Goal: Information Seeking & Learning: Learn about a topic

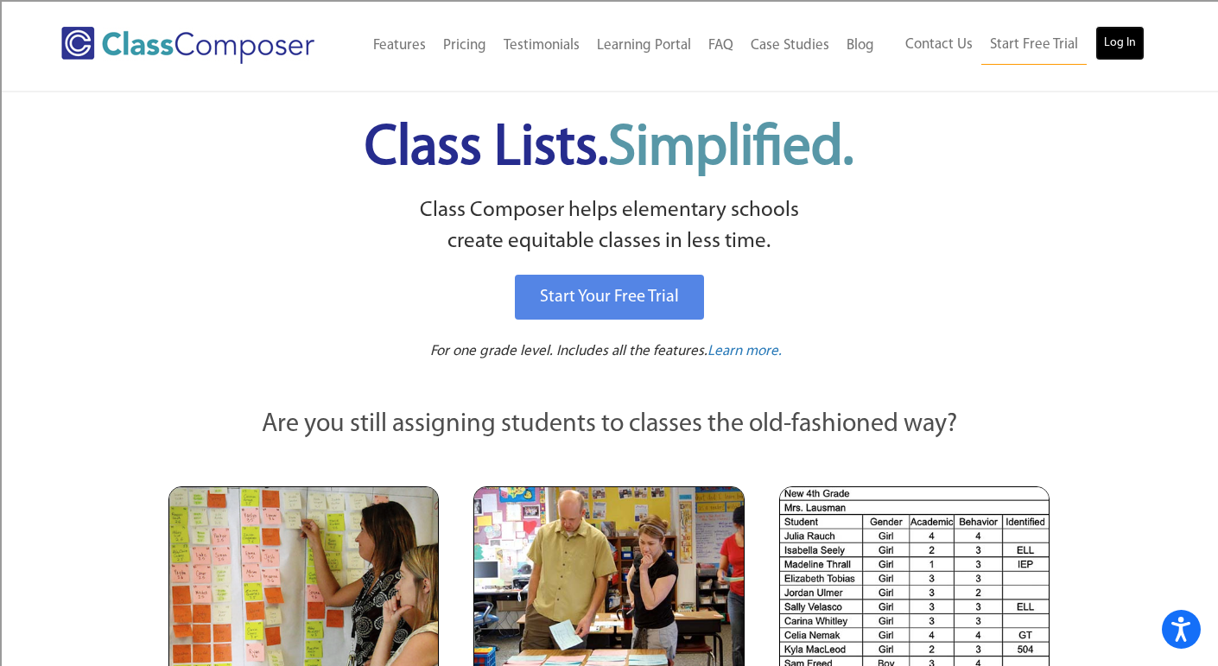
click at [1121, 37] on link "Log In" at bounding box center [1119, 43] width 49 height 35
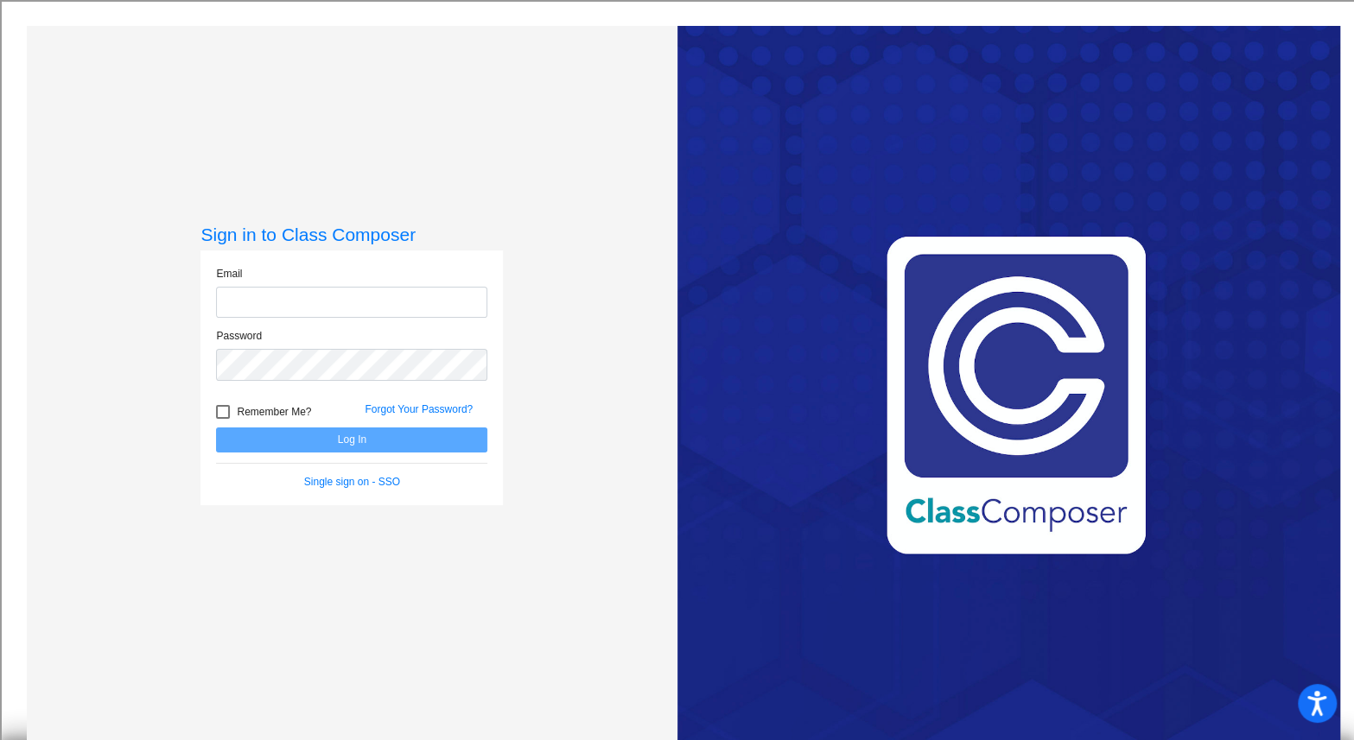
type input "[EMAIL_ADDRESS][DOMAIN_NAME]"
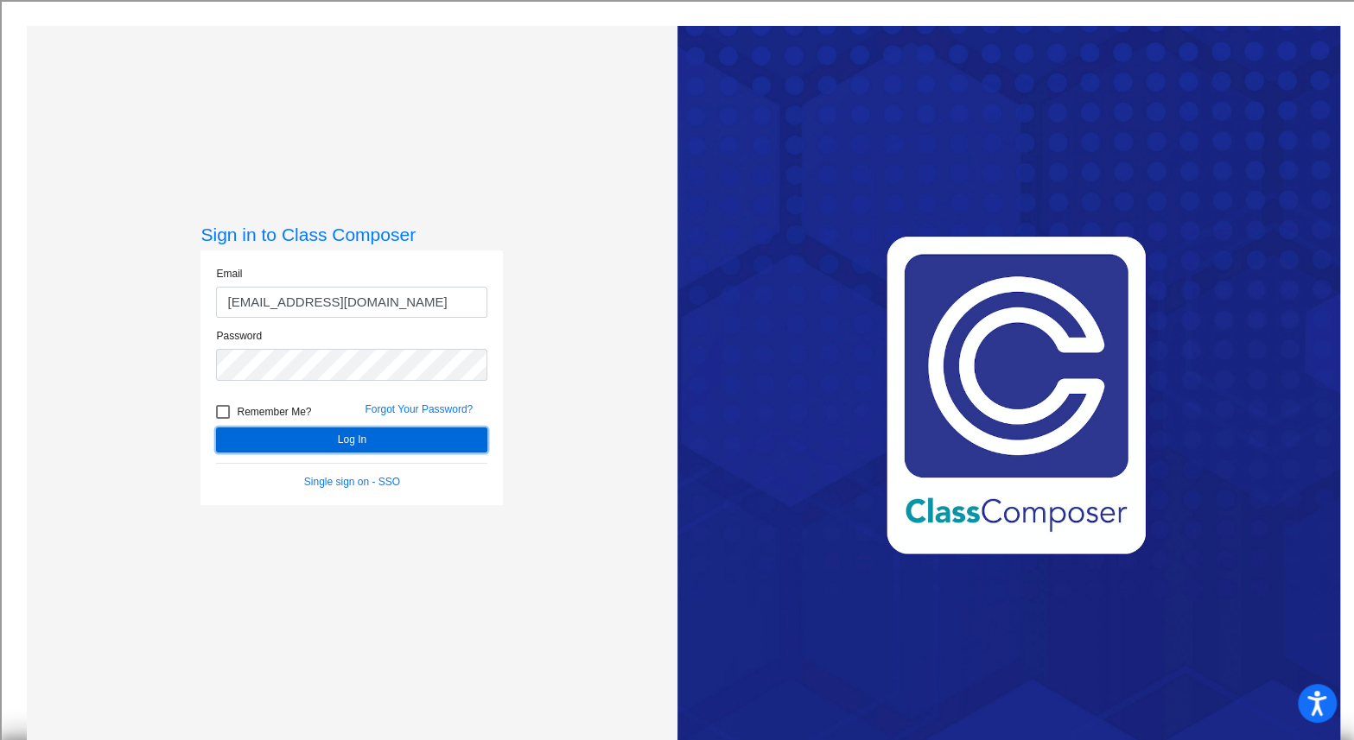
click at [340, 437] on button "Log In" at bounding box center [351, 440] width 271 height 25
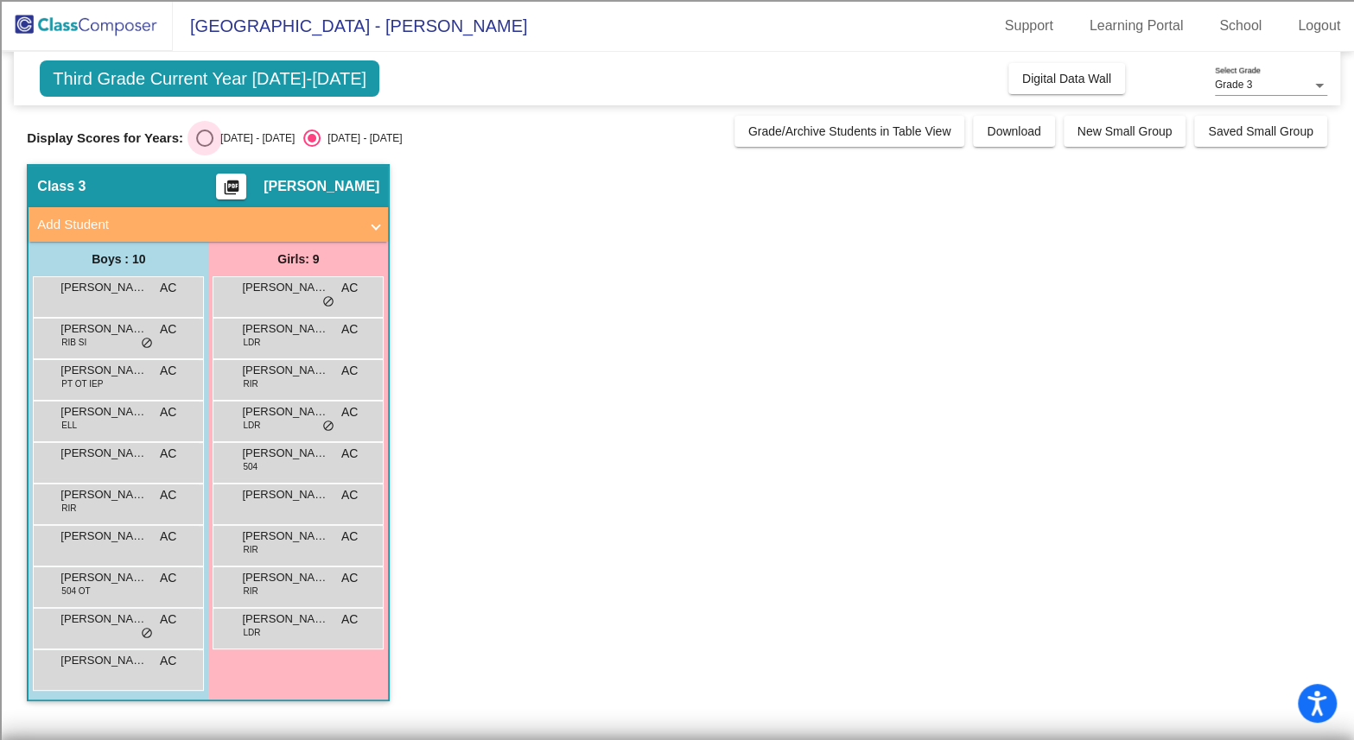
click at [201, 140] on div "Select an option" at bounding box center [204, 138] width 17 height 17
click at [204, 147] on input "[DATE] - [DATE]" at bounding box center [204, 147] width 1 height 1
radio input "true"
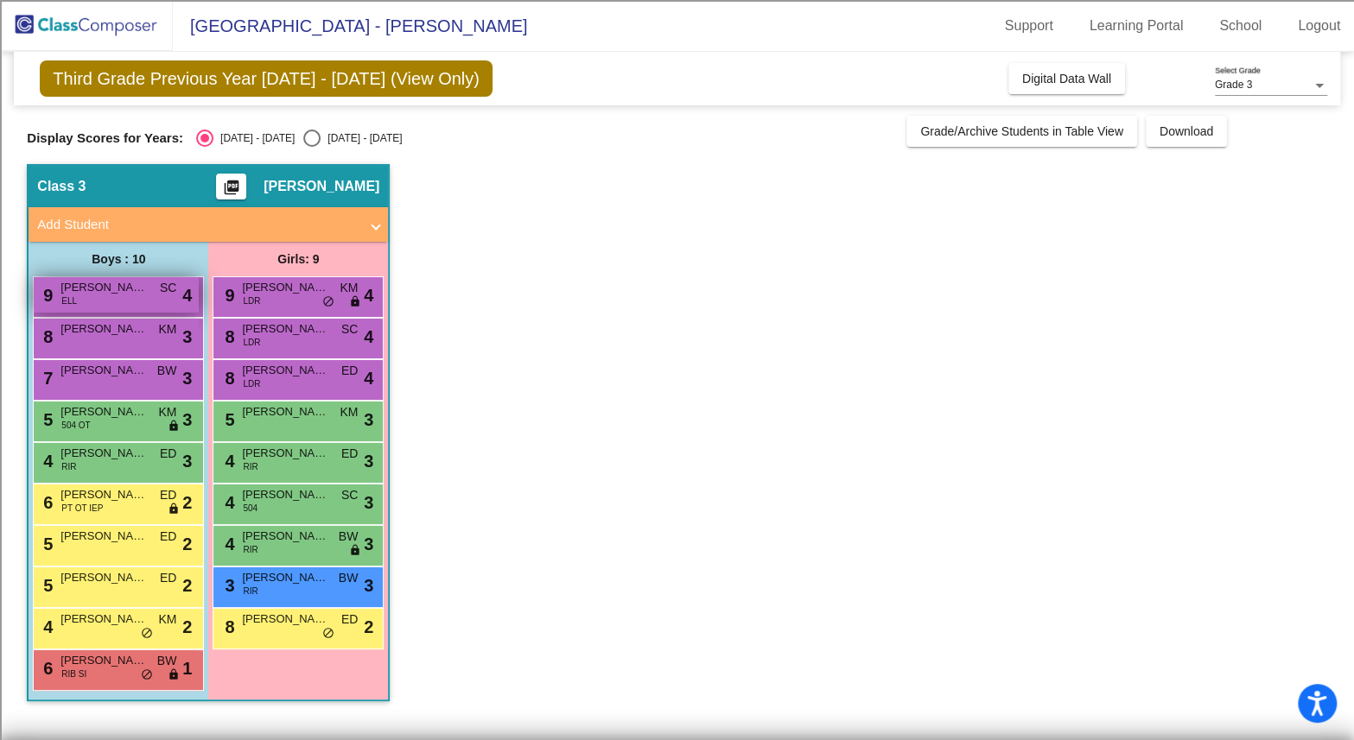
click at [124, 289] on span "[PERSON_NAME]" at bounding box center [103, 287] width 86 height 17
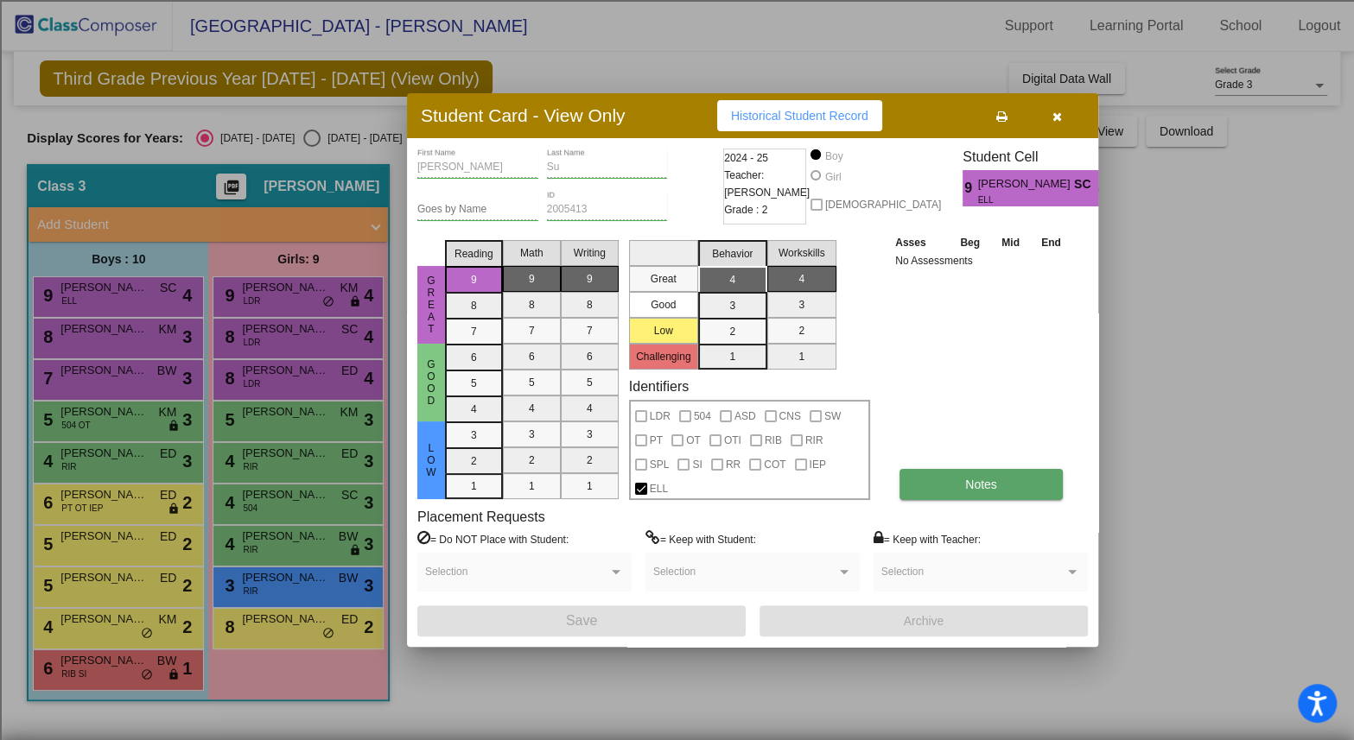
click at [985, 488] on span "Notes" at bounding box center [981, 485] width 32 height 14
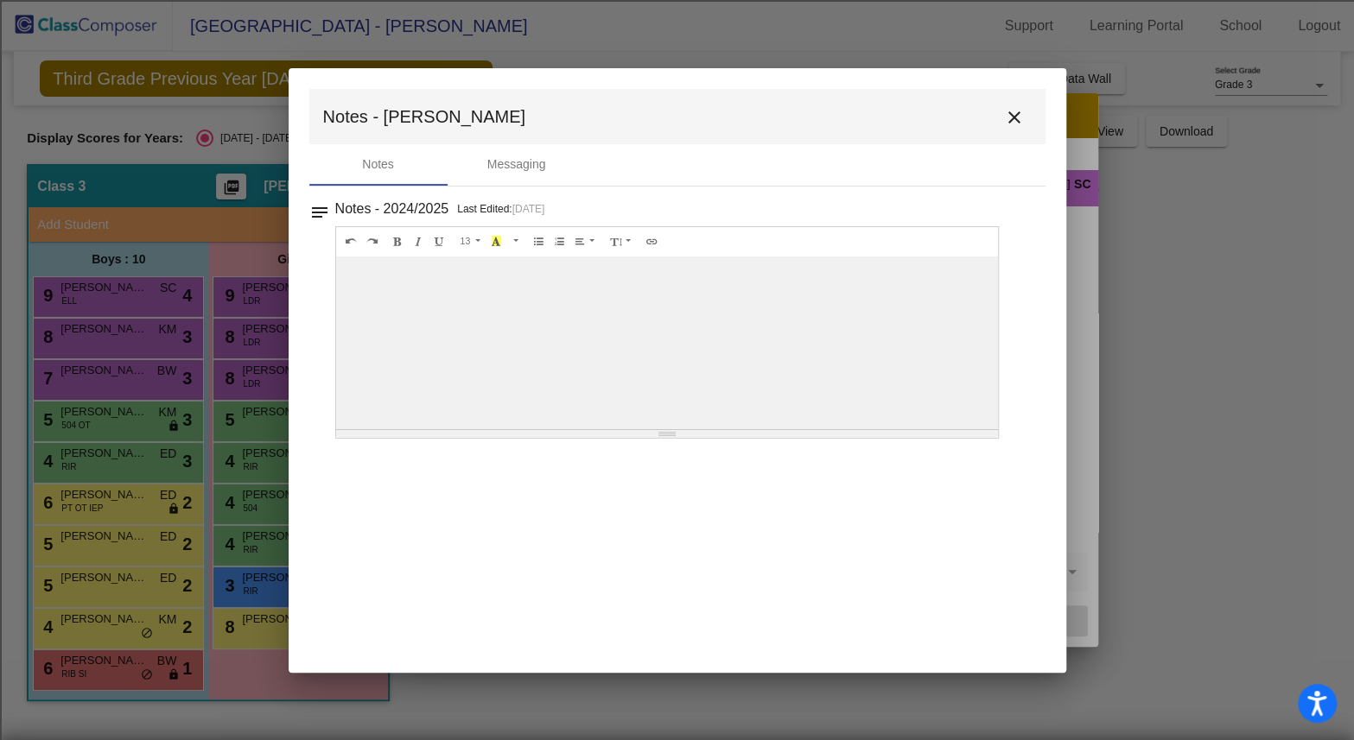
click at [1012, 122] on mat-icon "close" at bounding box center [1014, 117] width 21 height 21
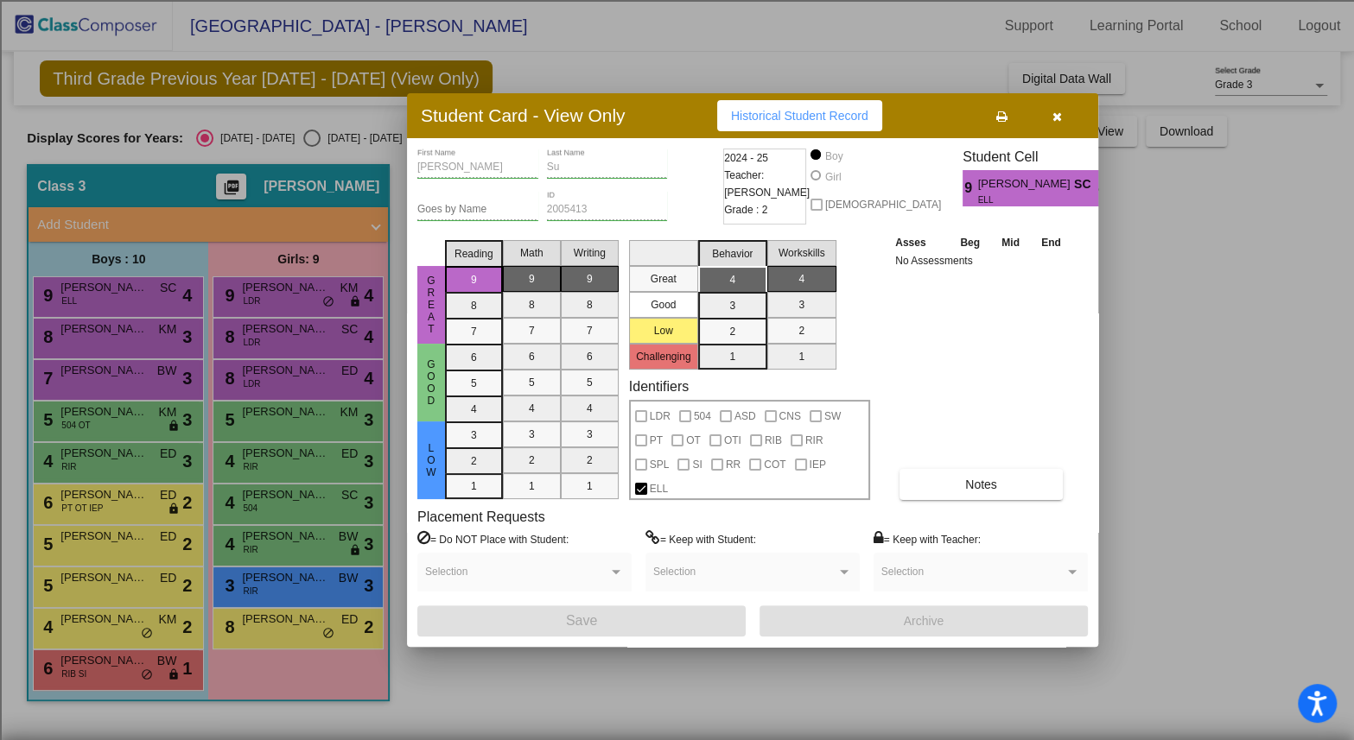
click at [1060, 117] on icon "button" at bounding box center [1057, 117] width 10 height 12
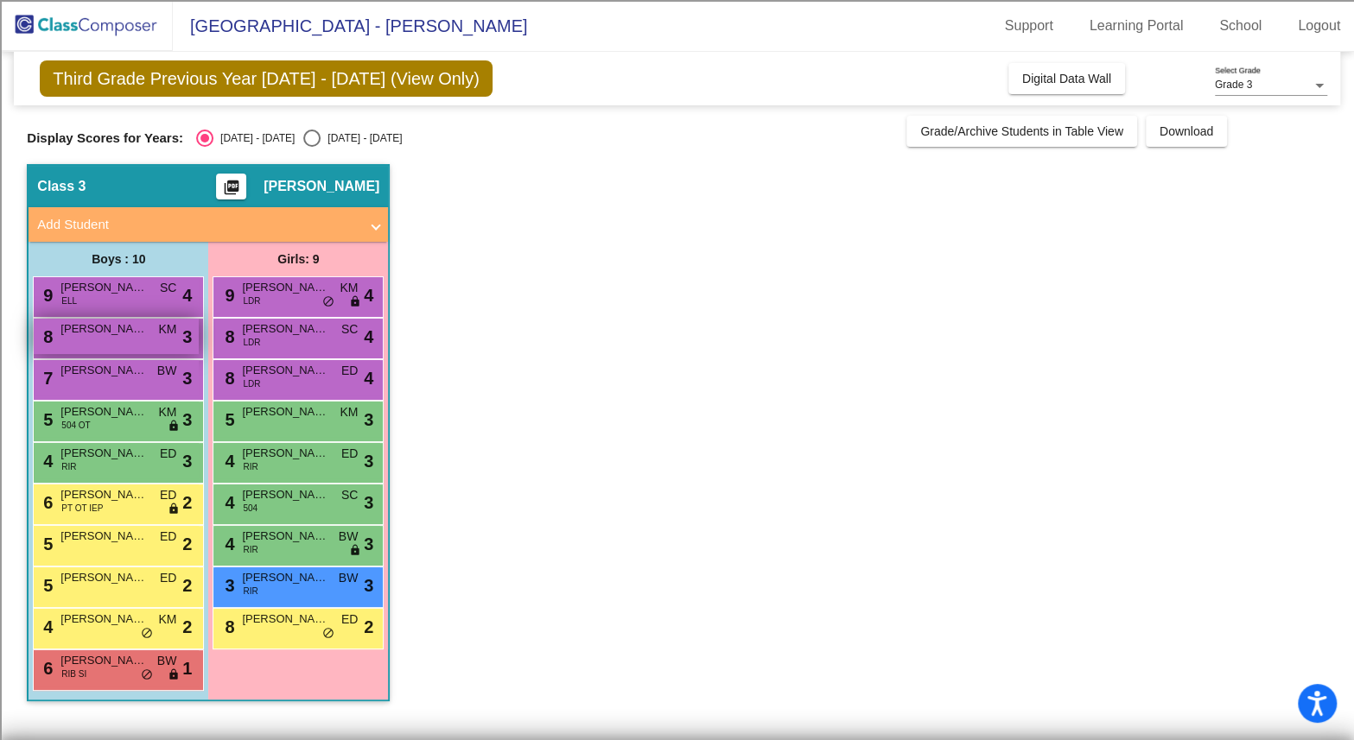
click at [80, 328] on span "[PERSON_NAME]" at bounding box center [103, 328] width 86 height 17
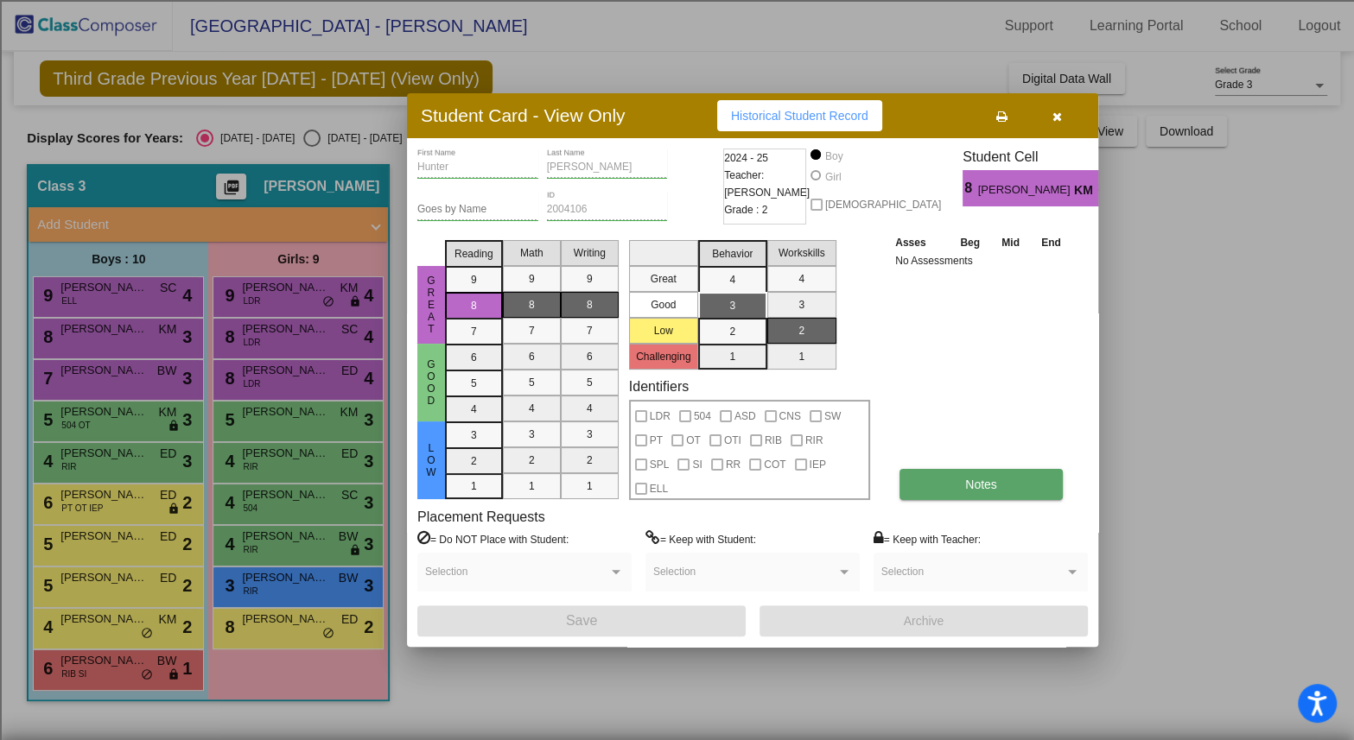
click at [985, 488] on span "Notes" at bounding box center [981, 485] width 32 height 14
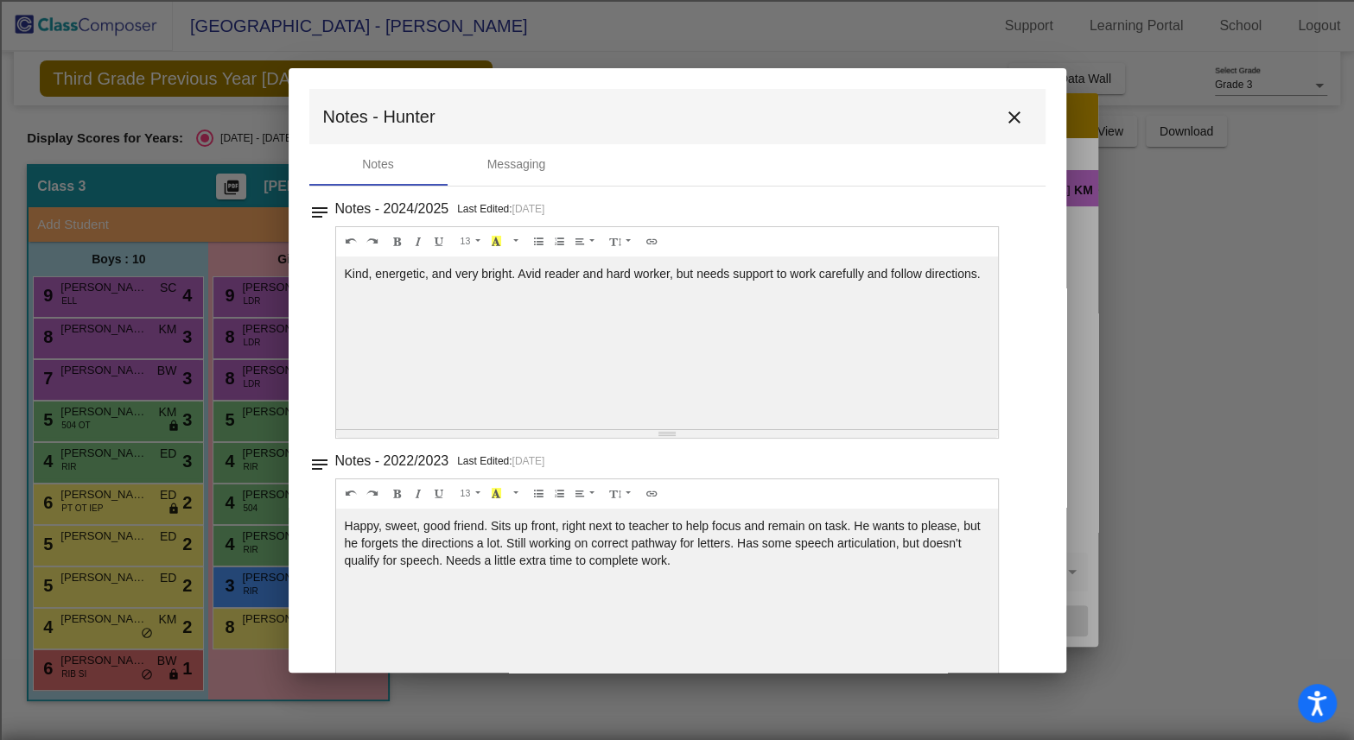
drag, startPoint x: 415, startPoint y: 295, endPoint x: 311, endPoint y: 258, distance: 109.8
click at [311, 258] on div "notes Notes - 2024/2025 Last Edited: [DATE] 13 8 9 10 11 12 14 18 24 36 Backgro…" at bounding box center [677, 318] width 736 height 242
copy div "Kind, energetic, and very bright. Avid reader and hard worker, but needs suppor…"
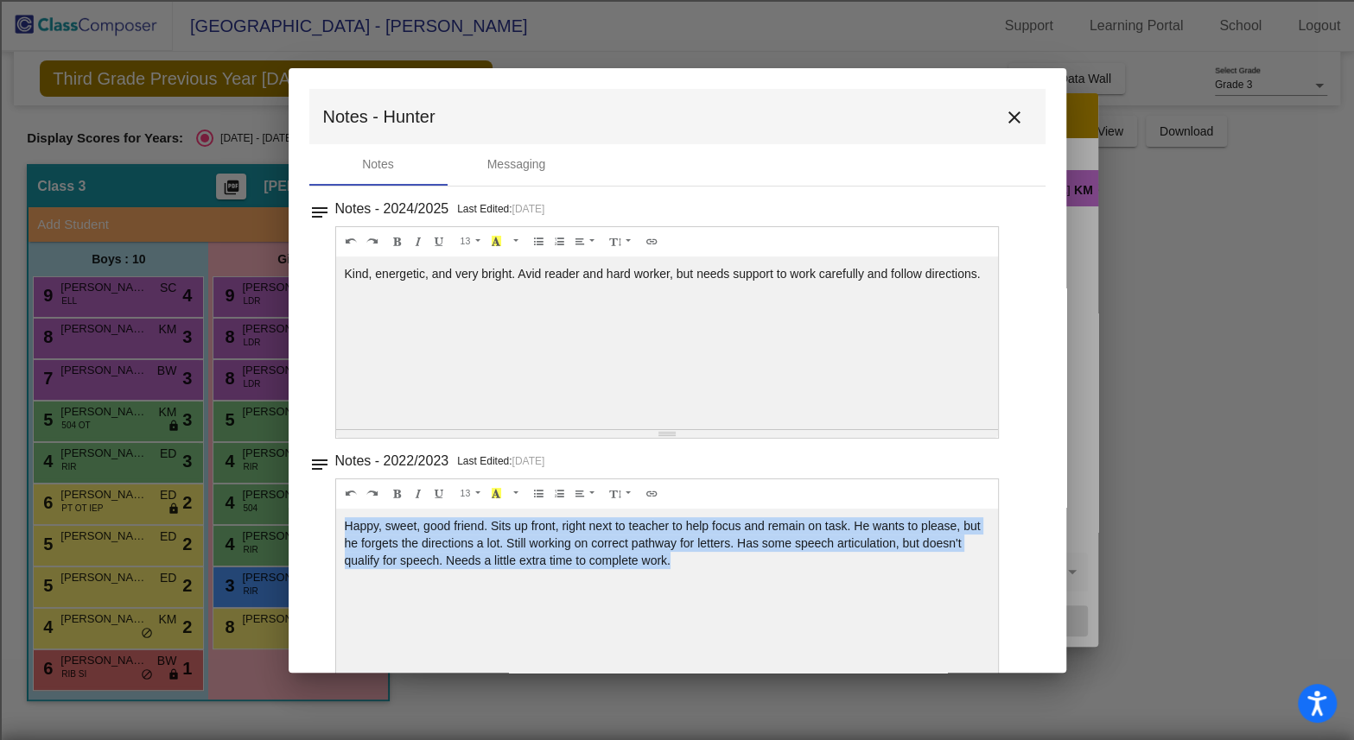
drag, startPoint x: 693, startPoint y: 561, endPoint x: 327, endPoint y: 520, distance: 368.6
click at [327, 520] on div "notes Notes - 2022/2023 Last Edited: [DATE] 13 8 9 10 11 12 14 18 24 36 Backgro…" at bounding box center [677, 570] width 736 height 242
copy div "Happy, sweet, good friend. Sits up front, right next to teacher to help focus a…"
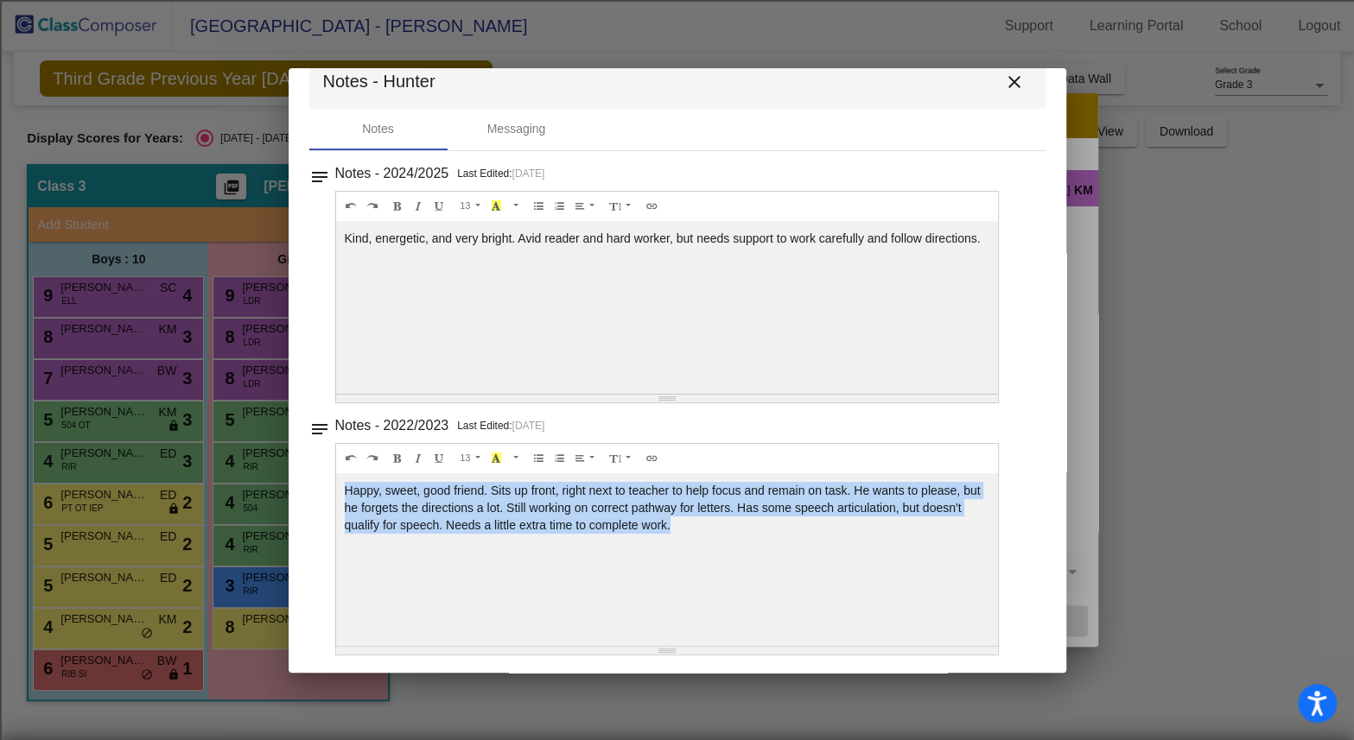
click at [771, 394] on div "Happy, sweet, good friend. Sits up front, right next to teacher to help focus a…" at bounding box center [667, 307] width 663 height 173
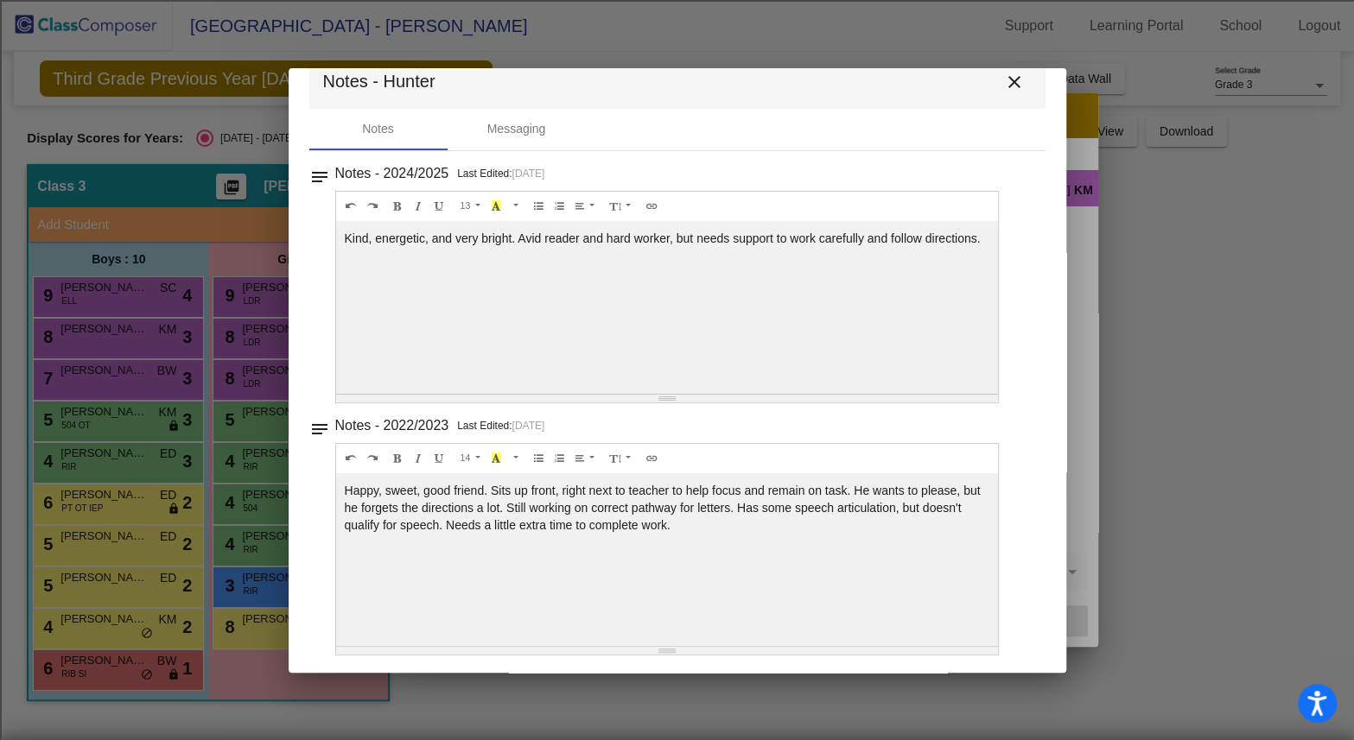
click at [1008, 83] on mat-icon "close" at bounding box center [1014, 82] width 21 height 21
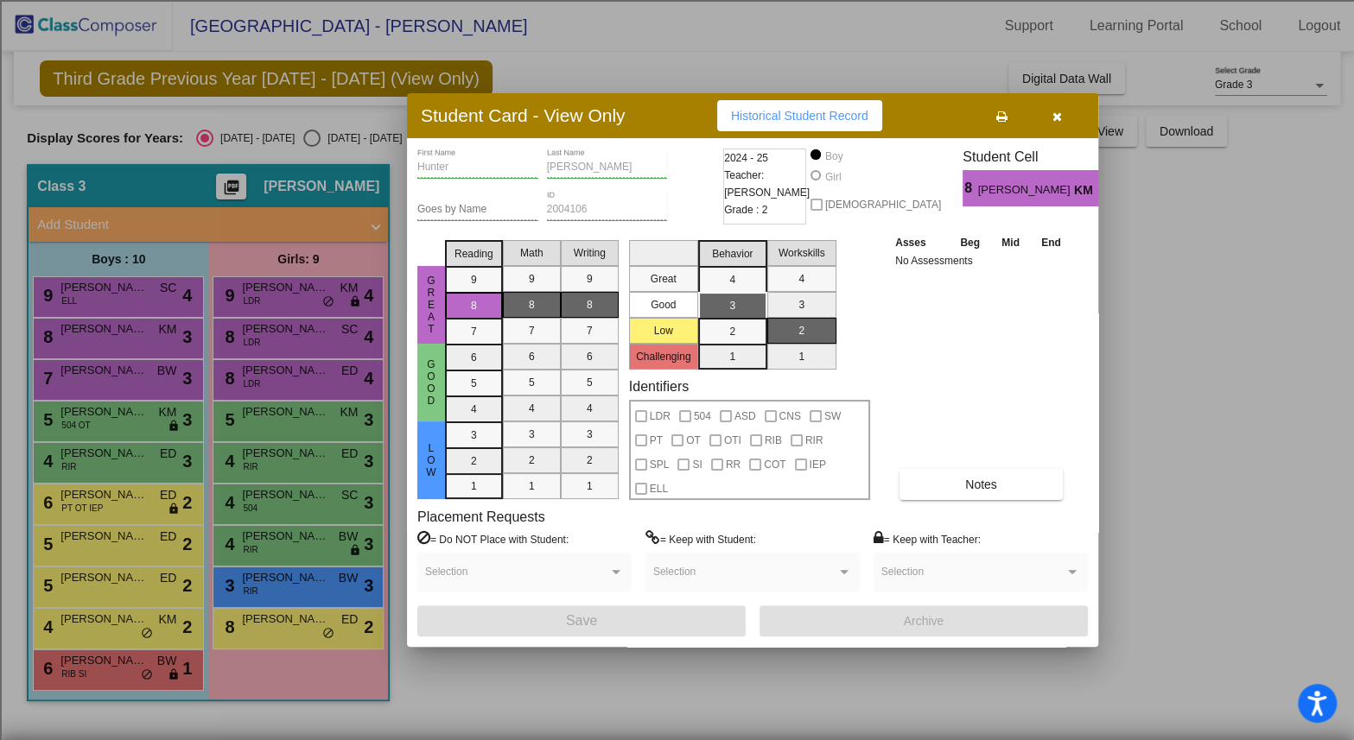
click at [1052, 111] on icon "button" at bounding box center [1057, 117] width 10 height 12
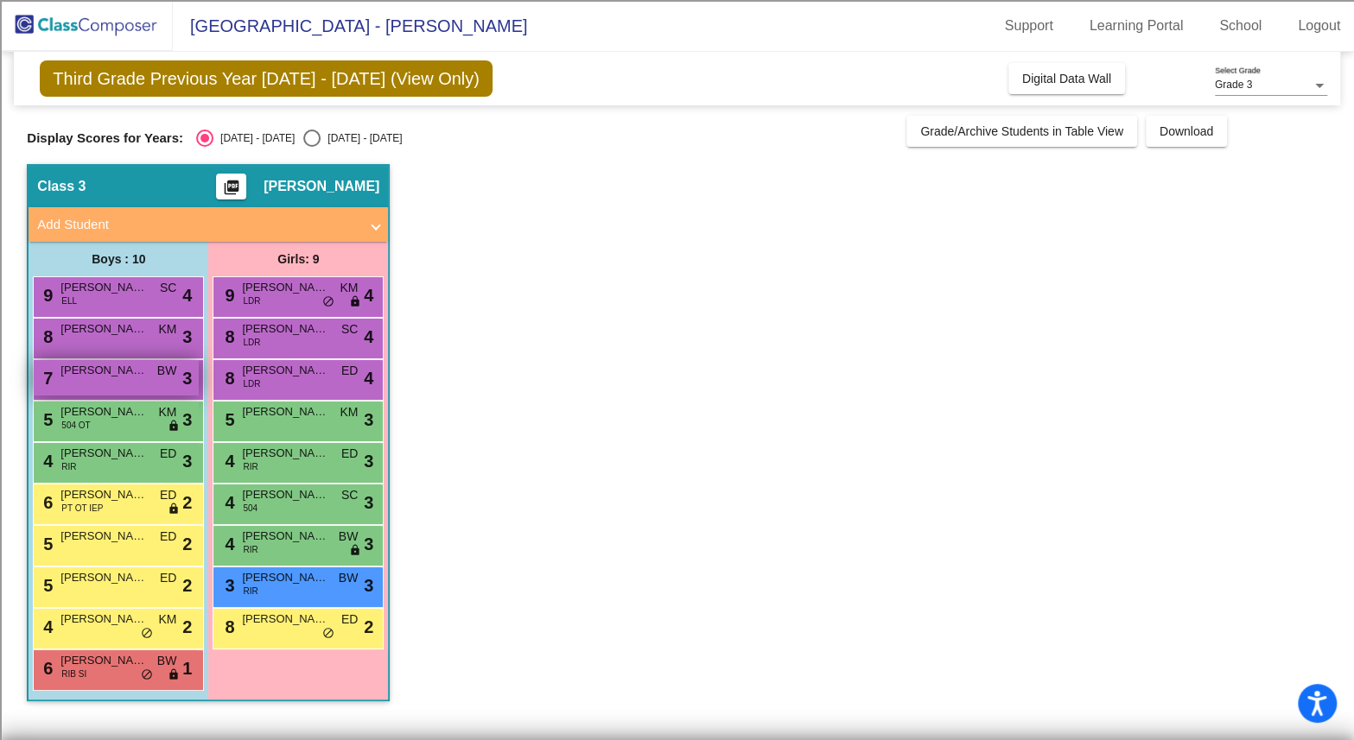
click at [105, 386] on div "7 [PERSON_NAME] BW lock do_not_disturb_alt 3" at bounding box center [116, 377] width 165 height 35
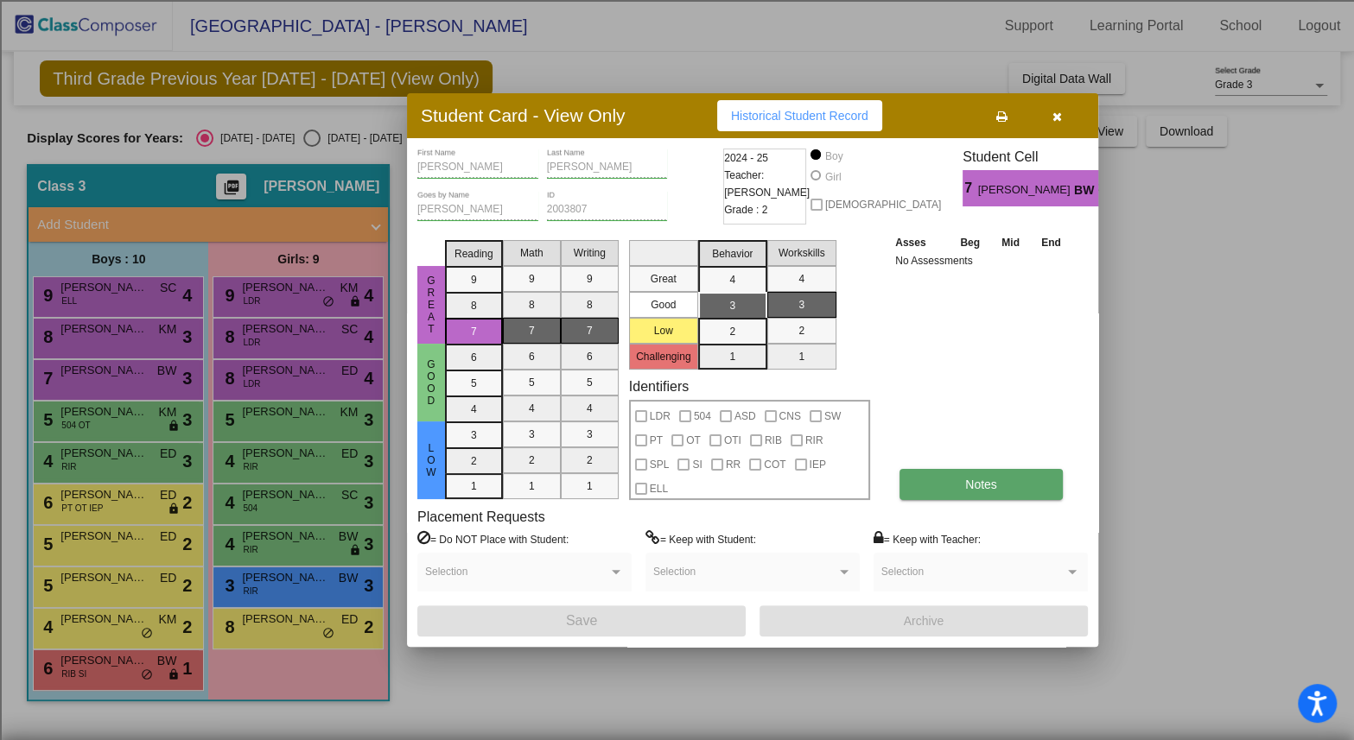
click at [1008, 493] on button "Notes" at bounding box center [980, 484] width 163 height 31
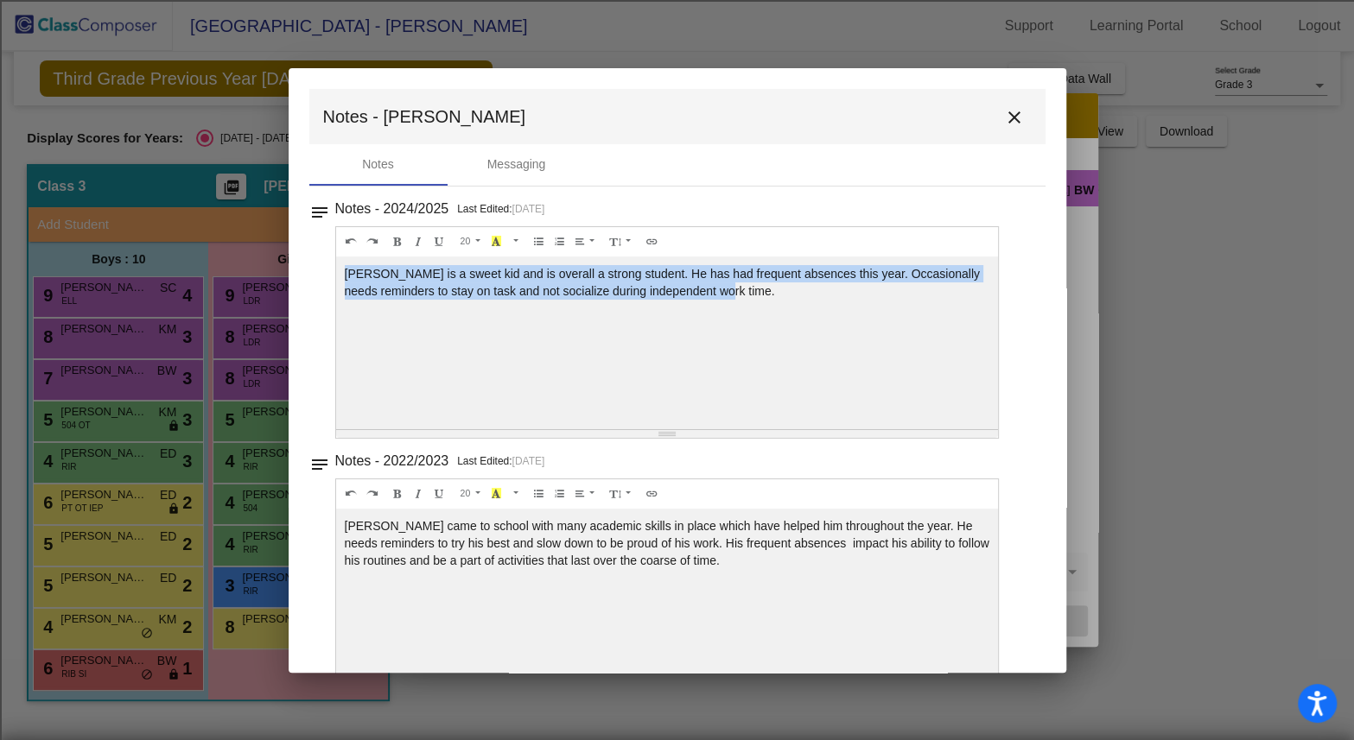
drag, startPoint x: 749, startPoint y: 291, endPoint x: 333, endPoint y: 274, distance: 415.9
click at [333, 274] on div "notes Notes - 2024/2025 Last Edited: [DATE] 20 8 9 10 11 12 14 18 24 36 Backgro…" at bounding box center [677, 318] width 736 height 242
copy div "[PERSON_NAME] is a sweet kid and is overall a strong student. He has had freque…"
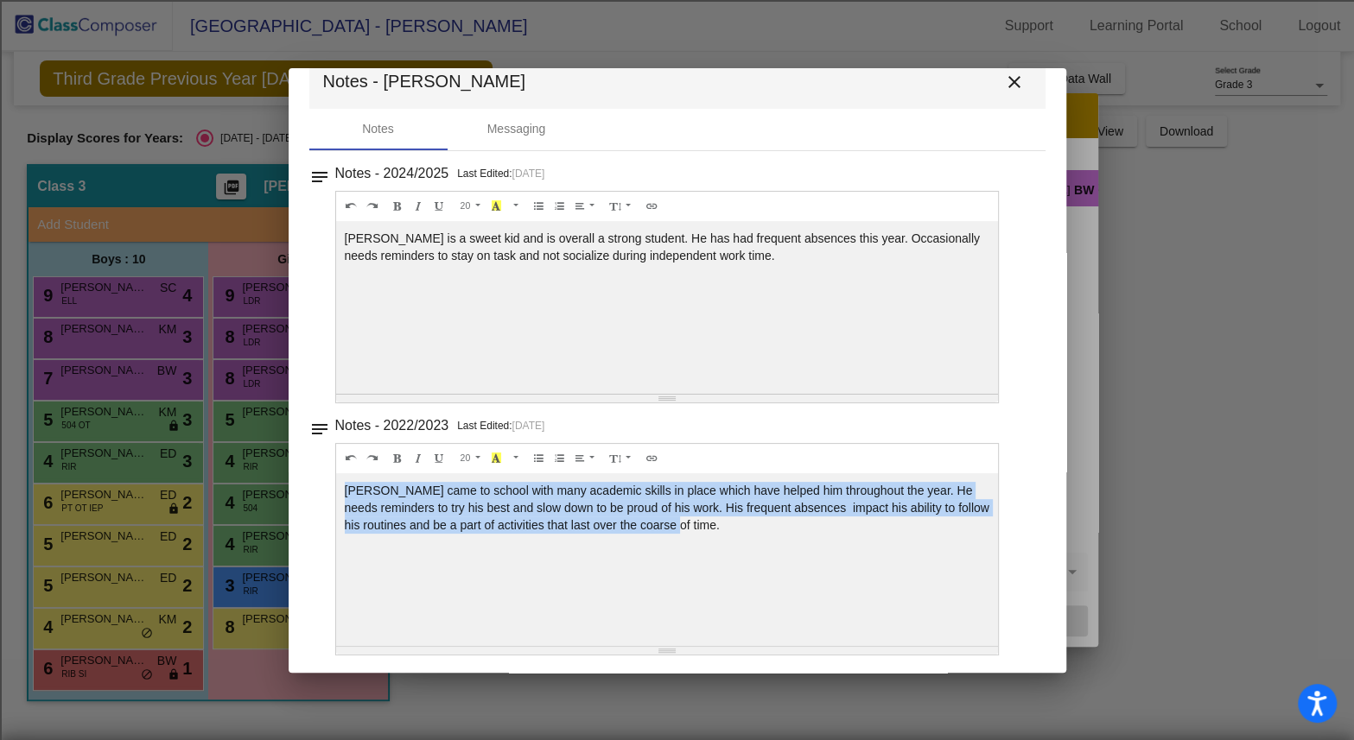
drag, startPoint x: 711, startPoint y: 527, endPoint x: 326, endPoint y: 468, distance: 389.7
click at [326, 468] on div "notes Notes - 2022/2023 Last Edited: [DATE] 20 8 9 10 11 12 14 18 24 36 Backgro…" at bounding box center [677, 535] width 736 height 242
copy div "[PERSON_NAME] came to school with many academic skills in place which have help…"
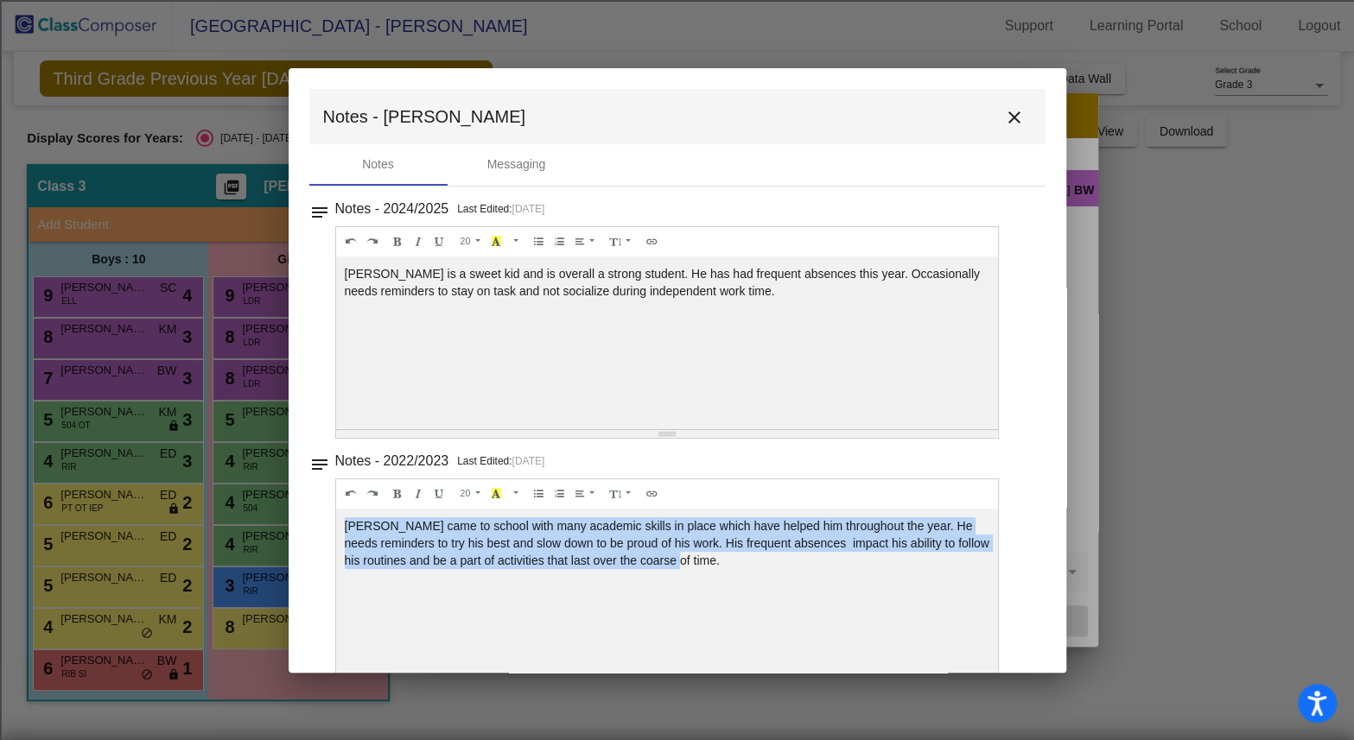
click at [1004, 124] on mat-icon "close" at bounding box center [1014, 117] width 21 height 21
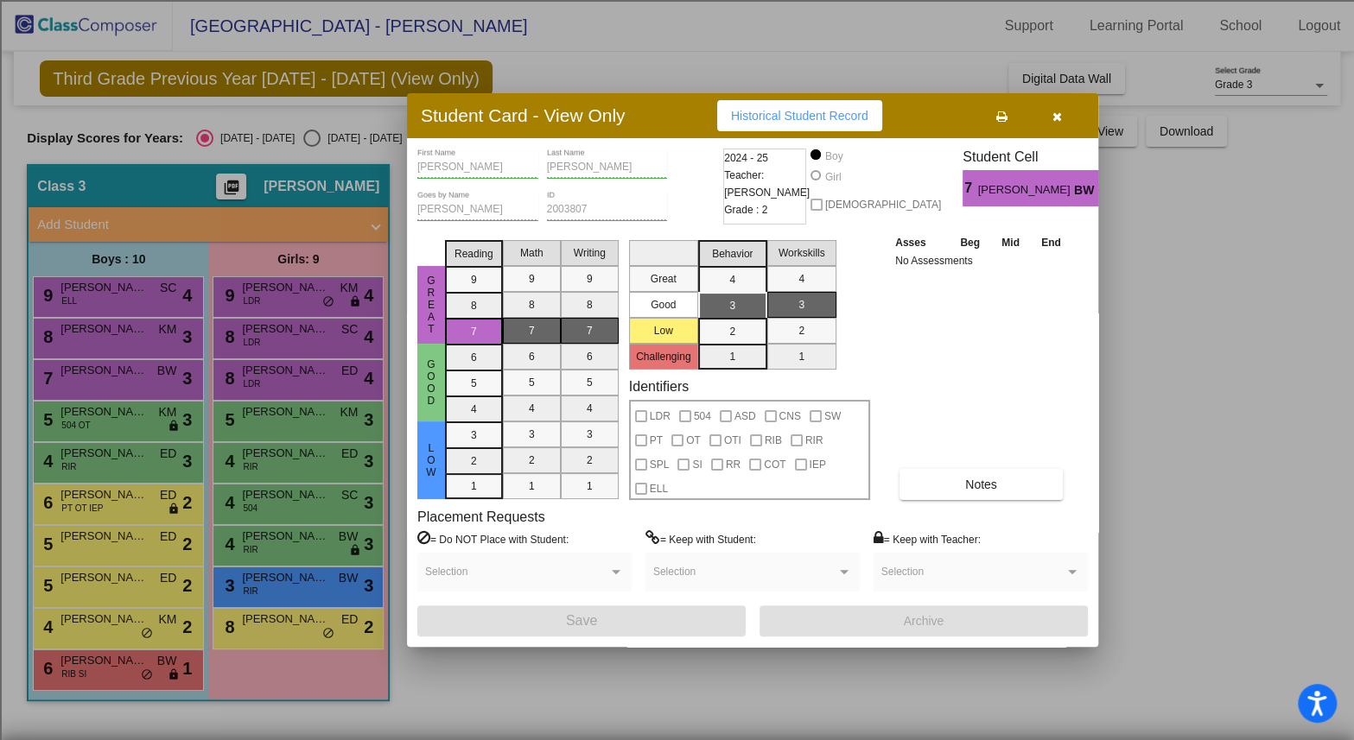
click at [1060, 117] on icon "button" at bounding box center [1057, 117] width 10 height 12
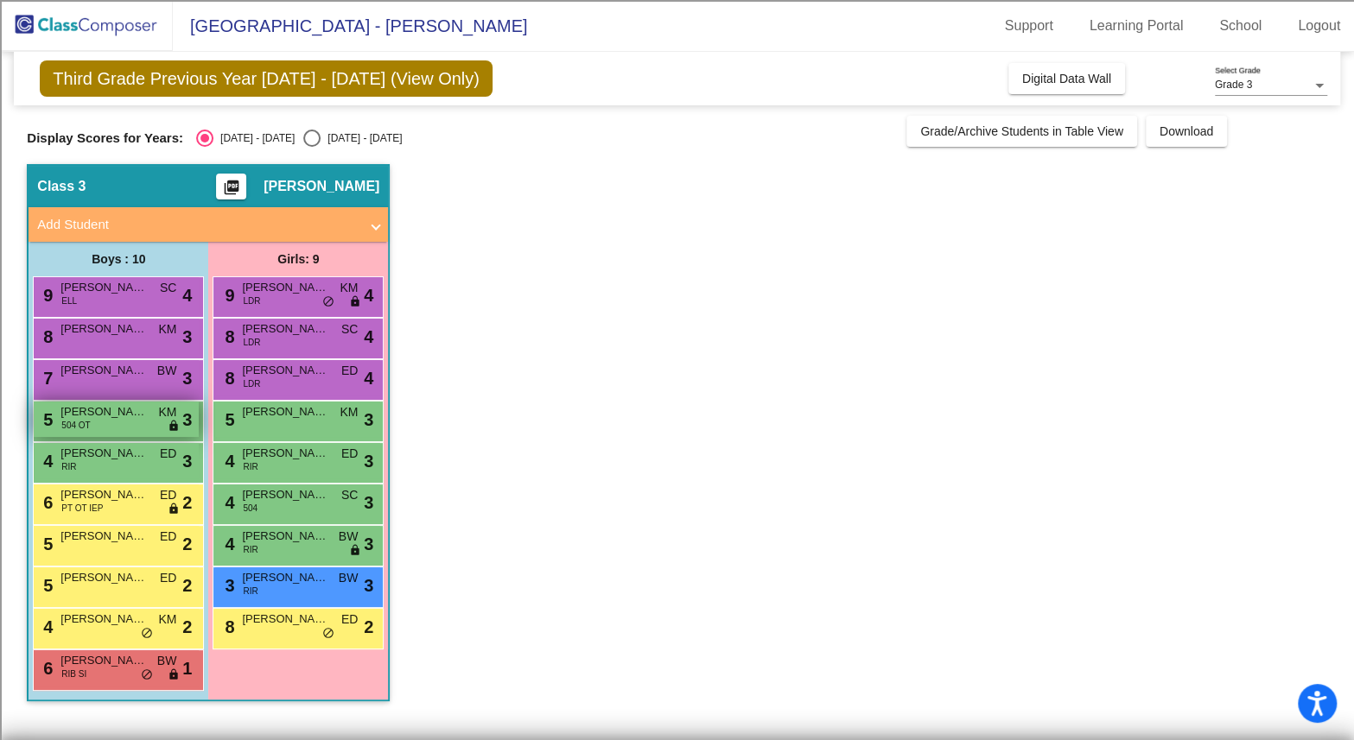
click at [98, 415] on span "[PERSON_NAME]" at bounding box center [103, 411] width 86 height 17
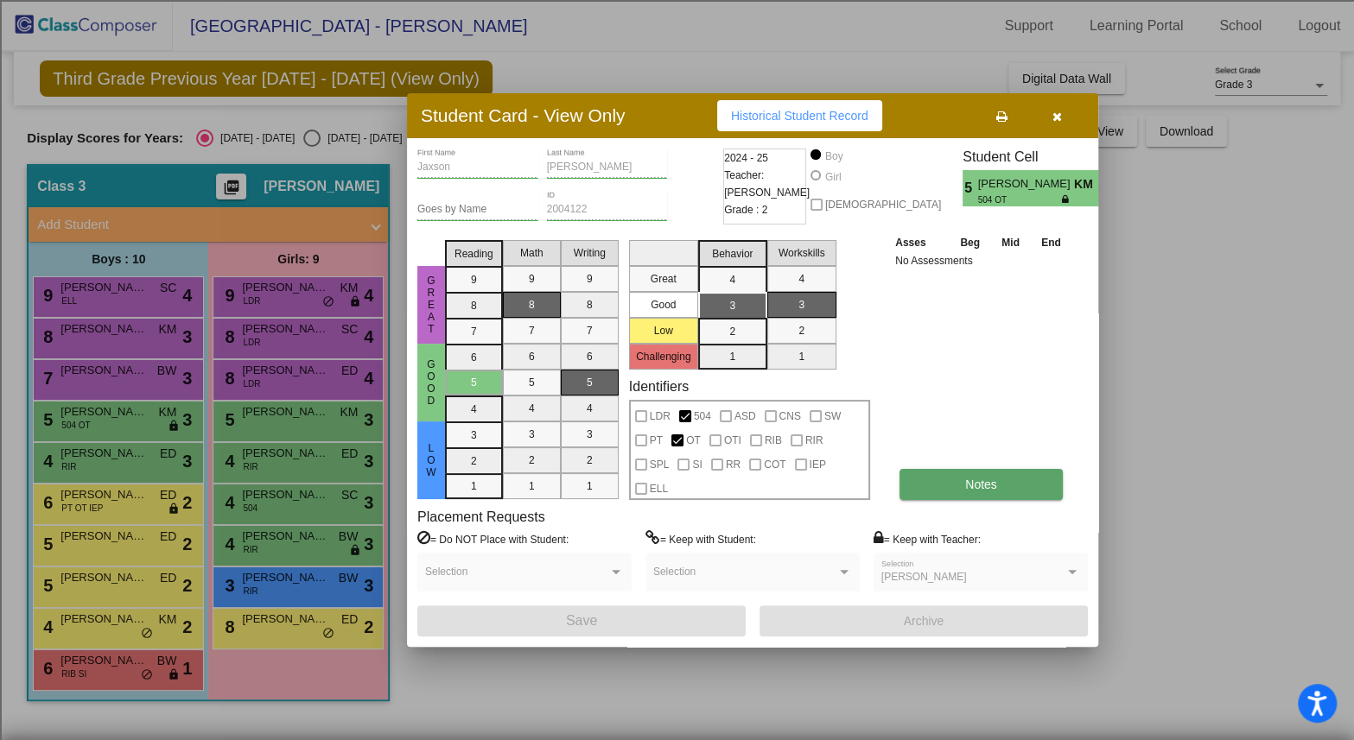
click at [966, 484] on span "Notes" at bounding box center [981, 485] width 32 height 14
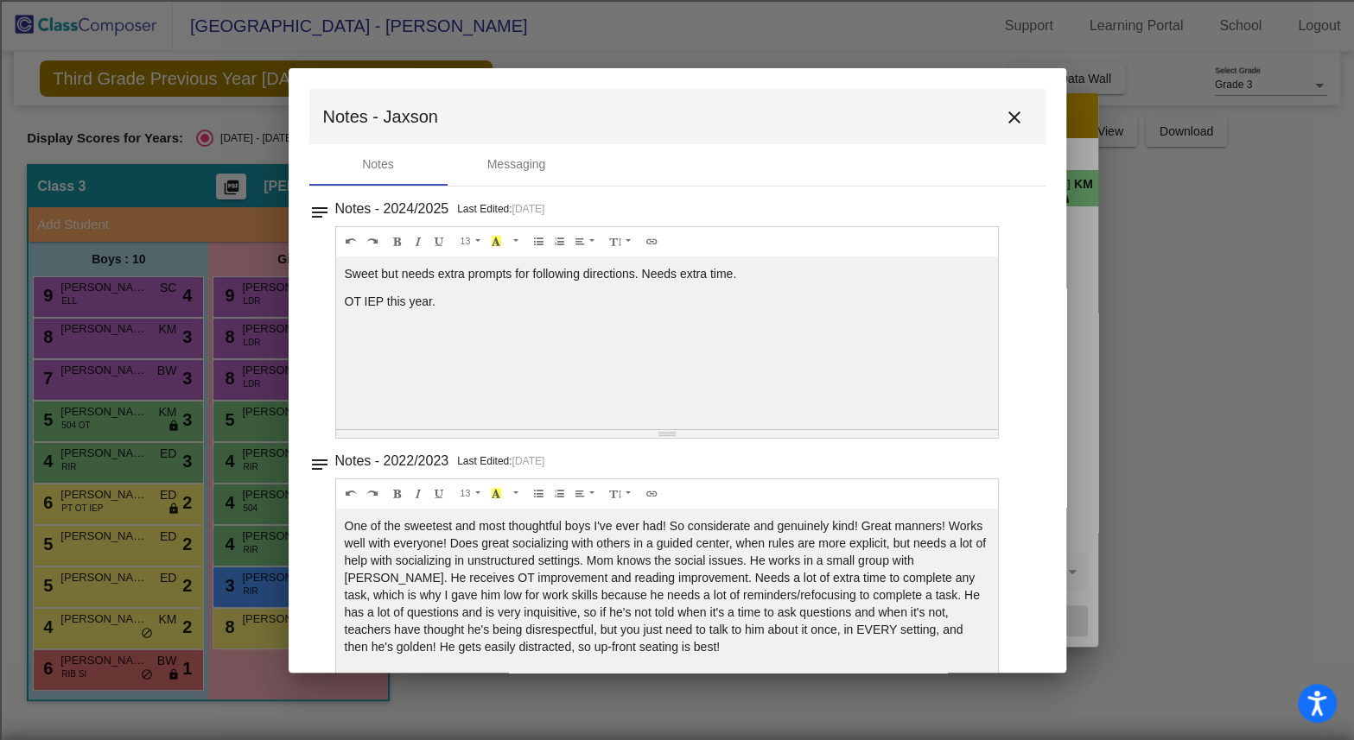
drag, startPoint x: 438, startPoint y: 301, endPoint x: 322, endPoint y: 270, distance: 119.9
click at [322, 270] on div "notes Notes - 2024/2025 Last Edited: [DATE] 13 8 9 10 11 12 14 18 24 36 Backgro…" at bounding box center [677, 318] width 736 height 242
copy div "Sweet but needs extra prompts for following directions. Needs extra time. OT IE…"
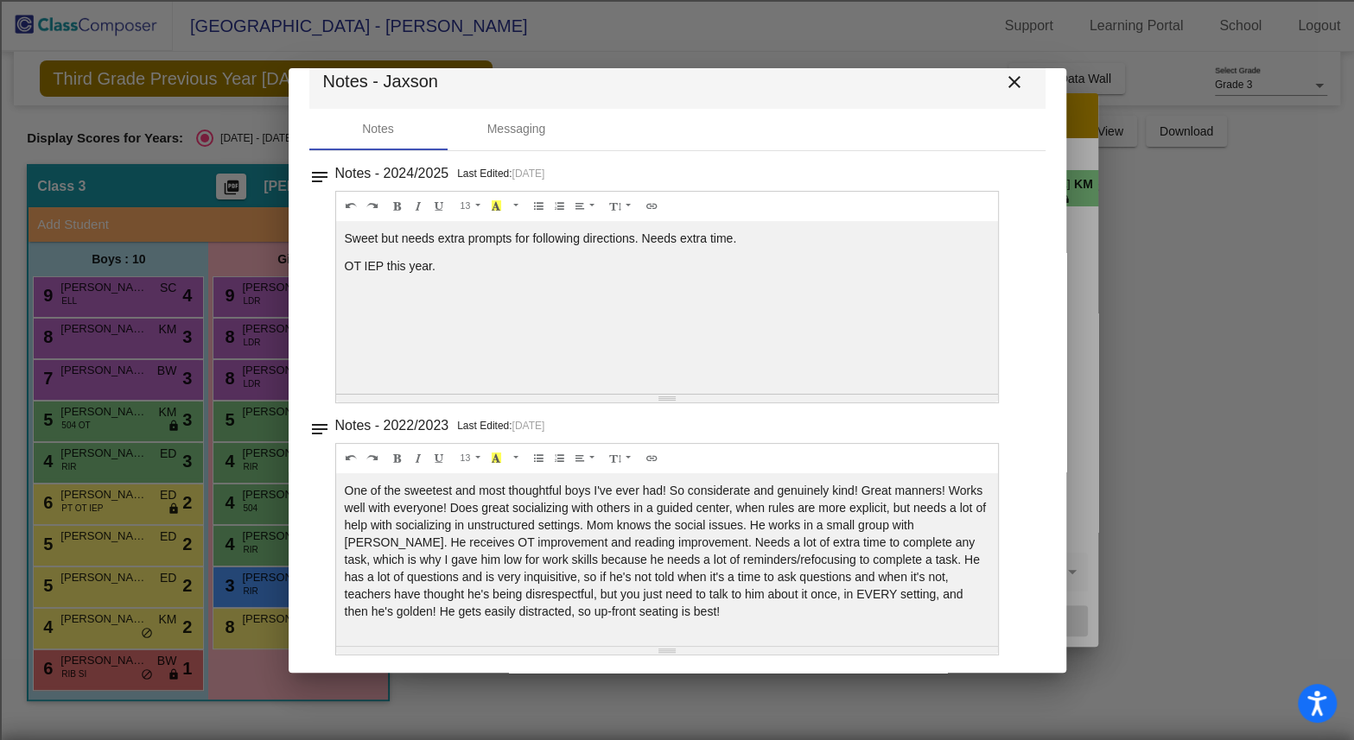
click at [1012, 81] on mat-icon "close" at bounding box center [1014, 82] width 21 height 21
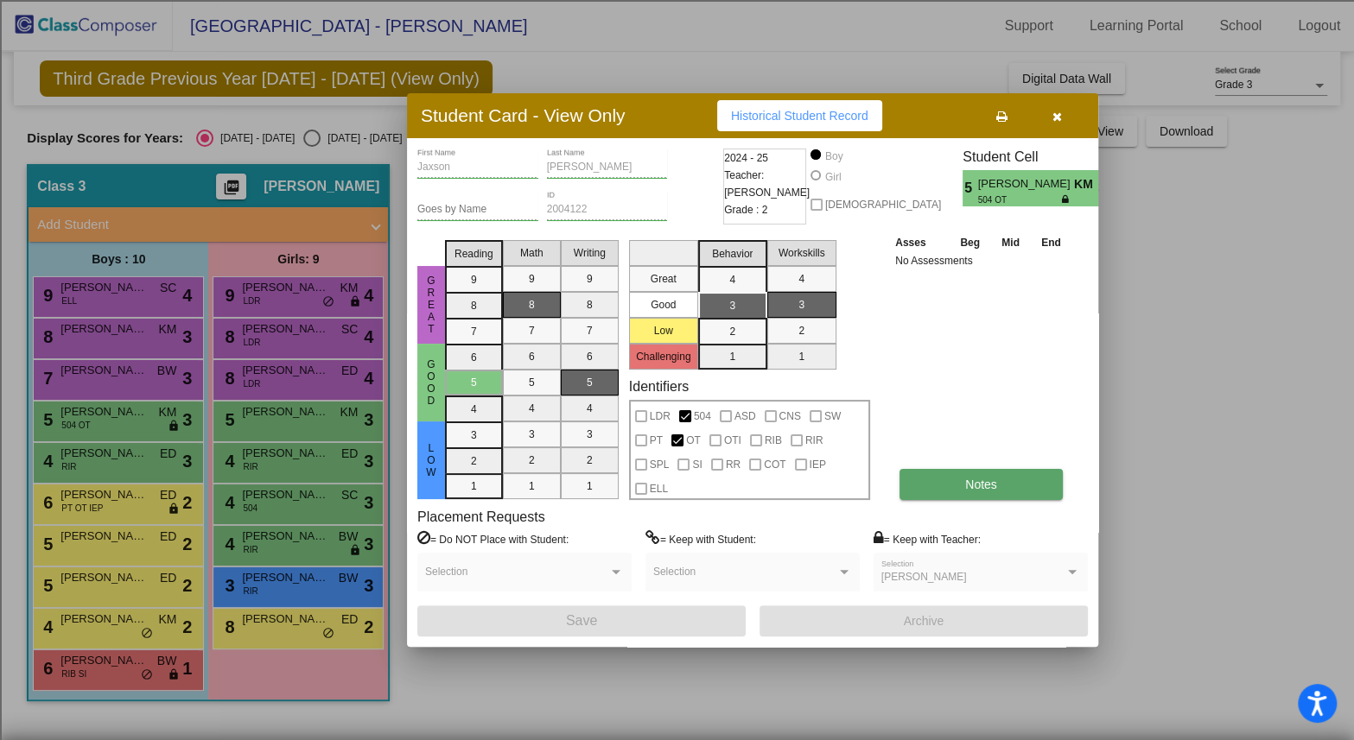
click at [974, 478] on span "Notes" at bounding box center [981, 485] width 32 height 14
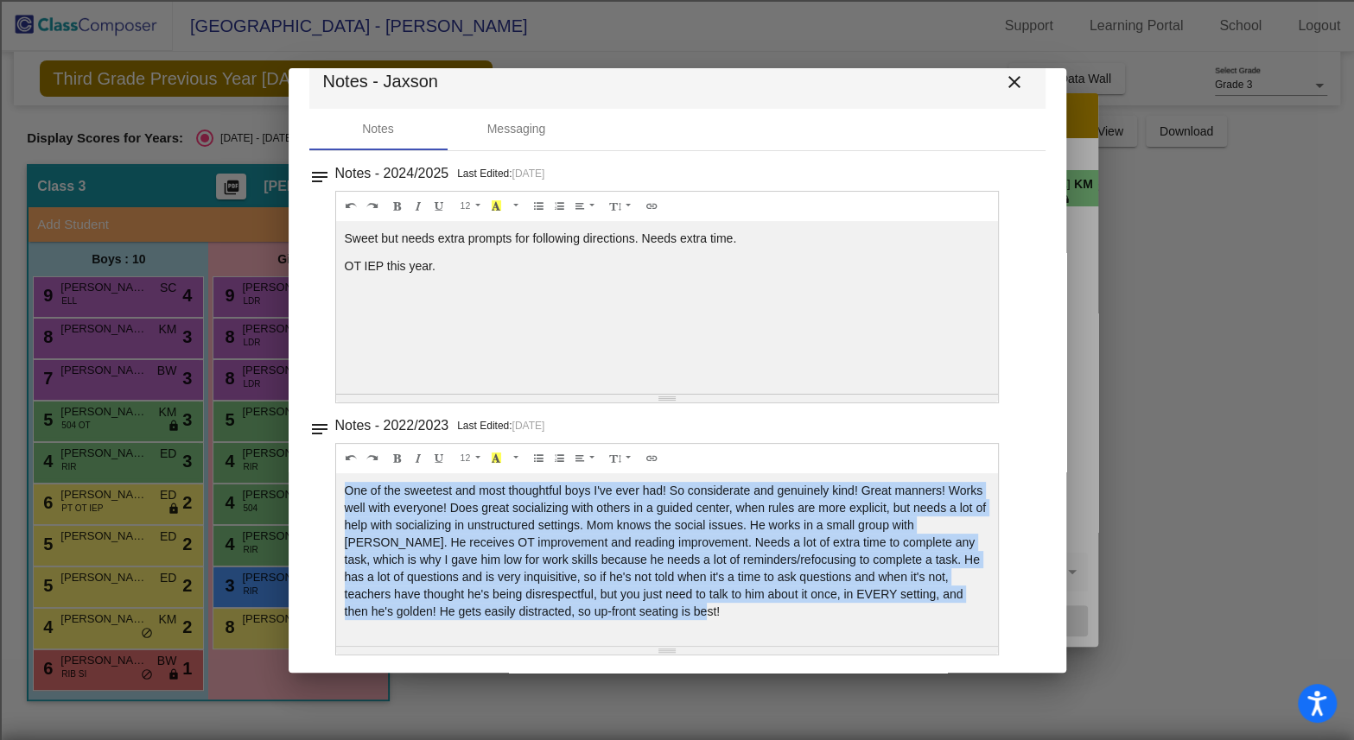
drag, startPoint x: 641, startPoint y: 614, endPoint x: 339, endPoint y: 492, distance: 325.5
click at [339, 394] on div "One of the sweetest and most thoughtful boys I've ever had! So considerate and …" at bounding box center [667, 307] width 663 height 173
copy div "One of the sweetest and most thoughtful boys I've ever had! So considerate and …"
click at [1004, 77] on mat-icon "close" at bounding box center [1014, 82] width 21 height 21
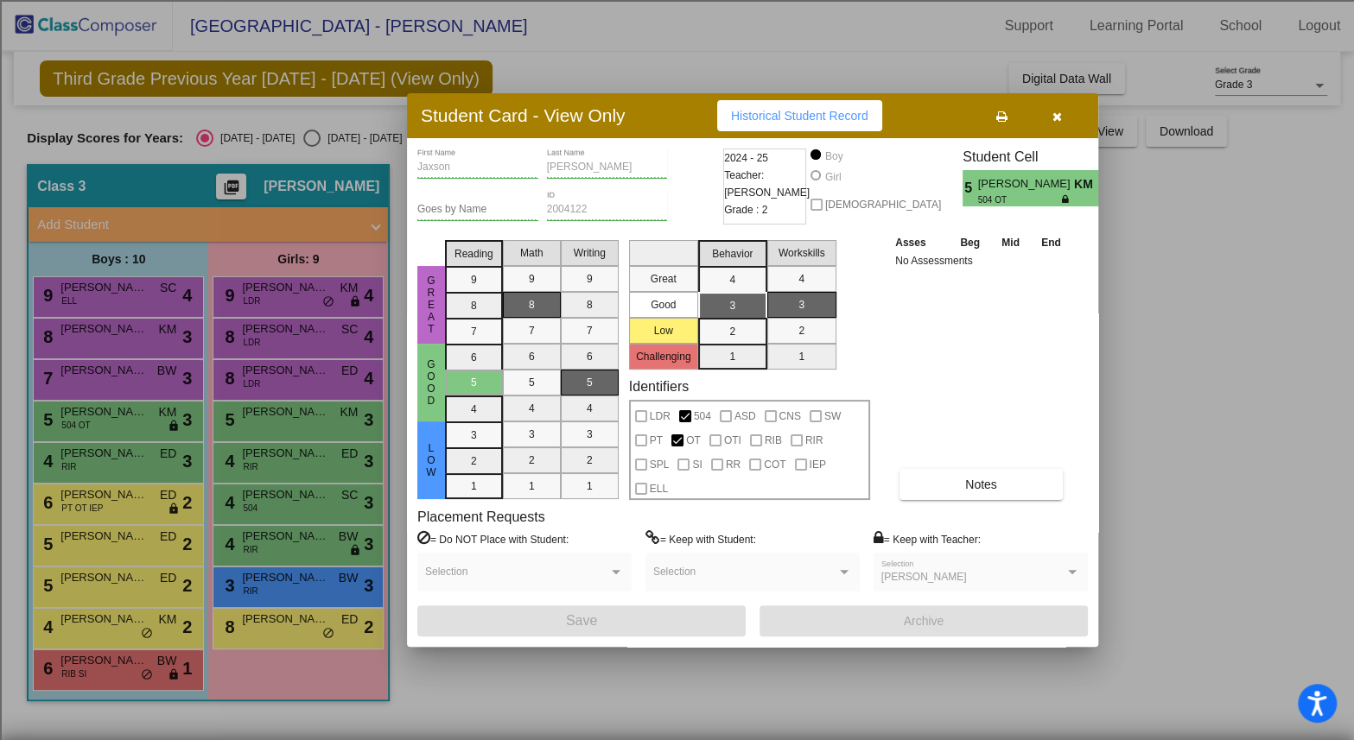
click at [1056, 116] on icon "button" at bounding box center [1057, 117] width 10 height 12
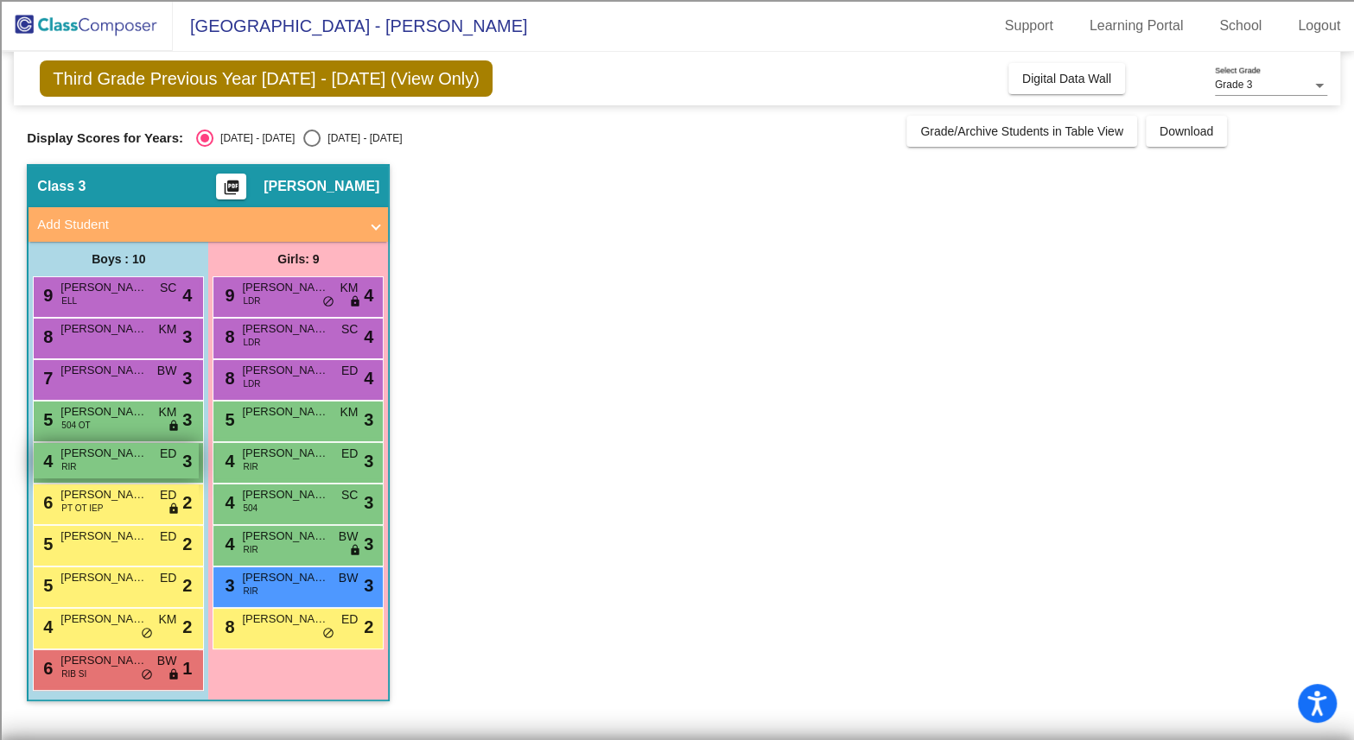
click at [97, 460] on span "[PERSON_NAME]" at bounding box center [103, 453] width 86 height 17
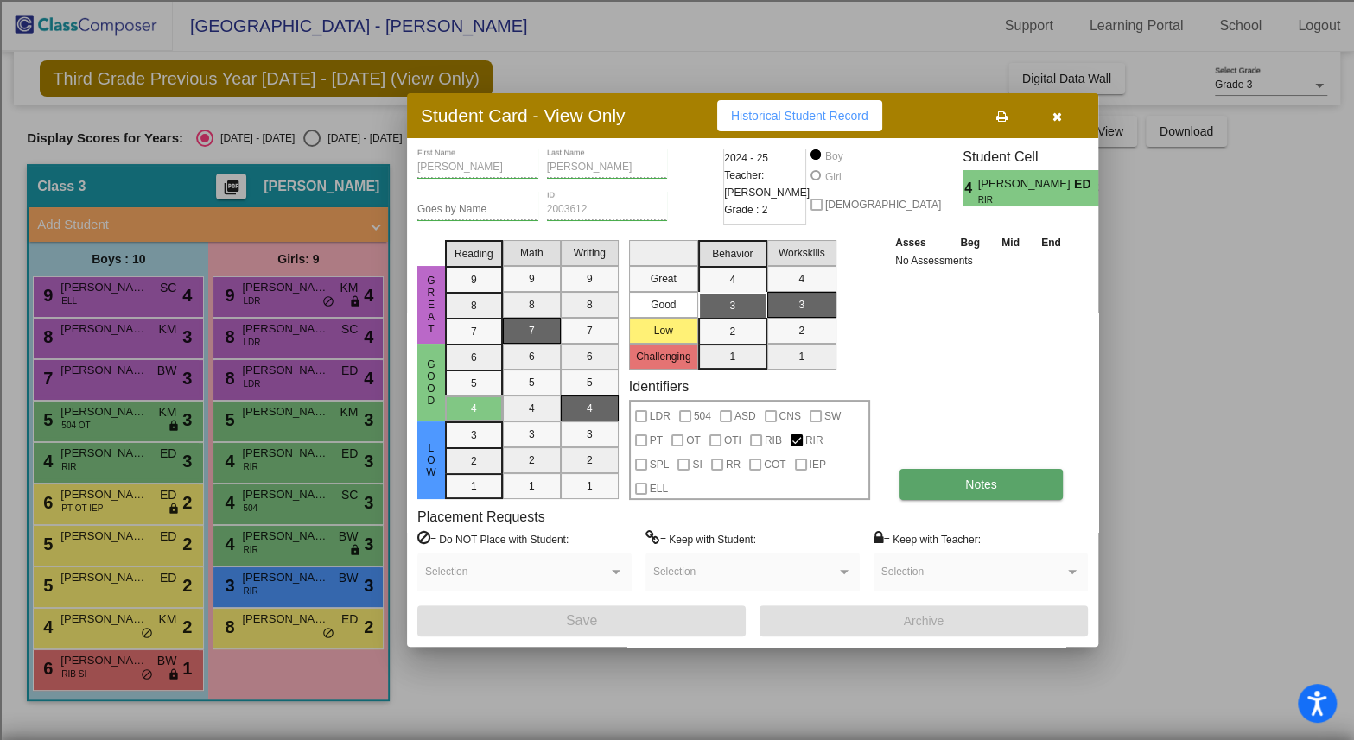
click at [970, 484] on span "Notes" at bounding box center [981, 485] width 32 height 14
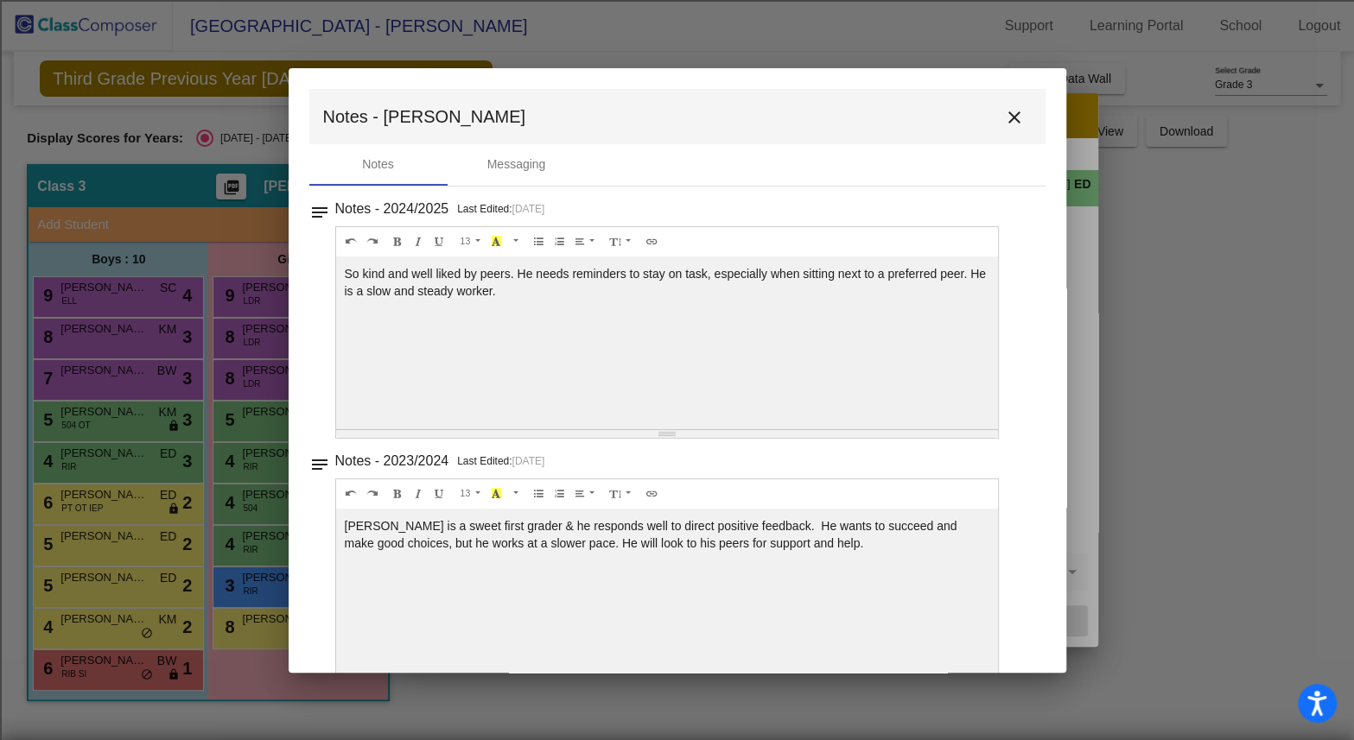
drag, startPoint x: 502, startPoint y: 290, endPoint x: 333, endPoint y: 257, distance: 172.5
click at [333, 257] on div "notes Notes - 2024/2025 Last Edited: [DATE] 13 8 9 10 11 12 14 18 24 36 Backgro…" at bounding box center [677, 318] width 736 height 242
copy div "So kind and well liked by peers. He needs reminders to stay on task, especially…"
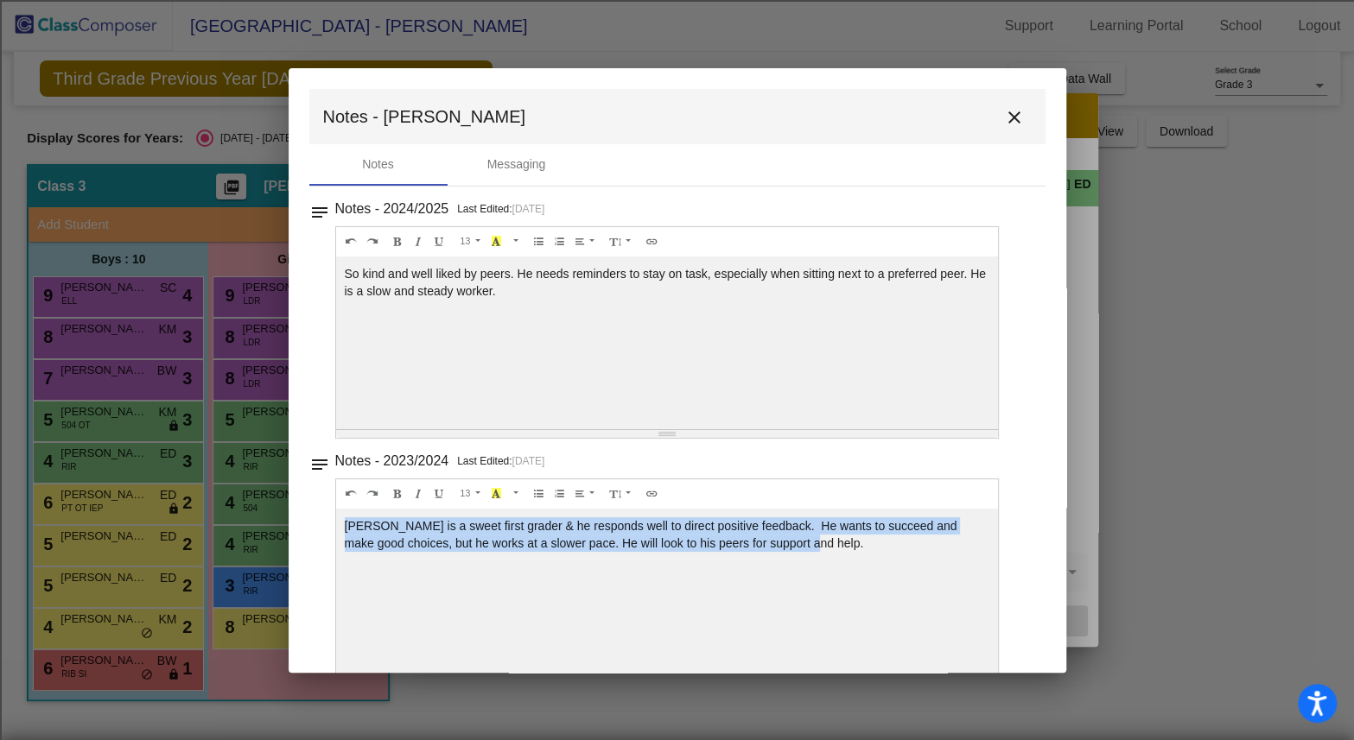
drag, startPoint x: 820, startPoint y: 542, endPoint x: 333, endPoint y: 521, distance: 486.8
click at [335, 439] on div "13 8 9 10 11 12 14 18 24 36 Background Color Transparent Select #ffff00 Text Co…" at bounding box center [667, 332] width 664 height 213
copy div "[PERSON_NAME] is a sweet first grader & he responds well to direct positive fee…"
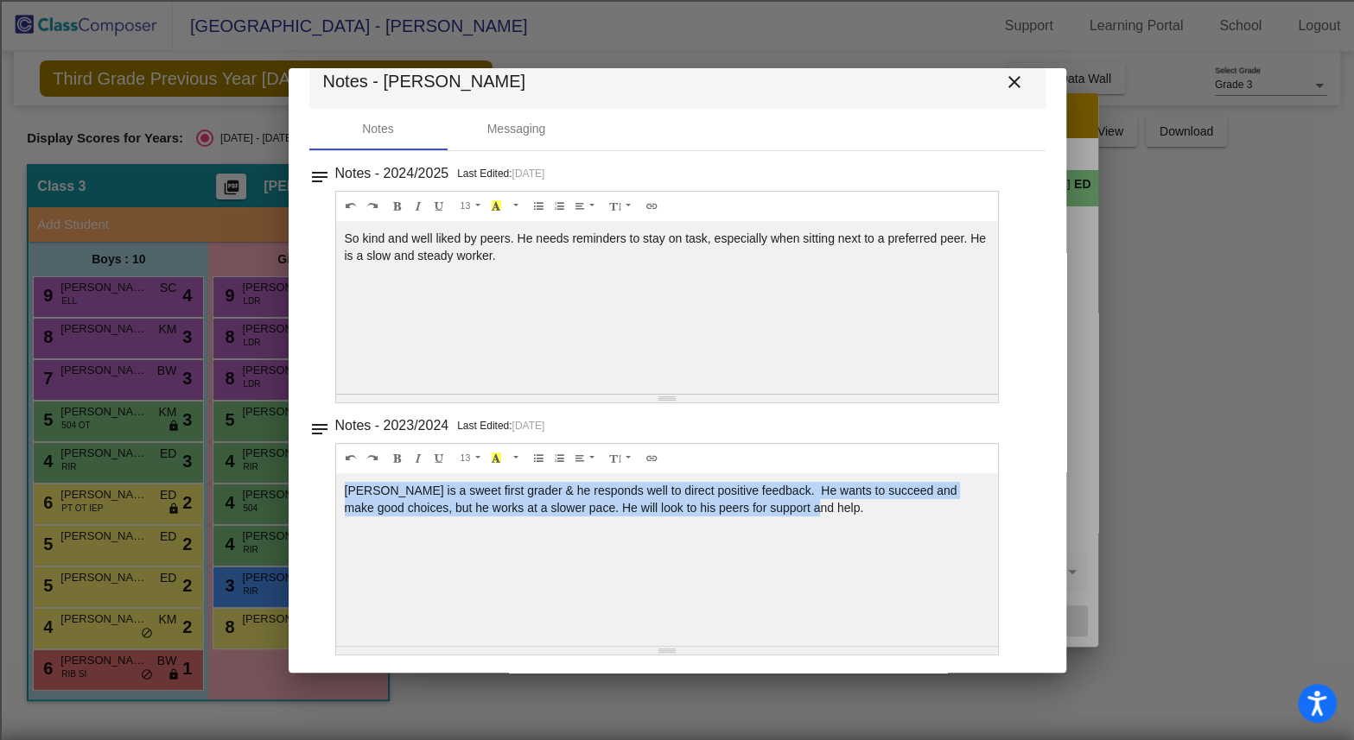
click at [1008, 82] on mat-icon "close" at bounding box center [1014, 82] width 21 height 21
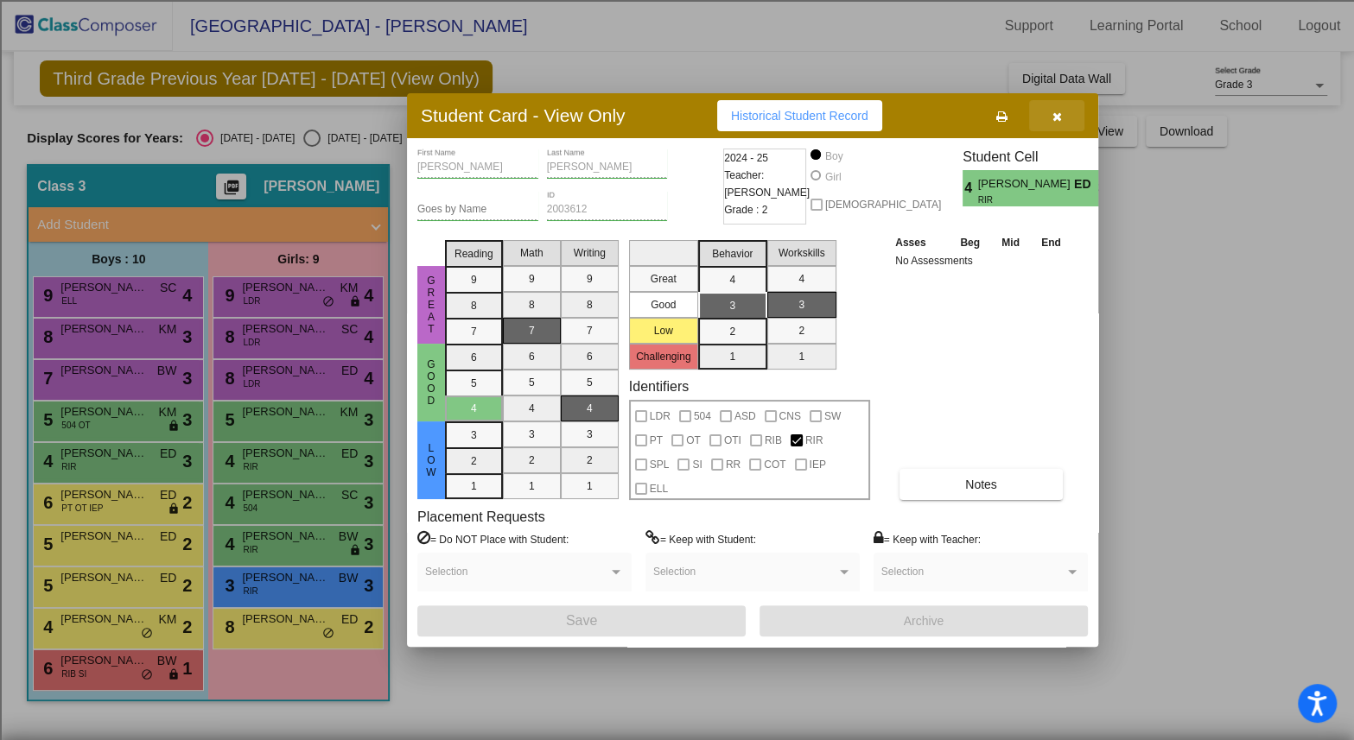
click at [1050, 120] on button "button" at bounding box center [1056, 115] width 55 height 31
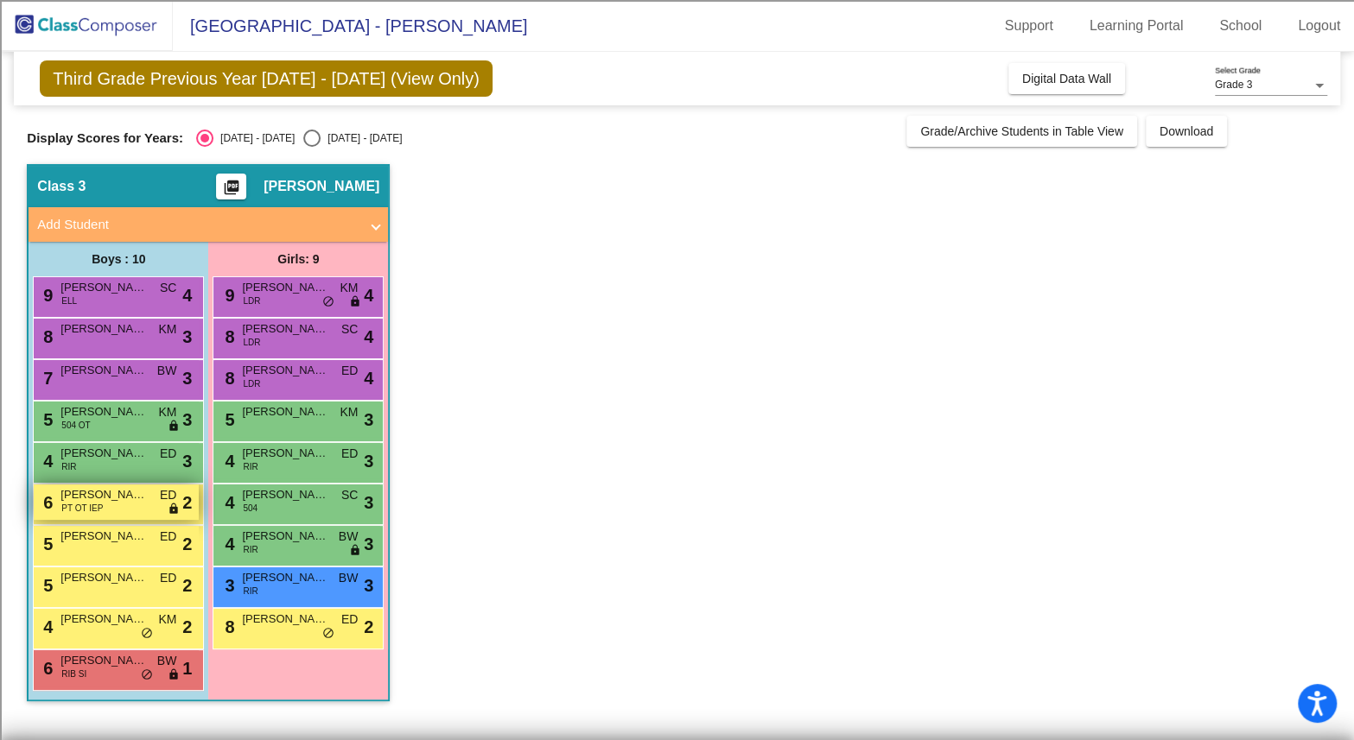
click at [89, 495] on span "[PERSON_NAME]" at bounding box center [103, 494] width 86 height 17
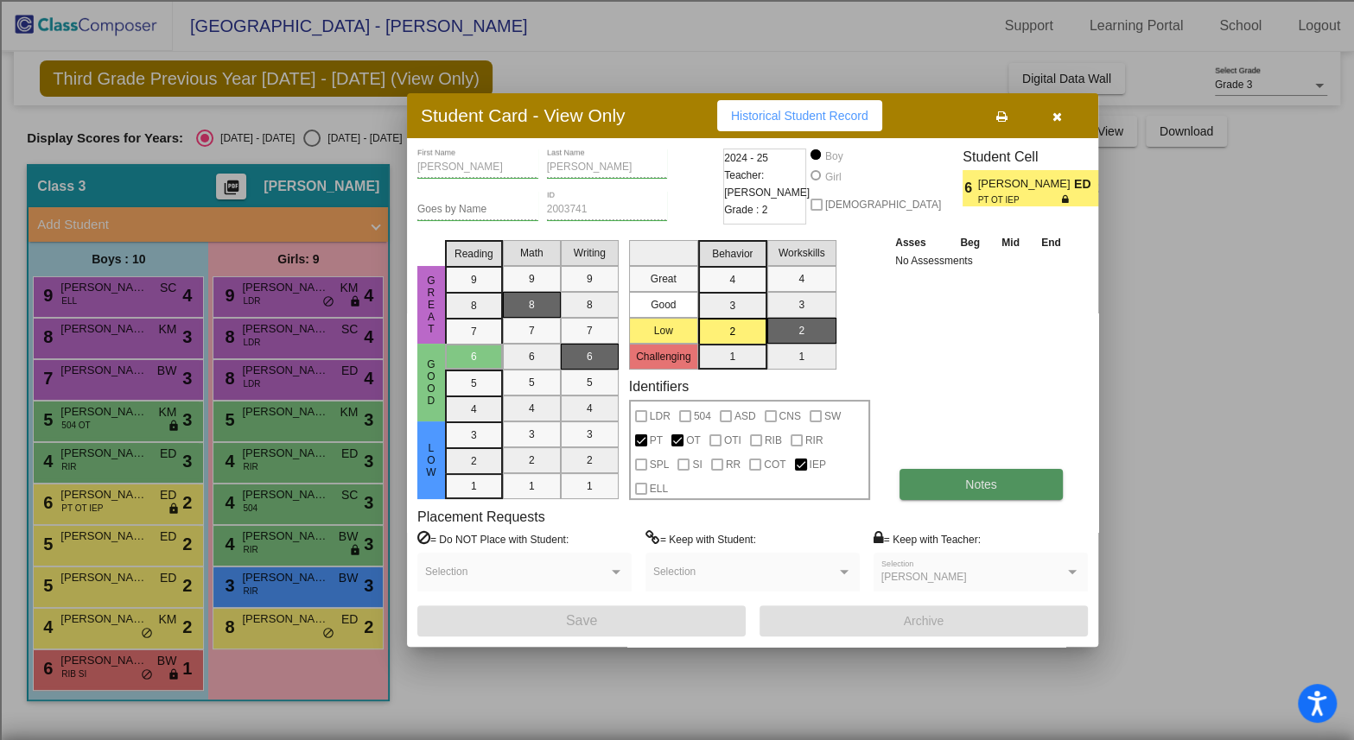
click at [942, 498] on button "Notes" at bounding box center [980, 484] width 163 height 31
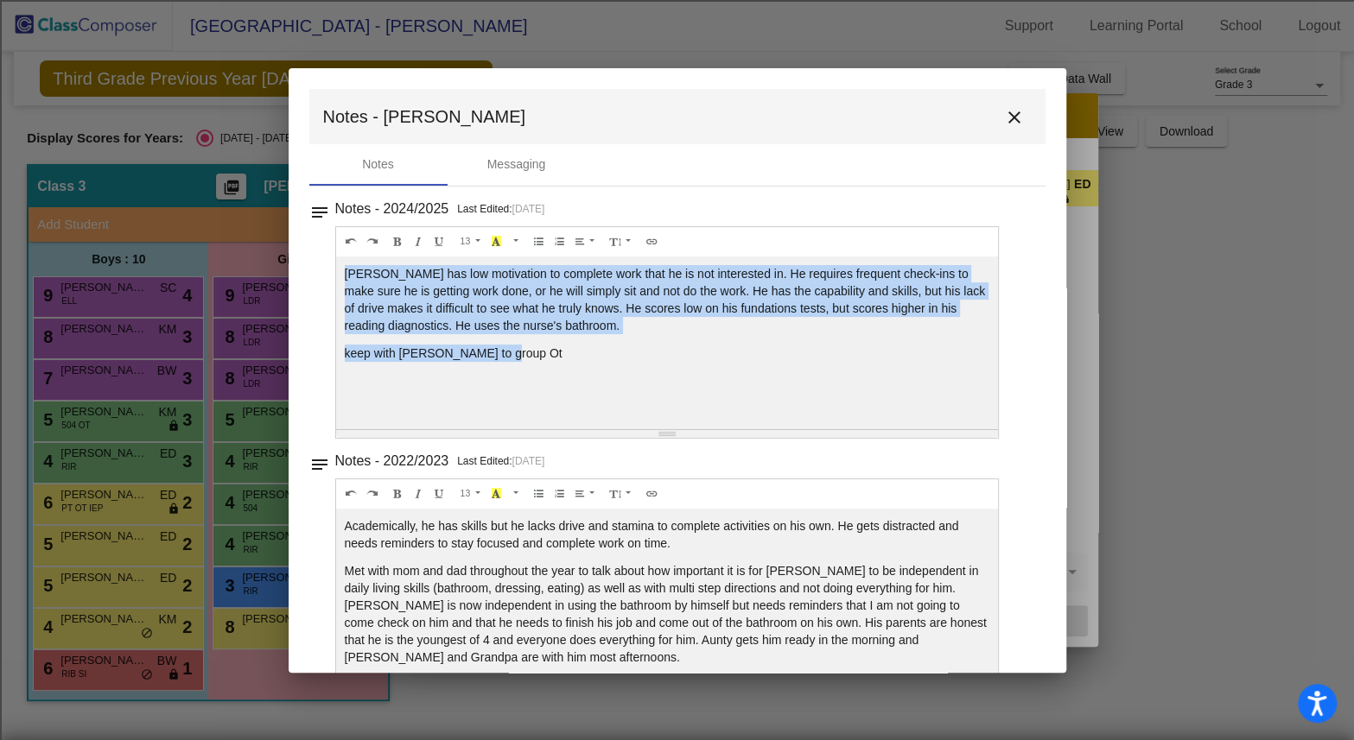
drag, startPoint x: 506, startPoint y: 352, endPoint x: 295, endPoint y: 258, distance: 231.3
click at [295, 258] on mat-dialog-container "Notes - [PERSON_NAME] close Notes Messaging notes Notes - 2024/2025 Last Edited…" at bounding box center [677, 370] width 777 height 605
copy div "[PERSON_NAME] has low motivation to complete work that he is not interested in.…"
click at [1007, 117] on mat-icon "close" at bounding box center [1014, 117] width 21 height 21
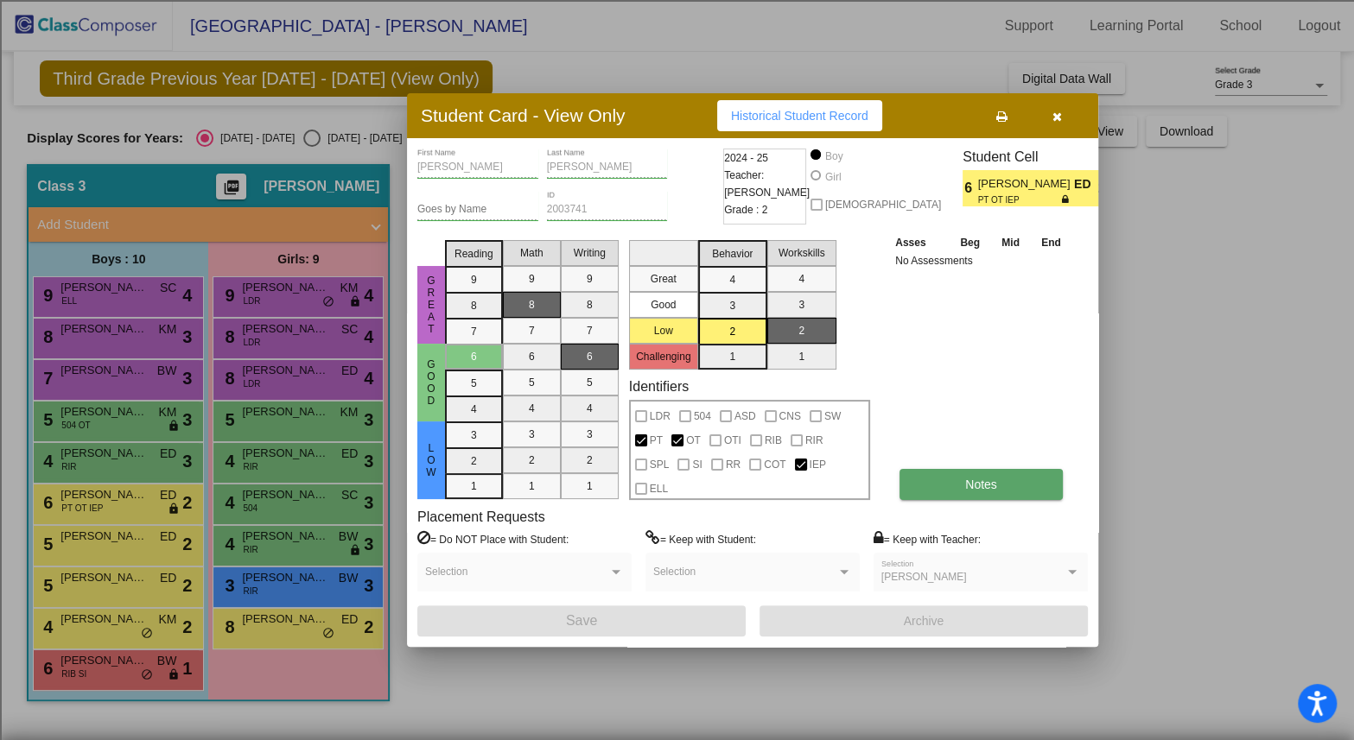
click at [972, 479] on span "Notes" at bounding box center [981, 485] width 32 height 14
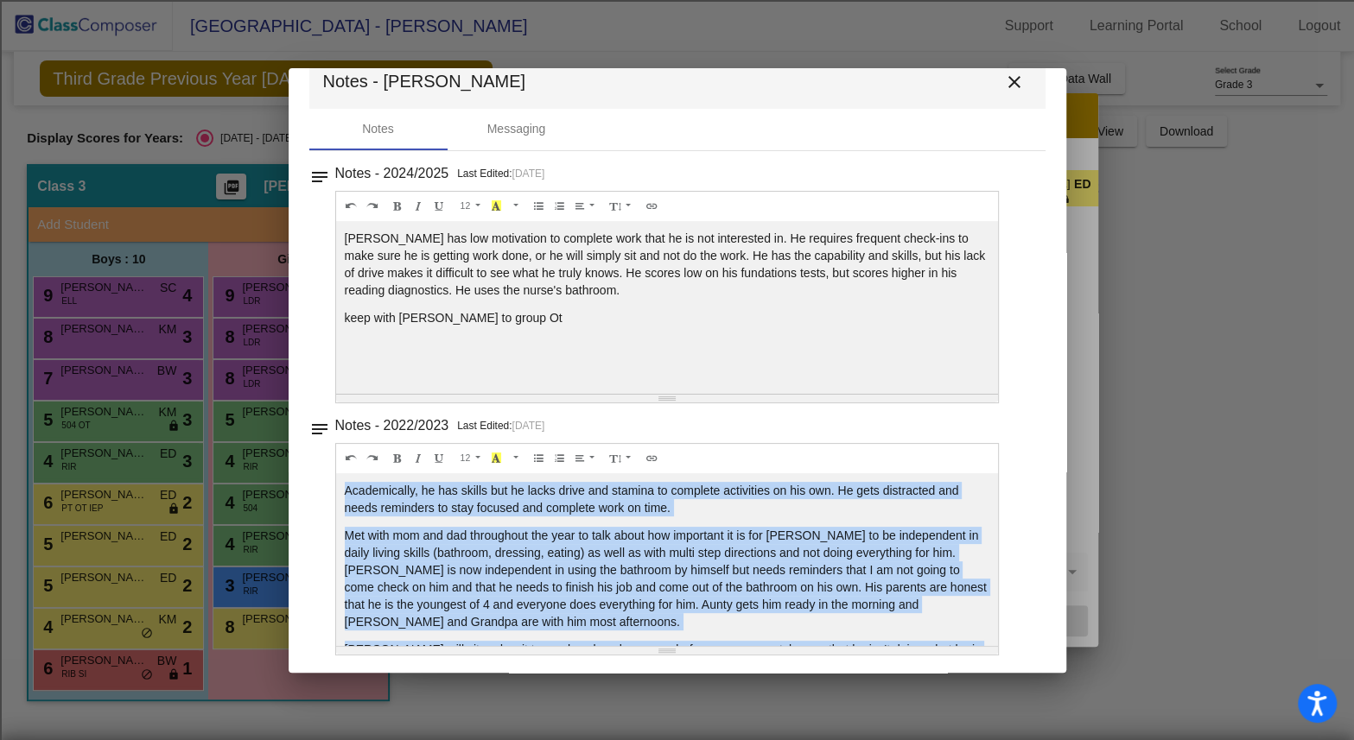
scroll to position [120, 0]
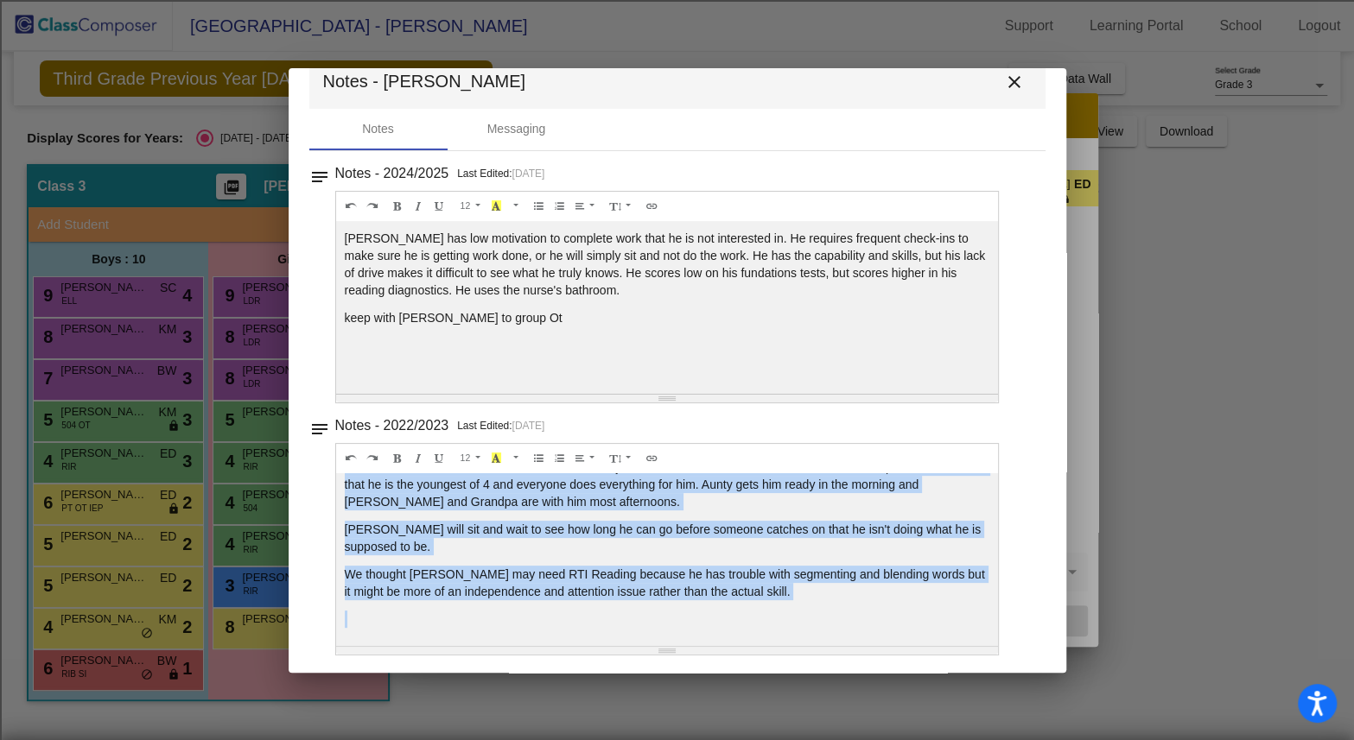
drag, startPoint x: 344, startPoint y: 488, endPoint x: 701, endPoint y: 668, distance: 400.2
click at [701, 668] on mat-dialog-container "Notes - [PERSON_NAME] close Notes Messaging notes Notes - 2024/2025 Last Edited…" at bounding box center [677, 370] width 777 height 605
click at [1004, 84] on mat-icon "close" at bounding box center [1014, 82] width 21 height 21
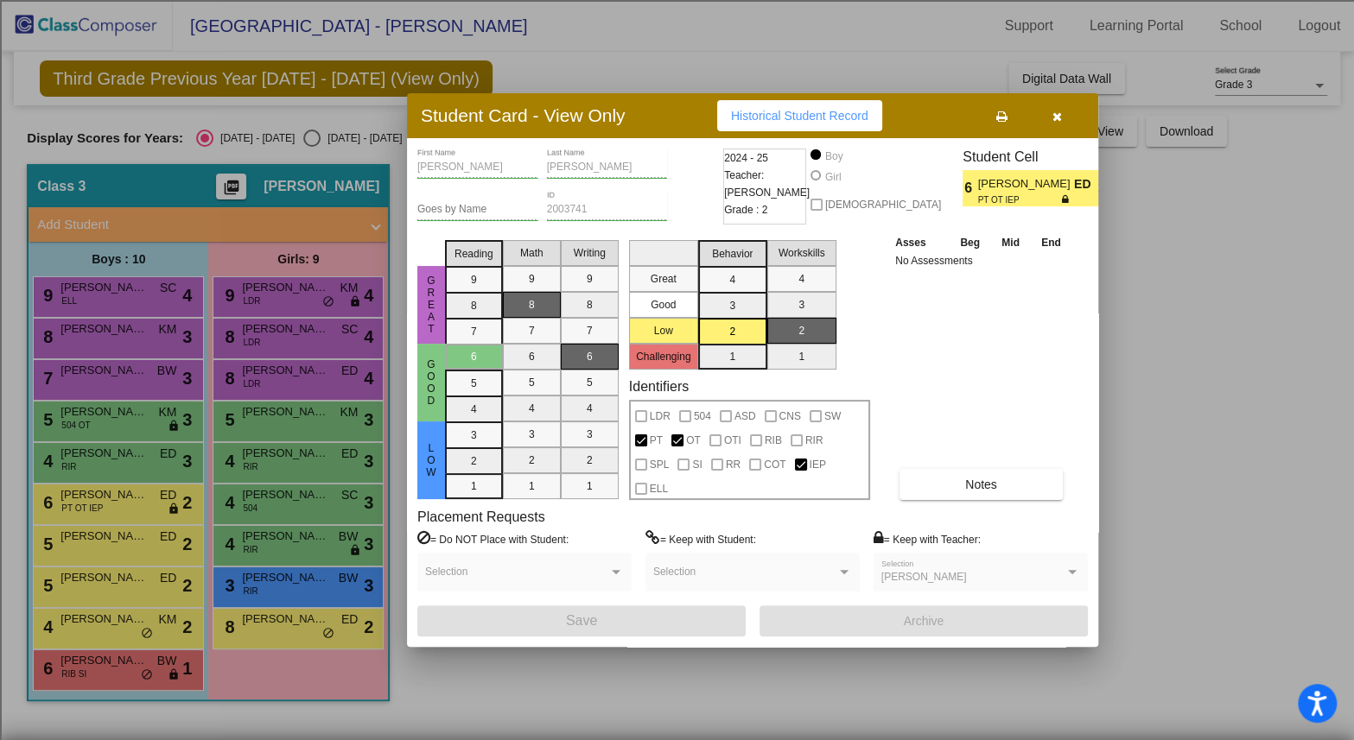
click at [1063, 119] on button "button" at bounding box center [1056, 115] width 55 height 31
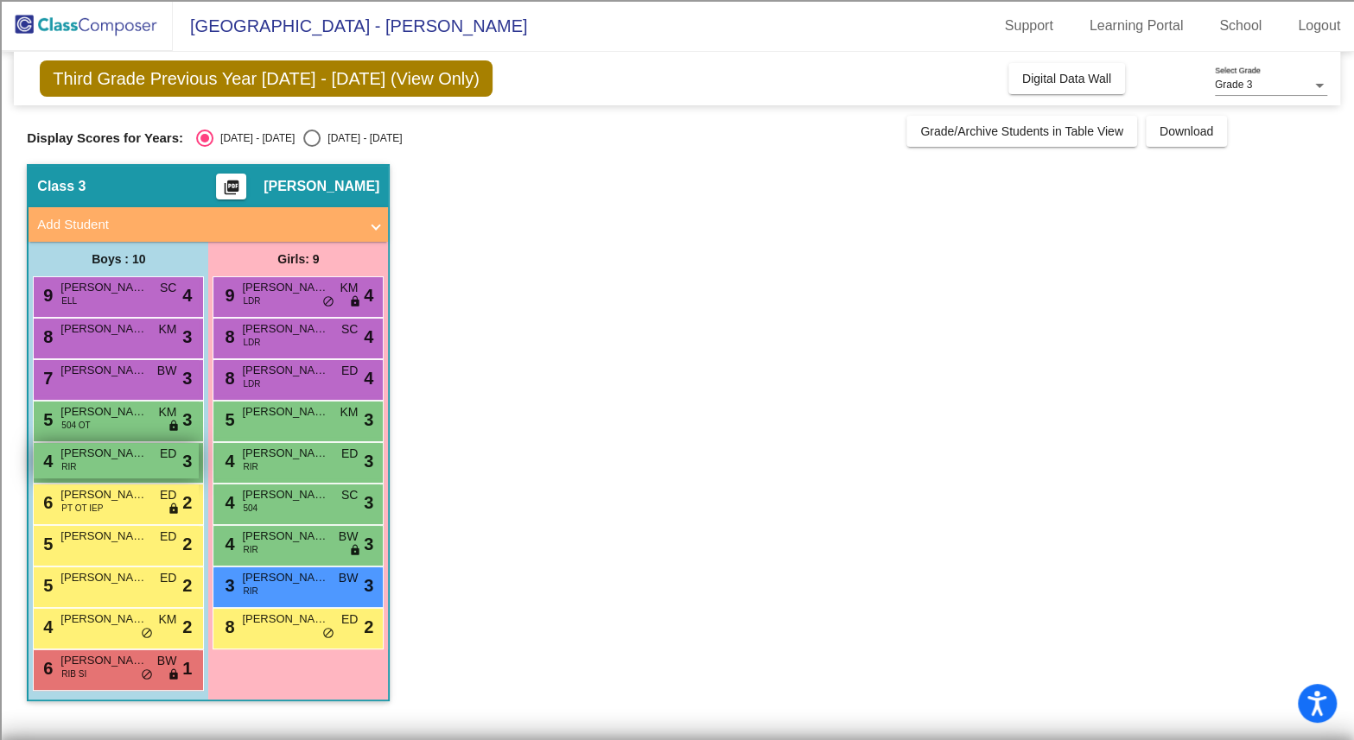
click at [99, 466] on div "4 [PERSON_NAME] RIR ED lock do_not_disturb_alt 3" at bounding box center [116, 460] width 165 height 35
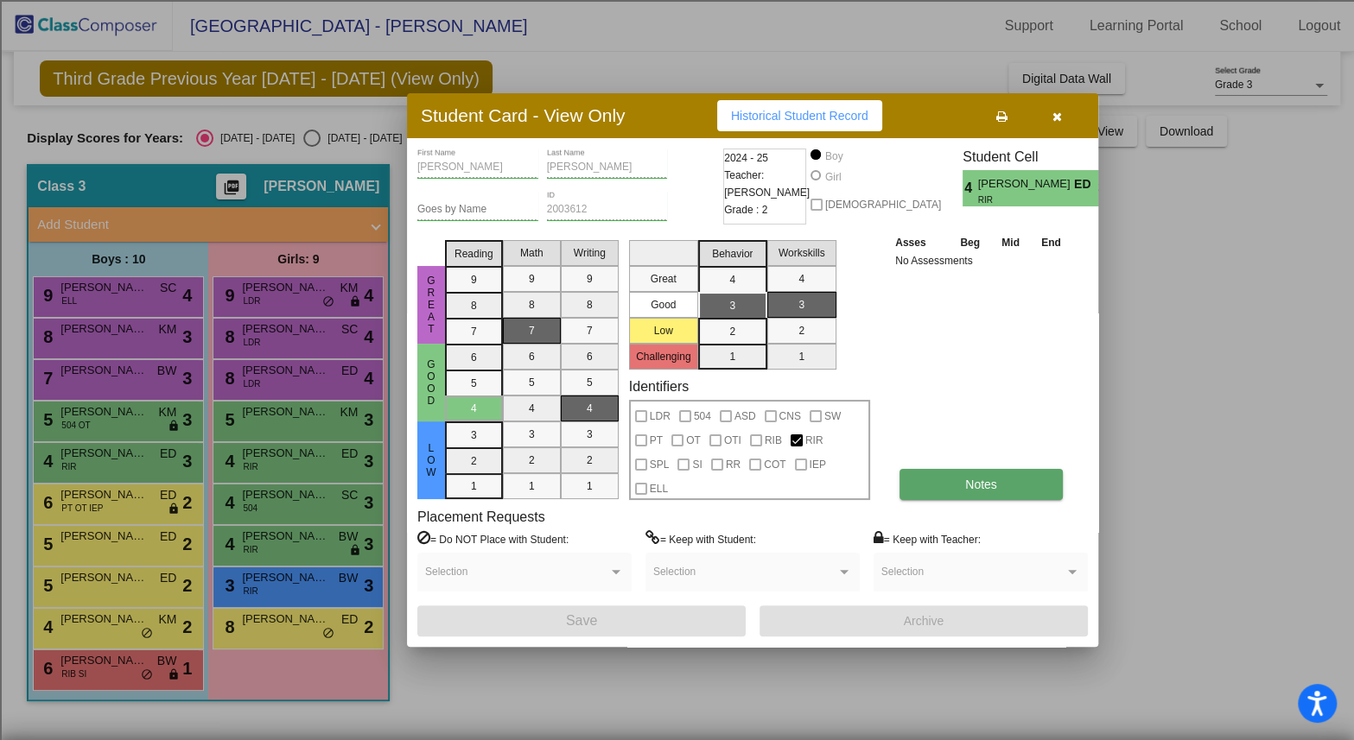
click at [984, 479] on span "Notes" at bounding box center [981, 485] width 32 height 14
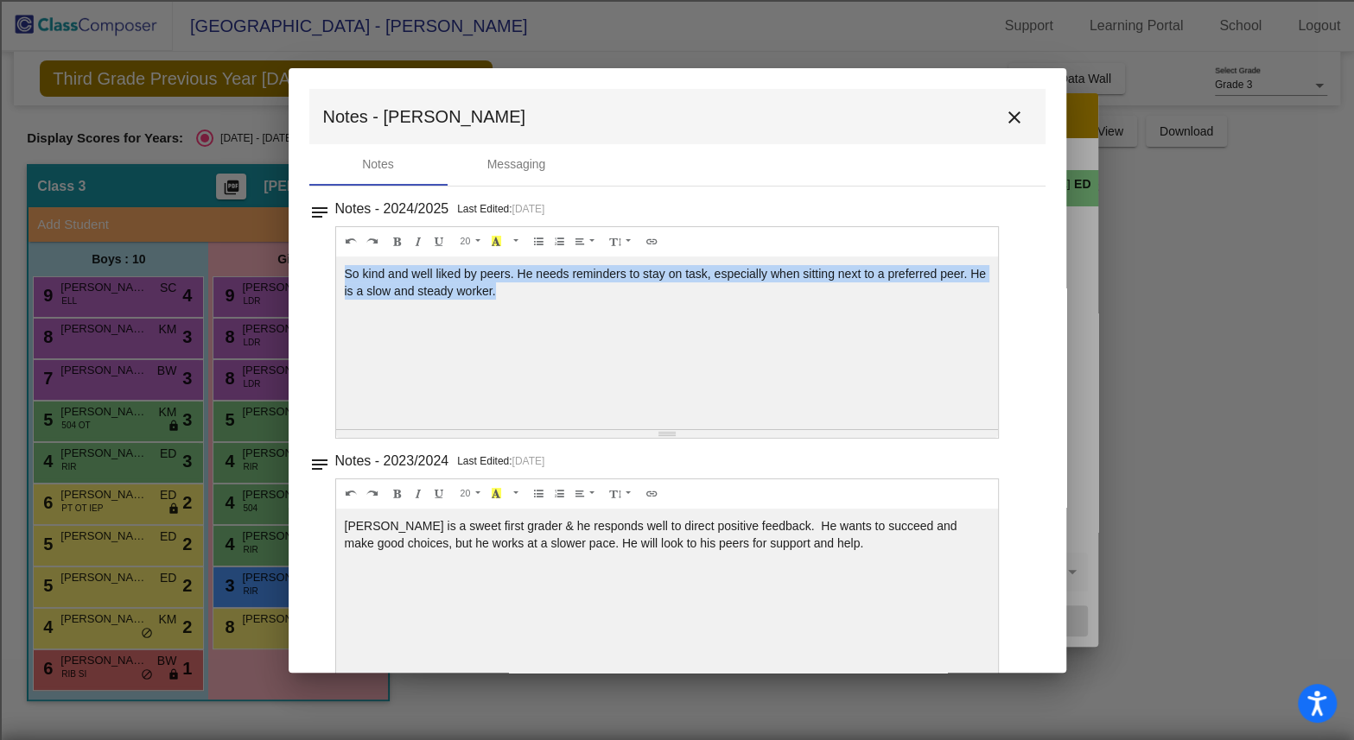
drag, startPoint x: 494, startPoint y: 294, endPoint x: 295, endPoint y: 257, distance: 202.1
click at [295, 257] on mat-dialog-container "Notes - [PERSON_NAME] close Notes Messaging notes Notes - 2024/2025 Last Edited…" at bounding box center [677, 370] width 777 height 605
click at [1005, 110] on mat-icon "close" at bounding box center [1014, 117] width 21 height 21
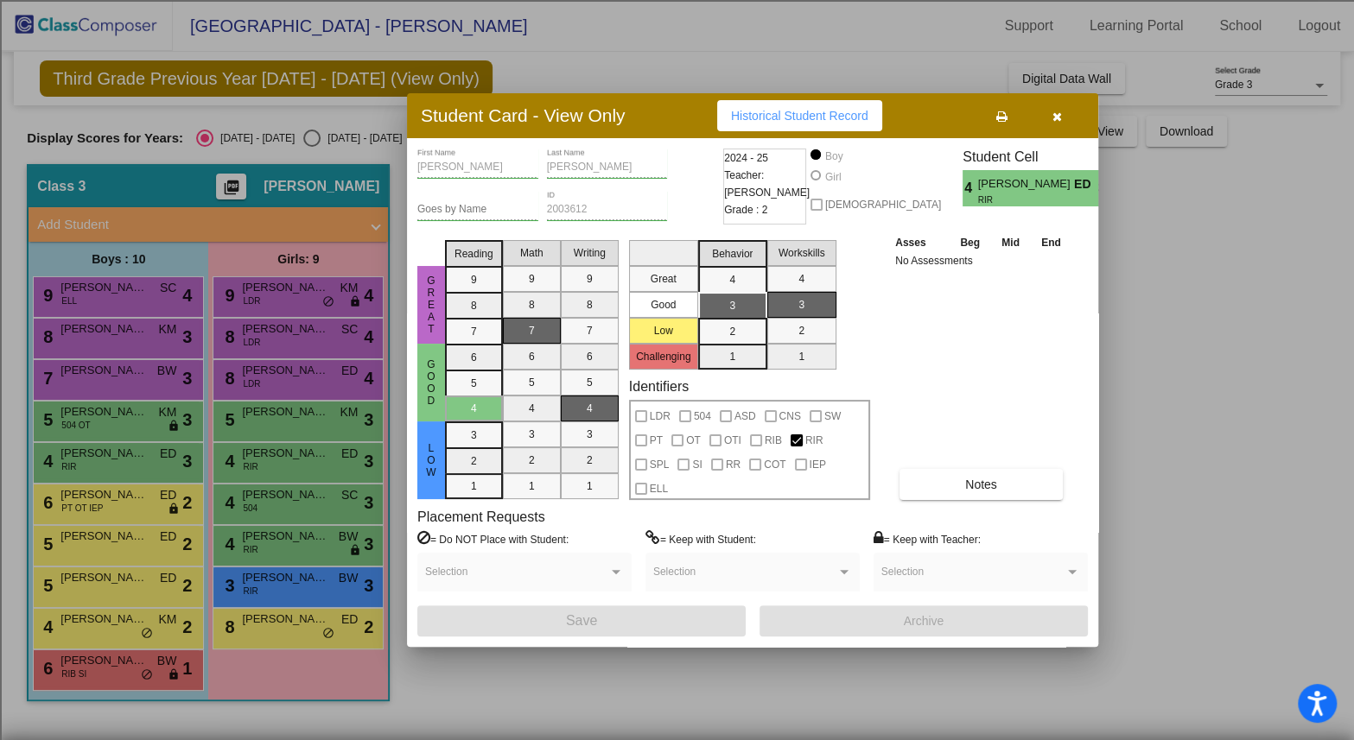
click at [1062, 111] on button "button" at bounding box center [1056, 115] width 55 height 31
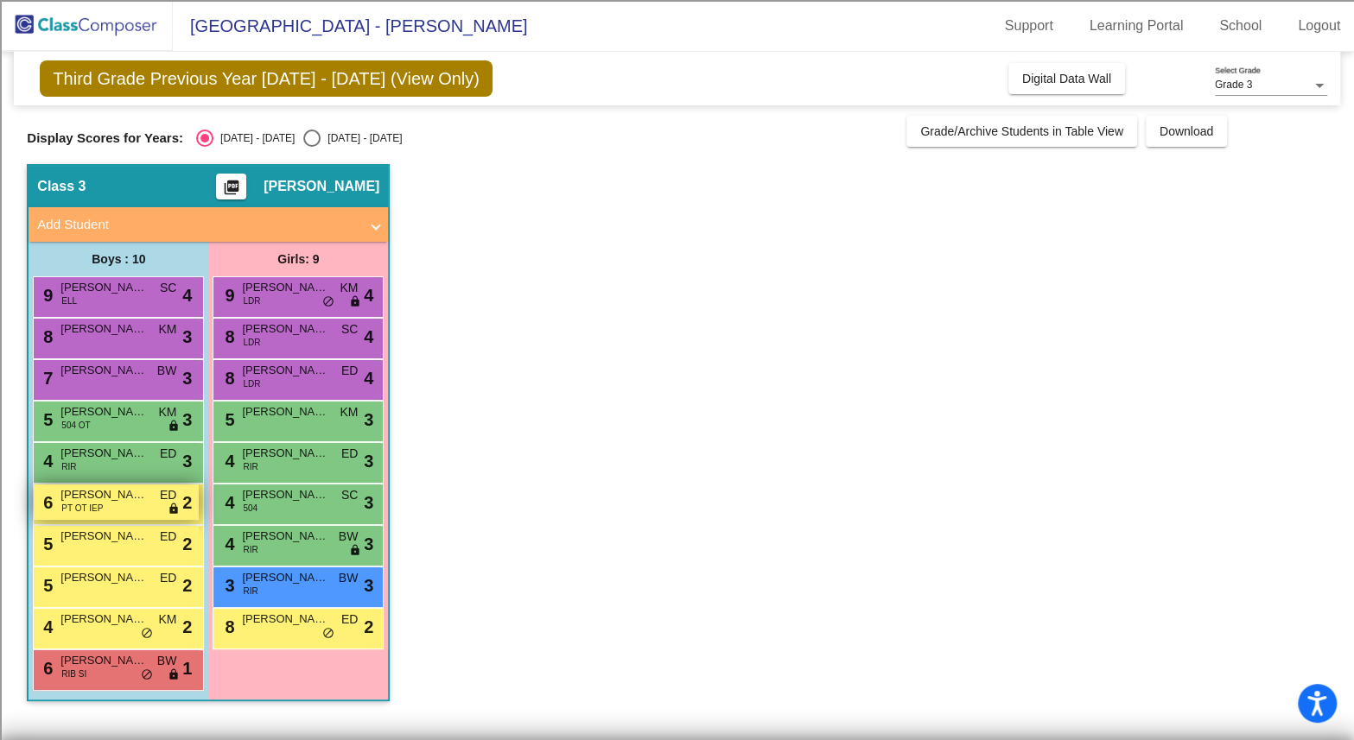
click at [105, 495] on span "[PERSON_NAME]" at bounding box center [103, 494] width 86 height 17
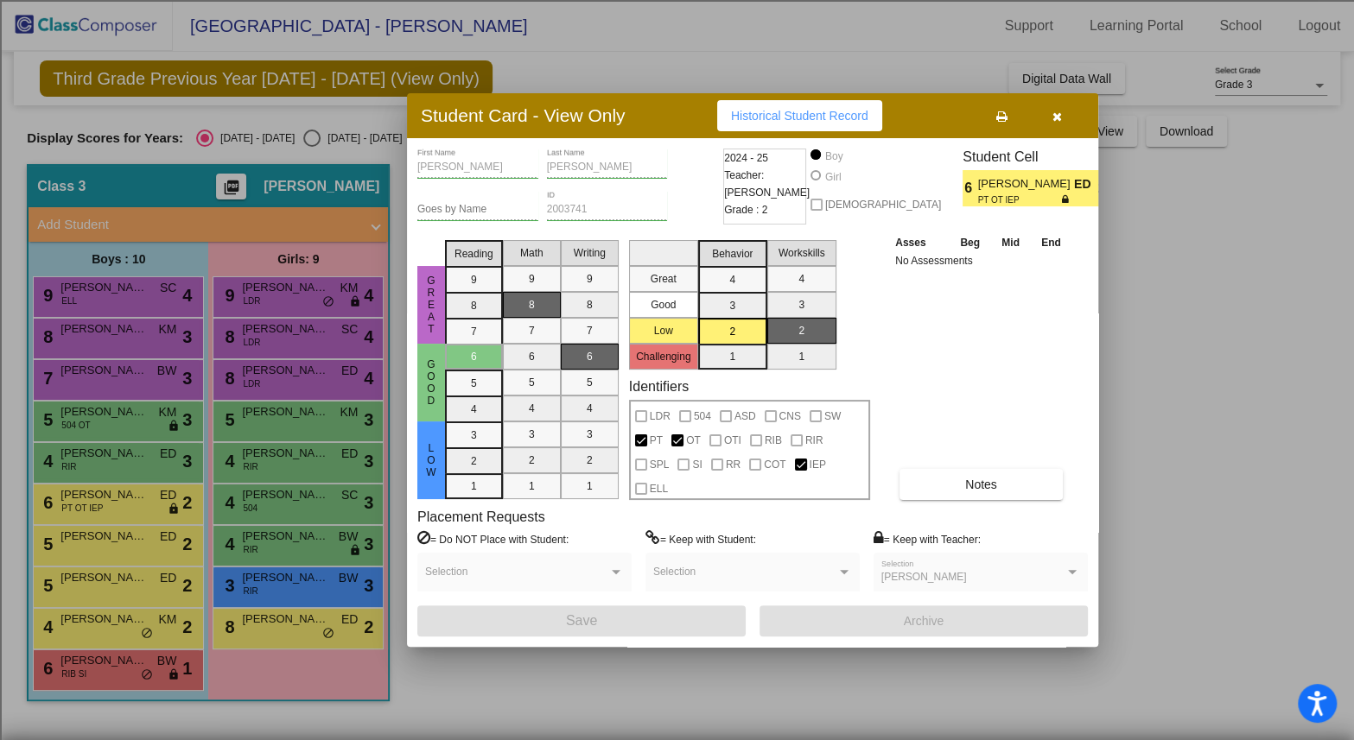
click at [109, 503] on div at bounding box center [677, 370] width 1354 height 740
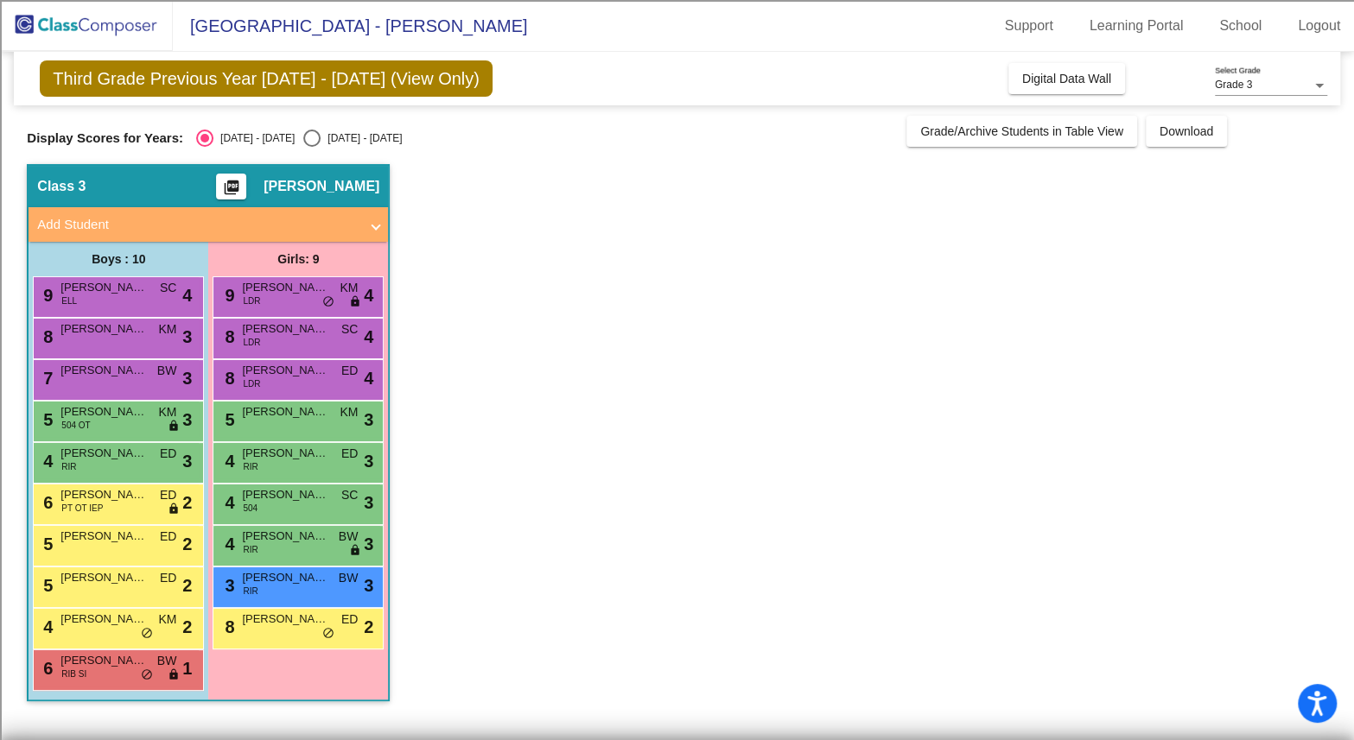
click at [109, 503] on div "6 [PERSON_NAME] PT OT IEP ED lock do_not_disturb_alt 2" at bounding box center [116, 502] width 165 height 35
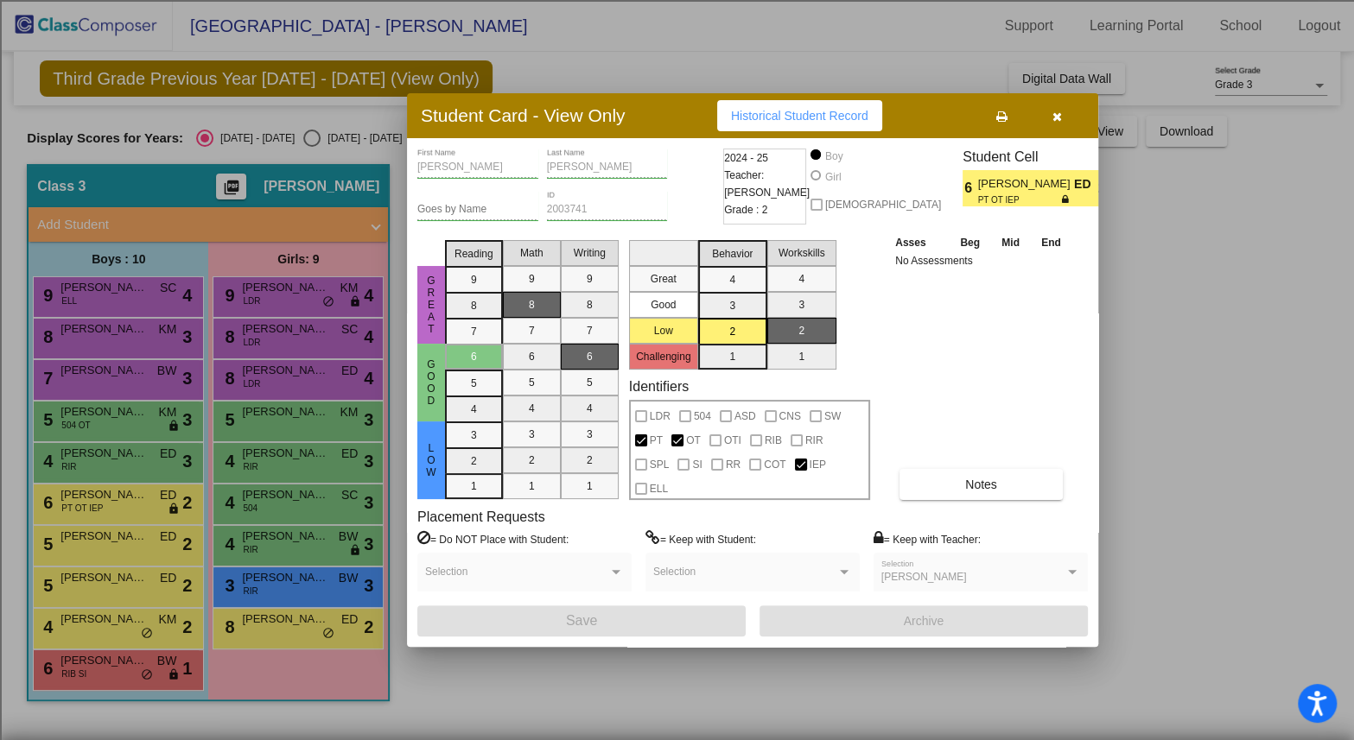
click at [97, 562] on div at bounding box center [677, 370] width 1354 height 740
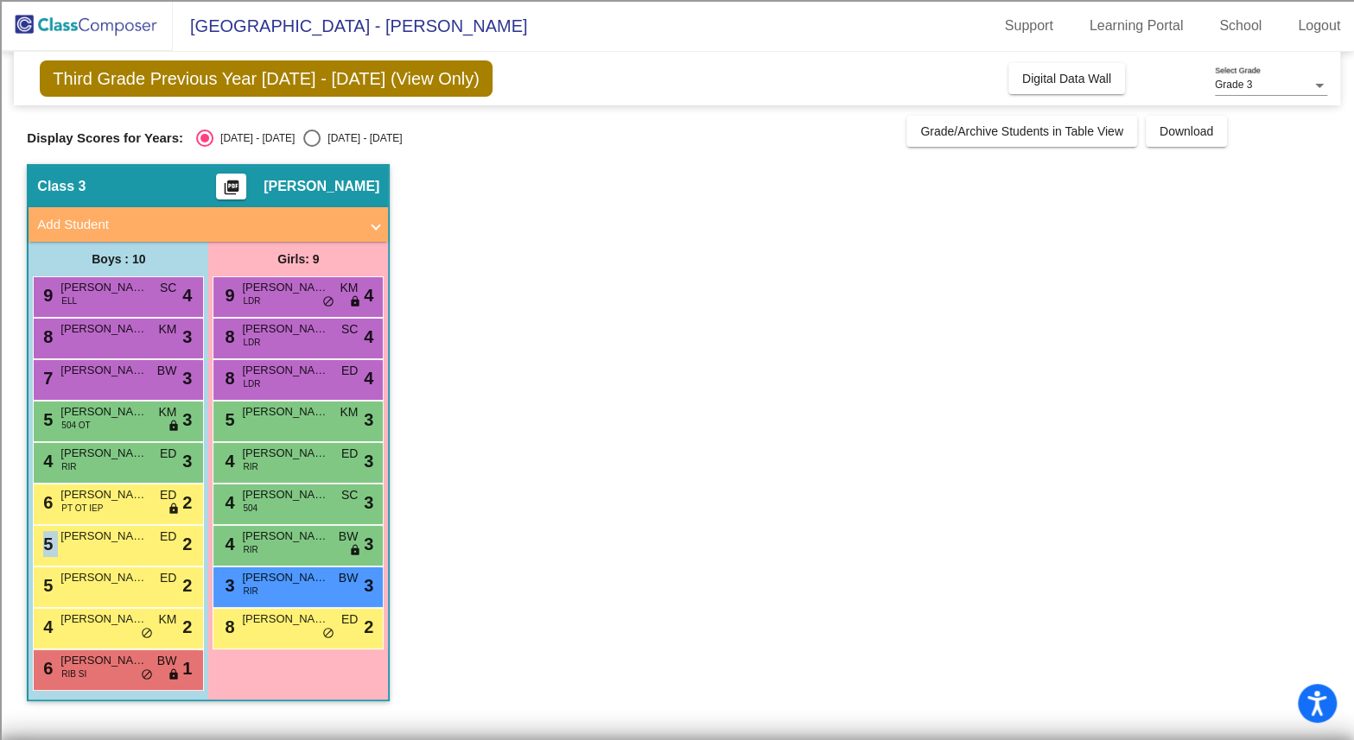
click at [97, 562] on div "5 [PERSON_NAME] ED lock do_not_disturb_alt 2" at bounding box center [118, 545] width 171 height 41
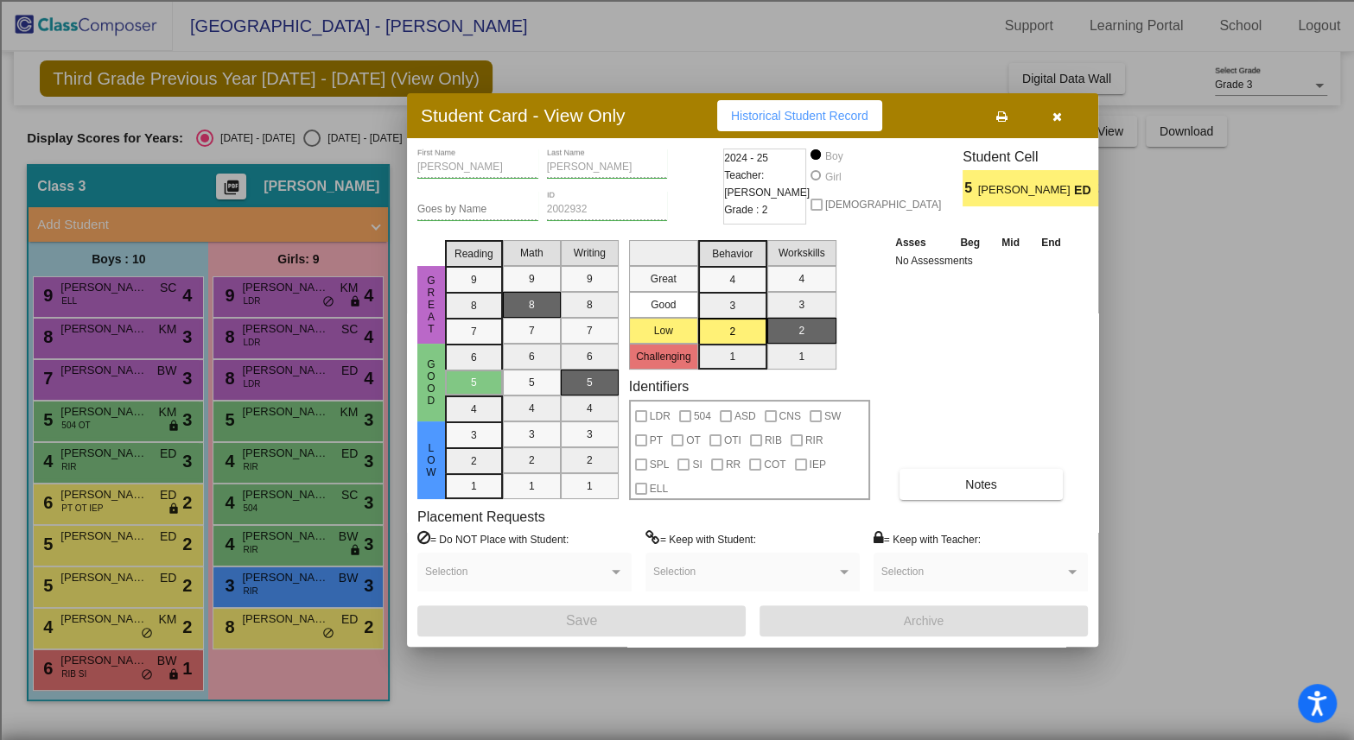
click at [127, 488] on div at bounding box center [677, 370] width 1354 height 740
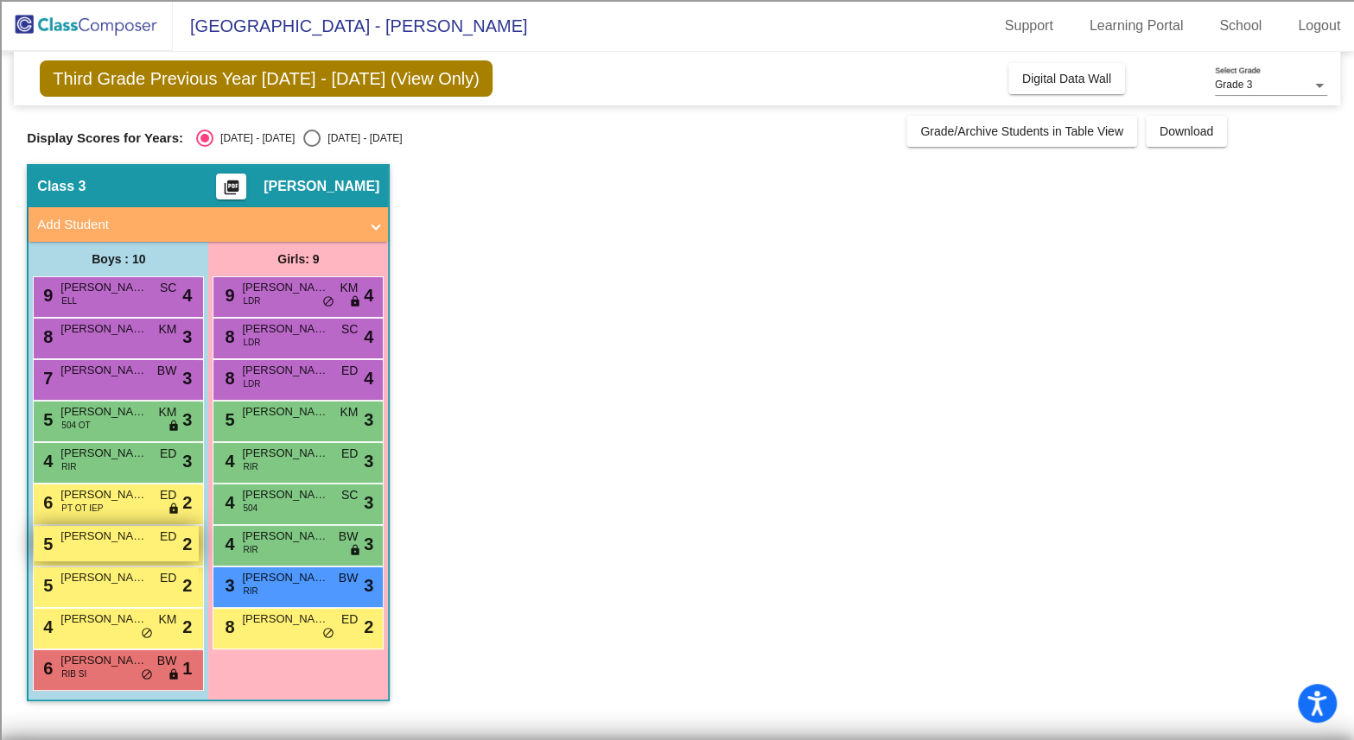
click at [120, 540] on span "[PERSON_NAME]" at bounding box center [103, 536] width 86 height 17
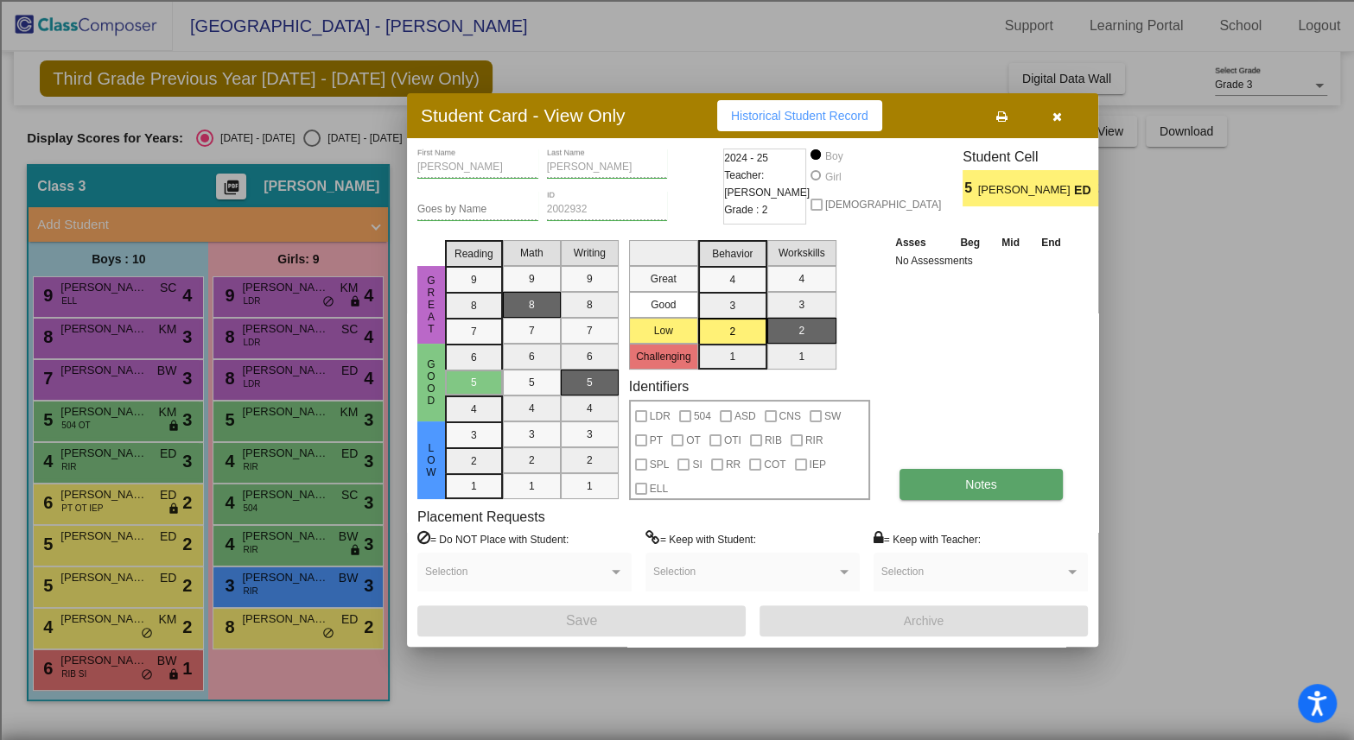
click at [994, 473] on button "Notes" at bounding box center [980, 484] width 163 height 31
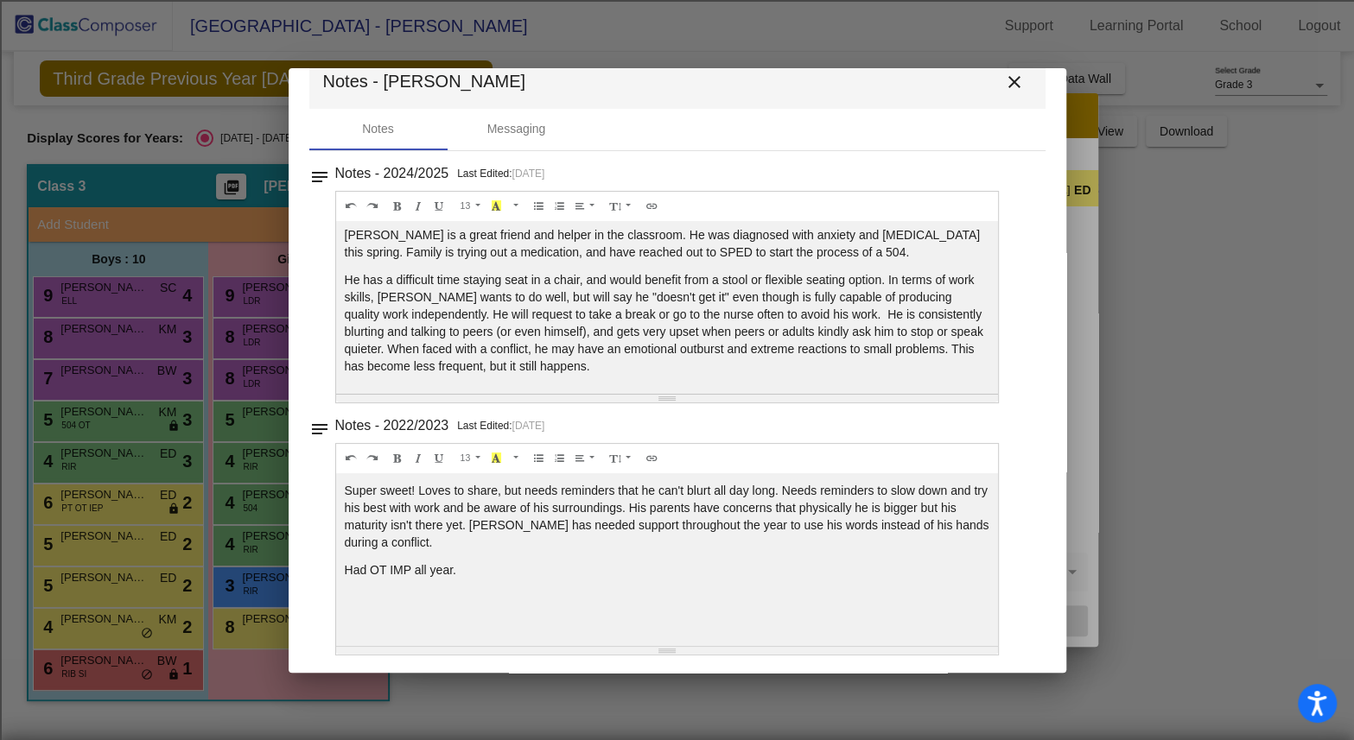
scroll to position [0, 0]
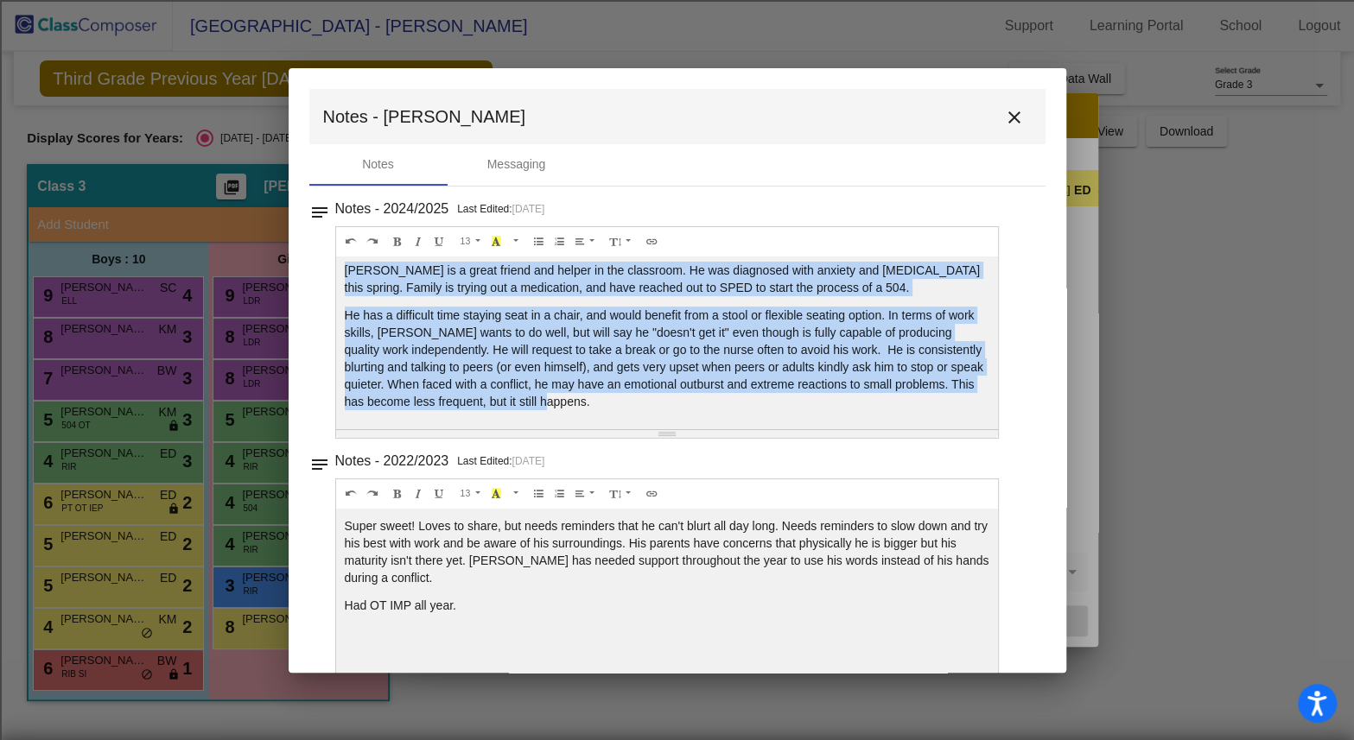
drag, startPoint x: 683, startPoint y: 405, endPoint x: 342, endPoint y: 270, distance: 366.9
click at [342, 270] on div "[PERSON_NAME] is a great friend and helper in the classroom. He was diagnosed w…" at bounding box center [667, 343] width 663 height 173
drag, startPoint x: 469, startPoint y: 612, endPoint x: 312, endPoint y: 526, distance: 179.4
click at [312, 526] on div "notes Notes - 2022/2023 Last Edited: [DATE] 13 8 9 10 11 12 14 18 24 36 Backgro…" at bounding box center [677, 570] width 736 height 242
click at [1008, 120] on mat-icon "close" at bounding box center [1014, 117] width 21 height 21
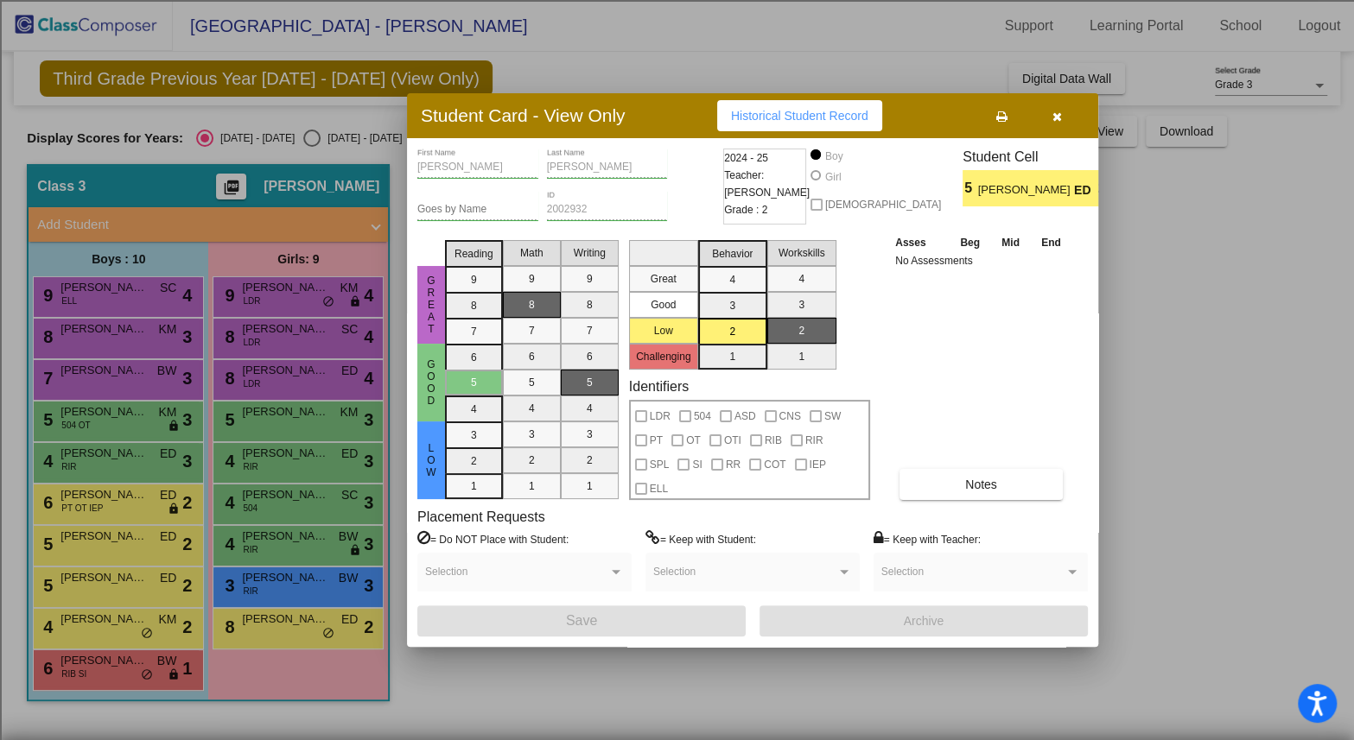
click at [1055, 119] on icon "button" at bounding box center [1057, 117] width 10 height 12
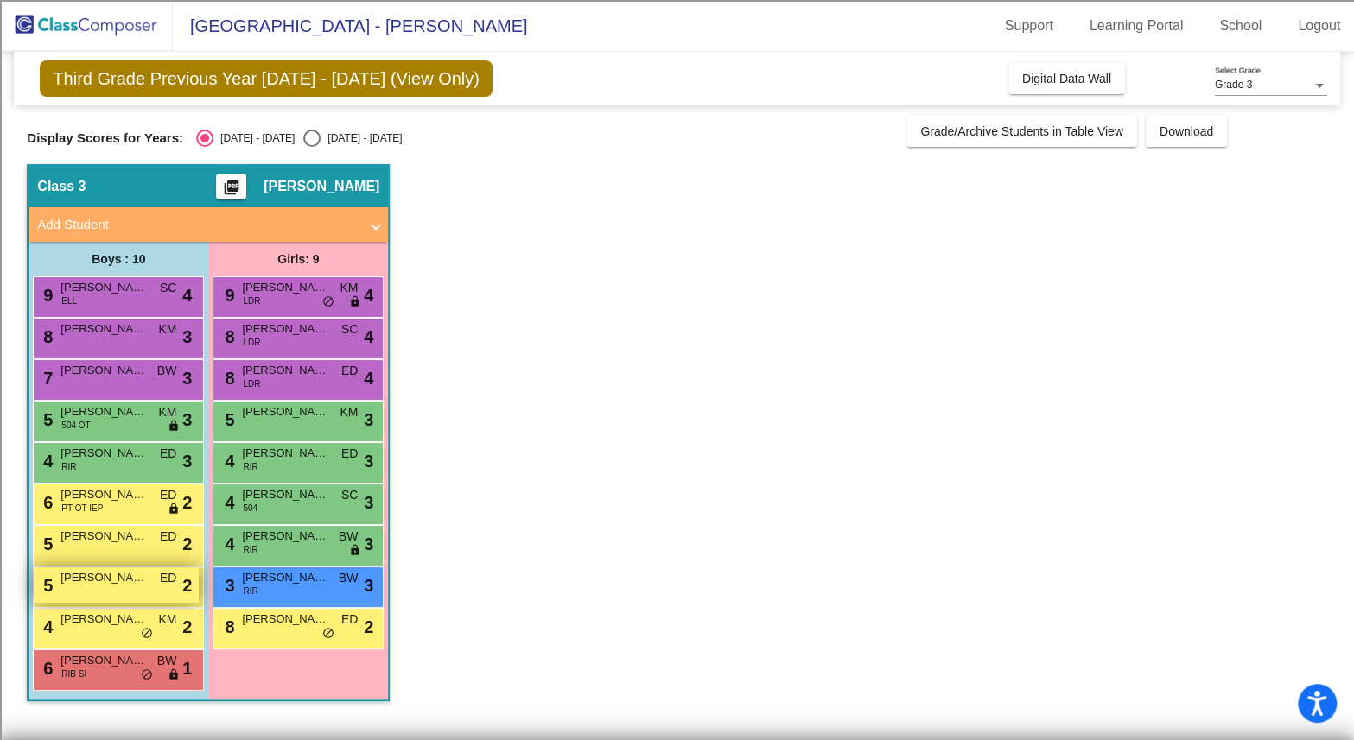
click at [103, 593] on div "5 [PERSON_NAME] ED lock do_not_disturb_alt 2" at bounding box center [116, 585] width 165 height 35
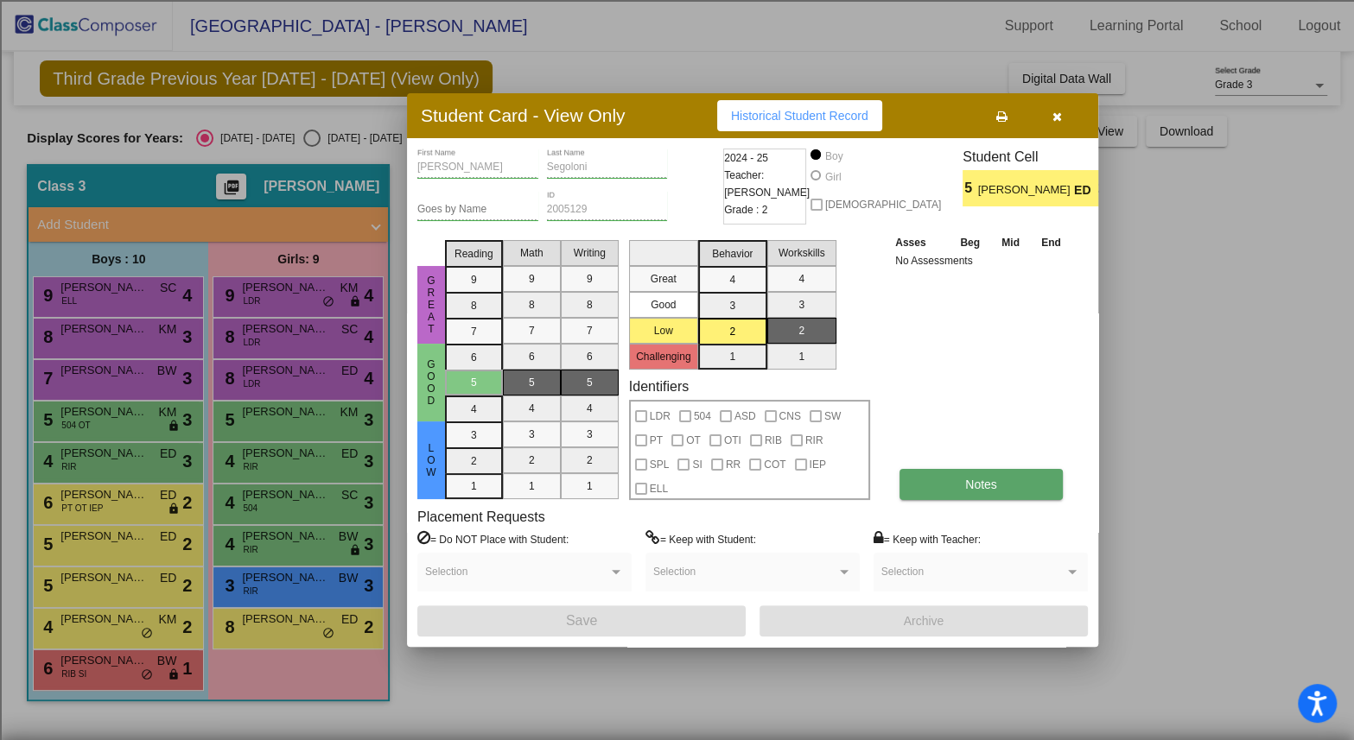
click at [974, 481] on span "Notes" at bounding box center [981, 485] width 32 height 14
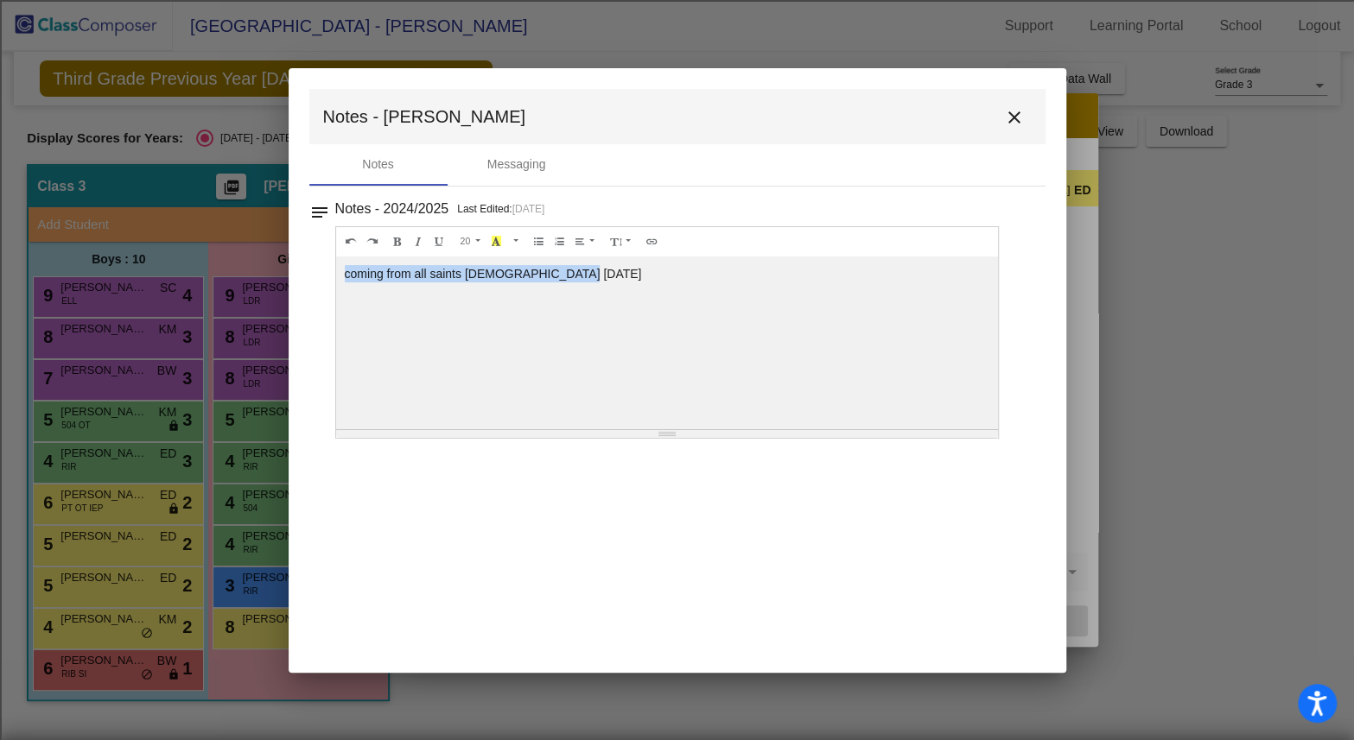
drag, startPoint x: 585, startPoint y: 279, endPoint x: 316, endPoint y: 289, distance: 268.8
click at [316, 289] on div "notes Notes - 2024/2025 Last Edited: [DATE] 20 8 9 10 11 12 14 18 24 36 Backgro…" at bounding box center [677, 318] width 736 height 242
click at [1015, 122] on mat-icon "close" at bounding box center [1014, 117] width 21 height 21
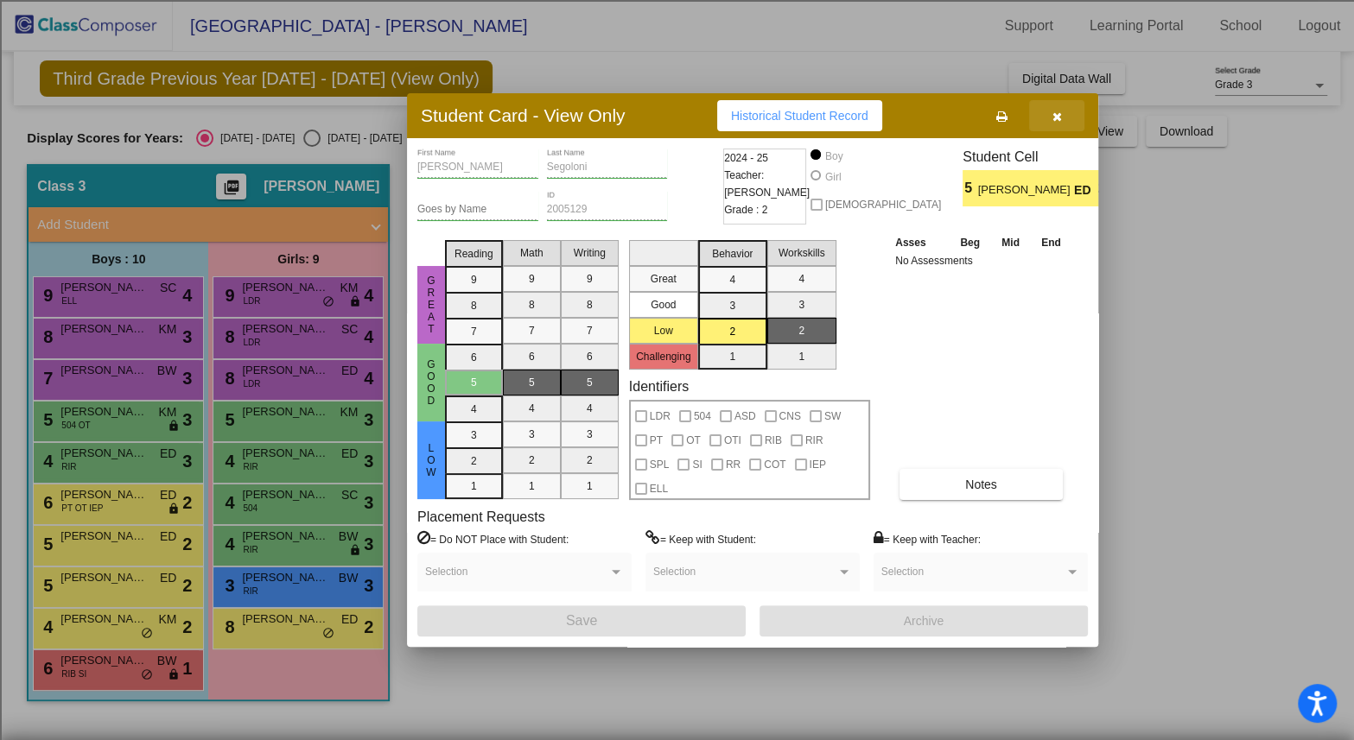
click at [1064, 110] on button "button" at bounding box center [1056, 115] width 55 height 31
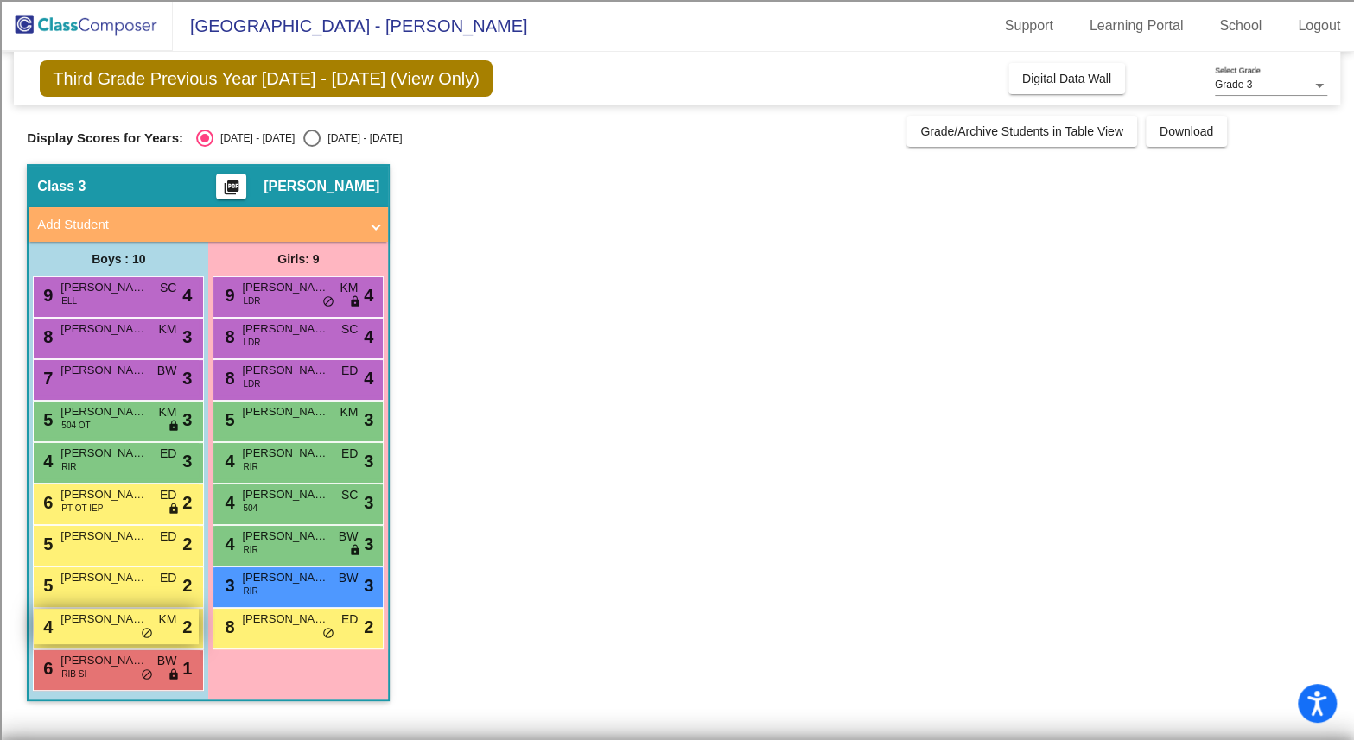
click at [98, 628] on div "4 [PERSON_NAME] KM lock do_not_disturb_alt 2" at bounding box center [116, 626] width 165 height 35
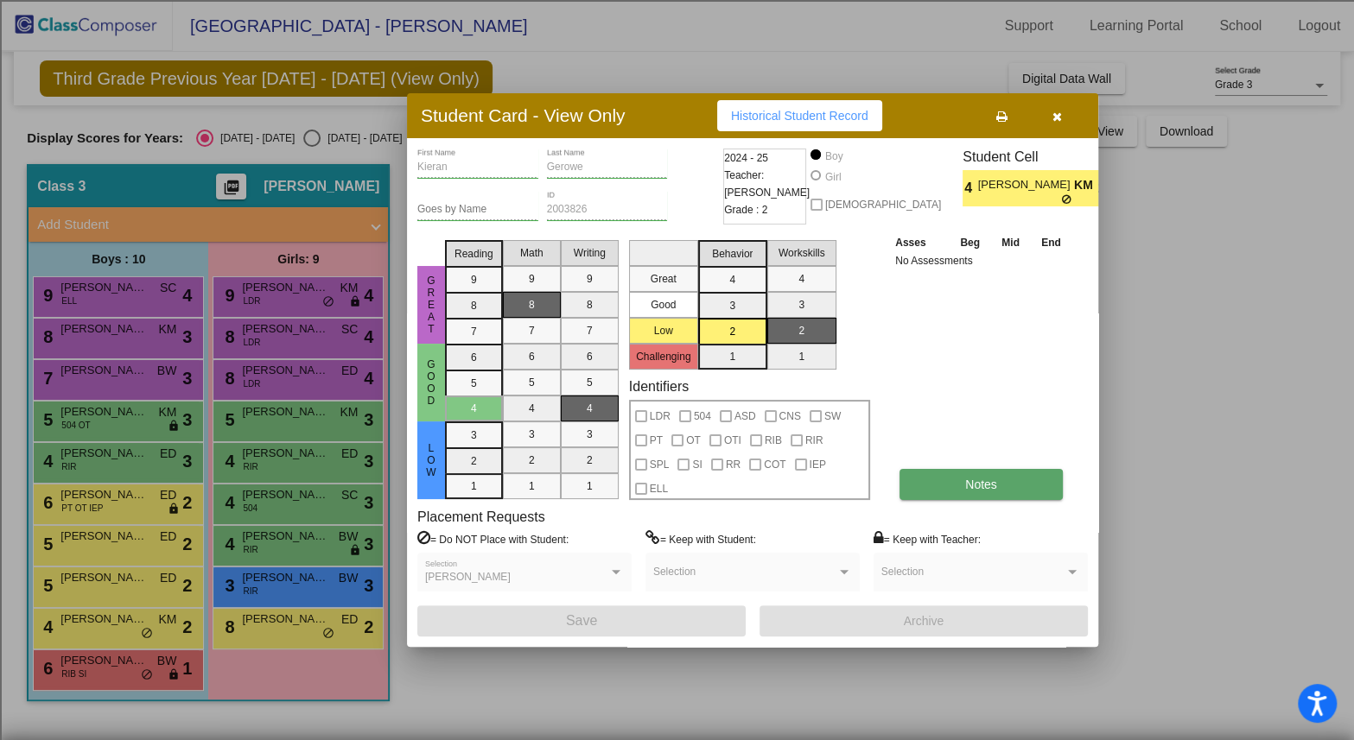
click at [960, 480] on button "Notes" at bounding box center [980, 484] width 163 height 31
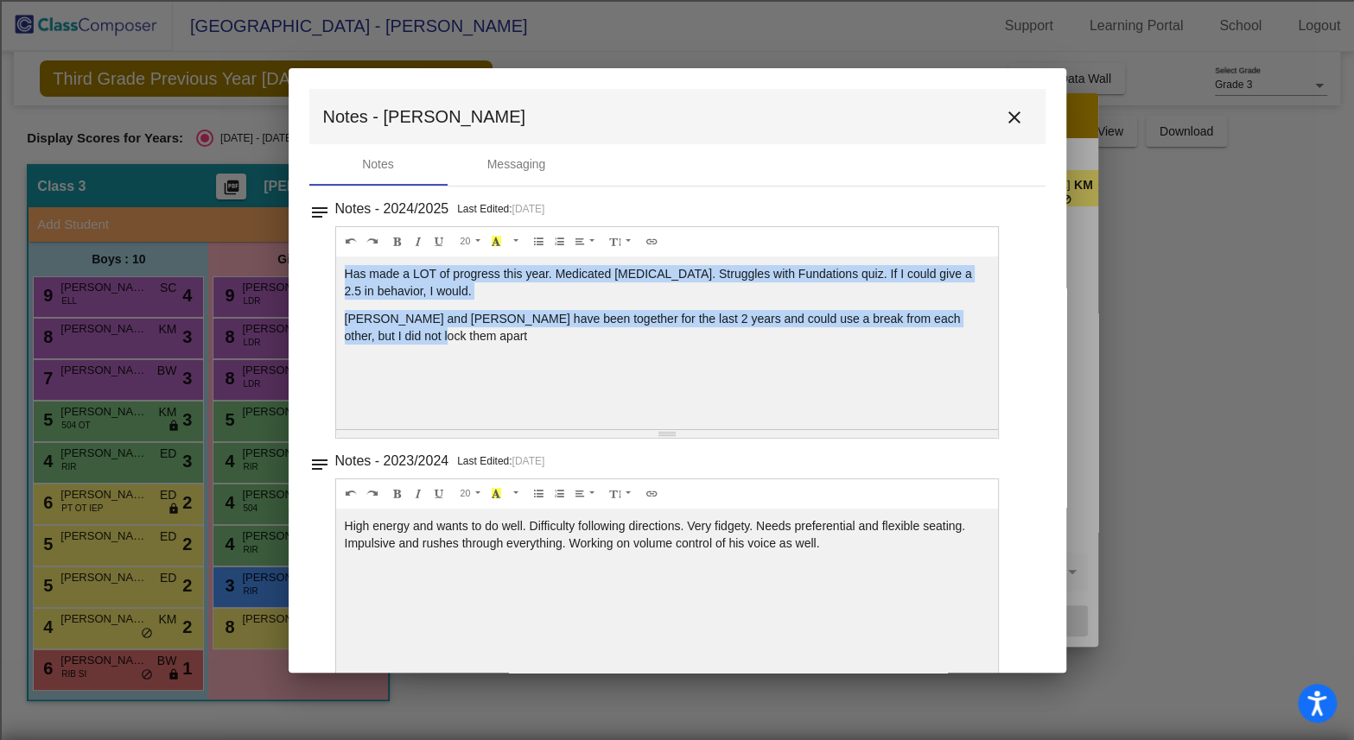
drag, startPoint x: 383, startPoint y: 336, endPoint x: 319, endPoint y: 247, distance: 109.6
click at [319, 247] on div "notes Notes - 2024/2025 Last Edited: [DATE] 20 8 9 10 11 12 14 18 24 36 Backgro…" at bounding box center [677, 318] width 736 height 242
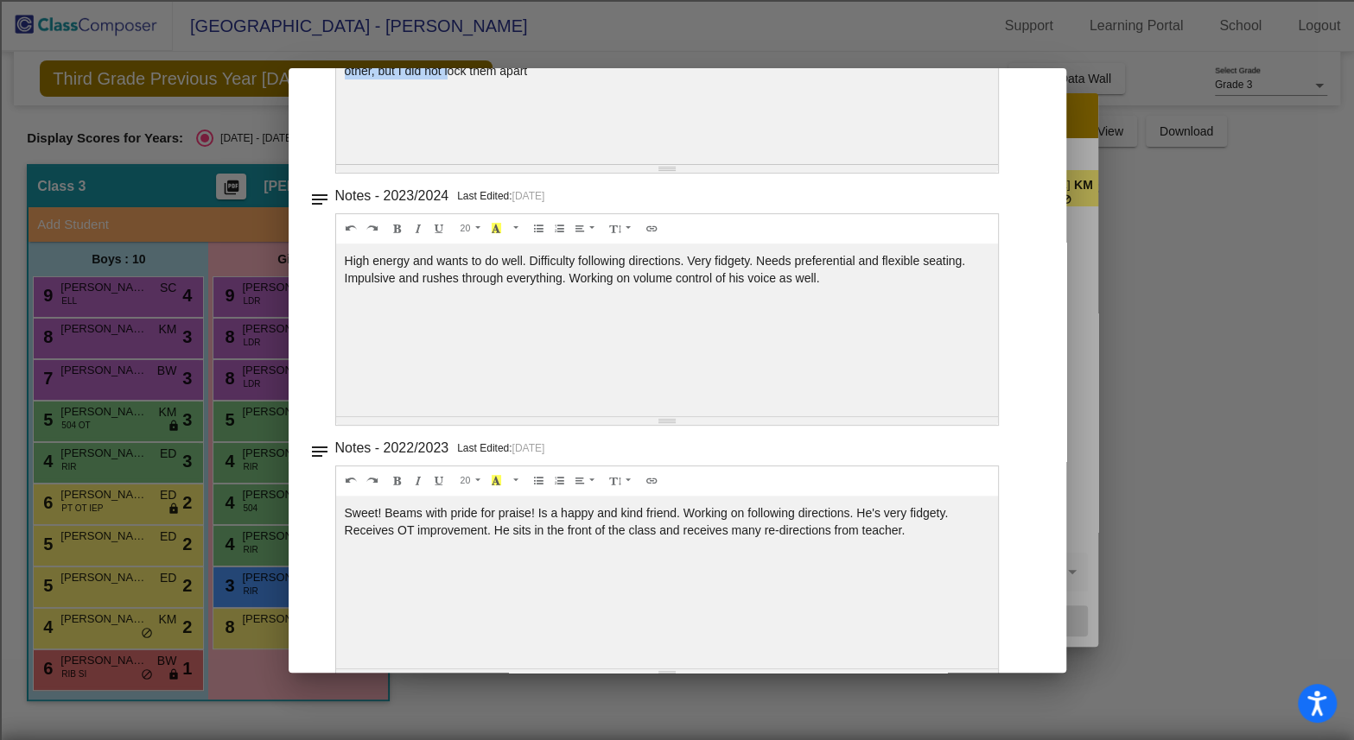
scroll to position [269, 0]
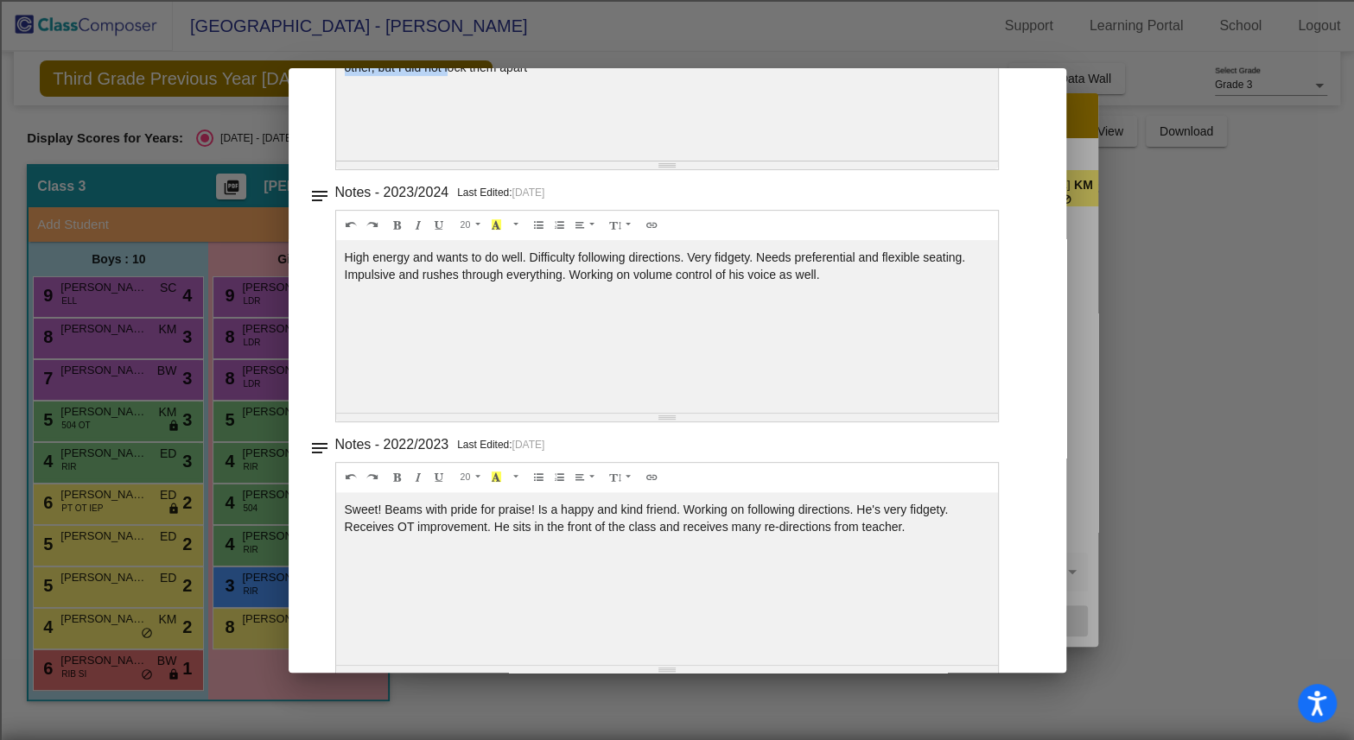
drag, startPoint x: 836, startPoint y: 274, endPoint x: 321, endPoint y: 223, distance: 517.4
click at [321, 223] on div "notes Notes - 2023/2024 Last Edited: [DATE] 20 8 9 10 11 12 14 18 24 36 Backgro…" at bounding box center [677, 302] width 736 height 242
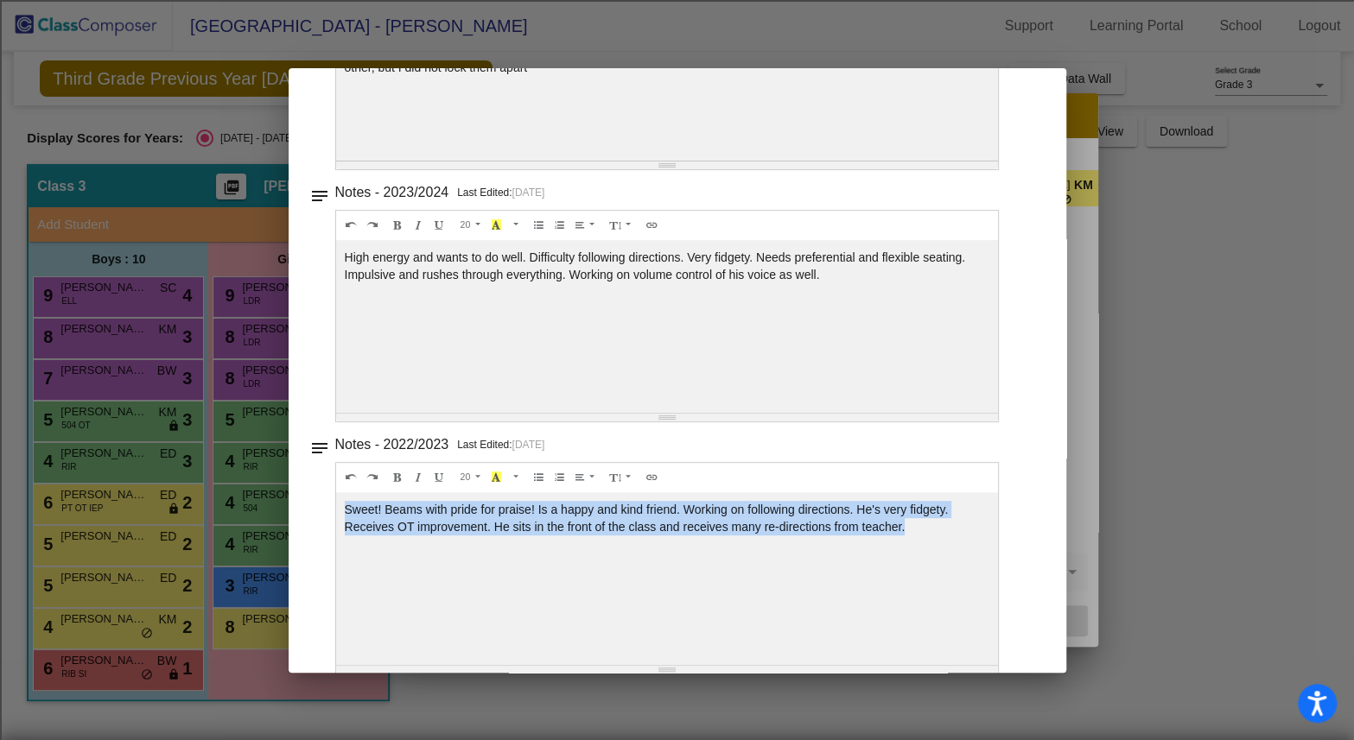
drag, startPoint x: 917, startPoint y: 526, endPoint x: 339, endPoint y: 483, distance: 580.4
click at [339, 170] on div "20 8 9 10 11 12 14 18 24 36 Background Color Transparent Select #ffff00 Text Co…" at bounding box center [667, 64] width 664 height 213
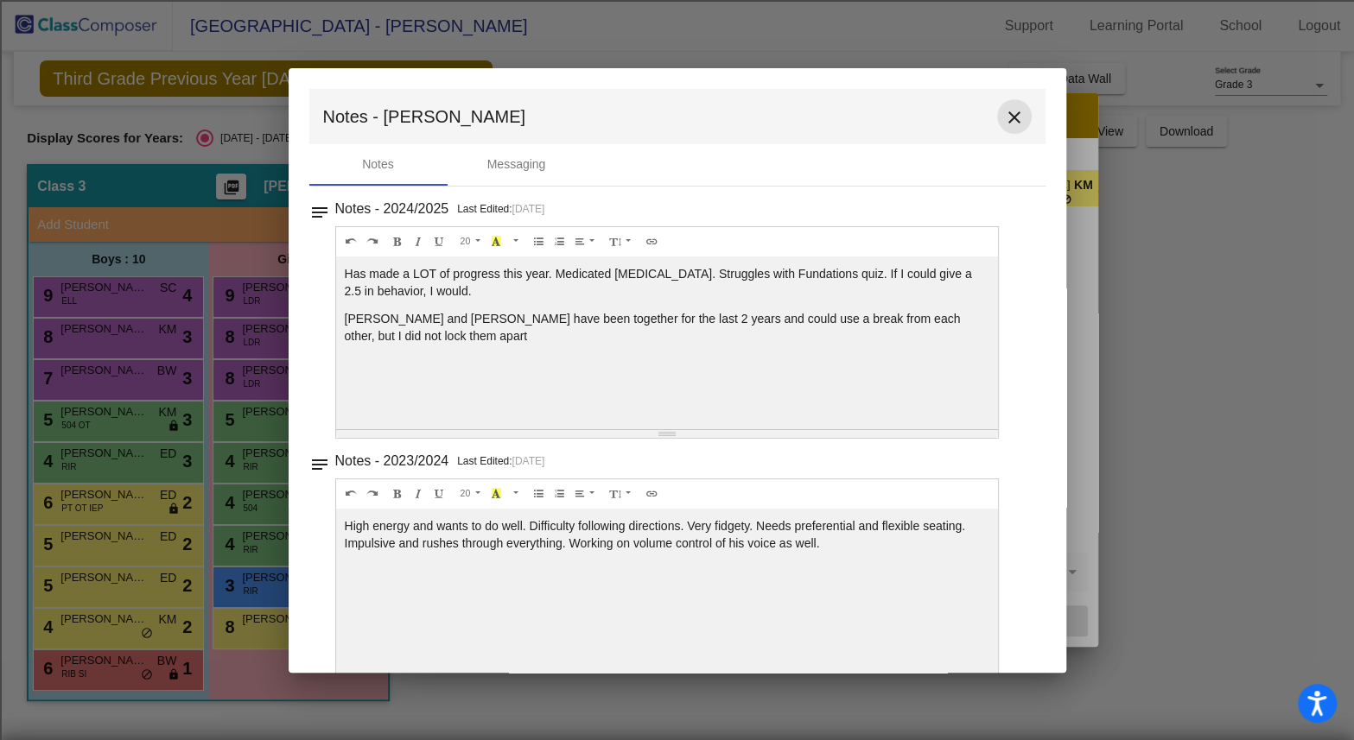
click at [1006, 120] on mat-icon "close" at bounding box center [1014, 117] width 21 height 21
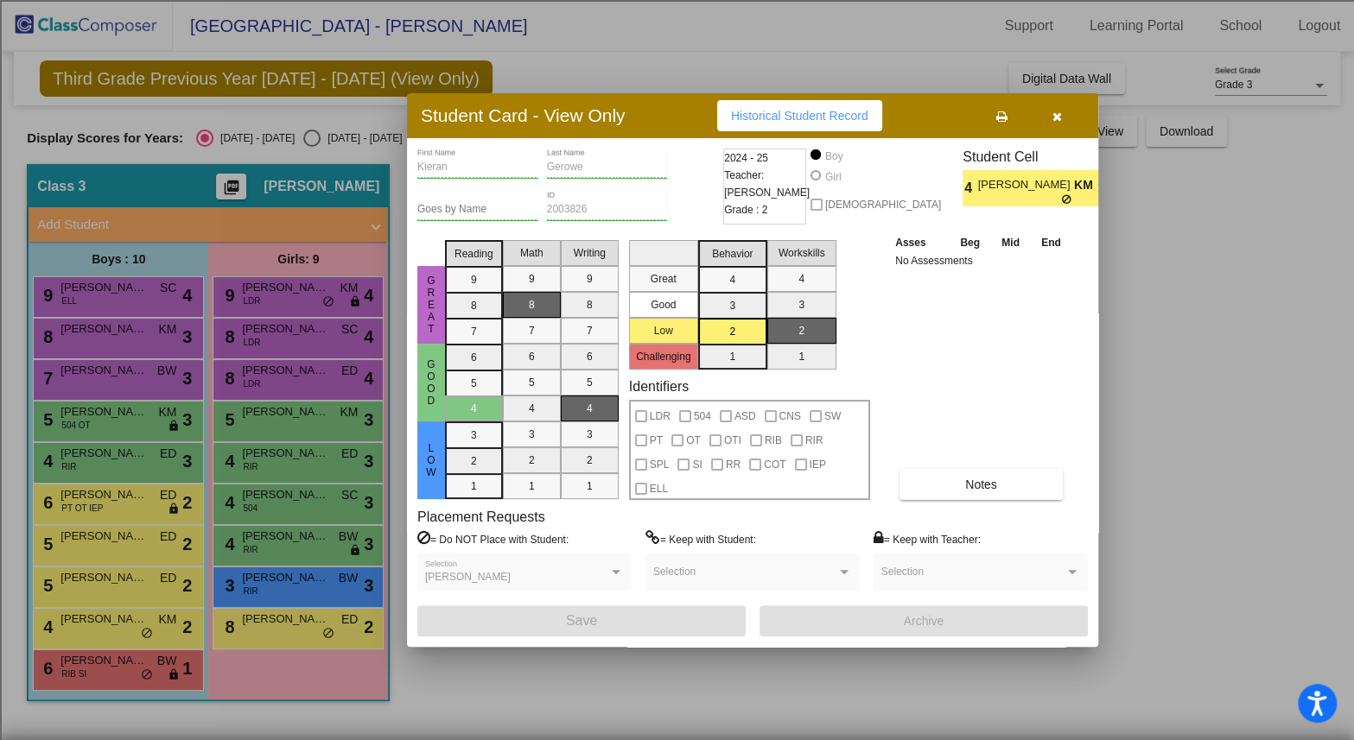
click at [1057, 111] on icon "button" at bounding box center [1057, 117] width 10 height 12
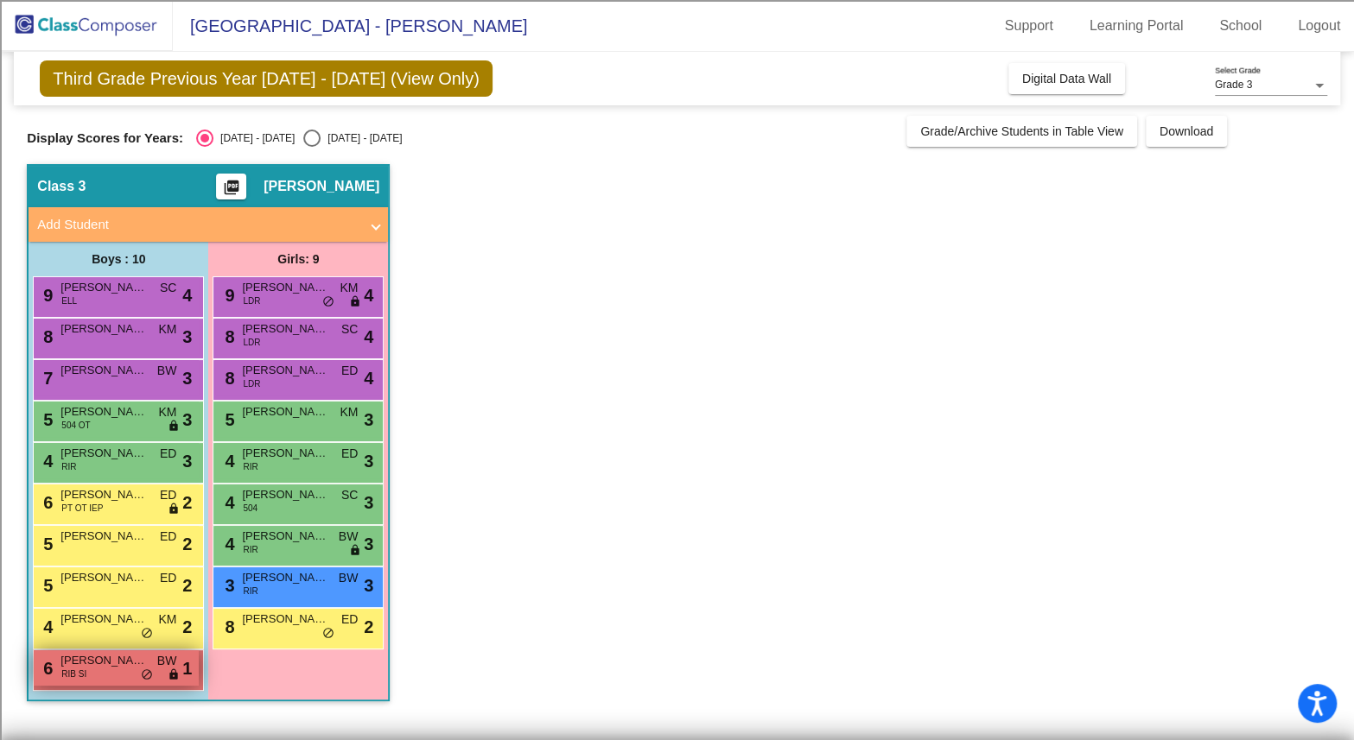
click at [114, 679] on div "6 Ayden [PERSON_NAME] RIB SI BW lock do_not_disturb_alt 1" at bounding box center [116, 667] width 165 height 35
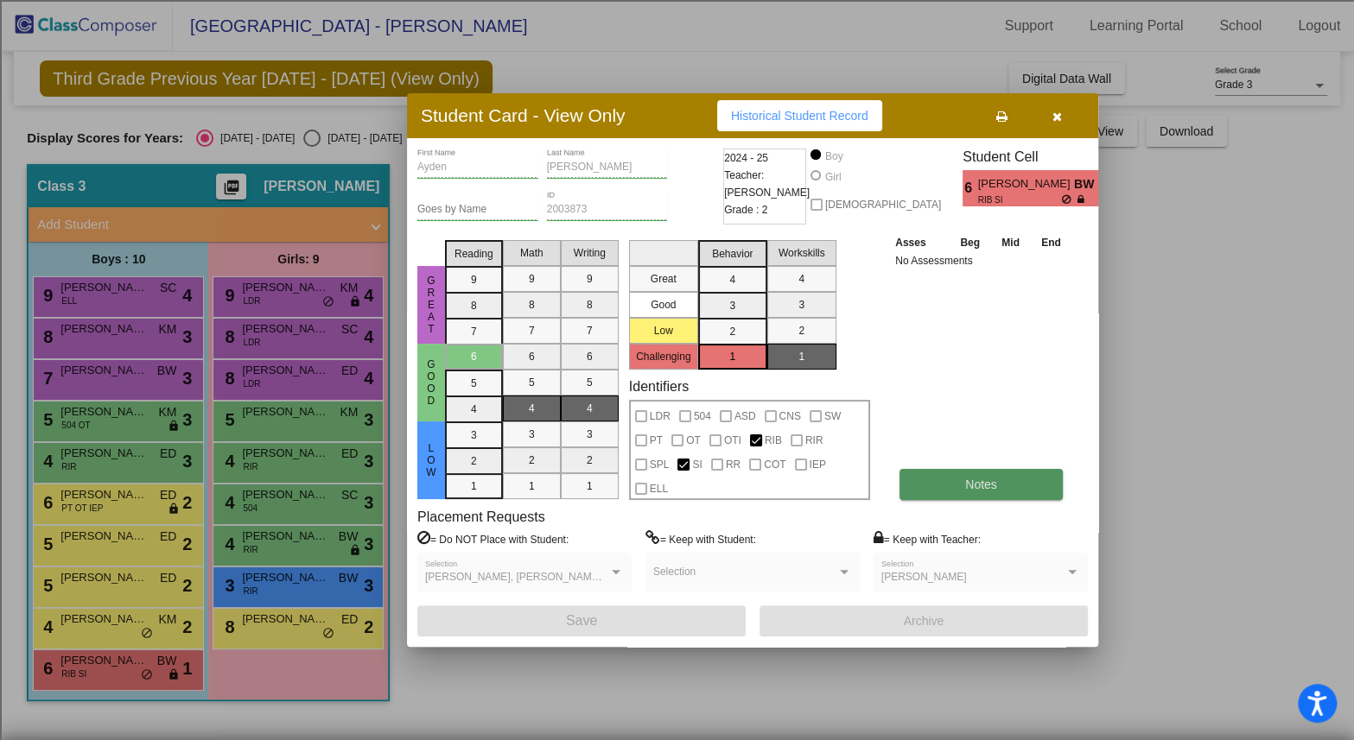
click at [978, 485] on span "Notes" at bounding box center [981, 485] width 32 height 14
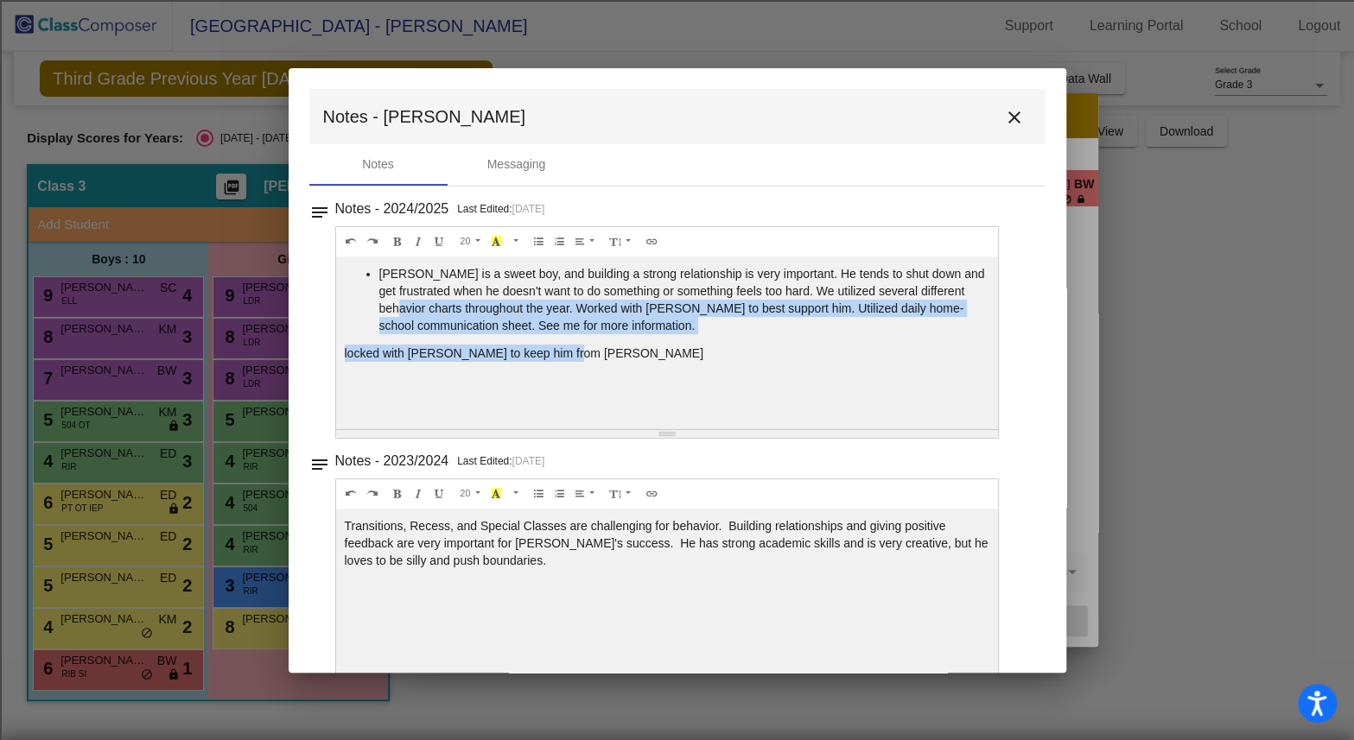
drag, startPoint x: 568, startPoint y: 352, endPoint x: 438, endPoint y: 302, distance: 139.7
click at [438, 302] on div "[PERSON_NAME] is a sweet boy, and building a strong relationship is very import…" at bounding box center [667, 343] width 663 height 173
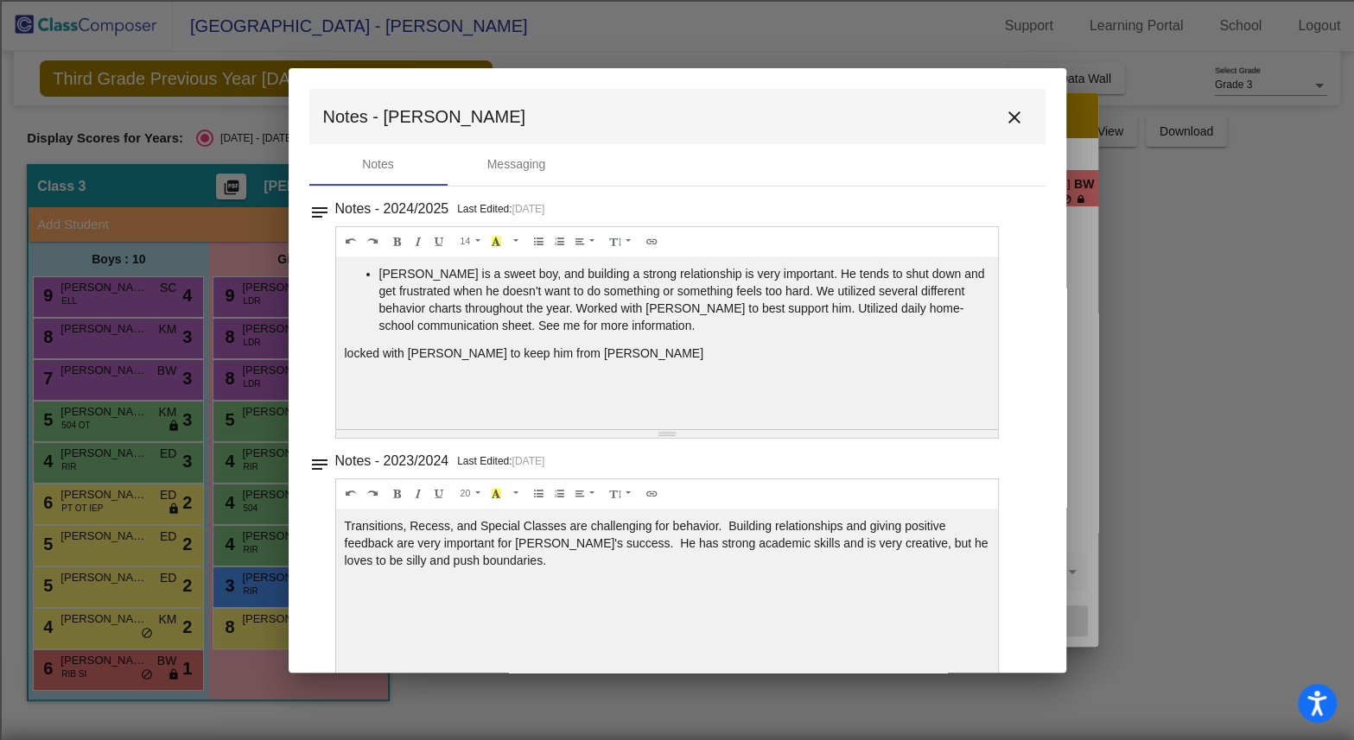
click at [593, 338] on div "[PERSON_NAME] is a sweet boy, and building a strong relationship is very import…" at bounding box center [667, 343] width 663 height 173
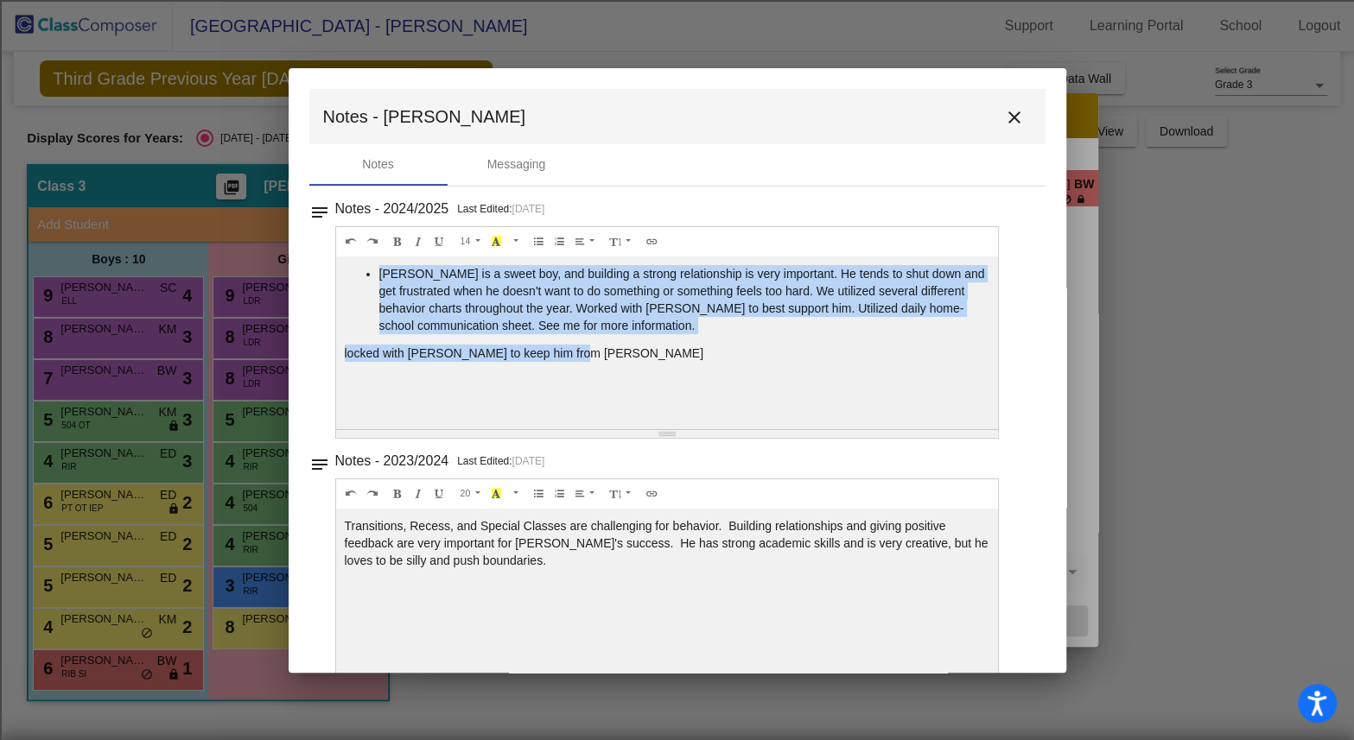
drag, startPoint x: 587, startPoint y: 358, endPoint x: 356, endPoint y: 261, distance: 250.1
click at [356, 261] on div "[PERSON_NAME] is a sweet boy, and building a strong relationship is very import…" at bounding box center [667, 343] width 663 height 173
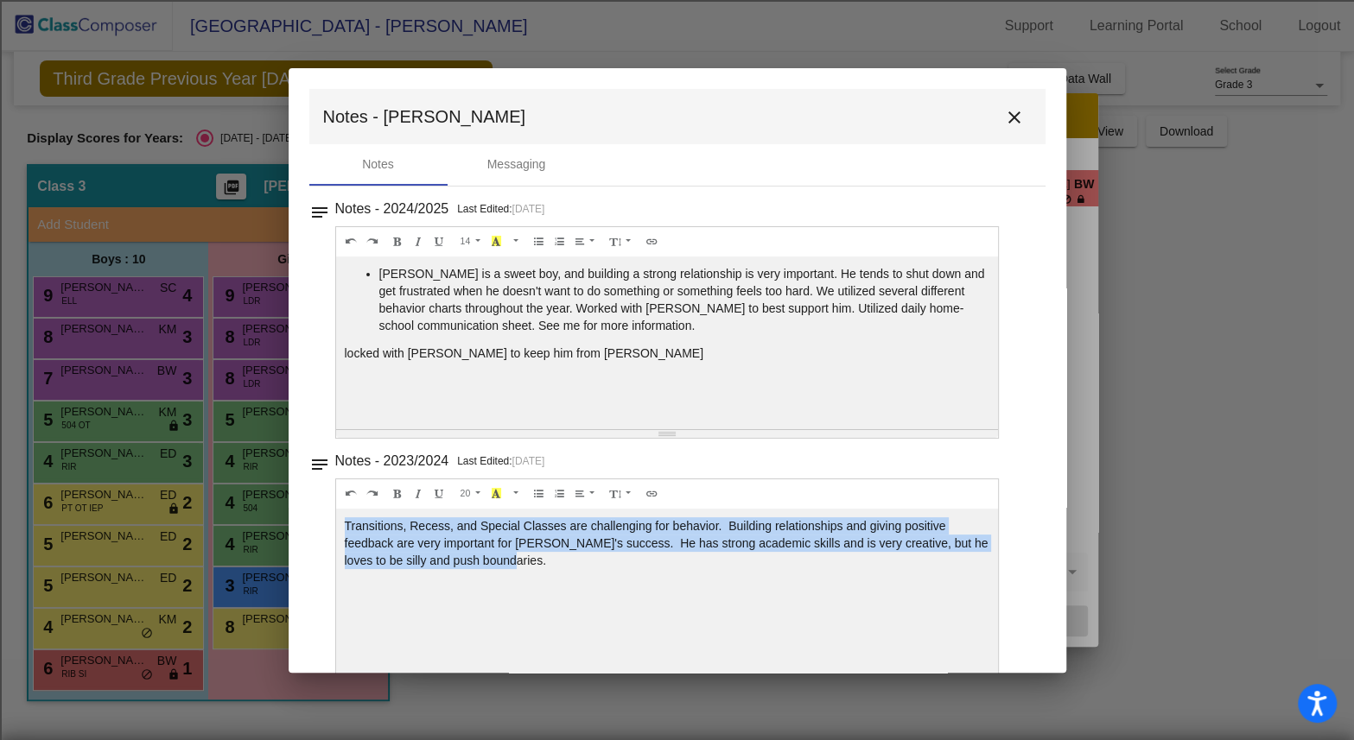
drag, startPoint x: 504, startPoint y: 568, endPoint x: 296, endPoint y: 510, distance: 215.2
click at [296, 510] on mat-dialog-container "Notes - Ayden close Notes Messaging notes Notes - 2024/2025 Last Edited: [DATE]…" at bounding box center [677, 370] width 777 height 605
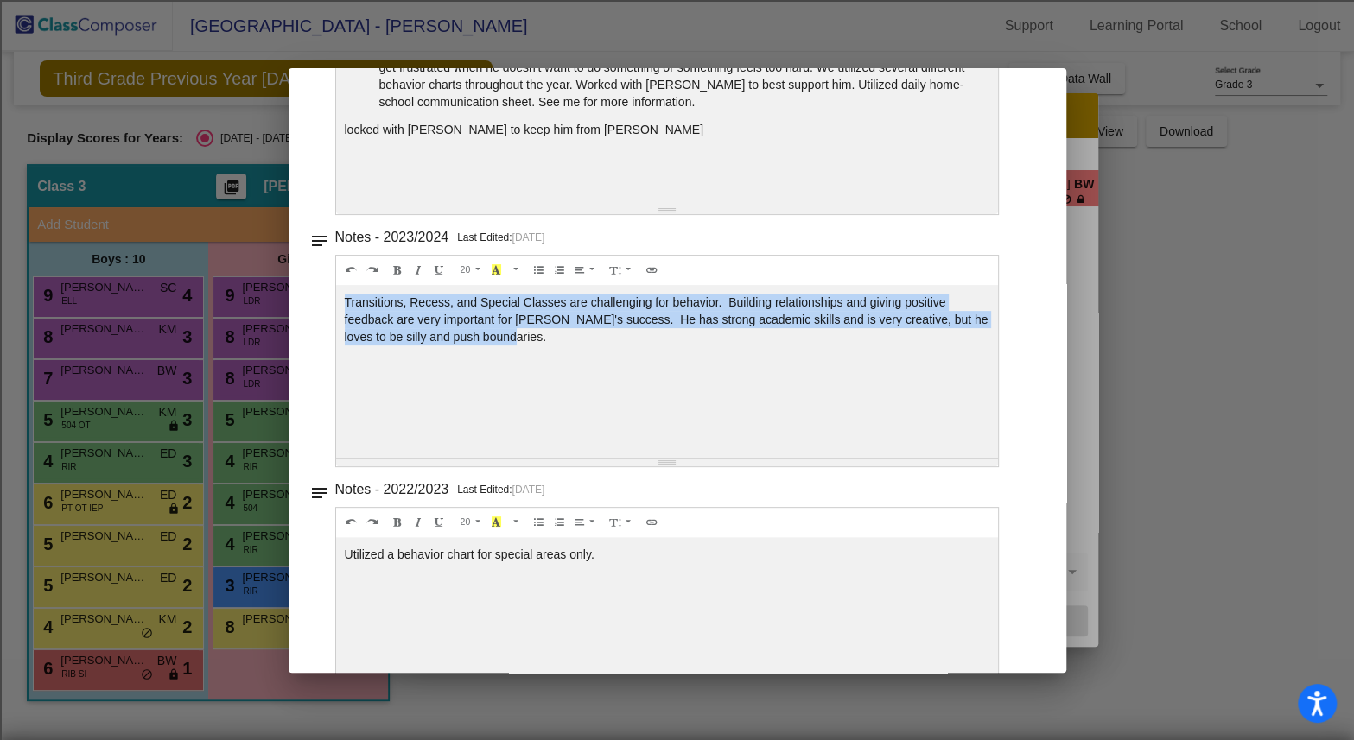
scroll to position [287, 0]
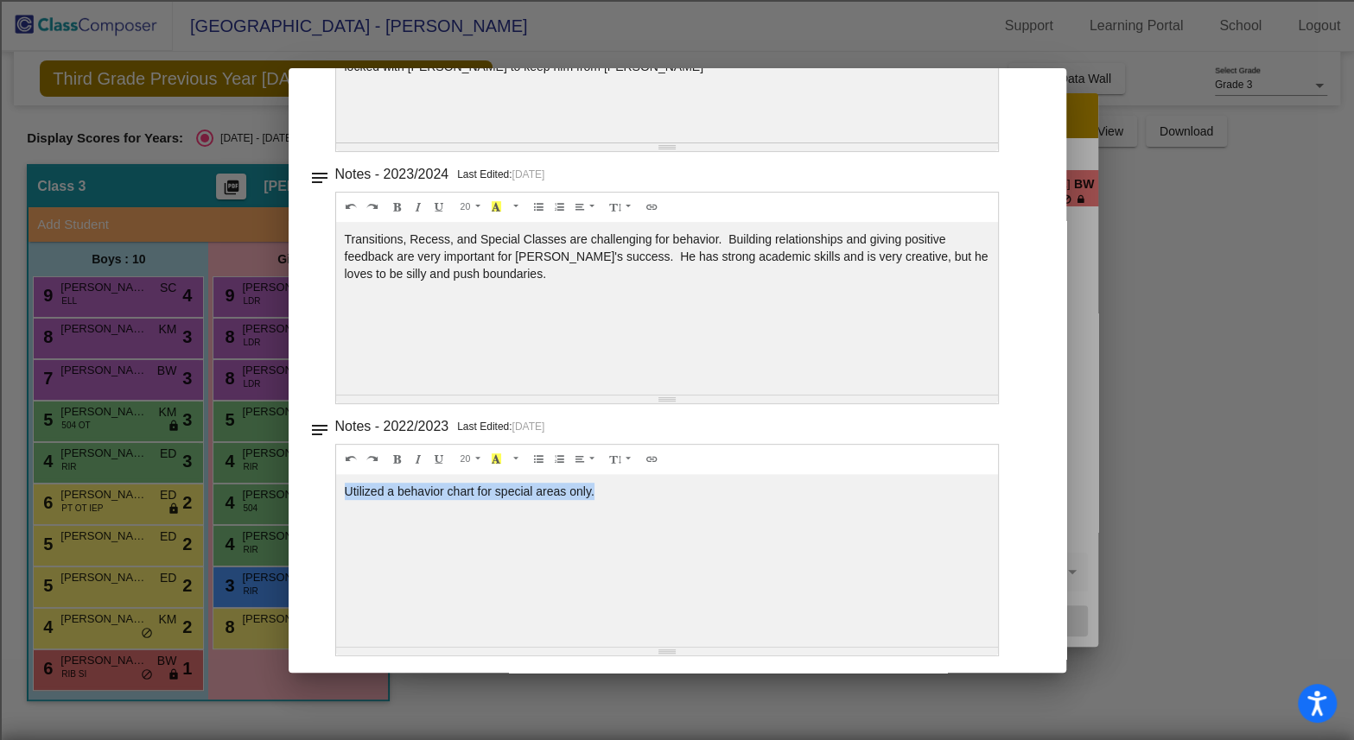
drag, startPoint x: 626, startPoint y: 492, endPoint x: 320, endPoint y: 495, distance: 306.7
click at [320, 495] on div "notes Notes - 2022/2023 Last Edited: [DATE] 20 8 9 10 11 12 14 18 24 36 Backgro…" at bounding box center [677, 536] width 736 height 242
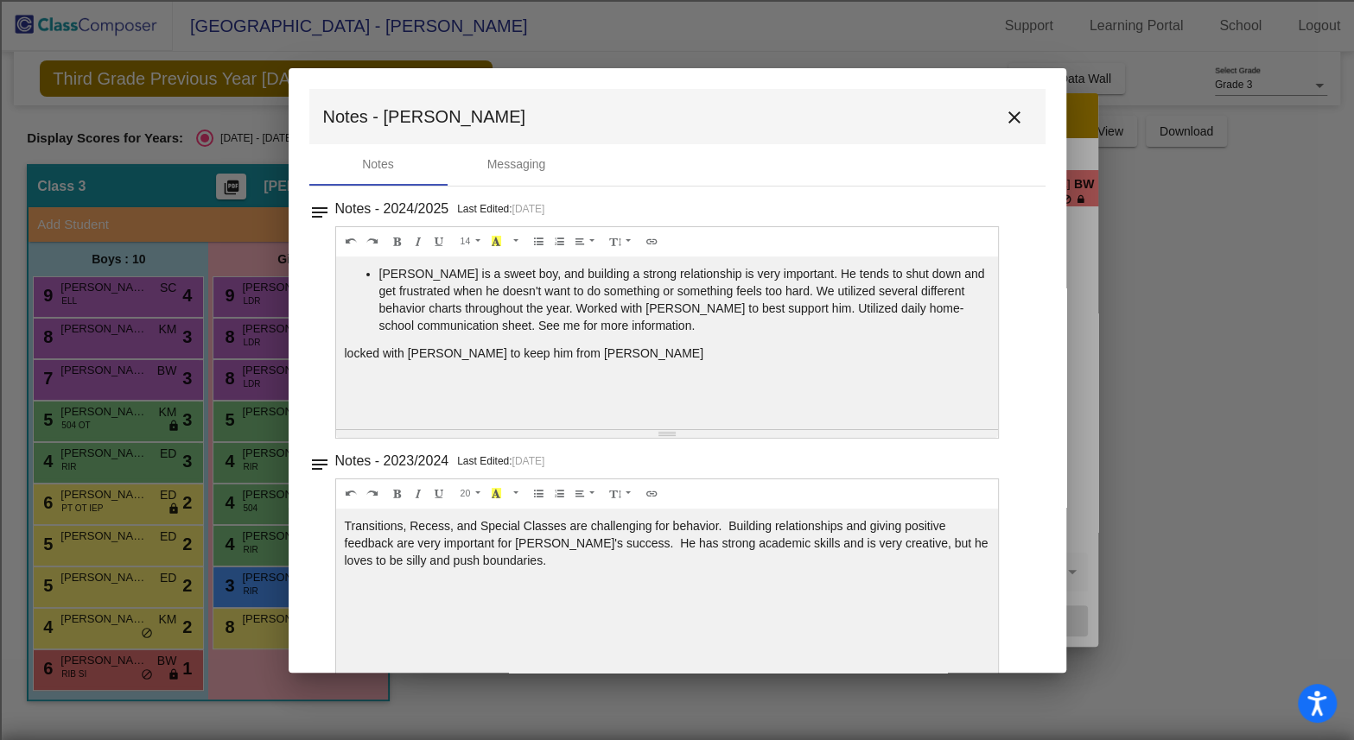
click at [1012, 118] on mat-icon "close" at bounding box center [1014, 117] width 21 height 21
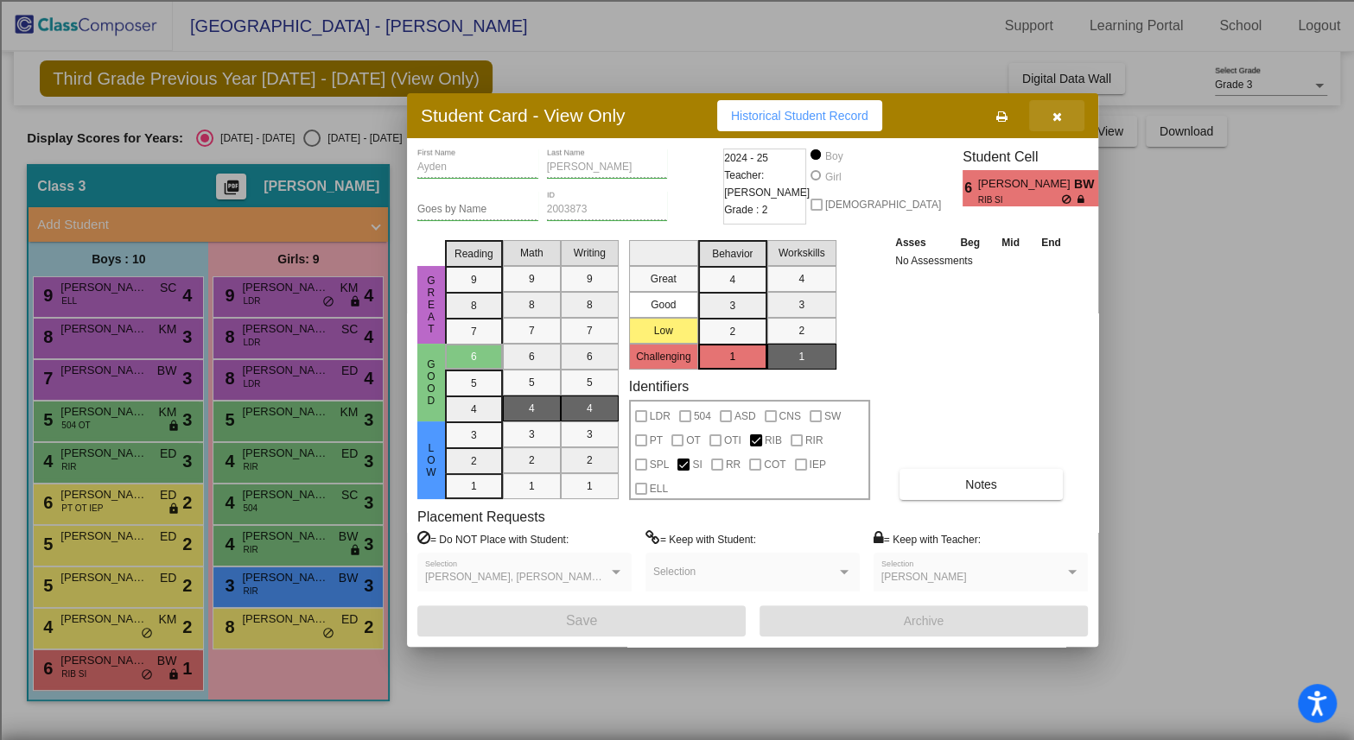
click at [1059, 111] on icon "button" at bounding box center [1057, 117] width 10 height 12
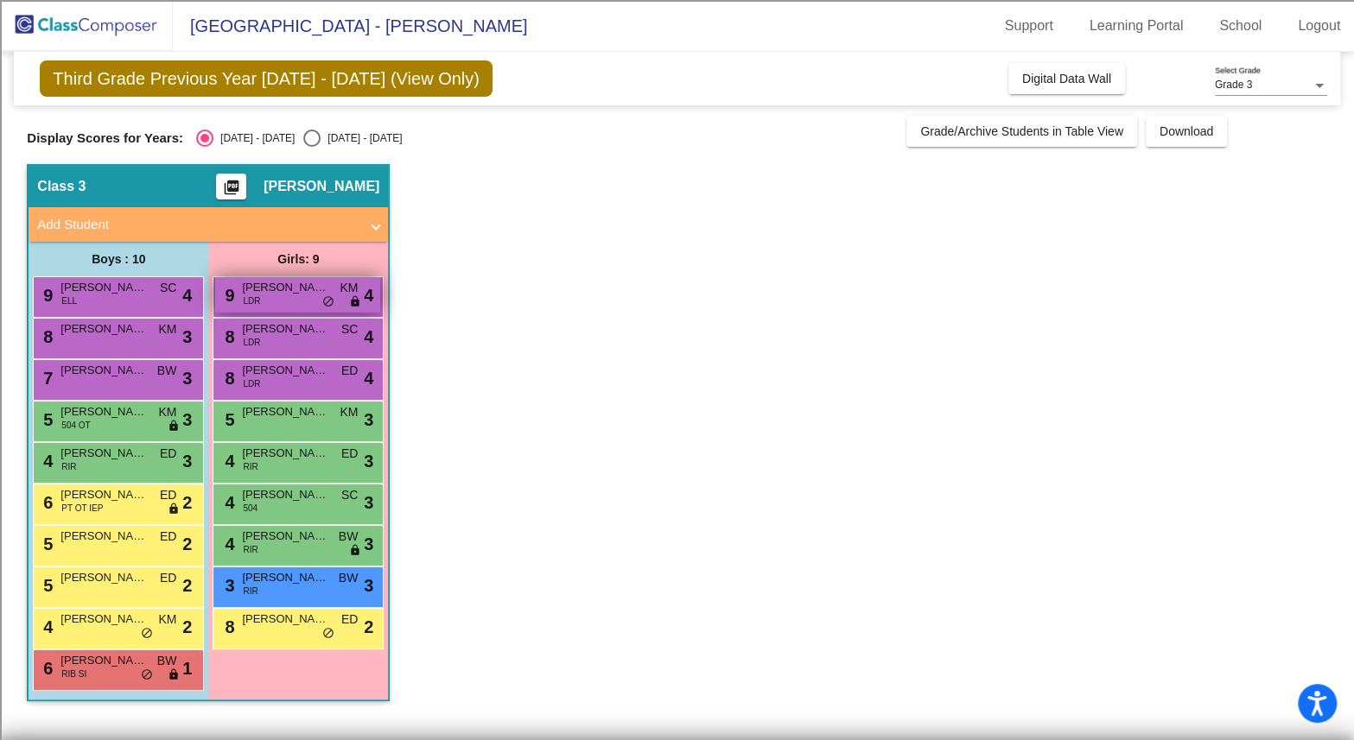
click at [293, 282] on span "[PERSON_NAME]" at bounding box center [285, 287] width 86 height 17
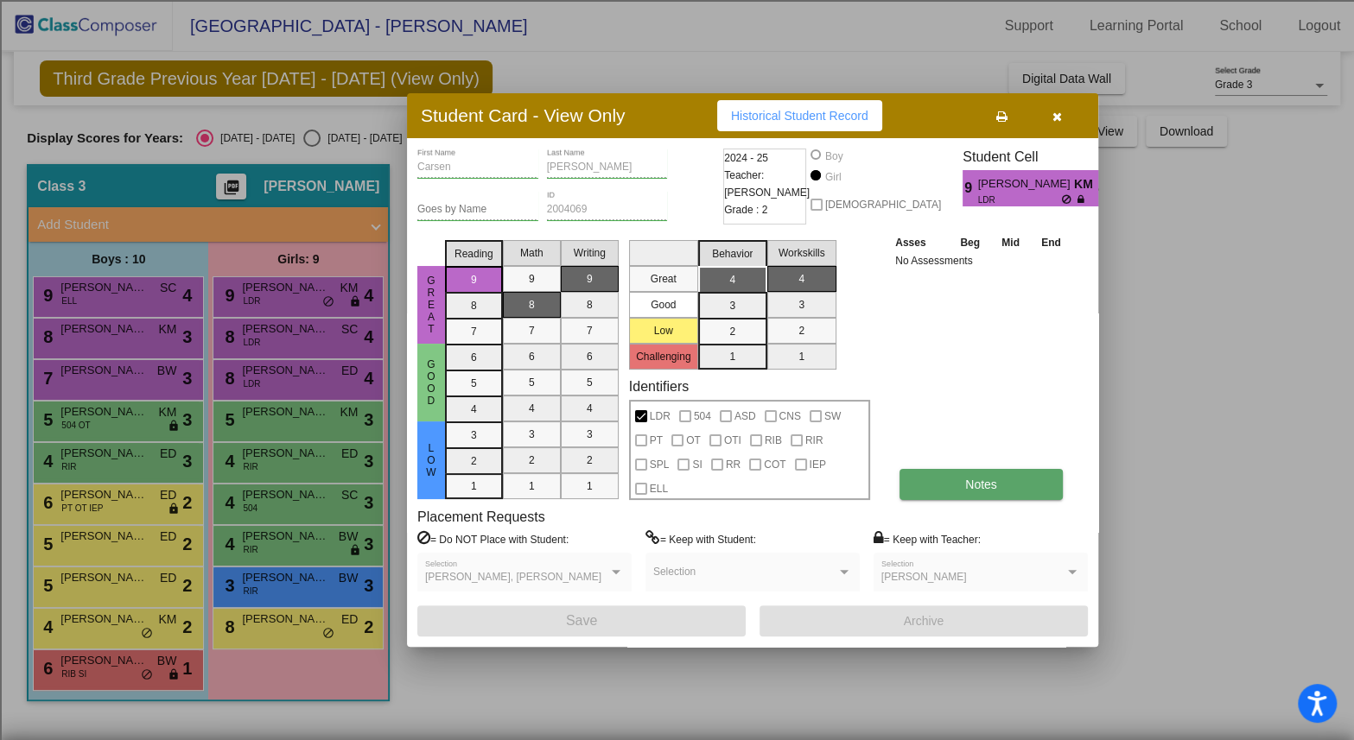
click at [936, 485] on button "Notes" at bounding box center [980, 484] width 163 height 31
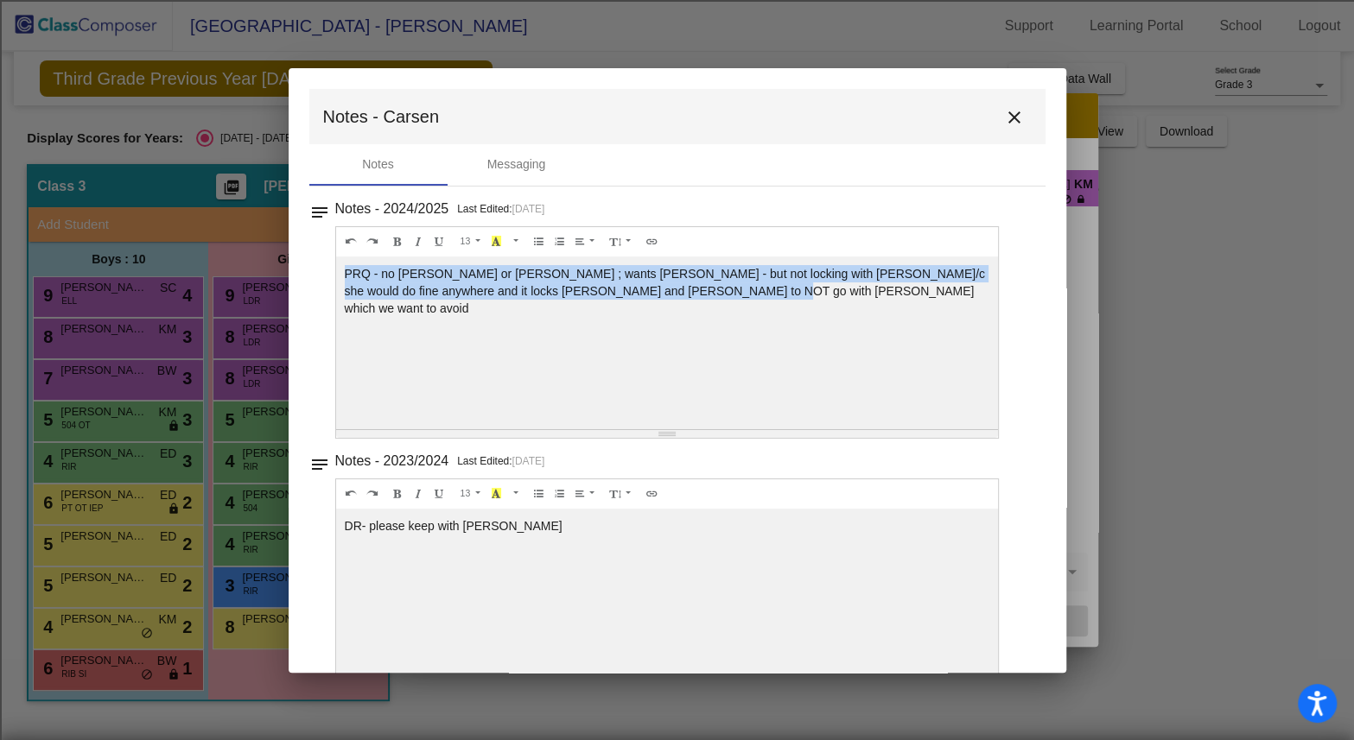
drag, startPoint x: 698, startPoint y: 290, endPoint x: 327, endPoint y: 244, distance: 374.4
click at [327, 244] on div "notes Notes - 2024/2025 Last Edited: [DATE] 13 8 9 10 11 12 14 18 24 36 Backgro…" at bounding box center [677, 318] width 736 height 242
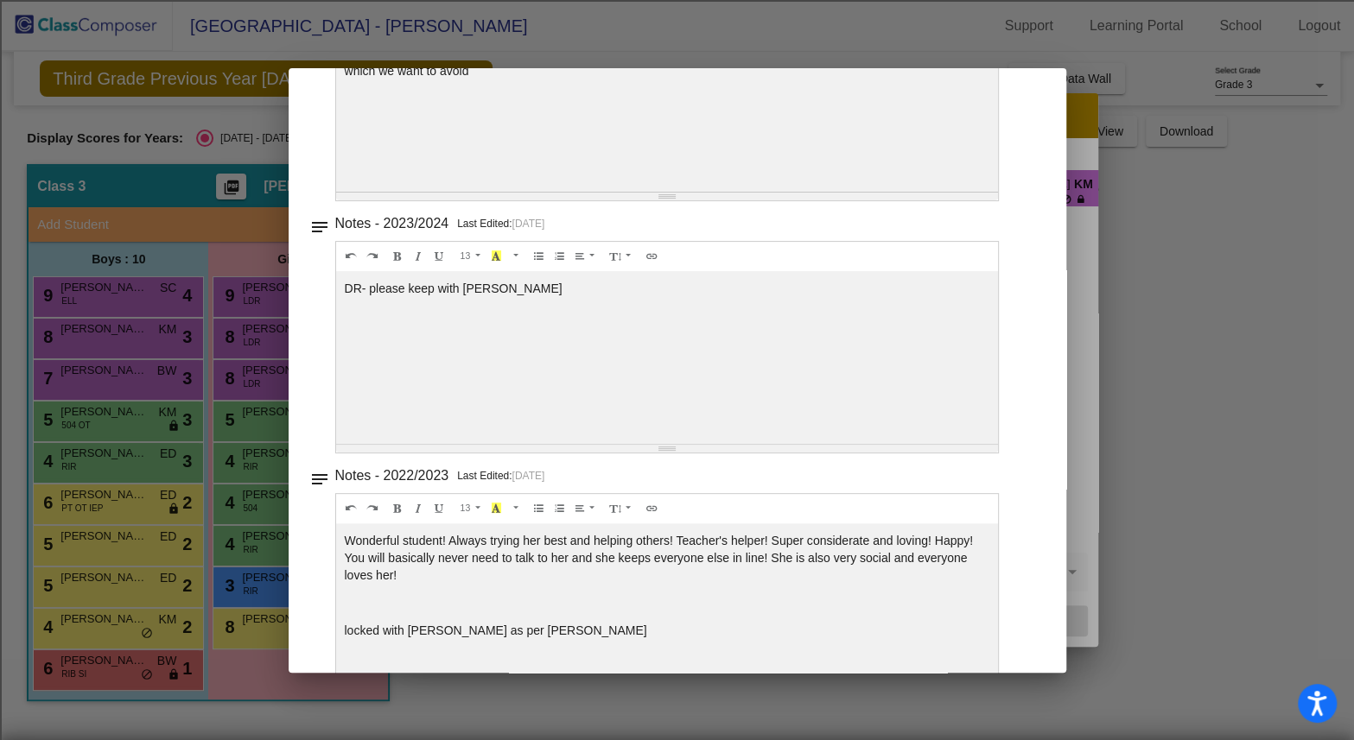
scroll to position [287, 0]
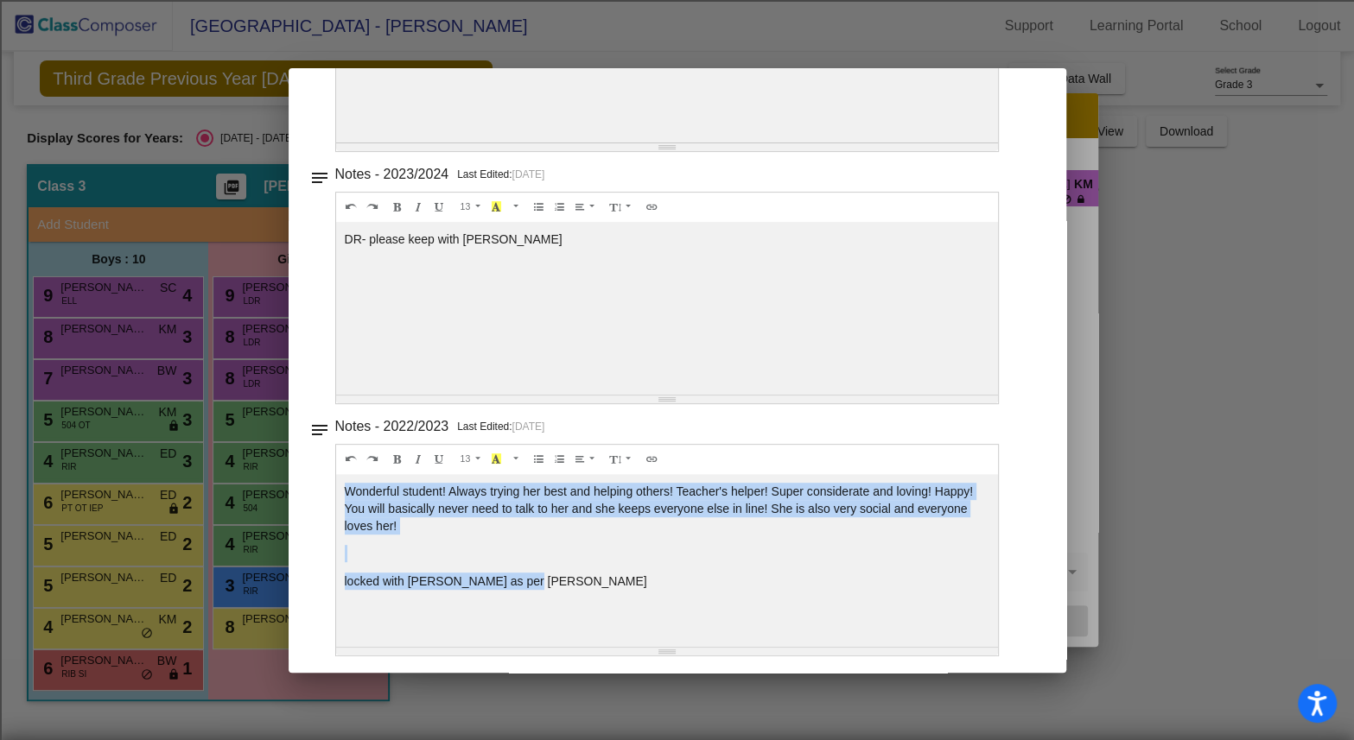
drag, startPoint x: 547, startPoint y: 574, endPoint x: 312, endPoint y: 459, distance: 261.6
click at [312, 459] on div "notes Notes - 2022/2023 Last Edited: [DATE] 13 8 9 10 11 12 14 18 24 36 Backgro…" at bounding box center [677, 536] width 736 height 242
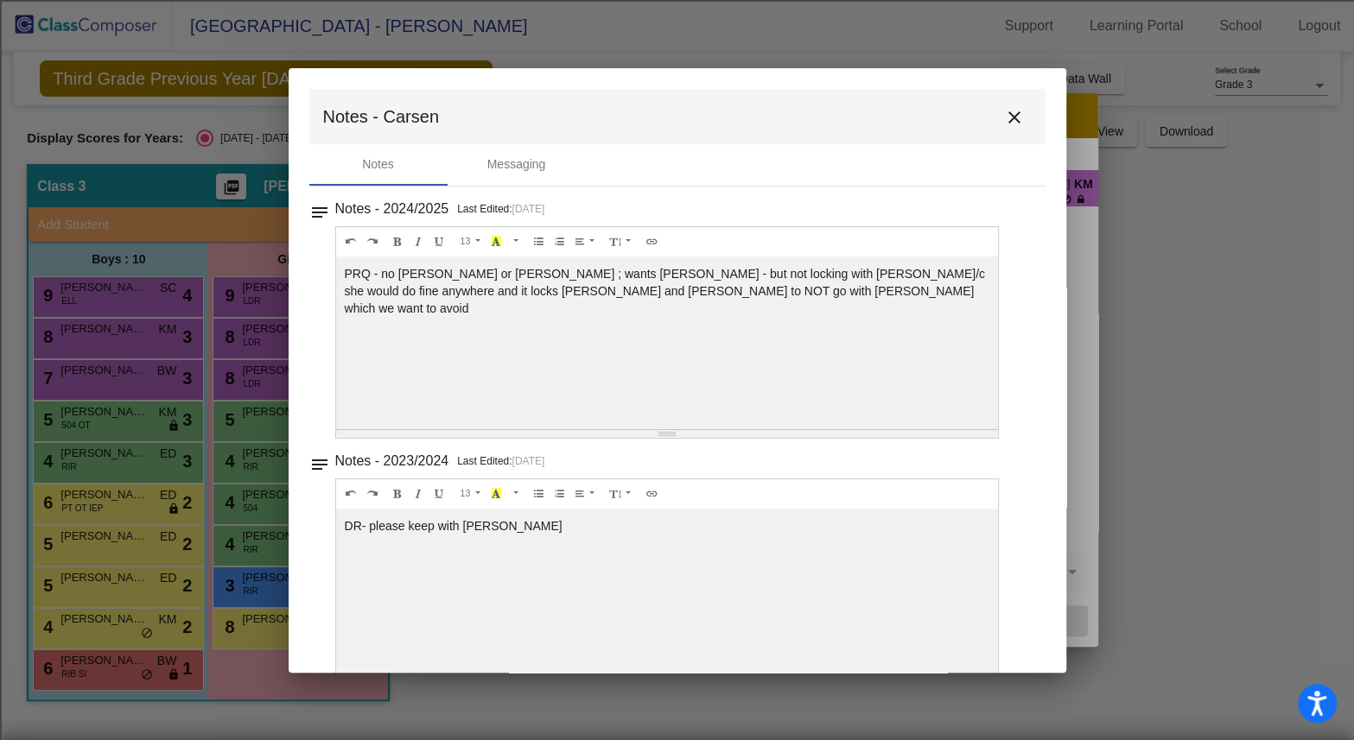
click at [1007, 121] on mat-icon "close" at bounding box center [1014, 117] width 21 height 21
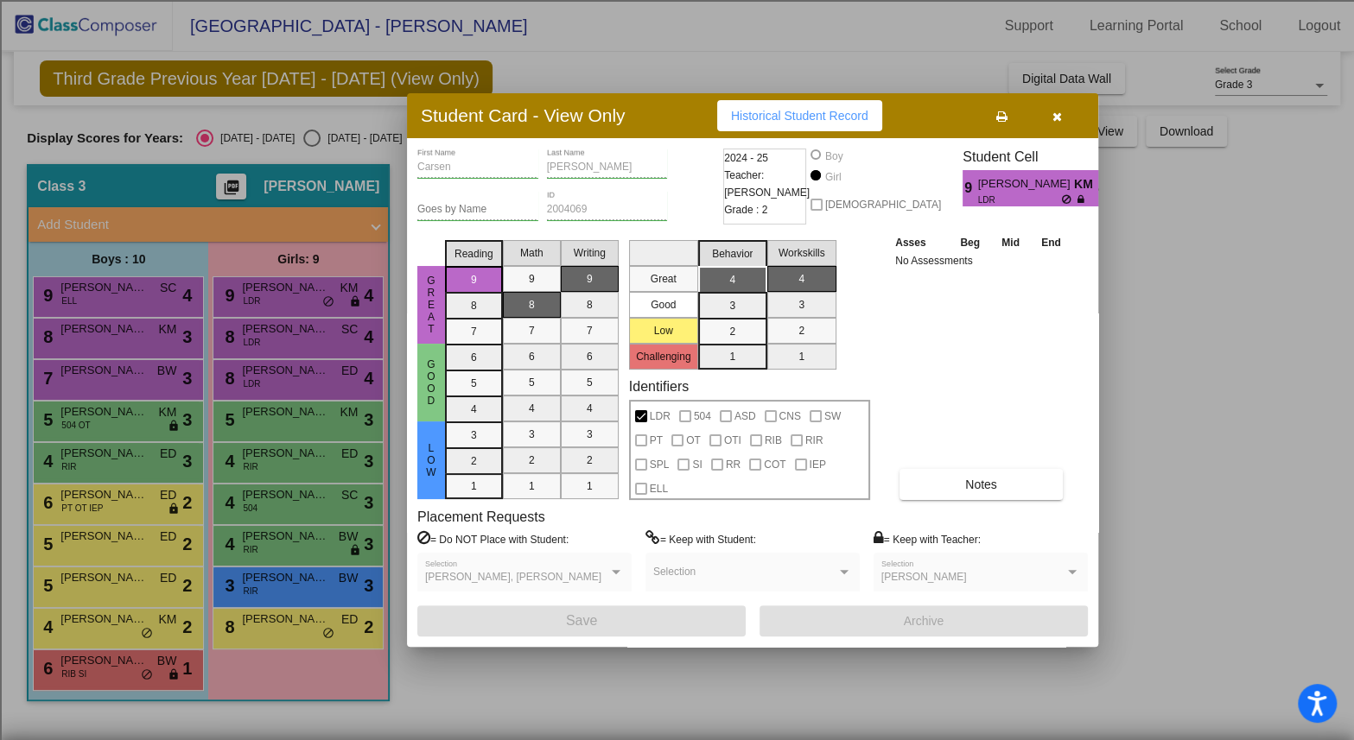
click at [1056, 114] on icon "button" at bounding box center [1057, 117] width 10 height 12
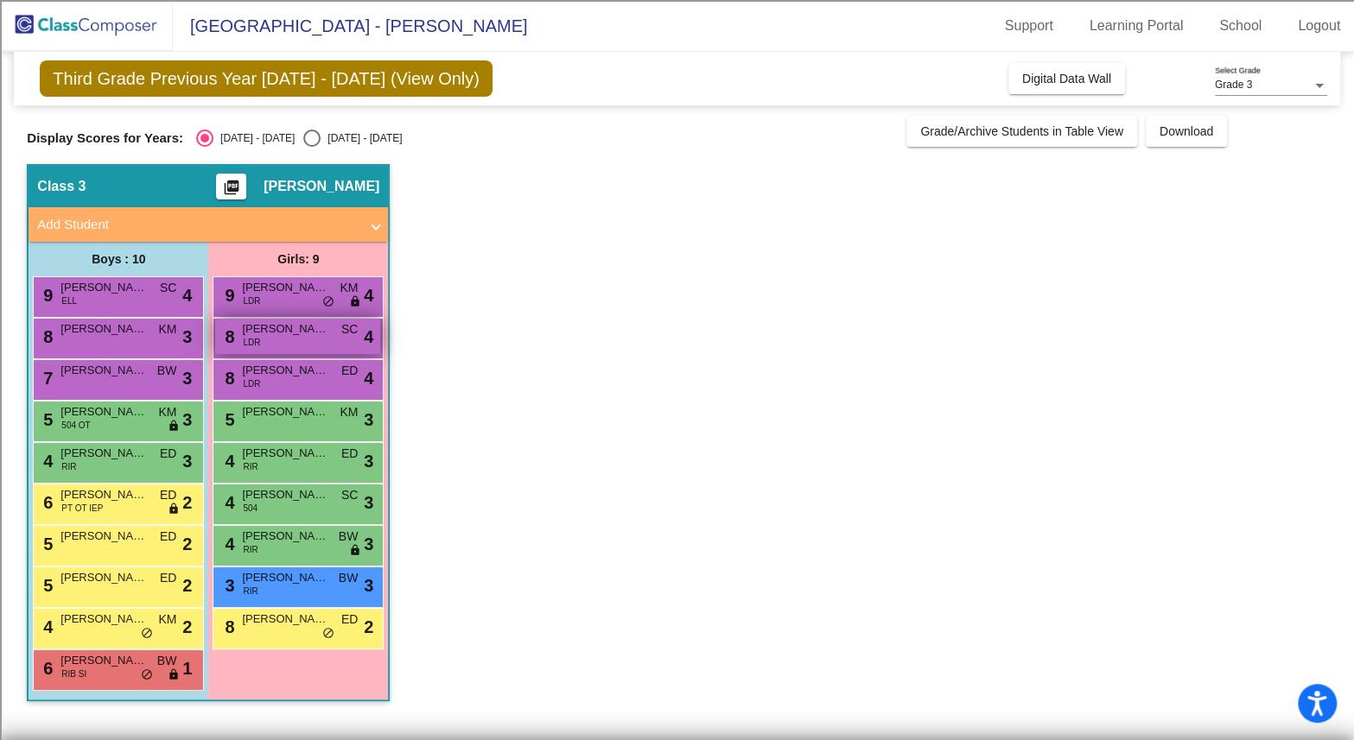
click at [276, 345] on div "8 [PERSON_NAME] LDR SC lock do_not_disturb_alt 4" at bounding box center [297, 336] width 165 height 35
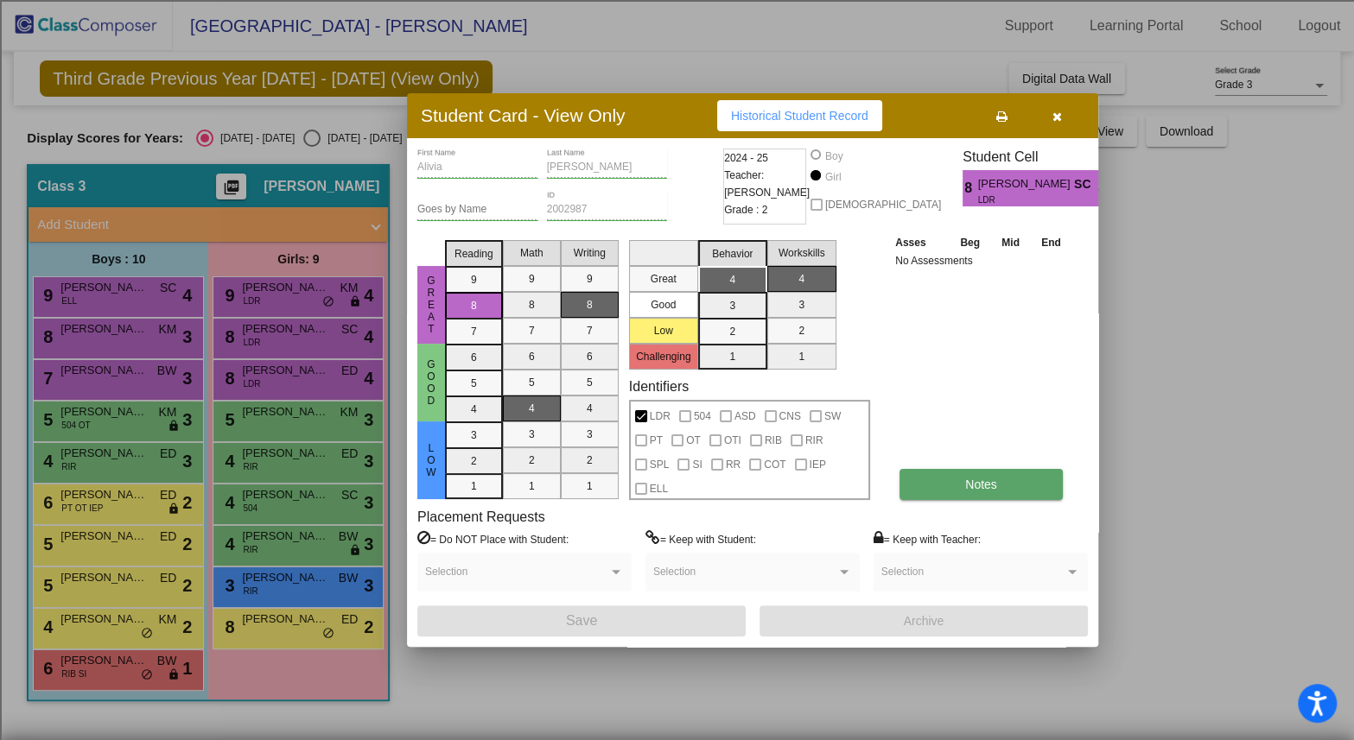
click at [955, 496] on button "Notes" at bounding box center [980, 484] width 163 height 31
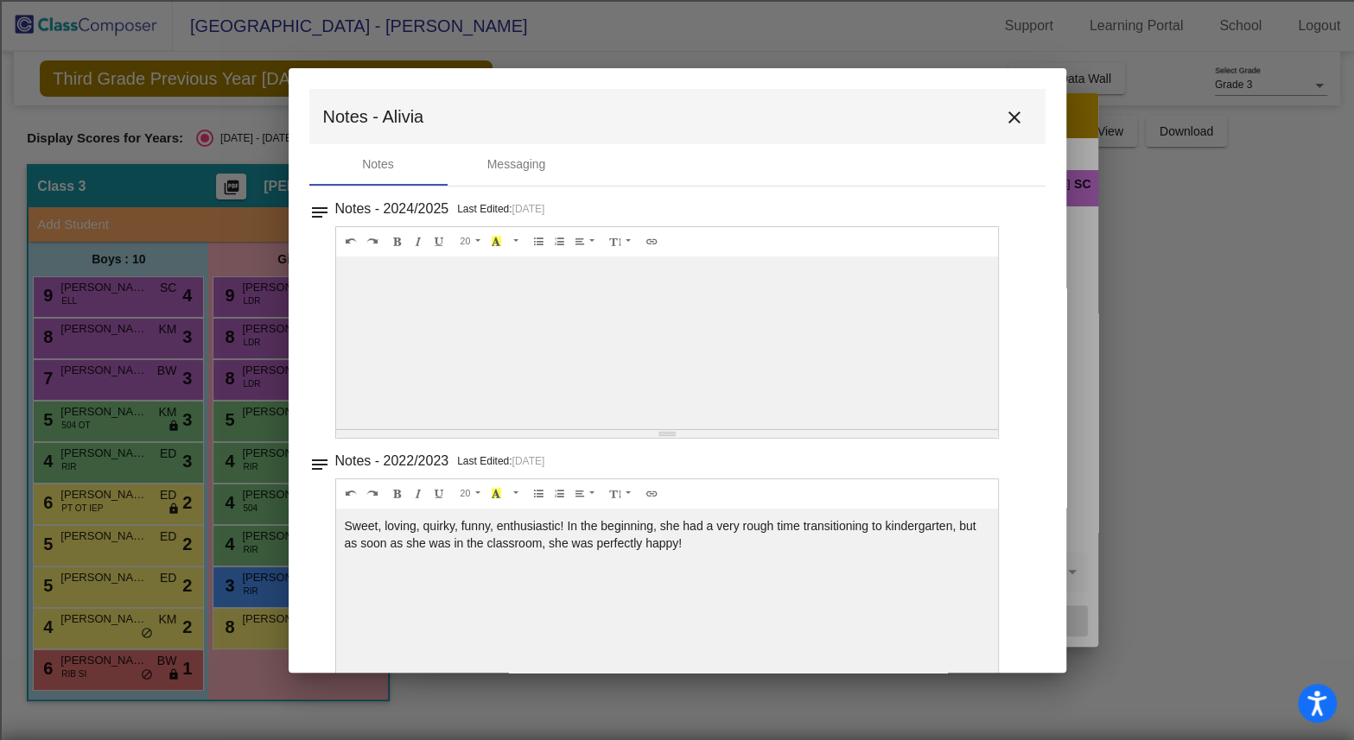
scroll to position [35, 0]
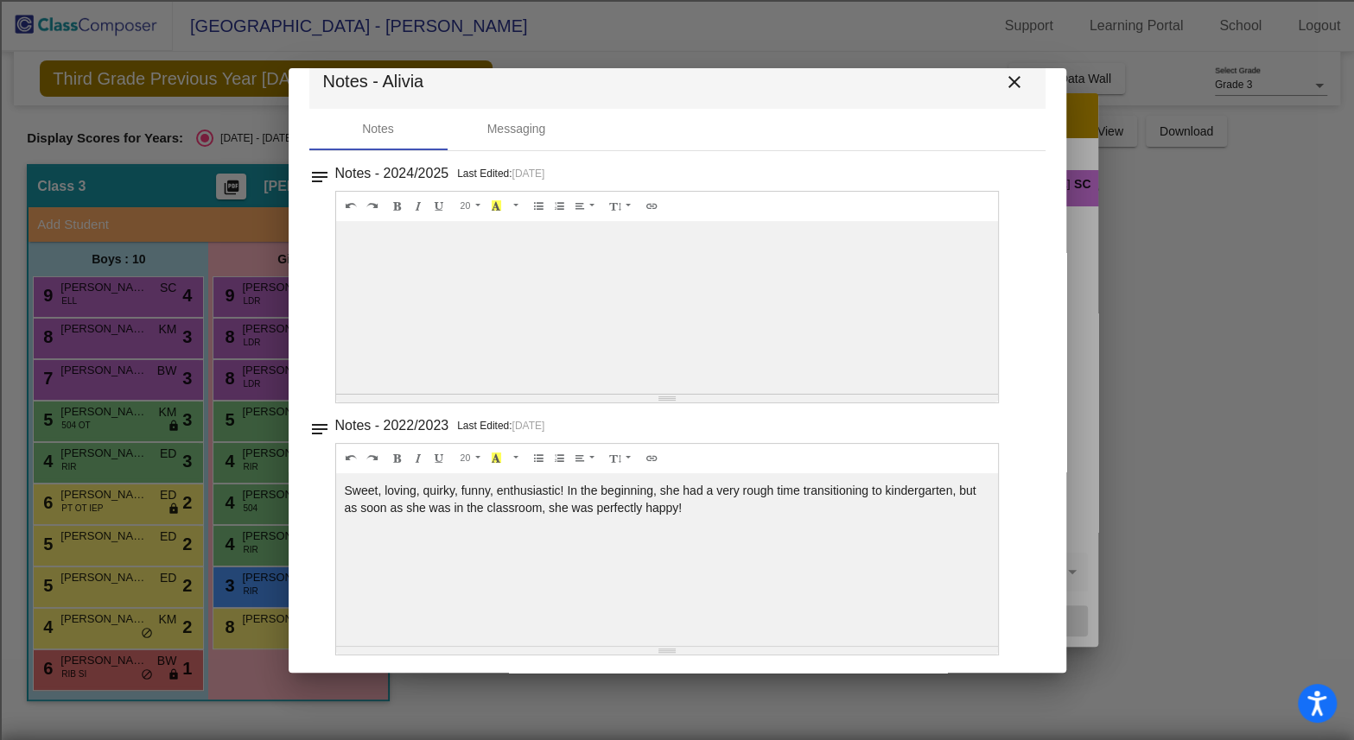
drag, startPoint x: 706, startPoint y: 509, endPoint x: 331, endPoint y: 444, distance: 380.5
click at [331, 444] on div "notes Notes - 2022/2023 Last Edited: [DATE] 20 8 9 10 11 12 14 18 24 36 Backgro…" at bounding box center [677, 535] width 736 height 242
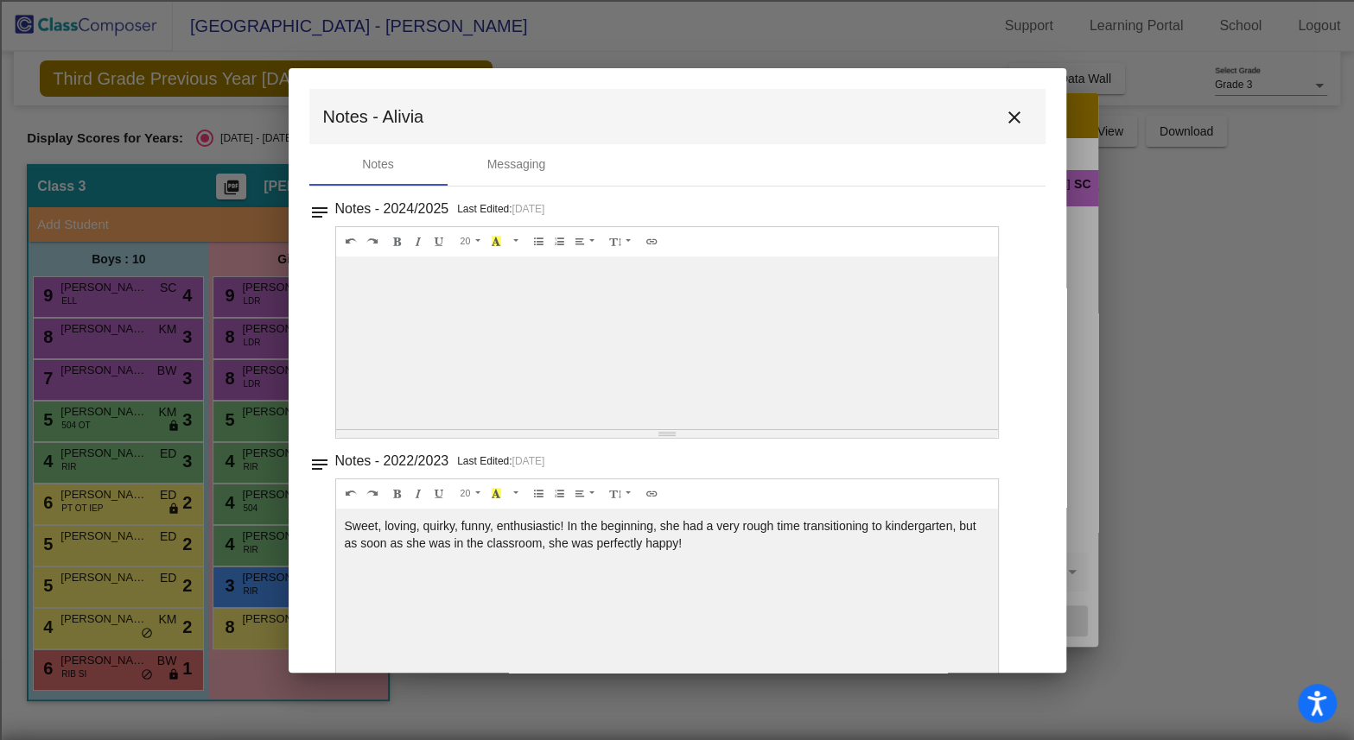
click at [1006, 121] on mat-icon "close" at bounding box center [1014, 117] width 21 height 21
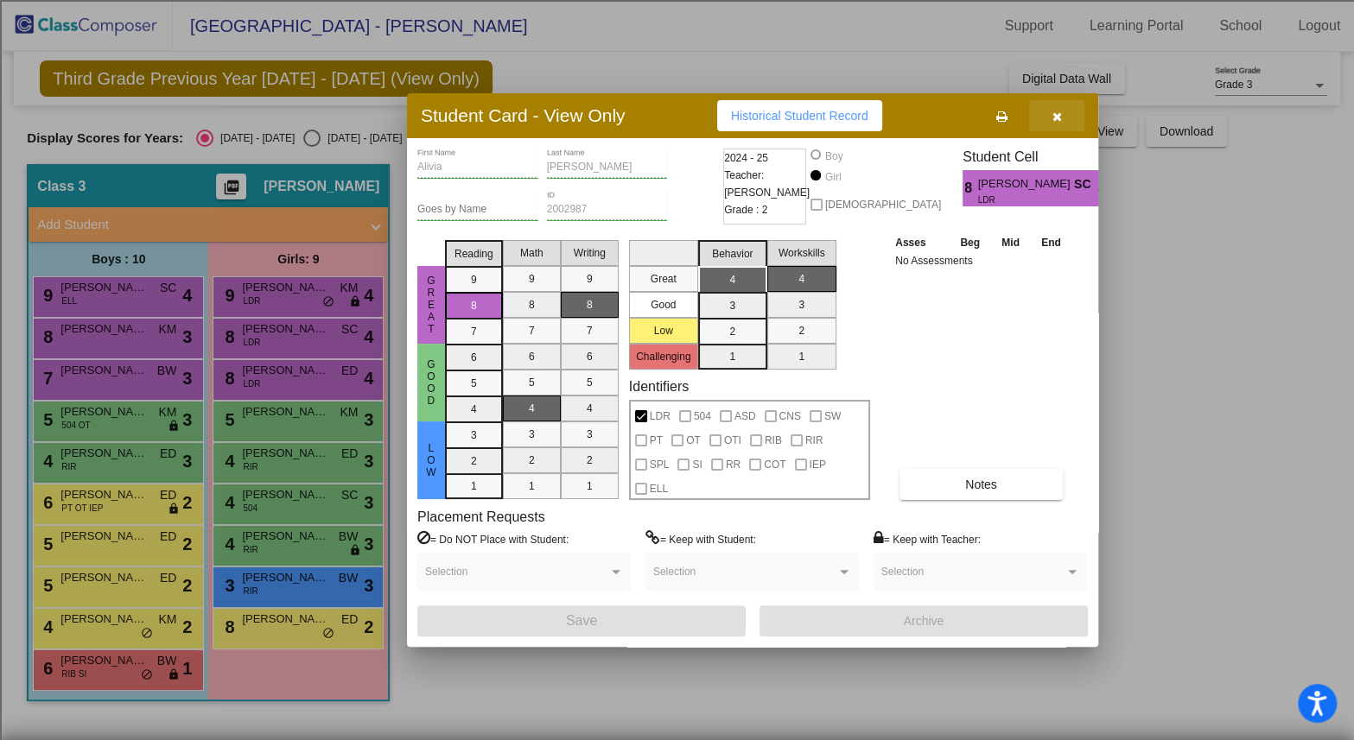
click at [1050, 117] on button "button" at bounding box center [1056, 115] width 55 height 31
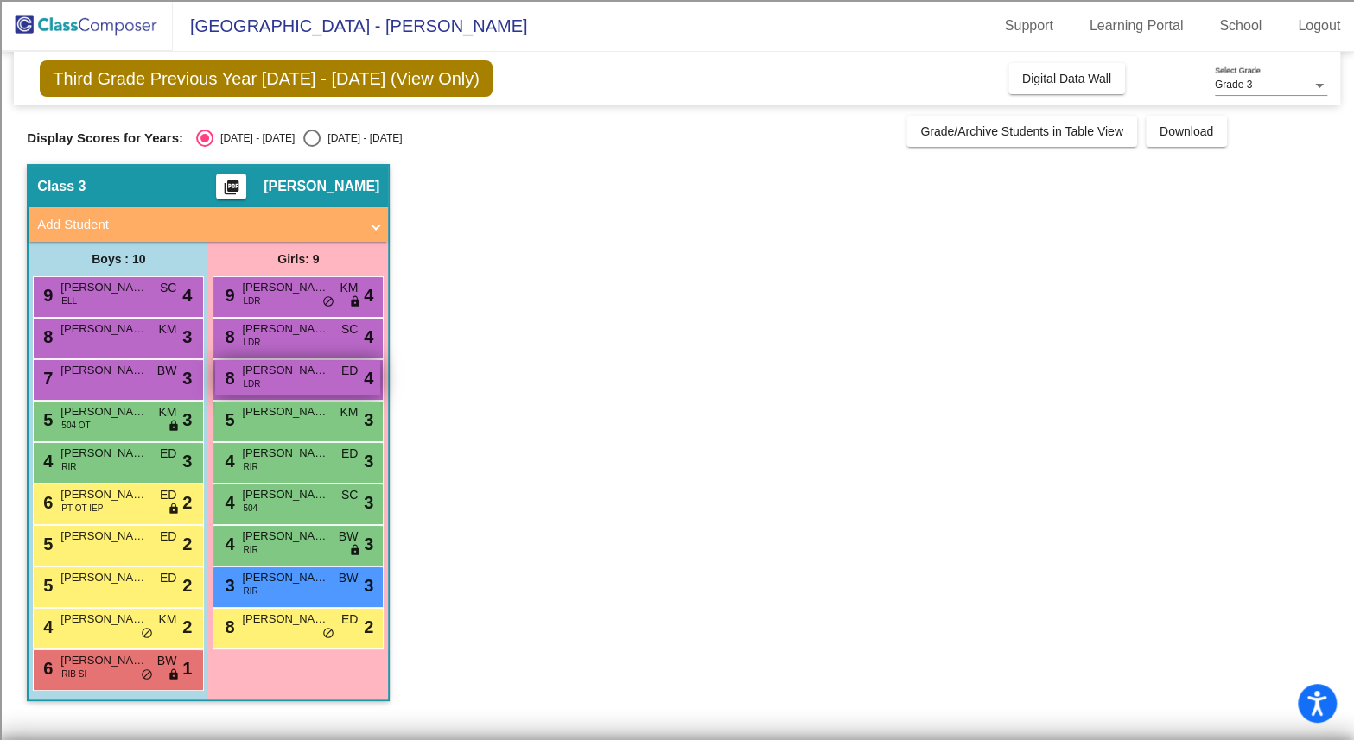
click at [270, 375] on span "[PERSON_NAME]" at bounding box center [285, 370] width 86 height 17
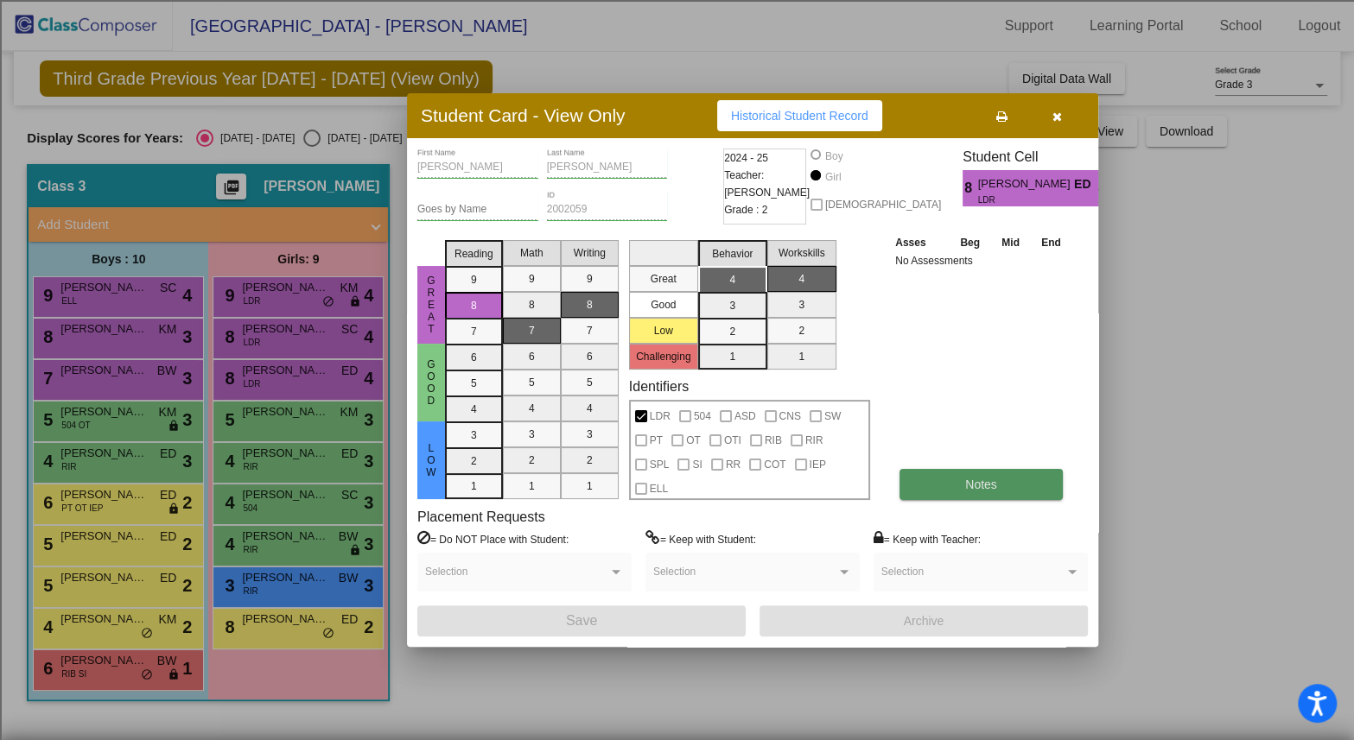
click at [963, 484] on button "Notes" at bounding box center [980, 484] width 163 height 31
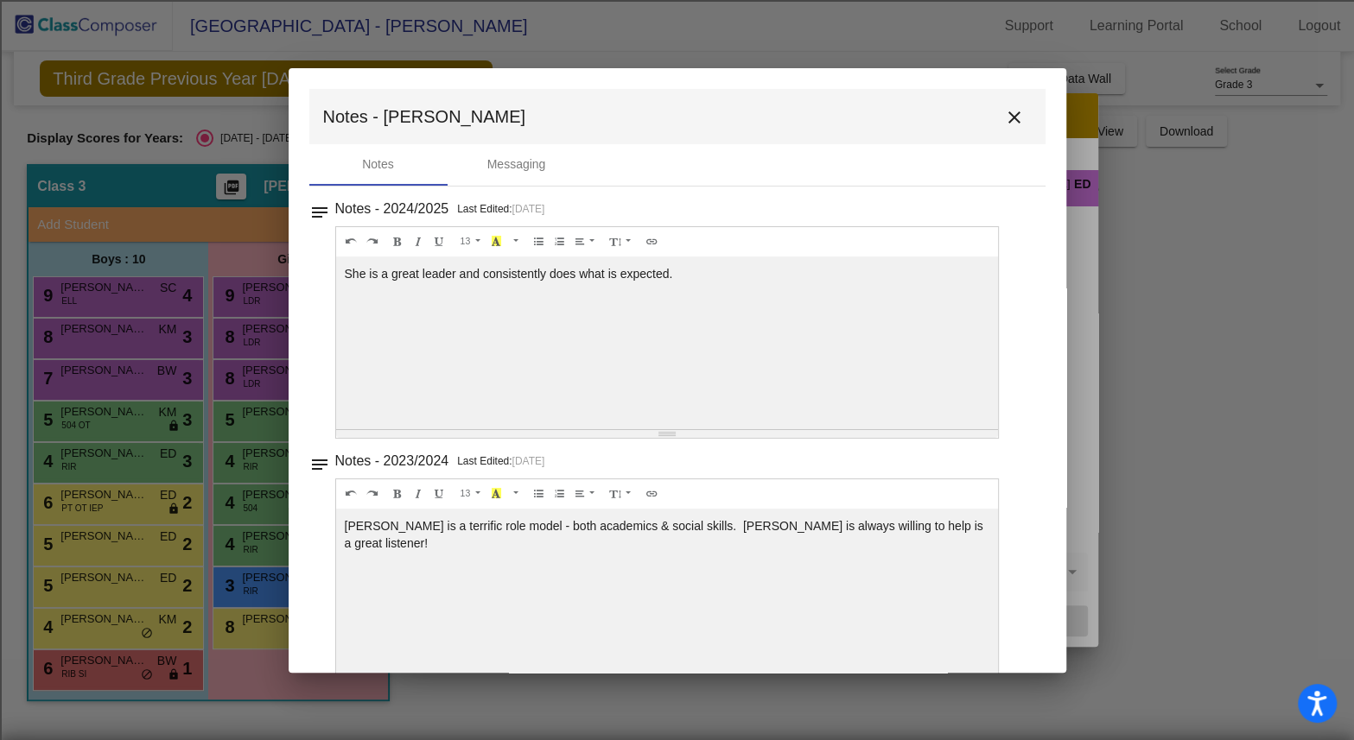
drag, startPoint x: 688, startPoint y: 267, endPoint x: 308, endPoint y: 267, distance: 380.1
click at [309, 267] on div "notes Notes - 2024/2025 Last Edited: [DATE] 13 8 9 10 11 12 14 18 24 36 Backgro…" at bounding box center [677, 318] width 736 height 242
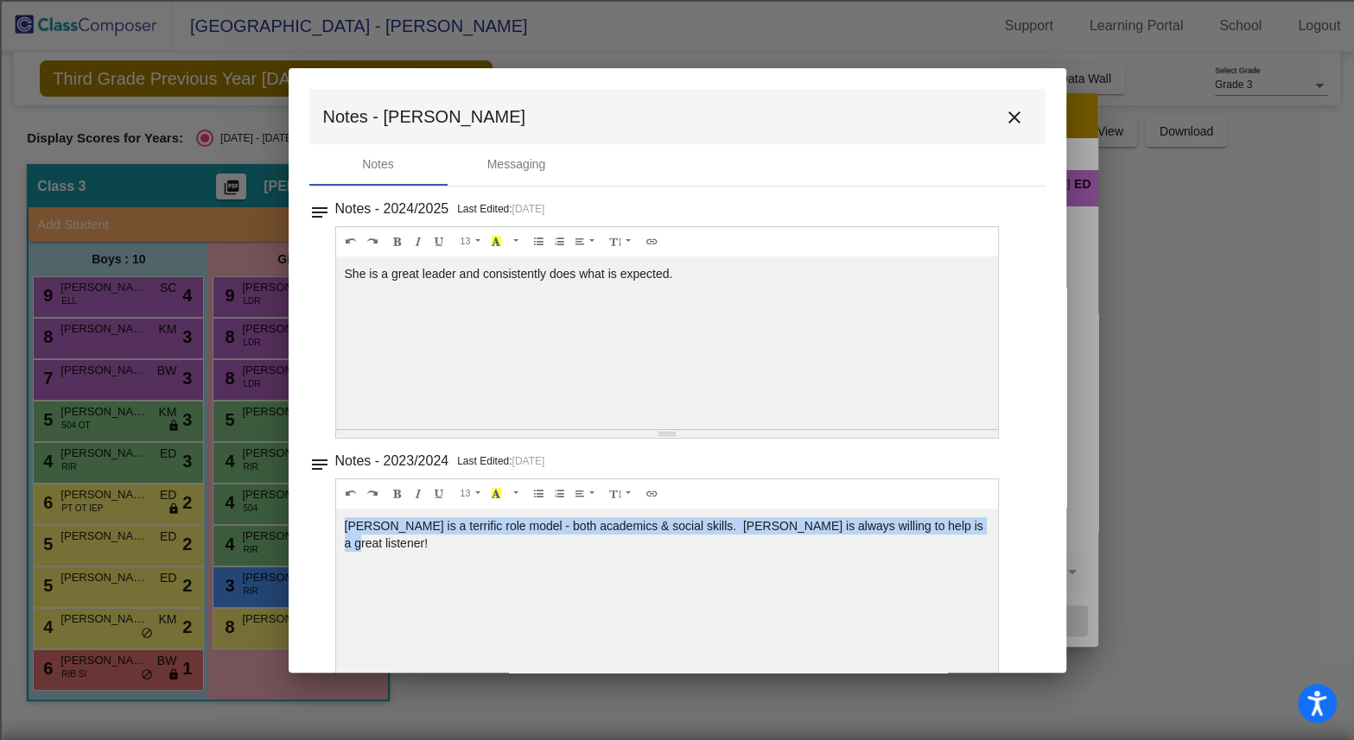
drag, startPoint x: 342, startPoint y: 523, endPoint x: 954, endPoint y: 530, distance: 611.6
click at [954, 429] on div "[PERSON_NAME] is a terrific role model - both academics & social skills. [PERSO…" at bounding box center [667, 343] width 663 height 173
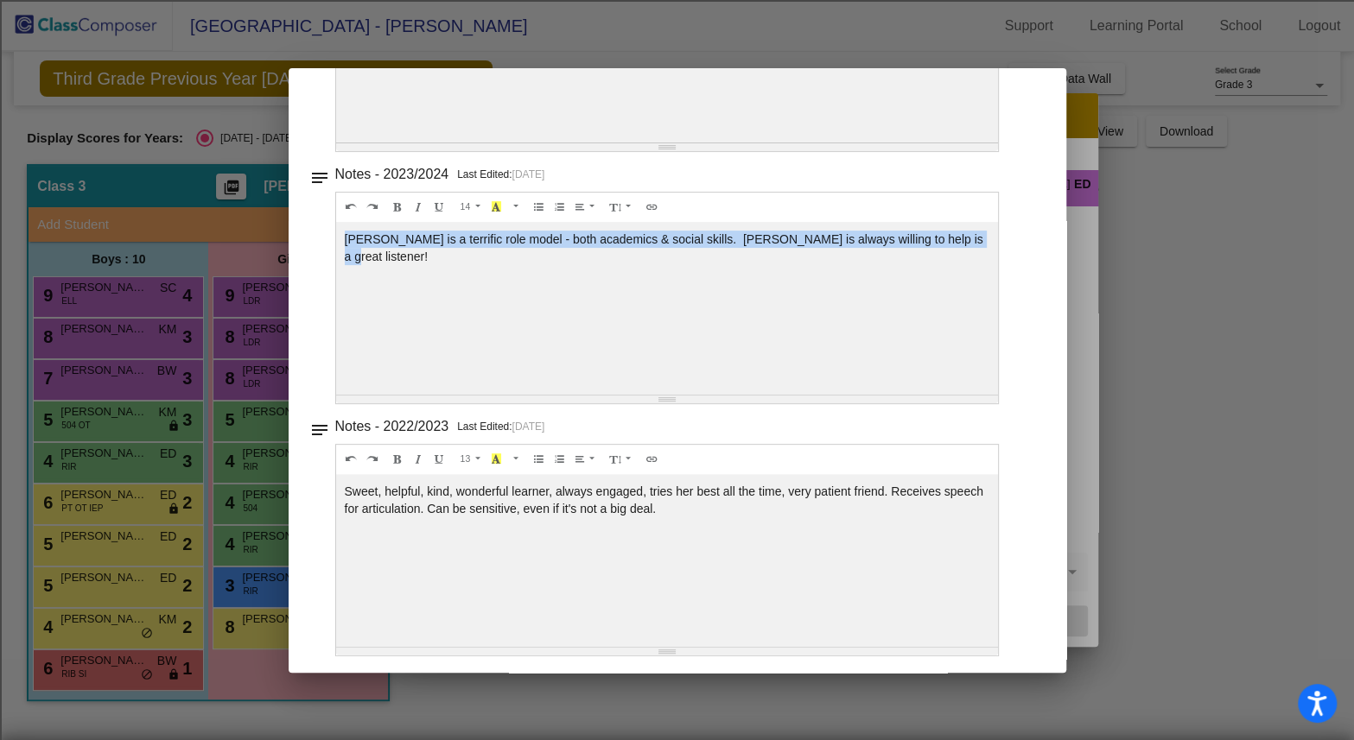
drag, startPoint x: 666, startPoint y: 505, endPoint x: 327, endPoint y: 451, distance: 343.0
click at [327, 451] on div "notes Notes - 2022/2023 Last Edited: [DATE] 13 8 9 10 11 12 14 18 24 36 Backgro…" at bounding box center [677, 536] width 736 height 242
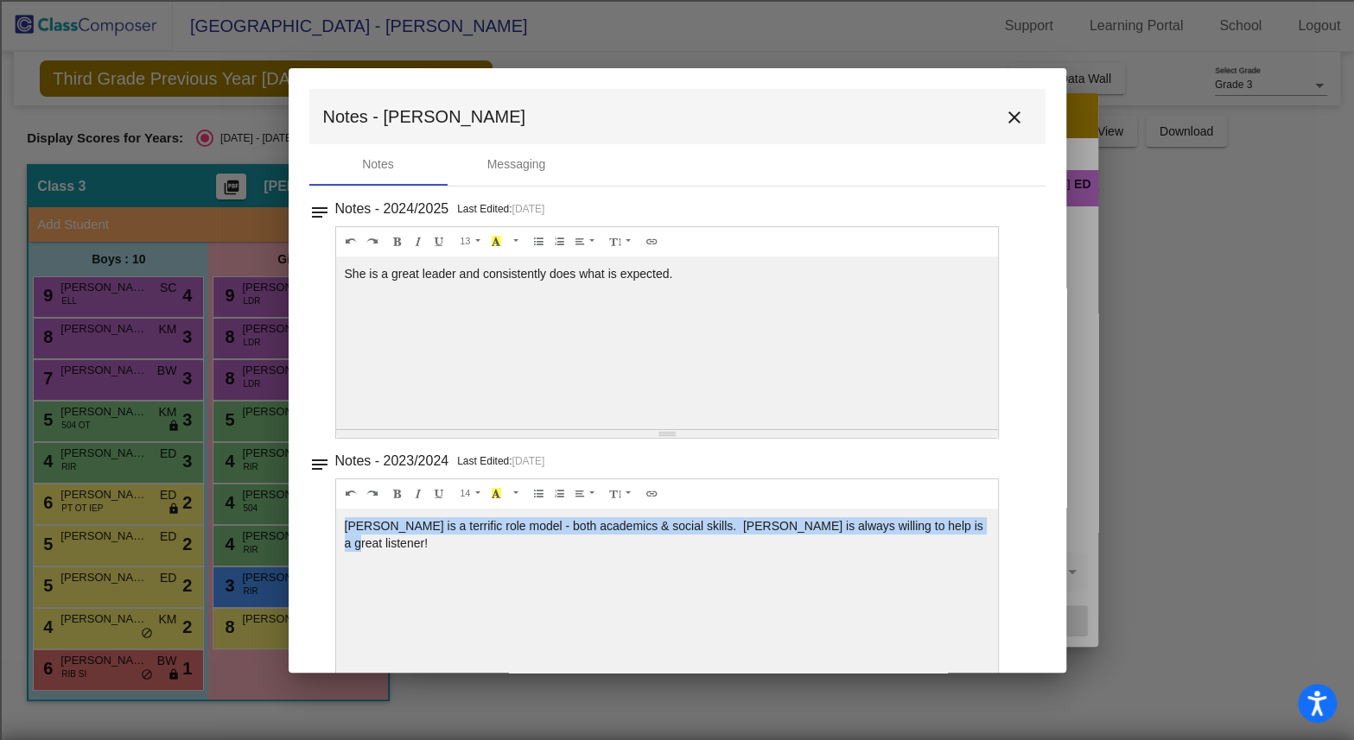
click at [1012, 121] on mat-icon "close" at bounding box center [1014, 117] width 21 height 21
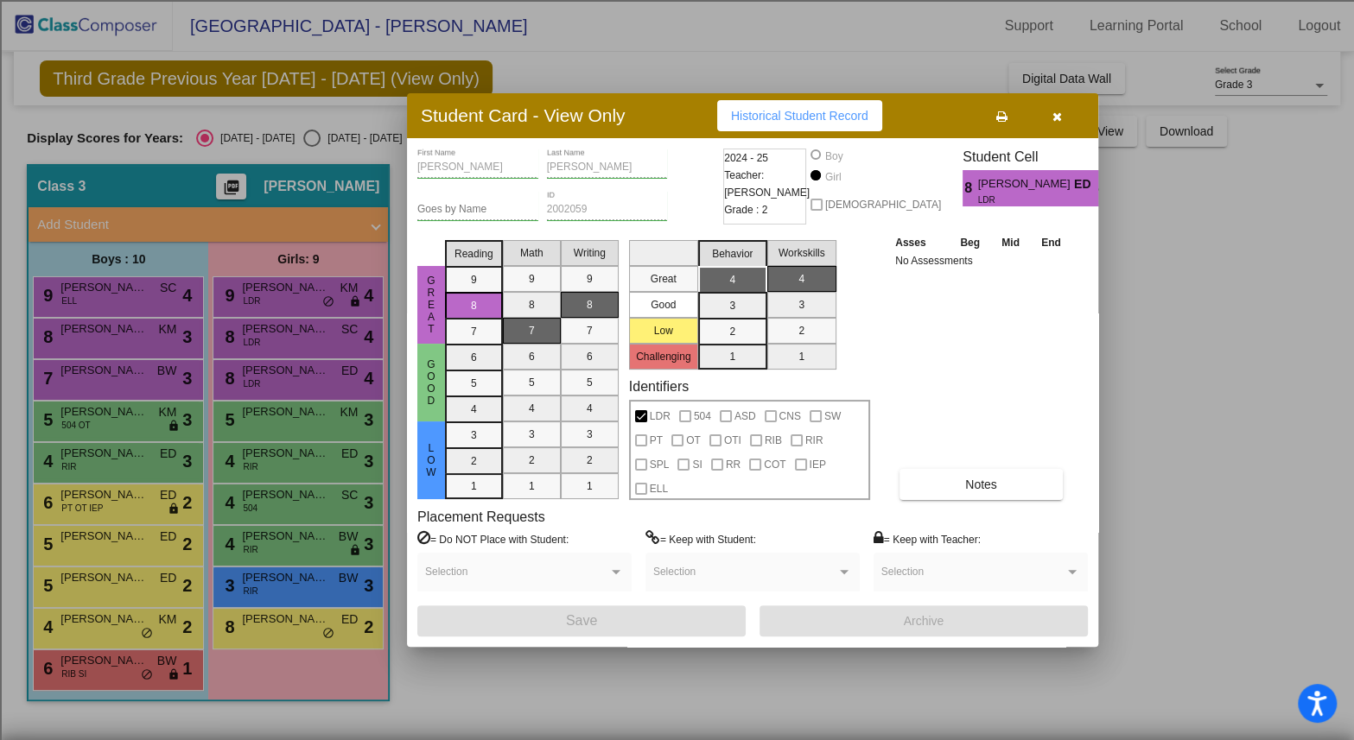
click at [94, 372] on div at bounding box center [677, 370] width 1354 height 740
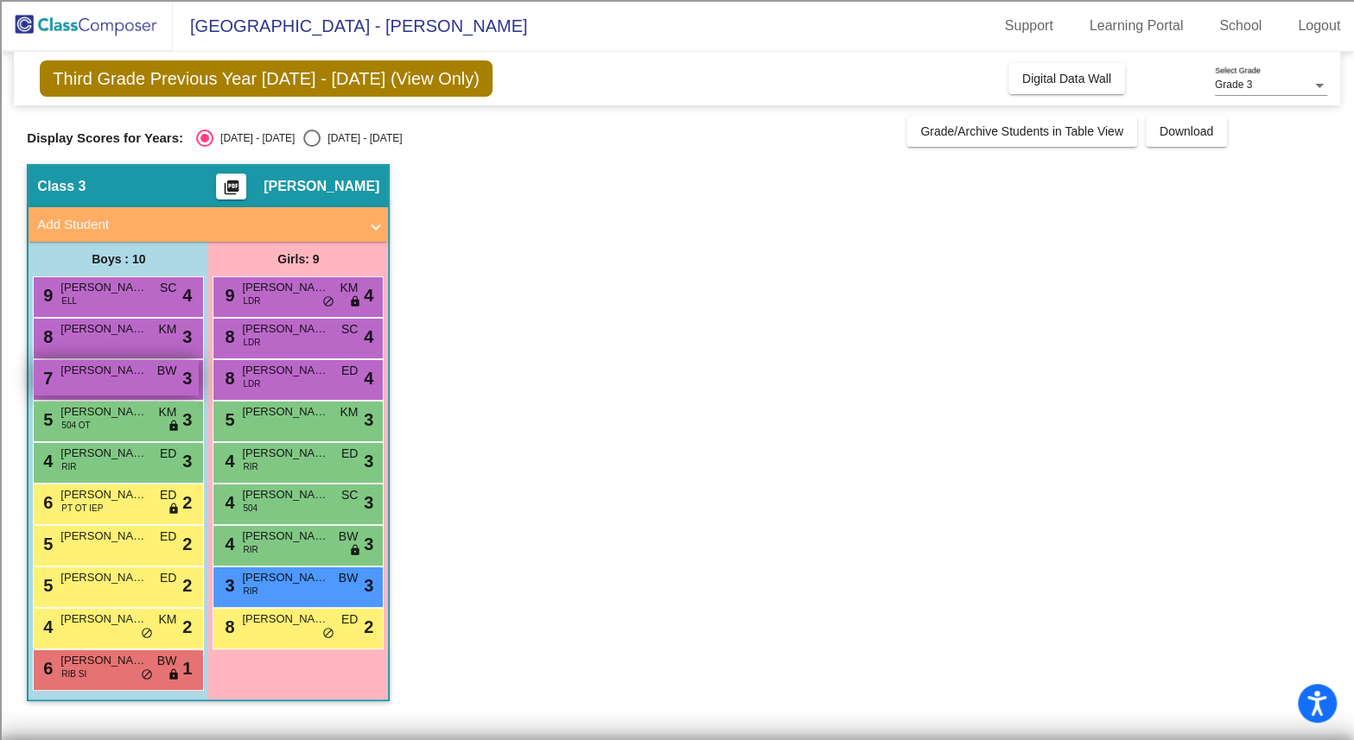
click at [105, 368] on span "[PERSON_NAME]" at bounding box center [103, 370] width 86 height 17
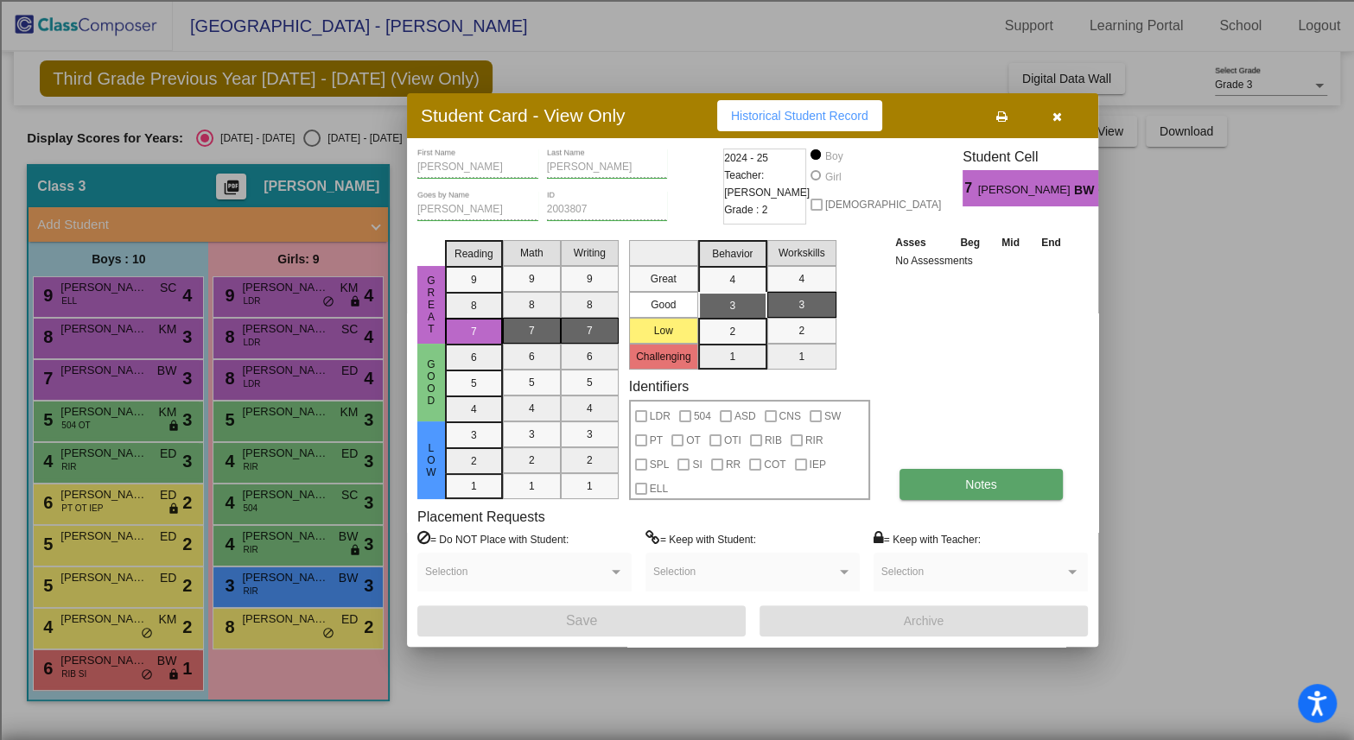
click at [974, 479] on span "Notes" at bounding box center [981, 485] width 32 height 14
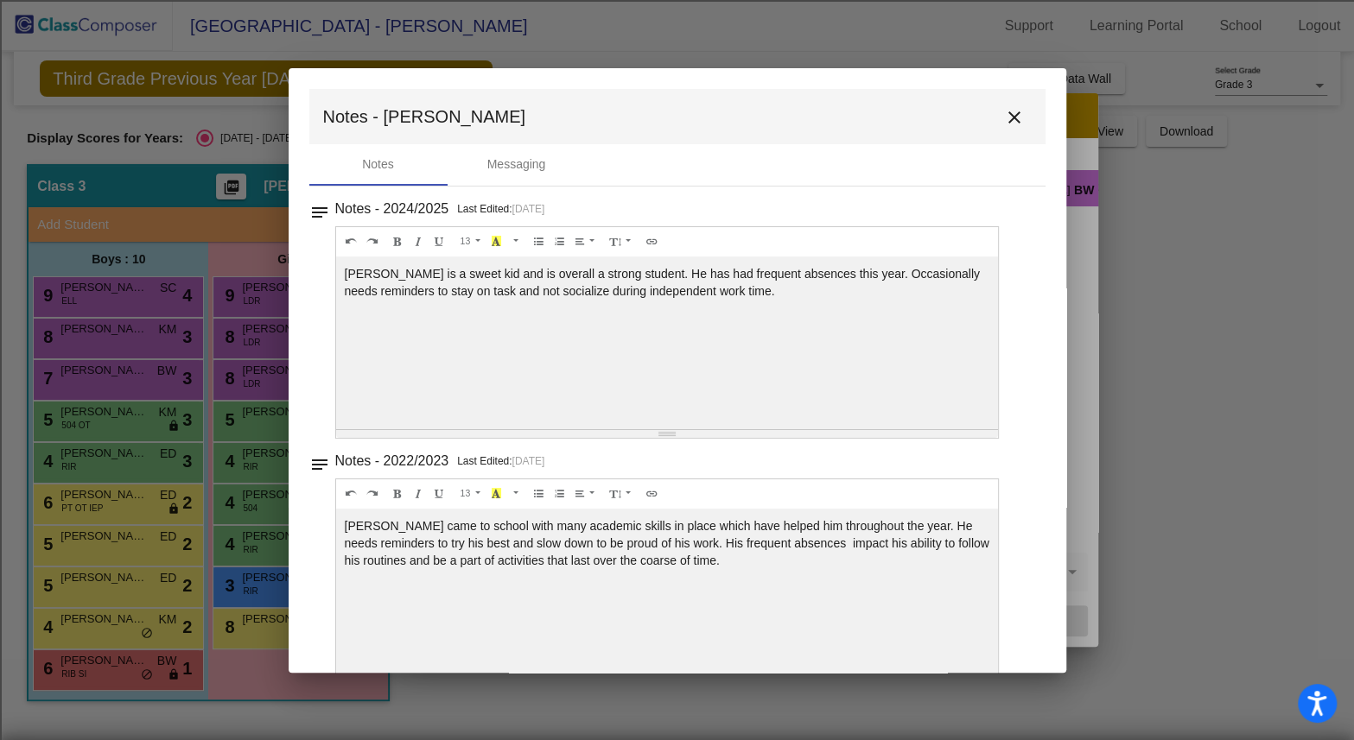
click at [688, 335] on div "[PERSON_NAME] is a sweet kid and is overall a strong student. He has had freque…" at bounding box center [667, 343] width 663 height 173
click at [1005, 115] on mat-icon "close" at bounding box center [1014, 117] width 21 height 21
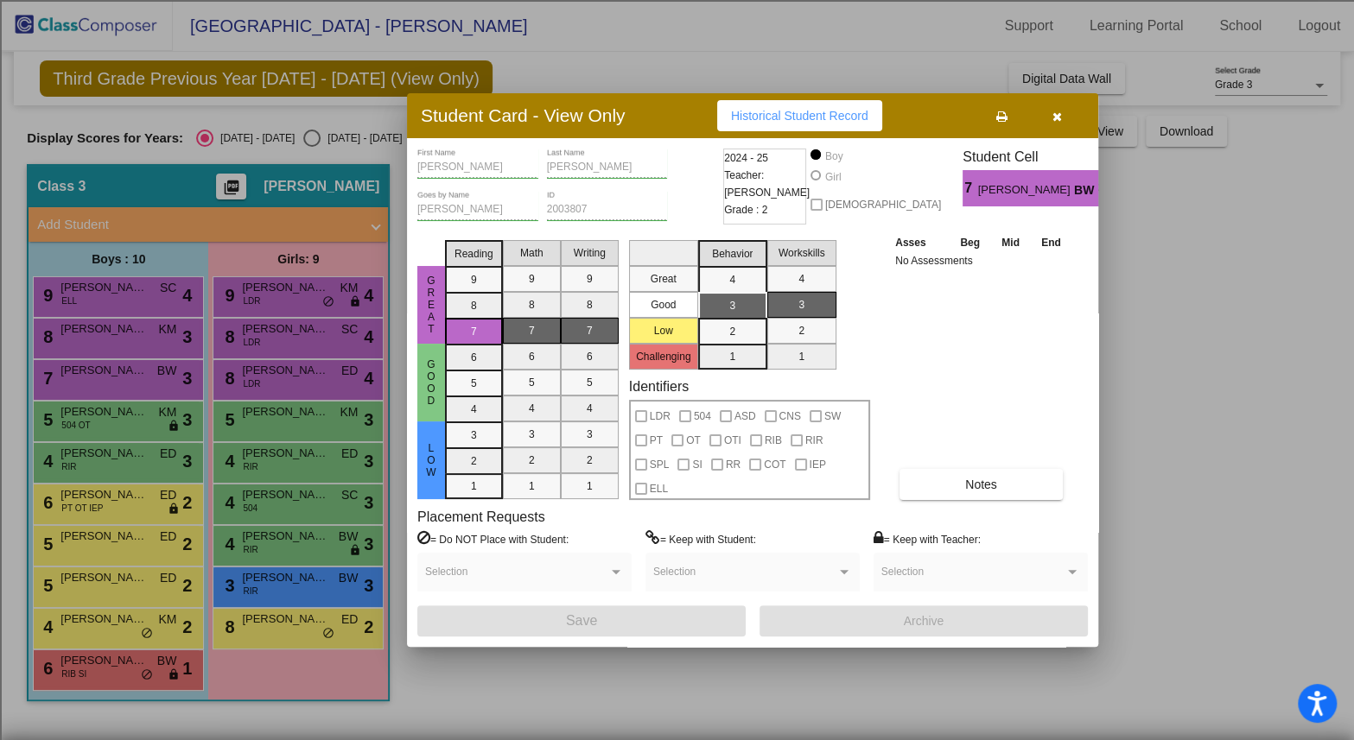
click at [1061, 119] on icon "button" at bounding box center [1057, 117] width 10 height 12
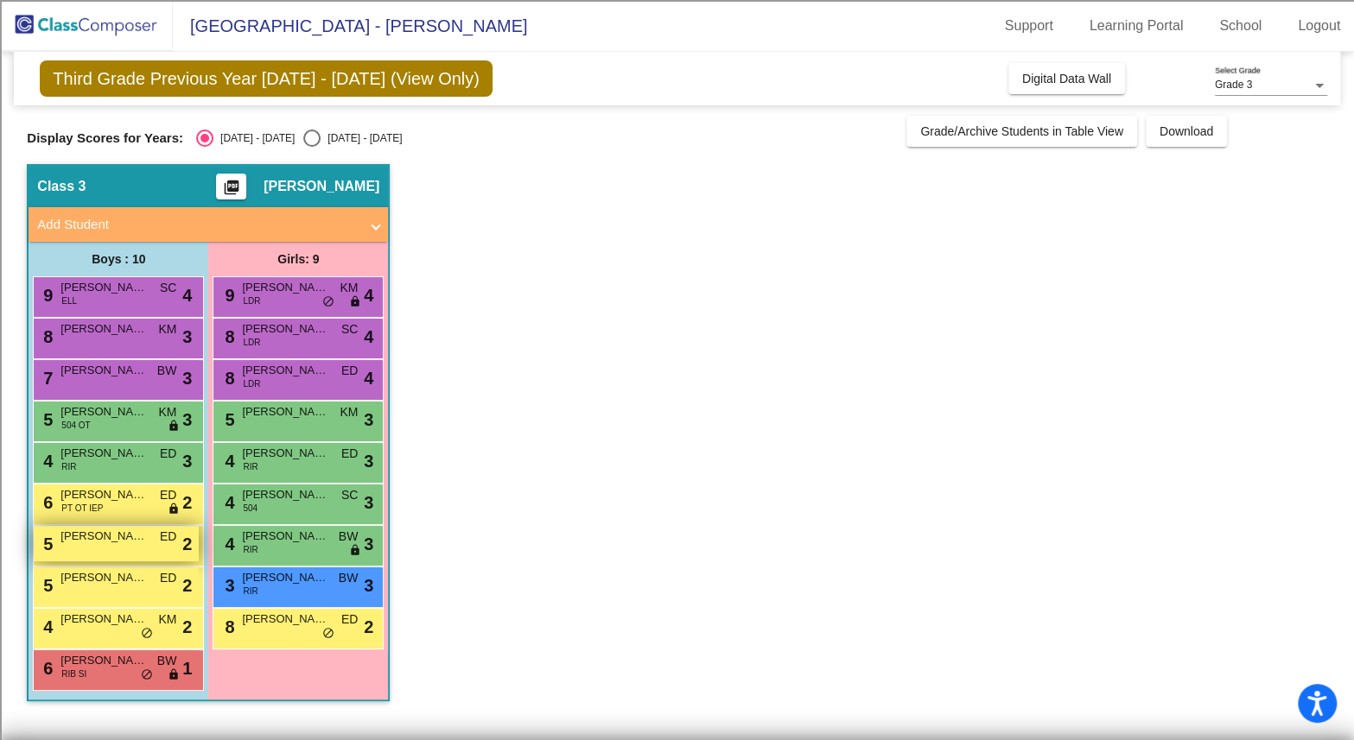
click at [77, 552] on div "5 [PERSON_NAME] ED lock do_not_disturb_alt 2" at bounding box center [116, 543] width 165 height 35
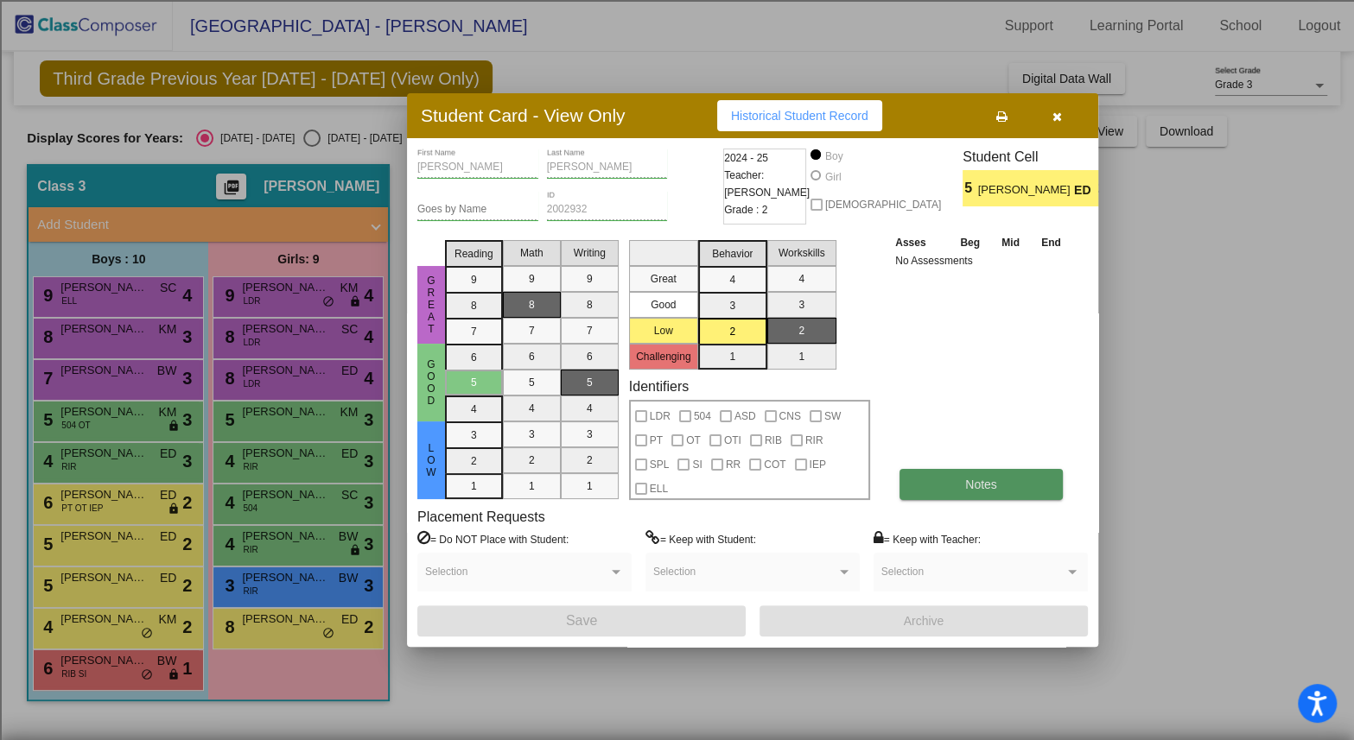
click at [983, 481] on span "Notes" at bounding box center [981, 485] width 32 height 14
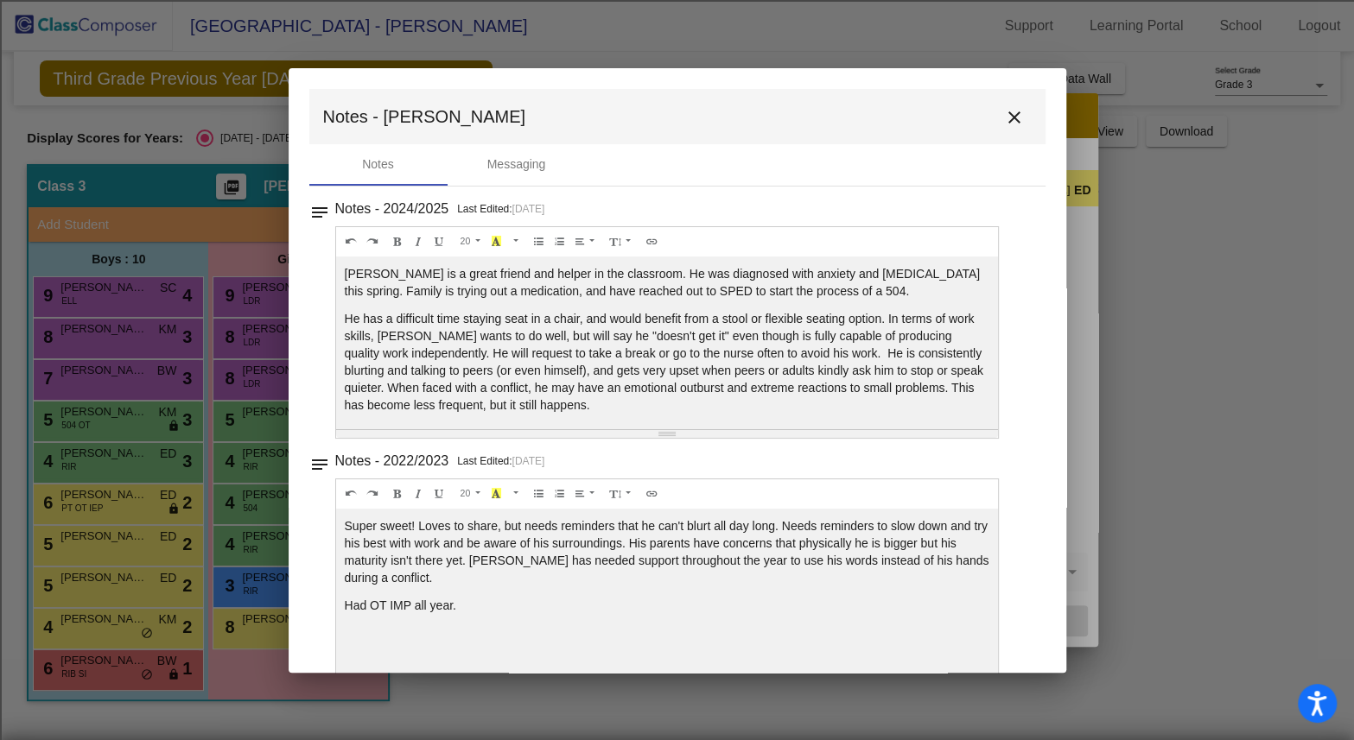
scroll to position [35, 0]
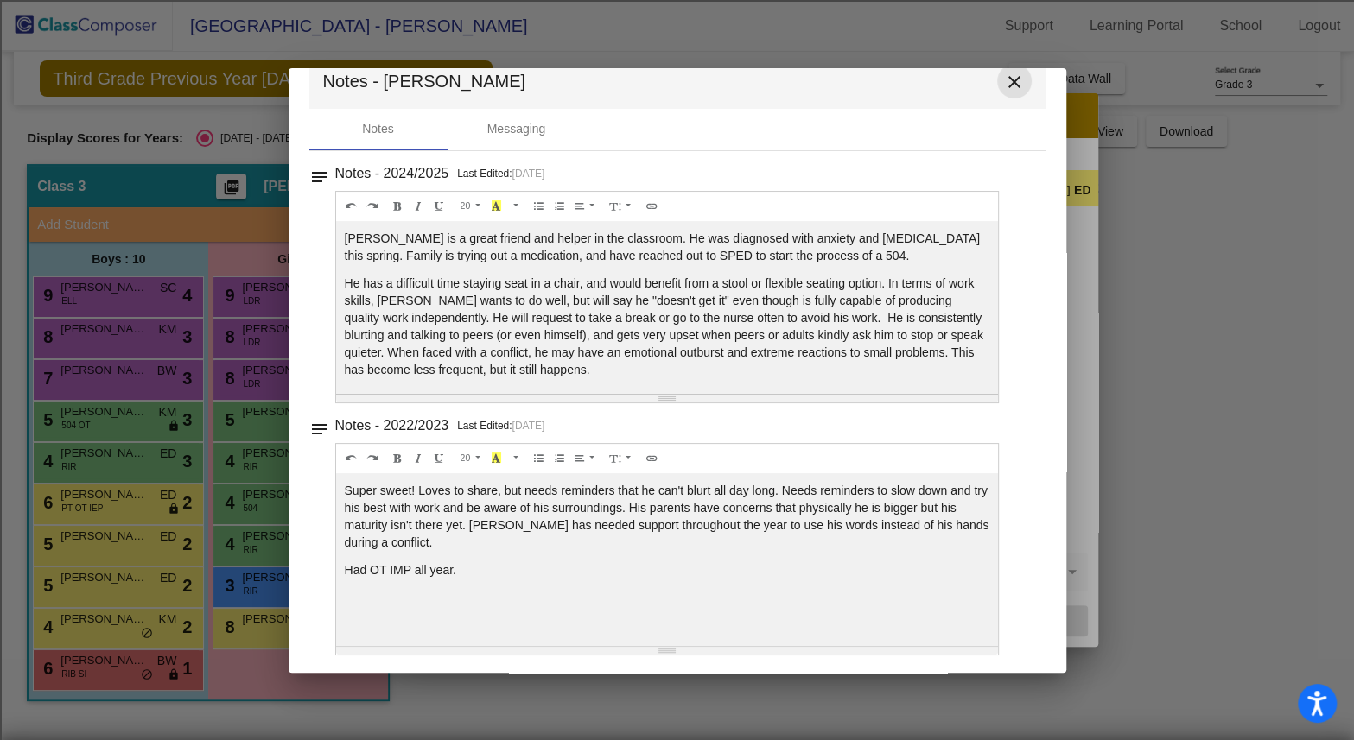
click at [1006, 79] on mat-icon "close" at bounding box center [1014, 82] width 21 height 21
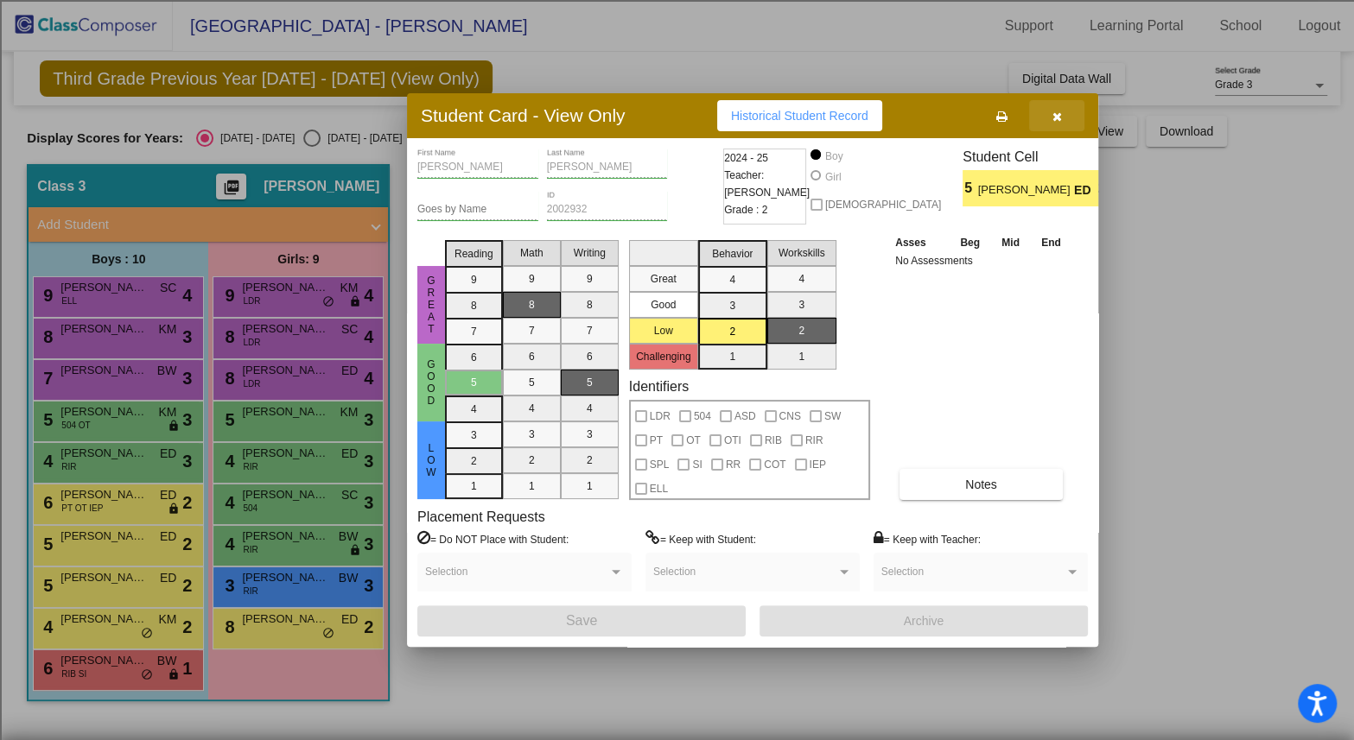
click at [1055, 109] on span "button" at bounding box center [1057, 116] width 10 height 14
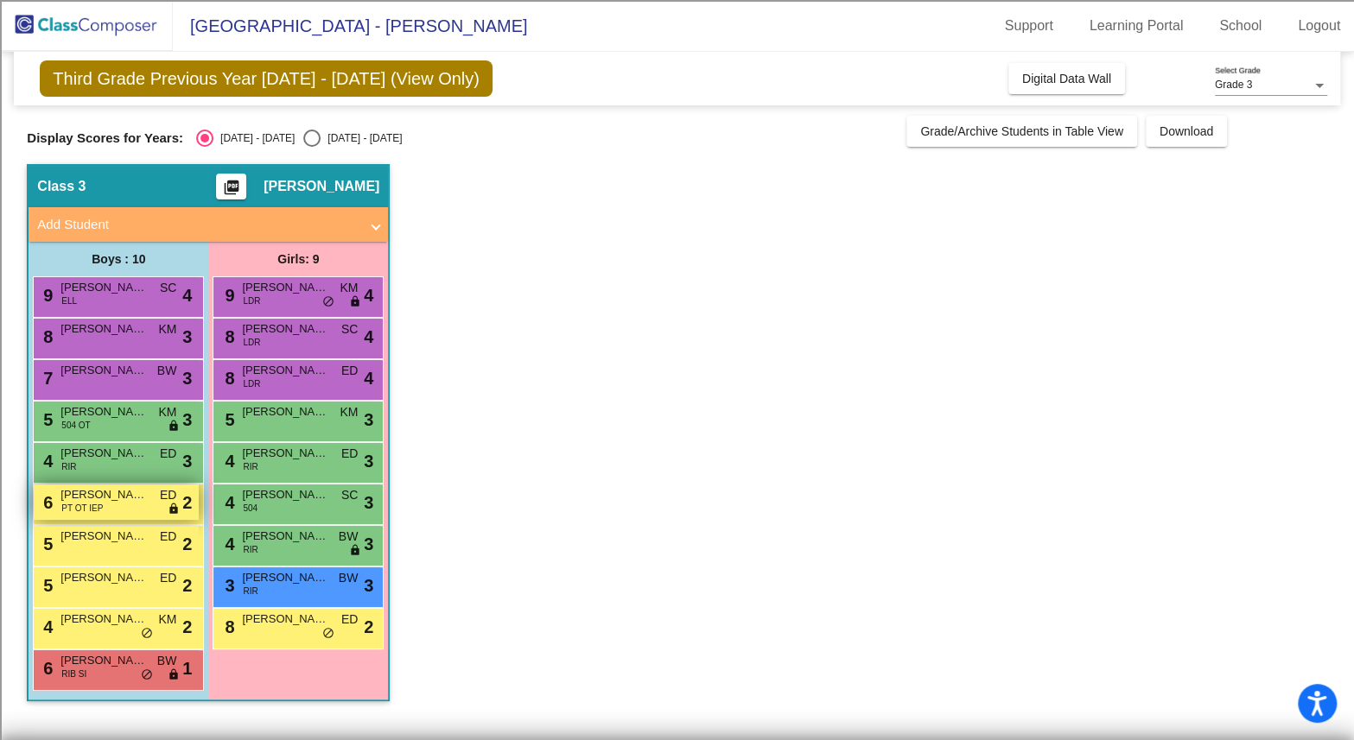
click at [86, 503] on span "PT OT IEP" at bounding box center [81, 508] width 41 height 13
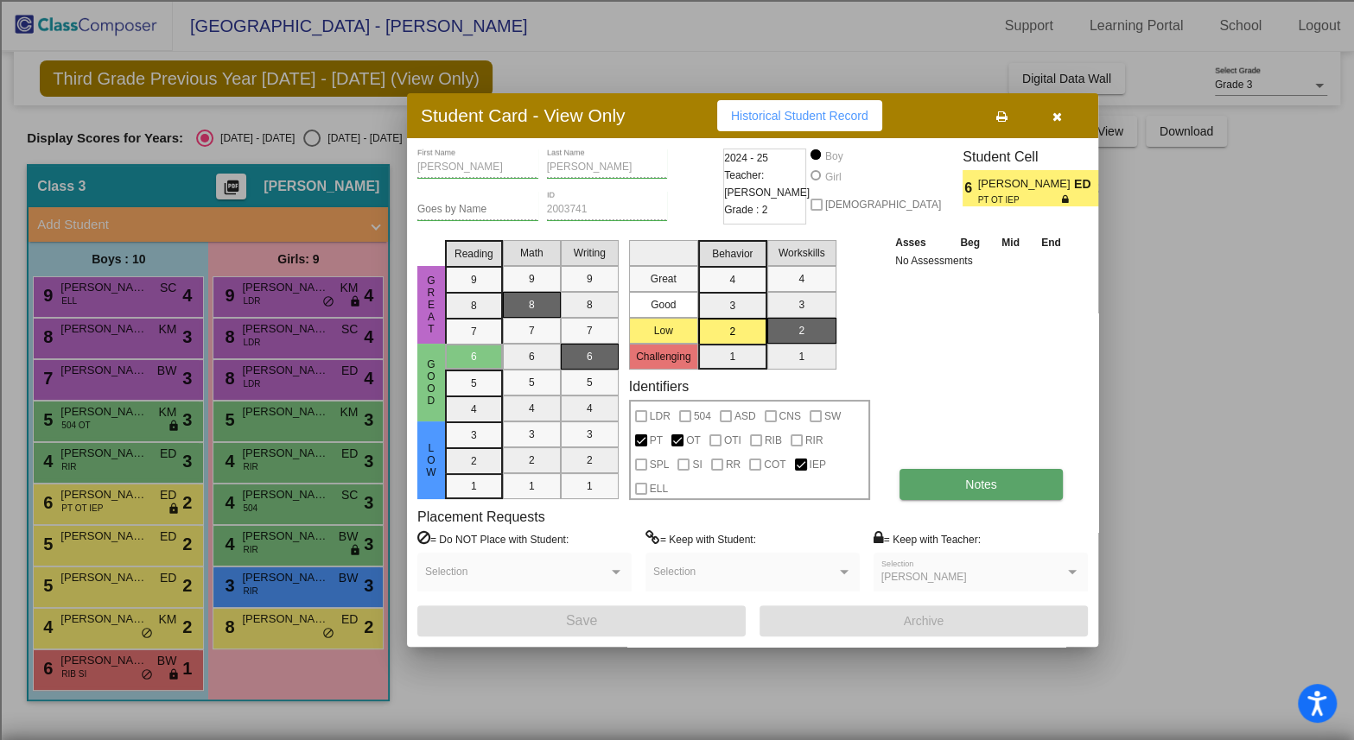
click at [965, 487] on span "Notes" at bounding box center [981, 485] width 32 height 14
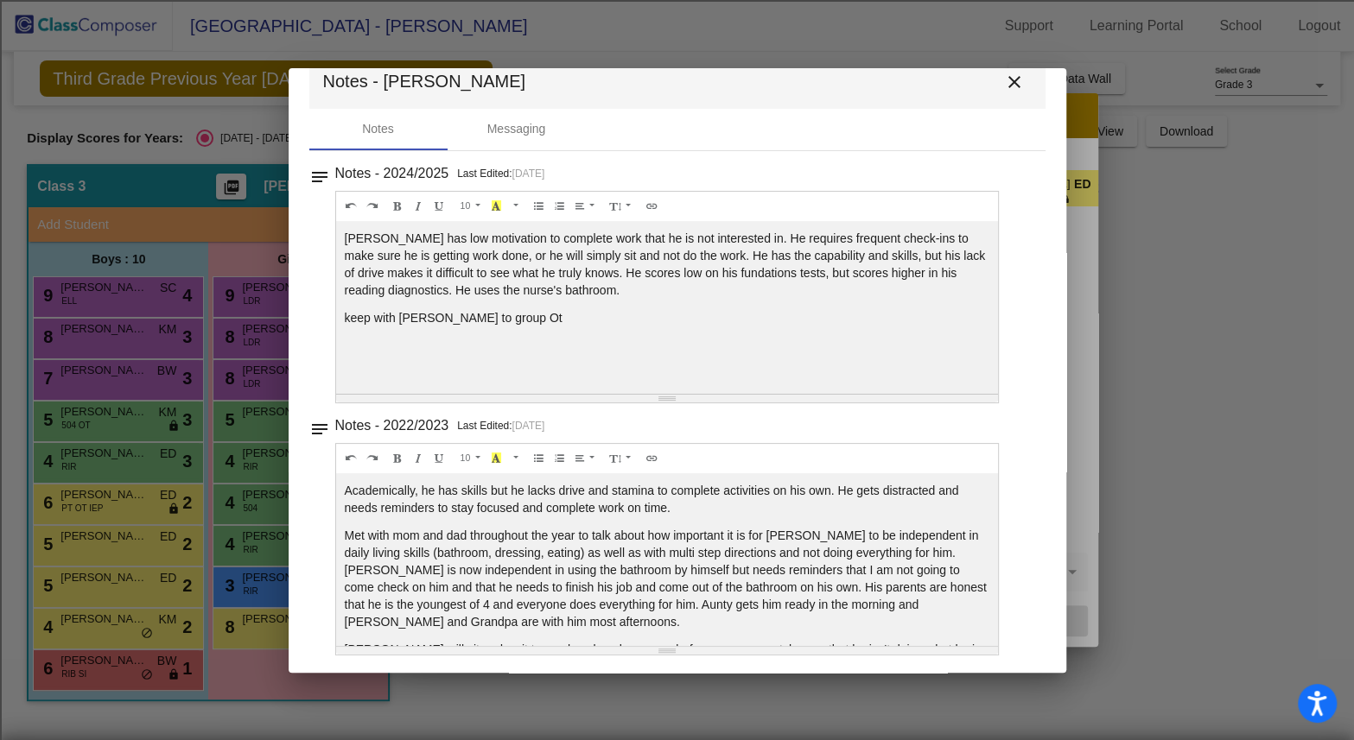
scroll to position [120, 0]
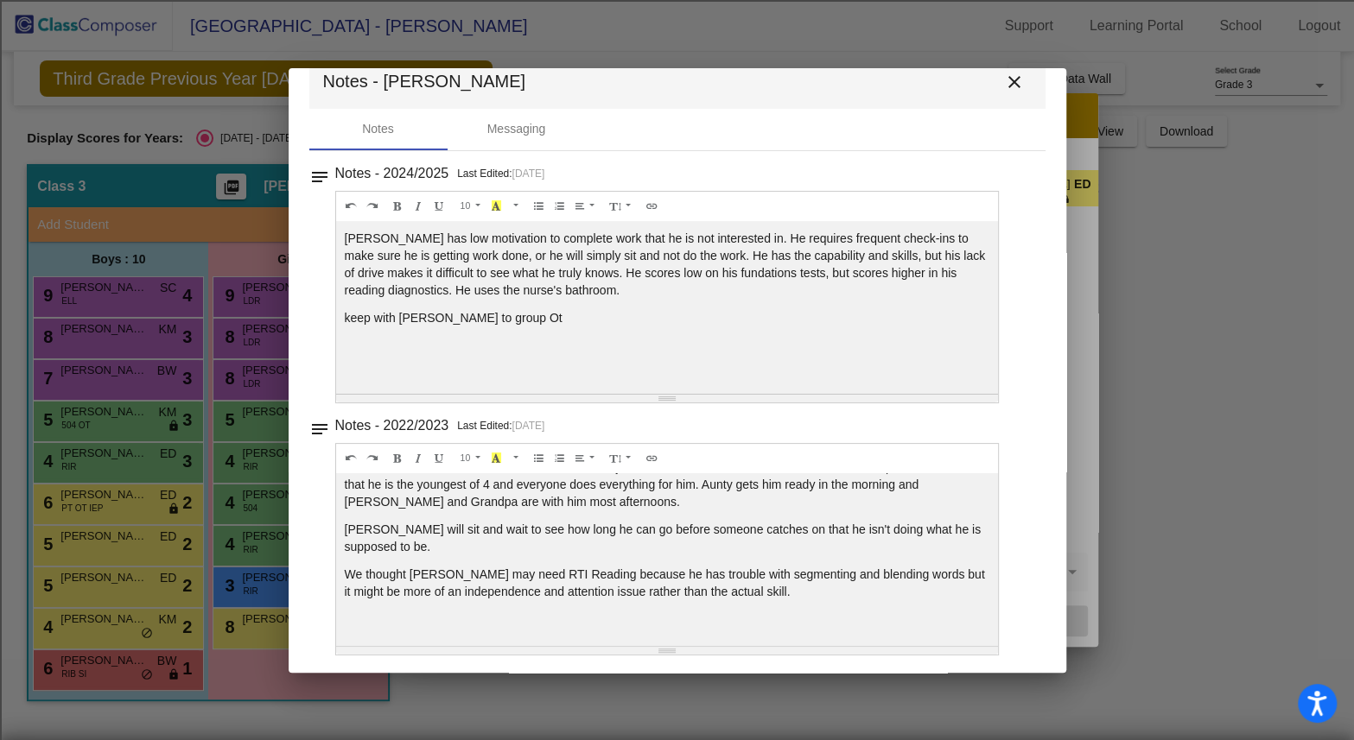
click at [1006, 82] on mat-icon "close" at bounding box center [1014, 82] width 21 height 21
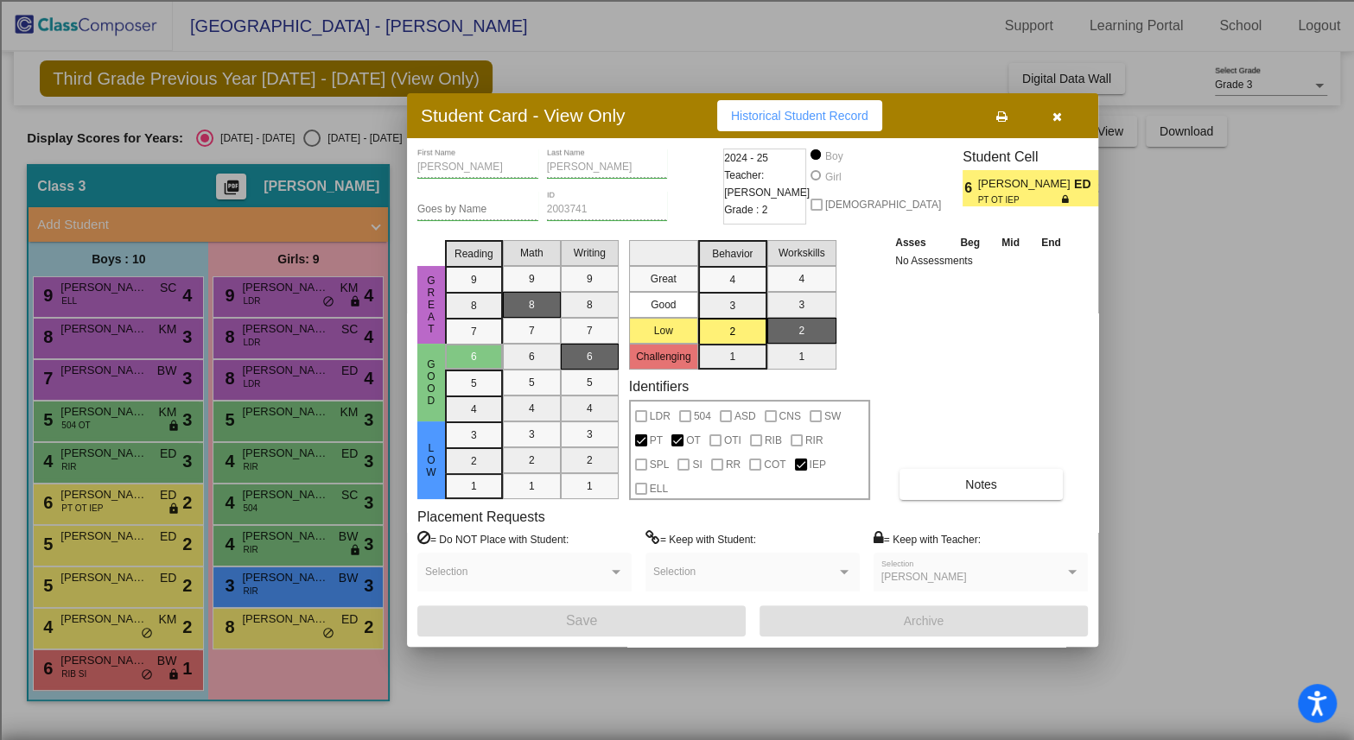
click at [1059, 117] on icon "button" at bounding box center [1057, 117] width 10 height 12
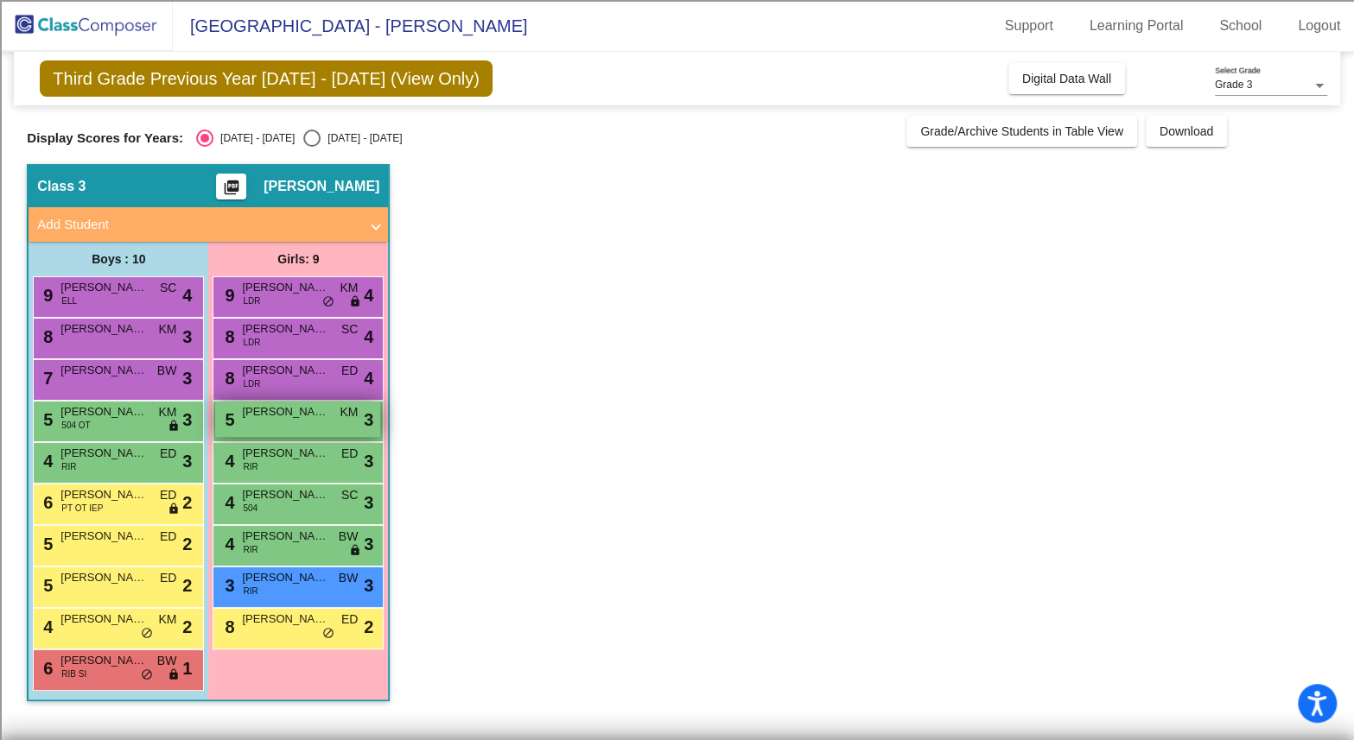
click at [270, 422] on div "5 [PERSON_NAME] KM lock do_not_disturb_alt 3" at bounding box center [297, 419] width 165 height 35
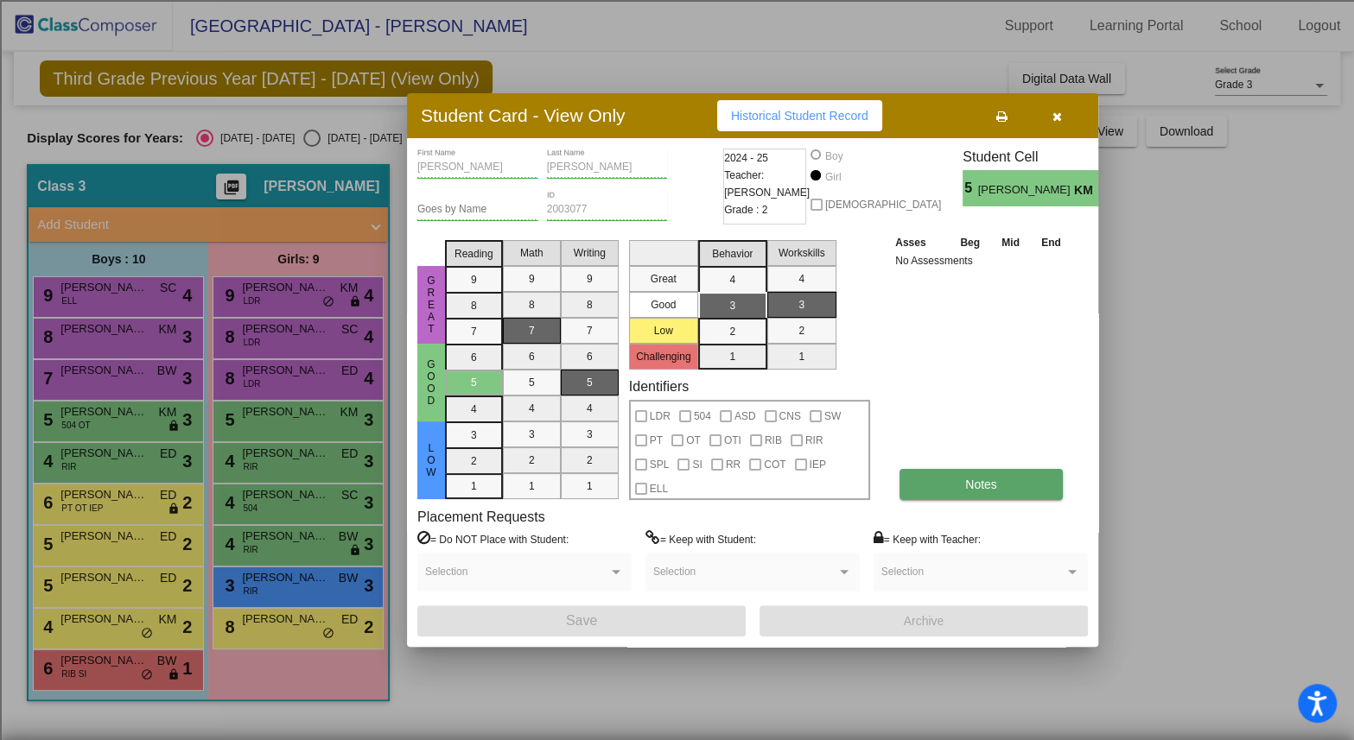
click at [935, 485] on button "Notes" at bounding box center [980, 484] width 163 height 31
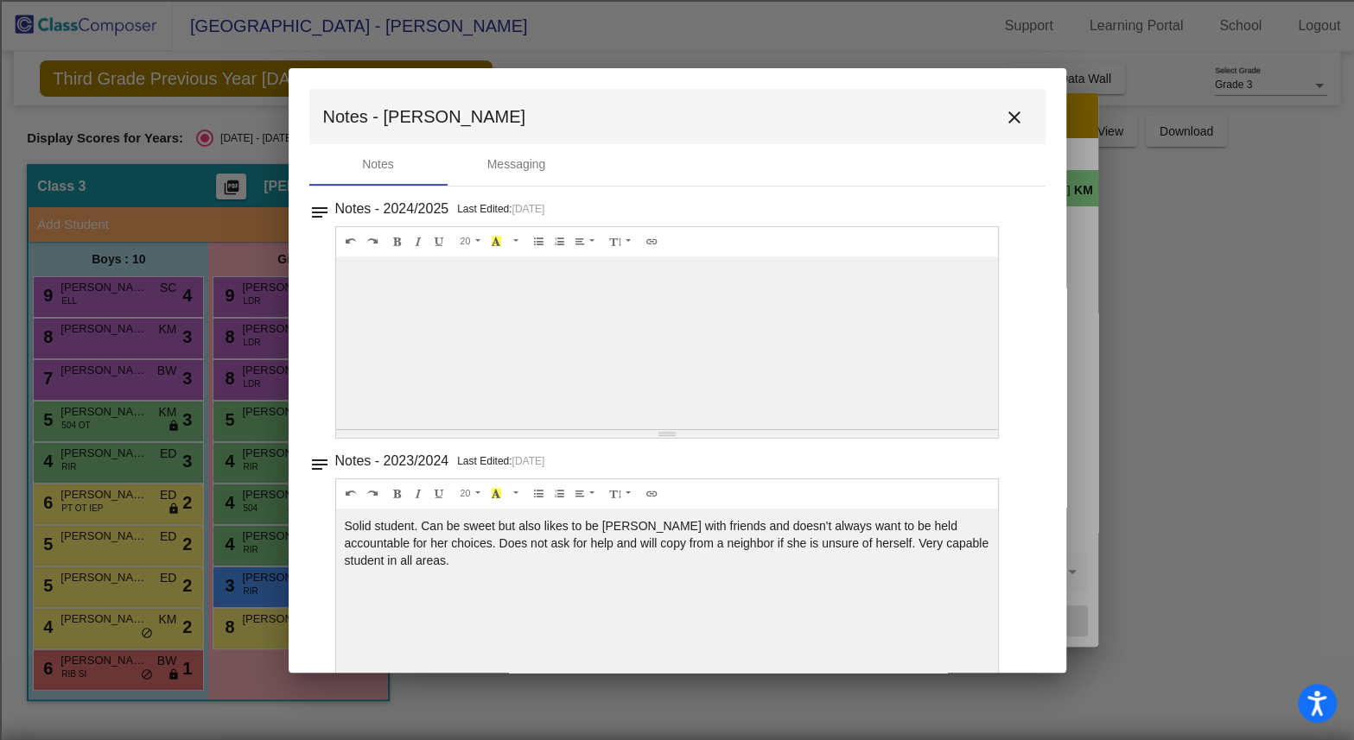
scroll to position [35, 0]
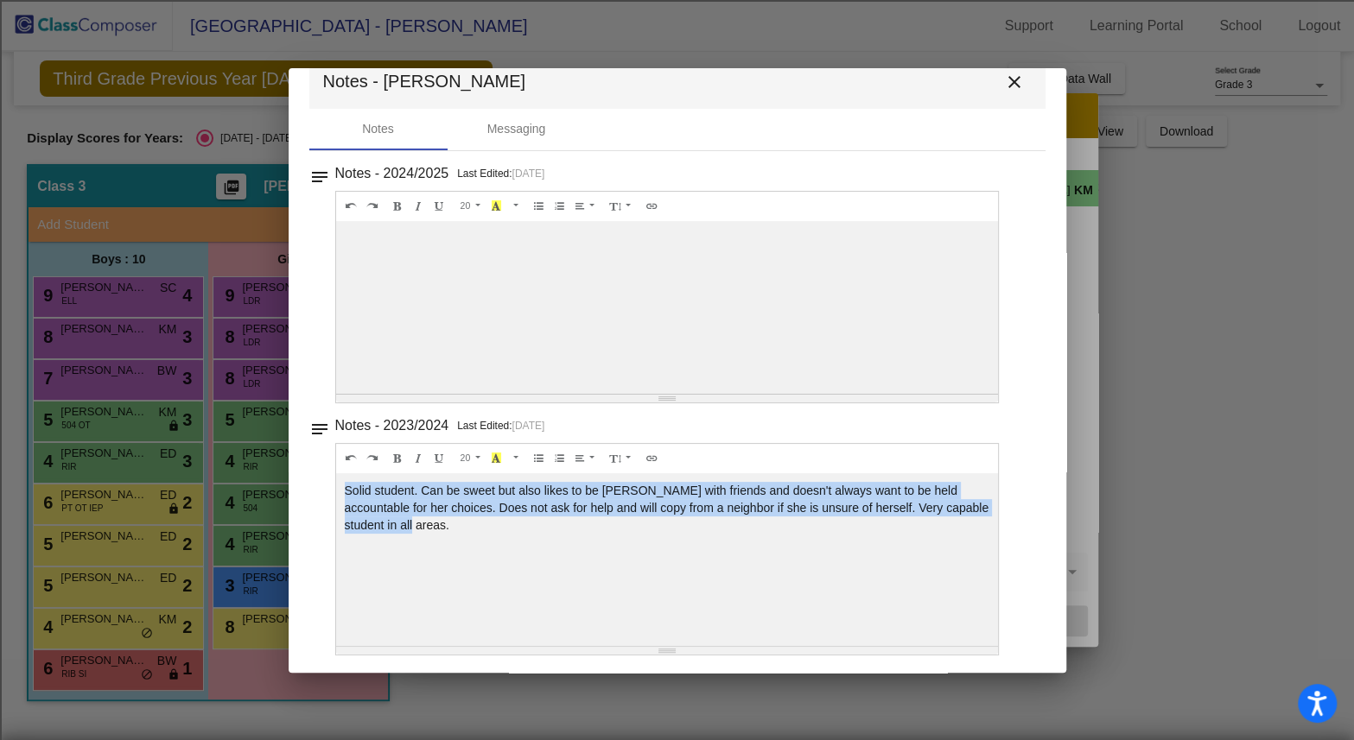
drag, startPoint x: 380, startPoint y: 523, endPoint x: 338, endPoint y: 488, distance: 55.2
click at [338, 394] on div "Solid student. Can be sweet but also likes to be [PERSON_NAME] with friends and…" at bounding box center [667, 307] width 663 height 173
click at [1004, 78] on mat-icon "close" at bounding box center [1014, 82] width 21 height 21
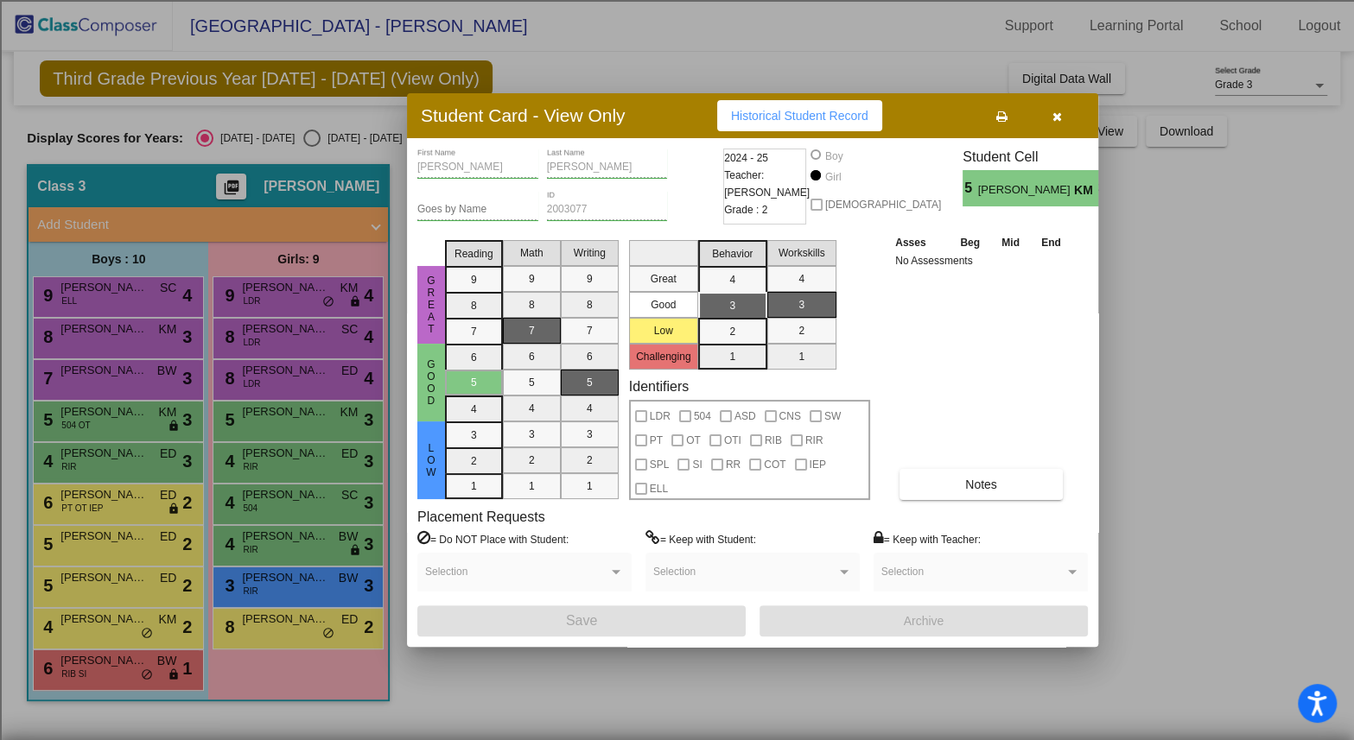
click at [1058, 113] on icon "button" at bounding box center [1057, 117] width 10 height 12
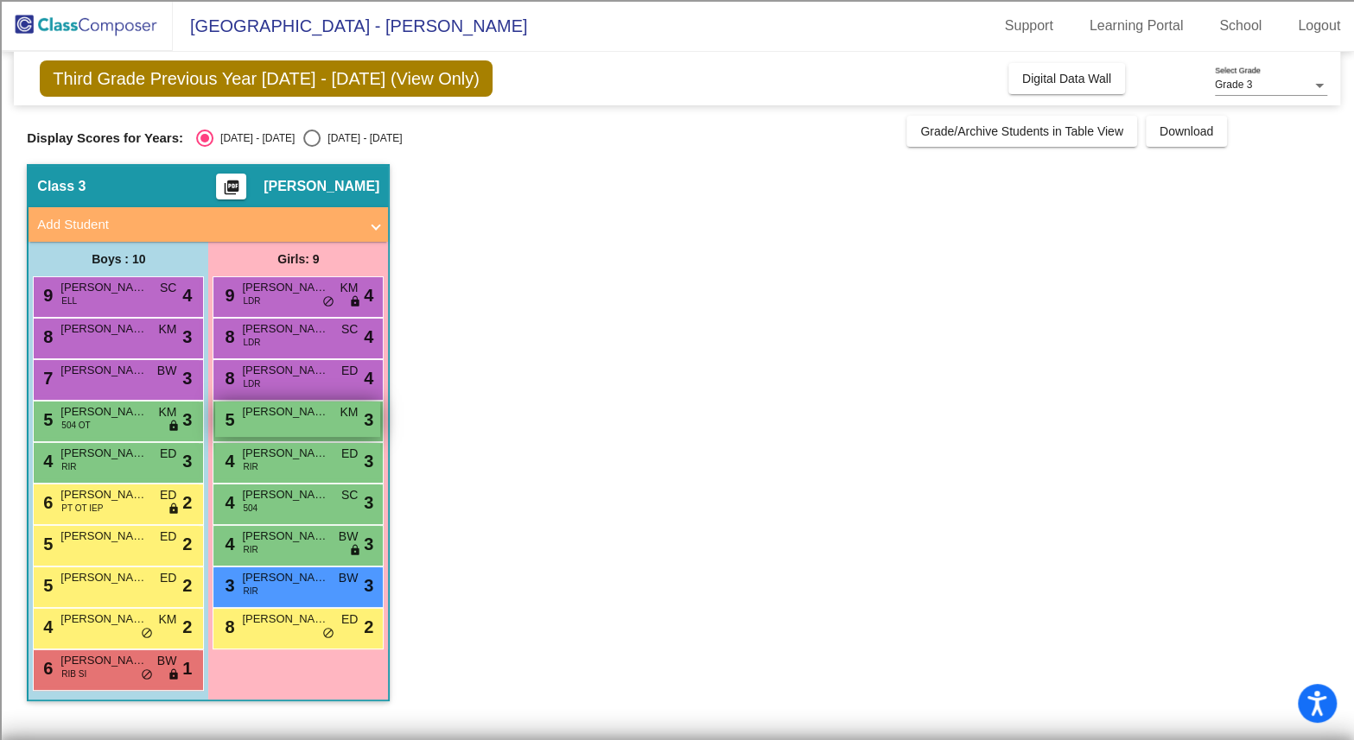
click at [292, 412] on span "[PERSON_NAME]" at bounding box center [285, 411] width 86 height 17
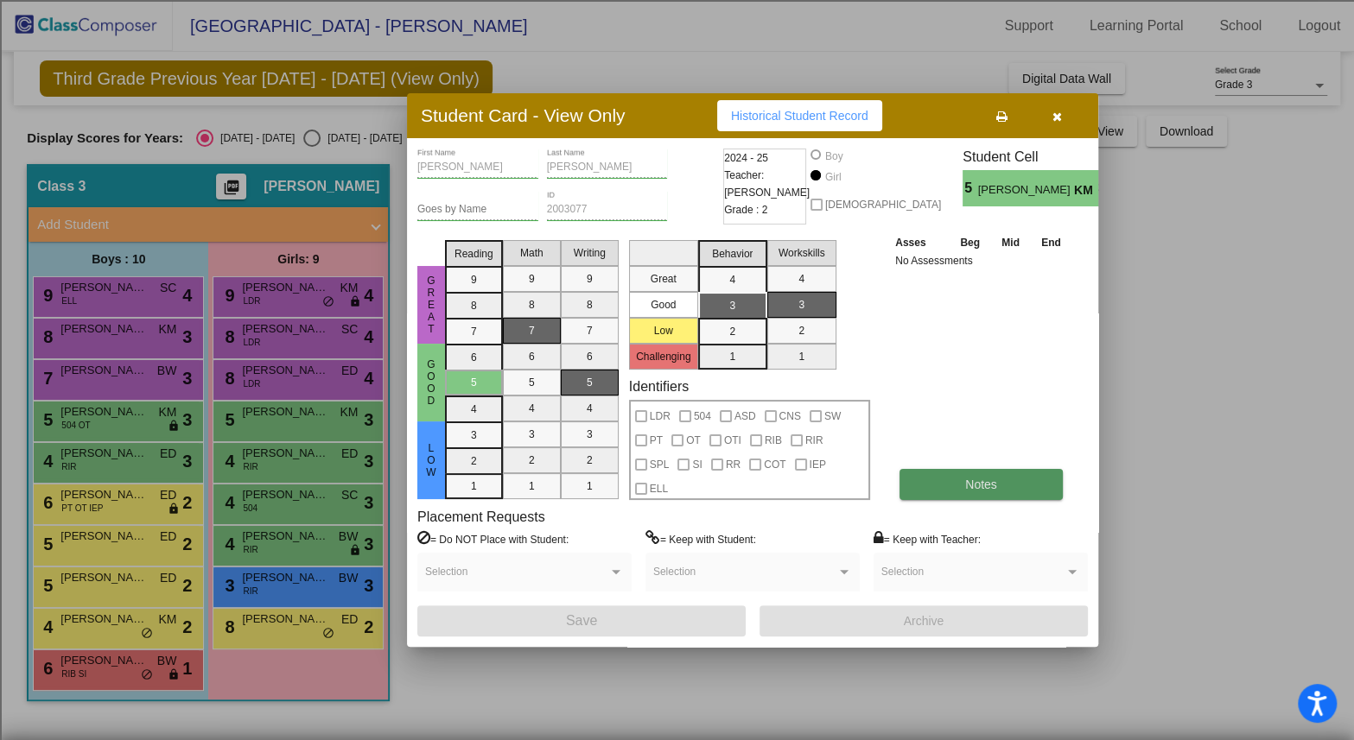
click at [1010, 471] on button "Notes" at bounding box center [980, 484] width 163 height 31
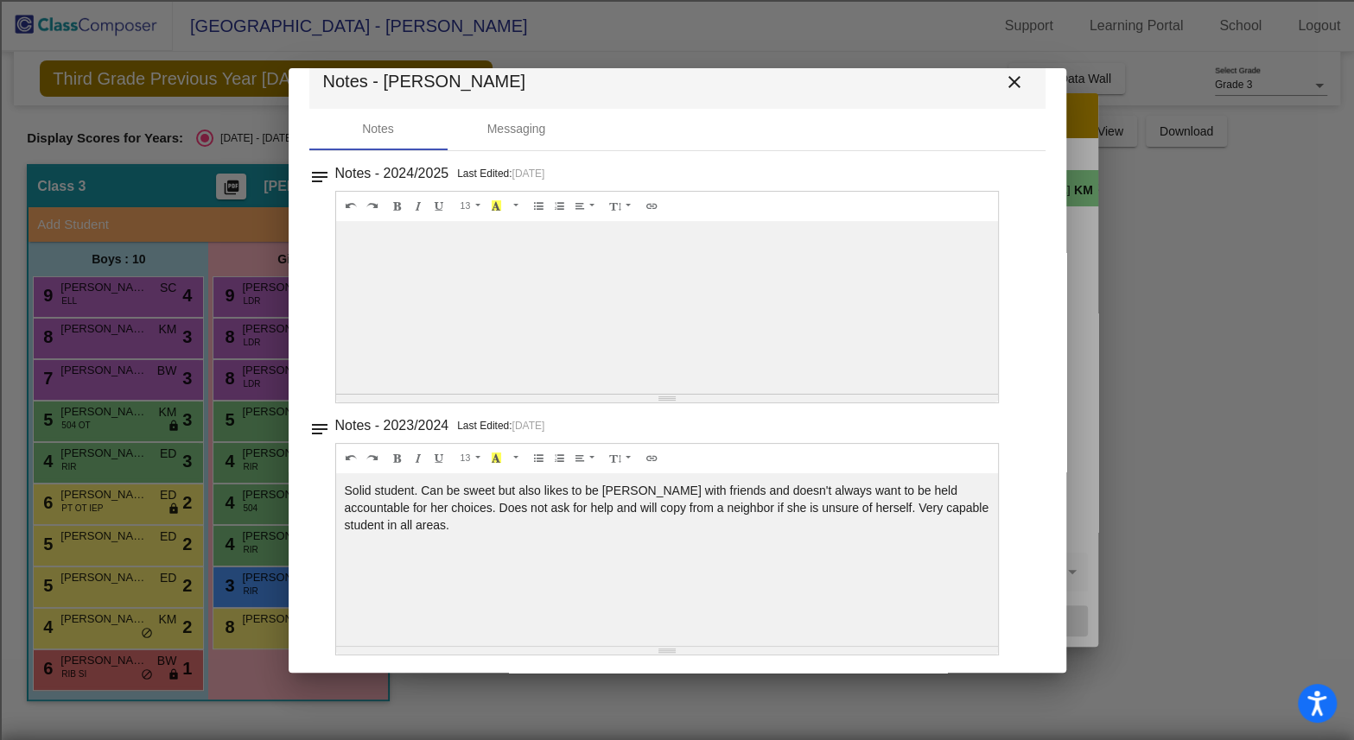
scroll to position [0, 0]
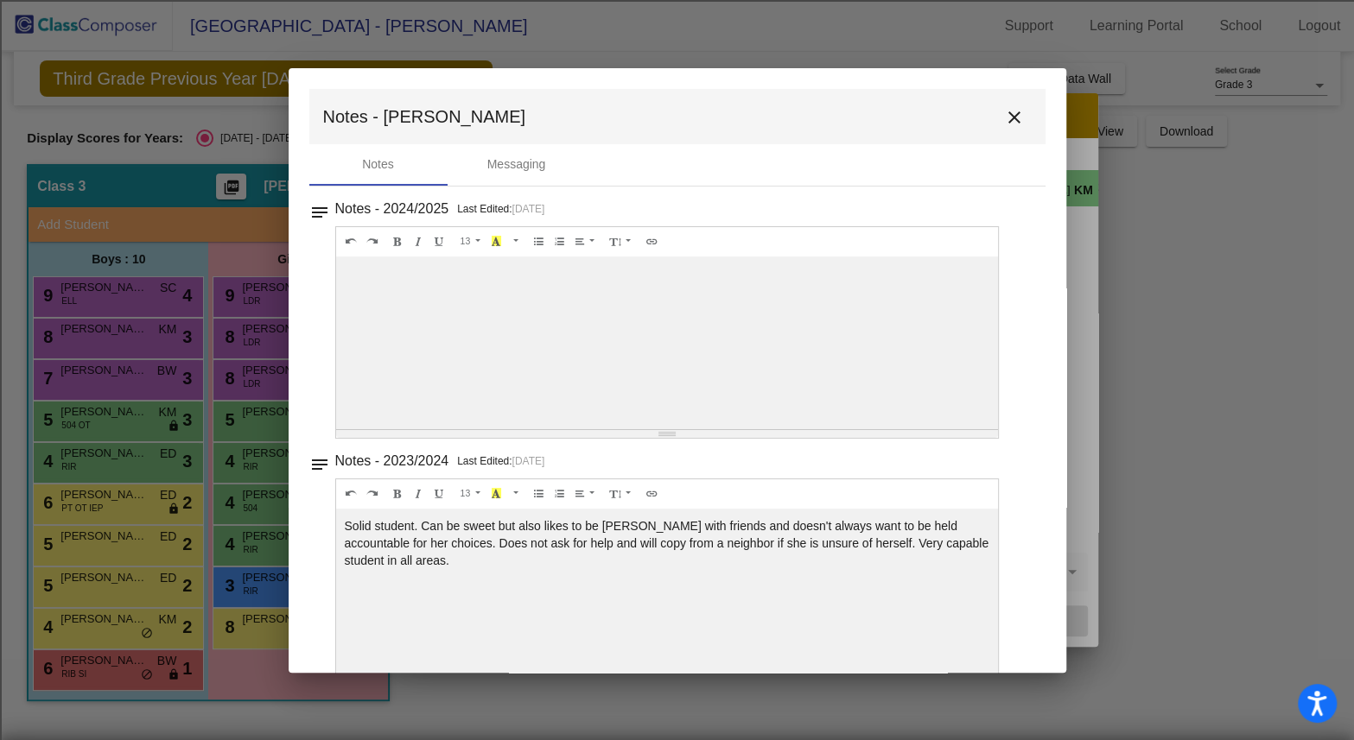
click at [1005, 113] on mat-icon "close" at bounding box center [1014, 117] width 21 height 21
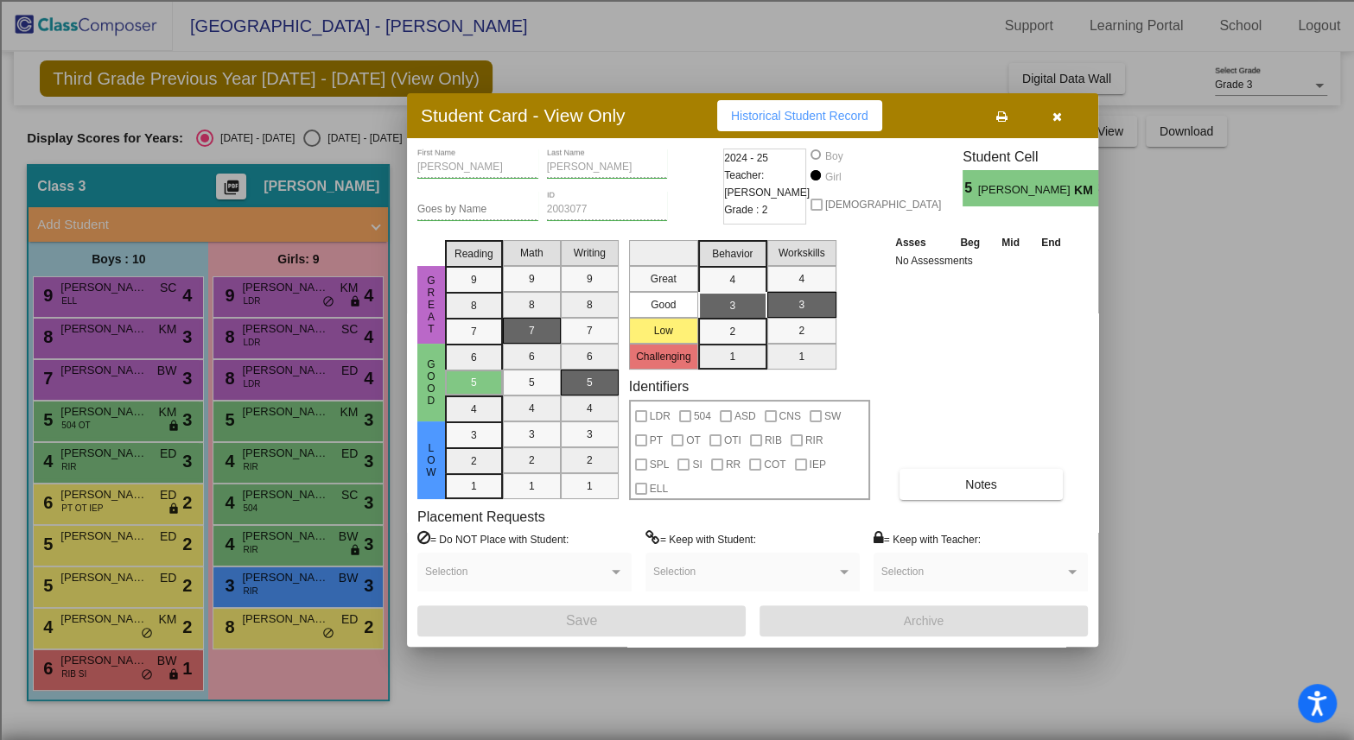
click at [1055, 117] on icon "button" at bounding box center [1057, 117] width 10 height 12
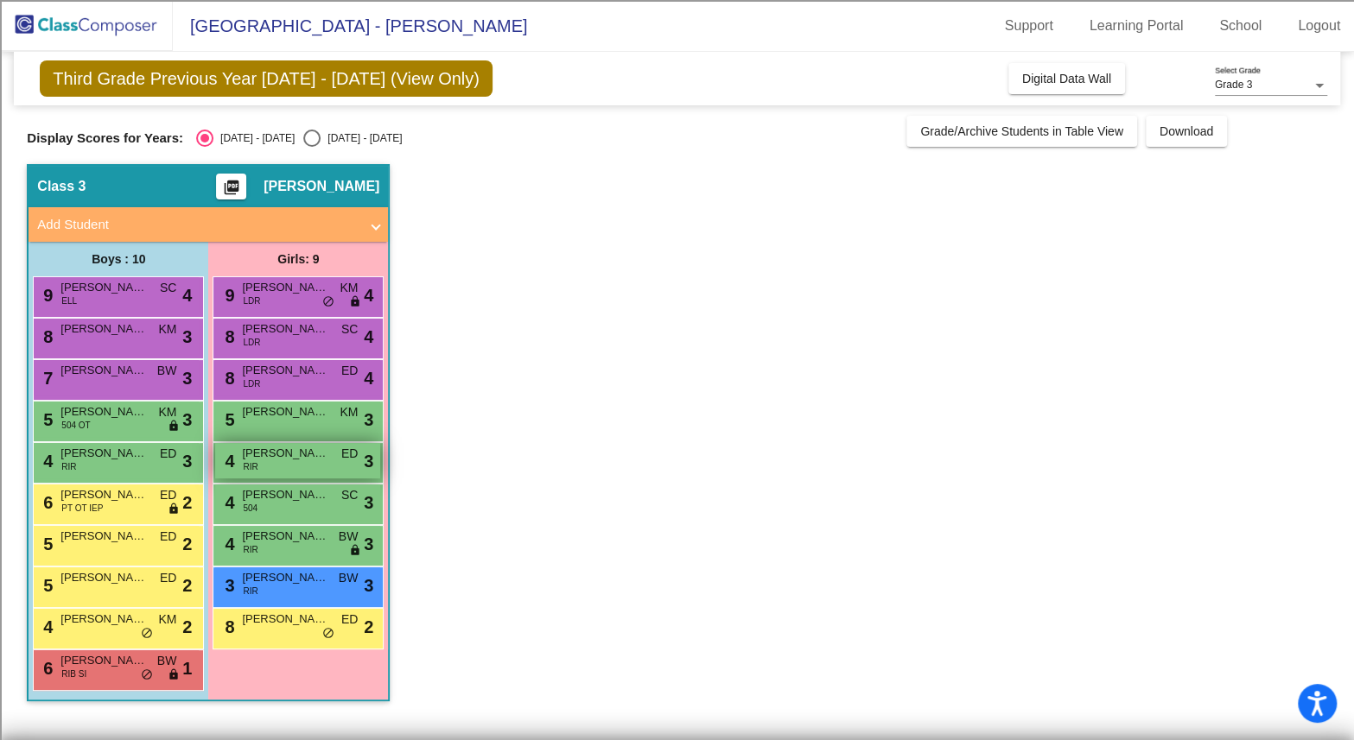
click at [276, 460] on div "4 [PERSON_NAME] RIR ED lock do_not_disturb_alt 3" at bounding box center [297, 460] width 165 height 35
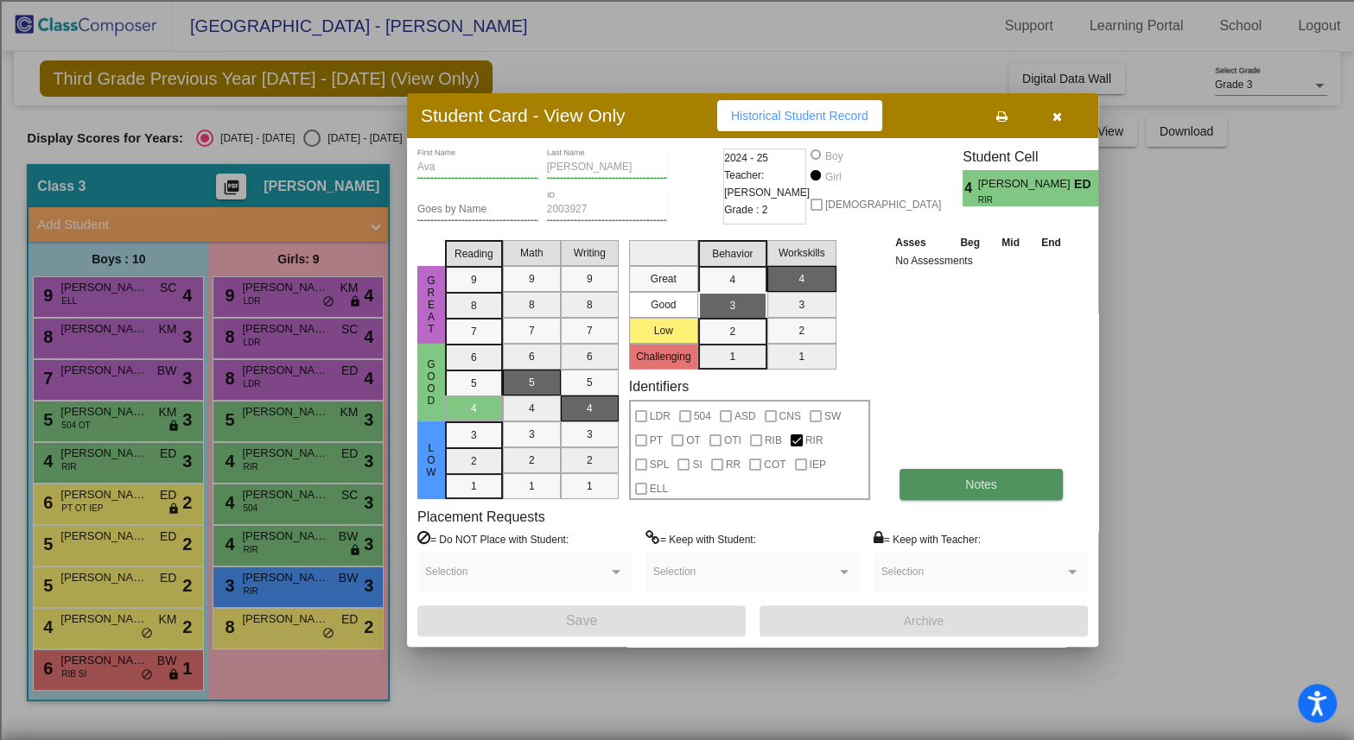
click at [973, 497] on button "Notes" at bounding box center [980, 484] width 163 height 31
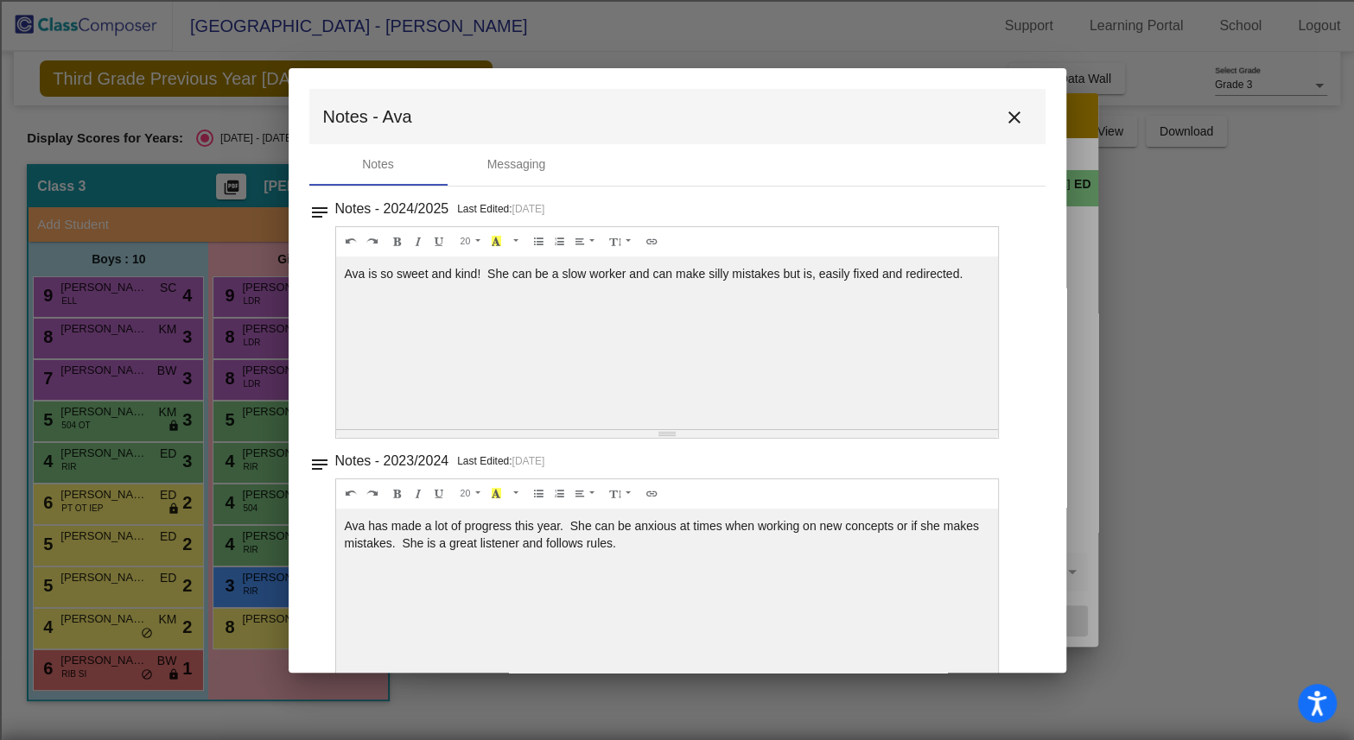
drag, startPoint x: 966, startPoint y: 272, endPoint x: 334, endPoint y: 257, distance: 631.7
click at [336, 257] on div "Ava is so sweet and kind! She can be a slow worker and can make silly mistakes …" at bounding box center [667, 343] width 663 height 173
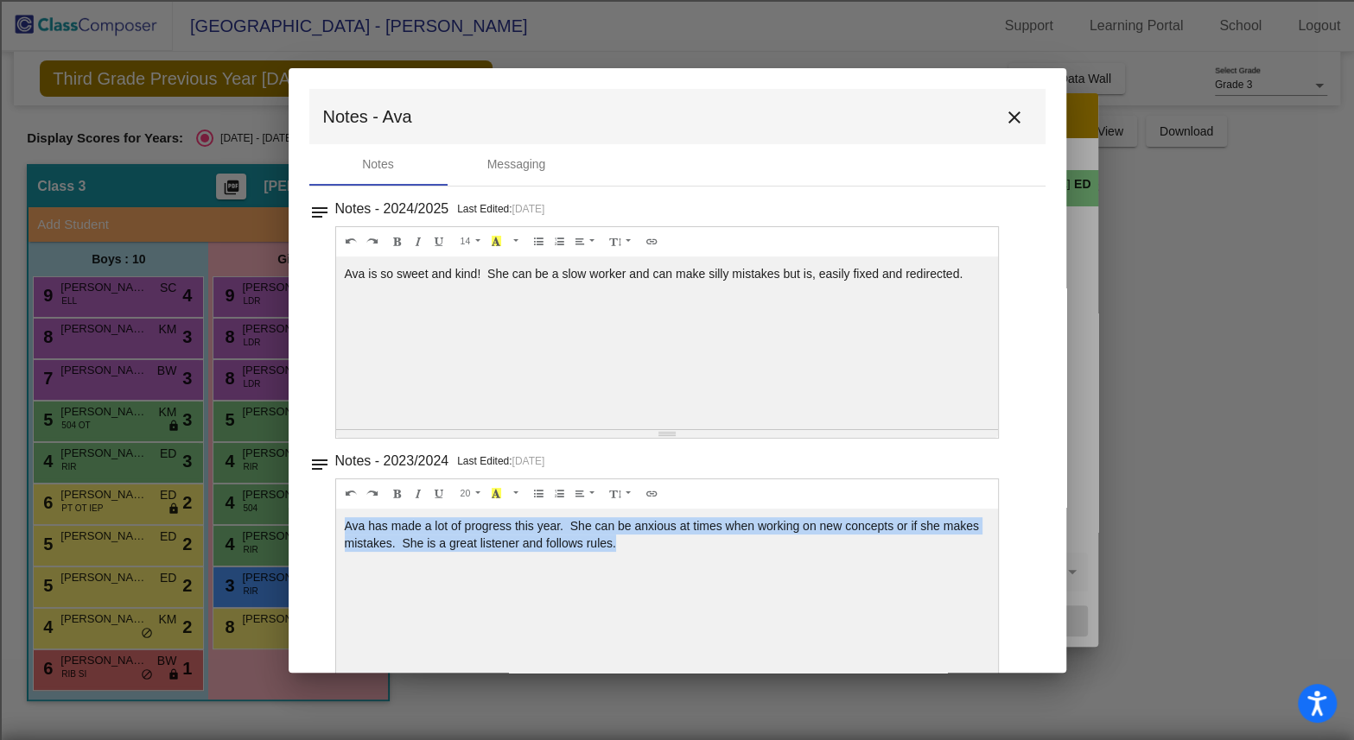
drag, startPoint x: 624, startPoint y: 542, endPoint x: 332, endPoint y: 514, distance: 293.3
click at [332, 514] on div "notes Notes - 2023/2024 Last Edited: [DATE] 20 8 9 10 11 12 14 18 24 36 Backgro…" at bounding box center [677, 570] width 736 height 242
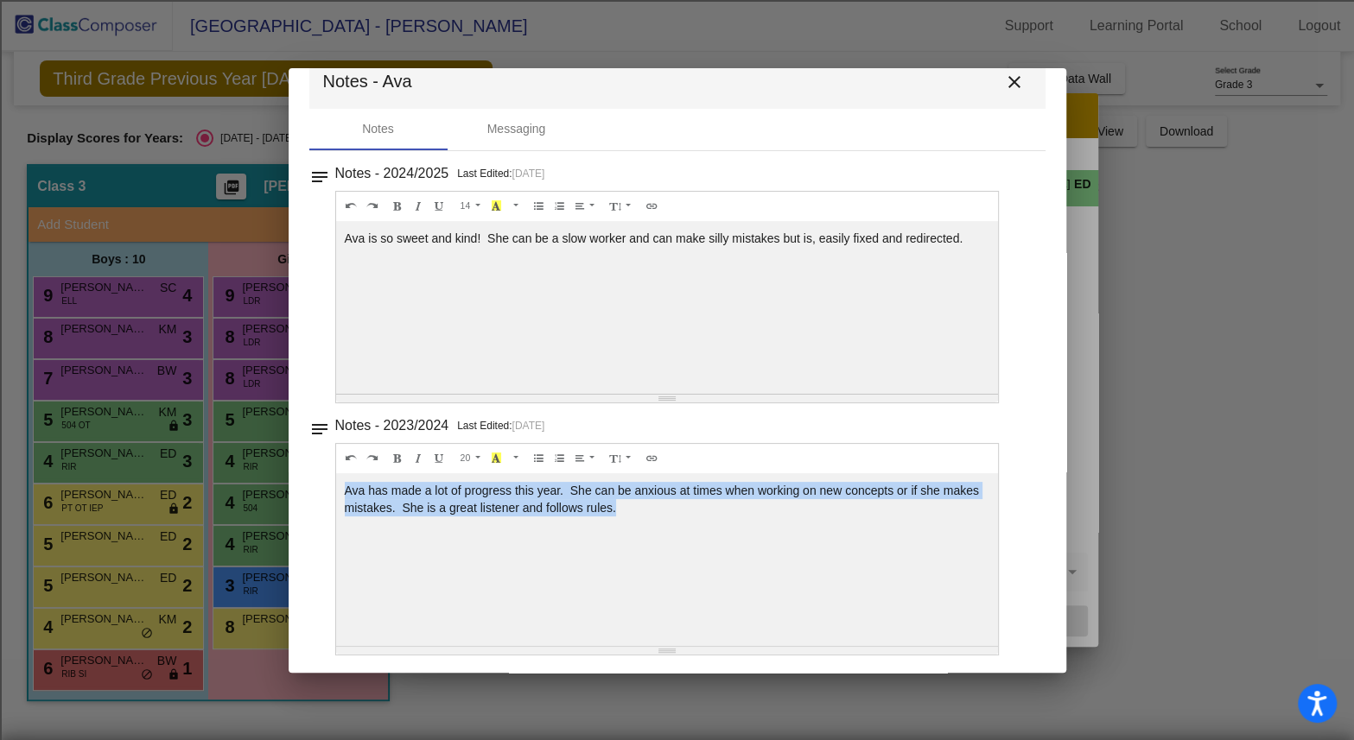
click at [1004, 77] on mat-icon "close" at bounding box center [1014, 82] width 21 height 21
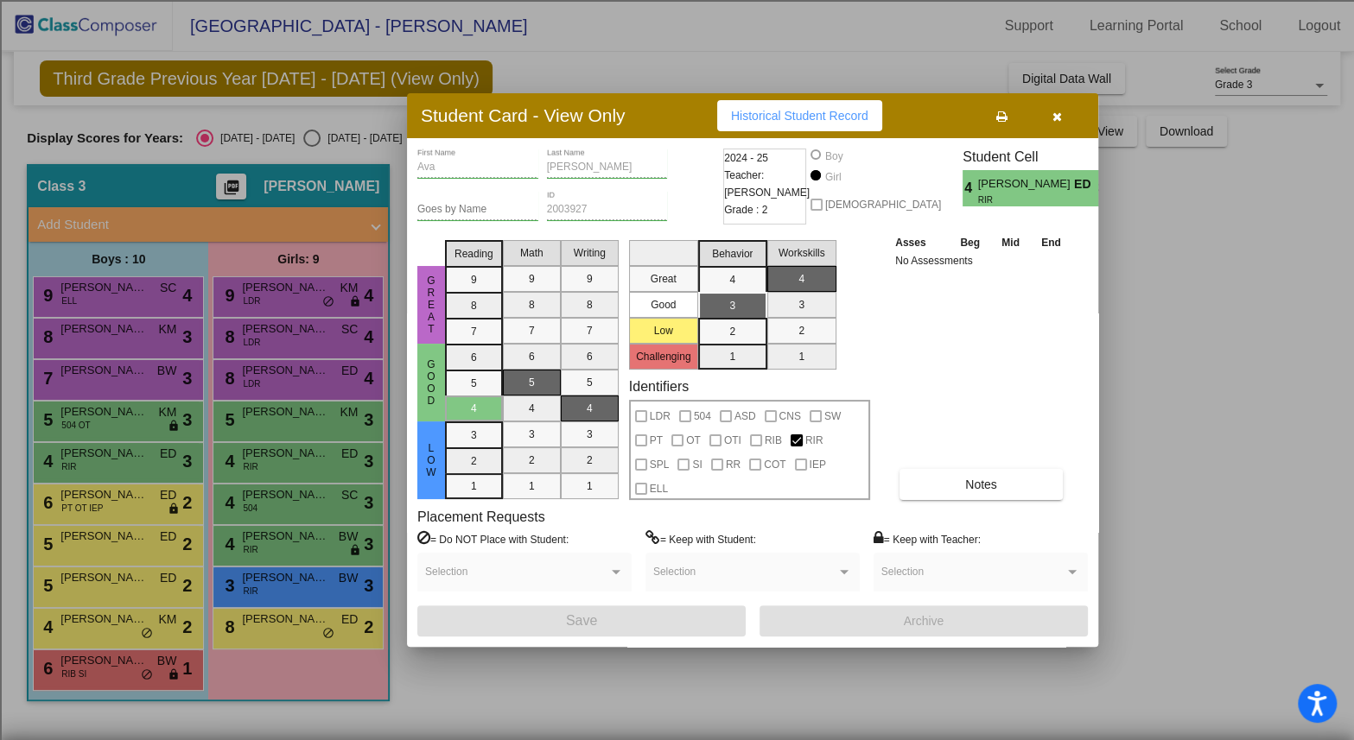
click at [1058, 113] on icon "button" at bounding box center [1057, 117] width 10 height 12
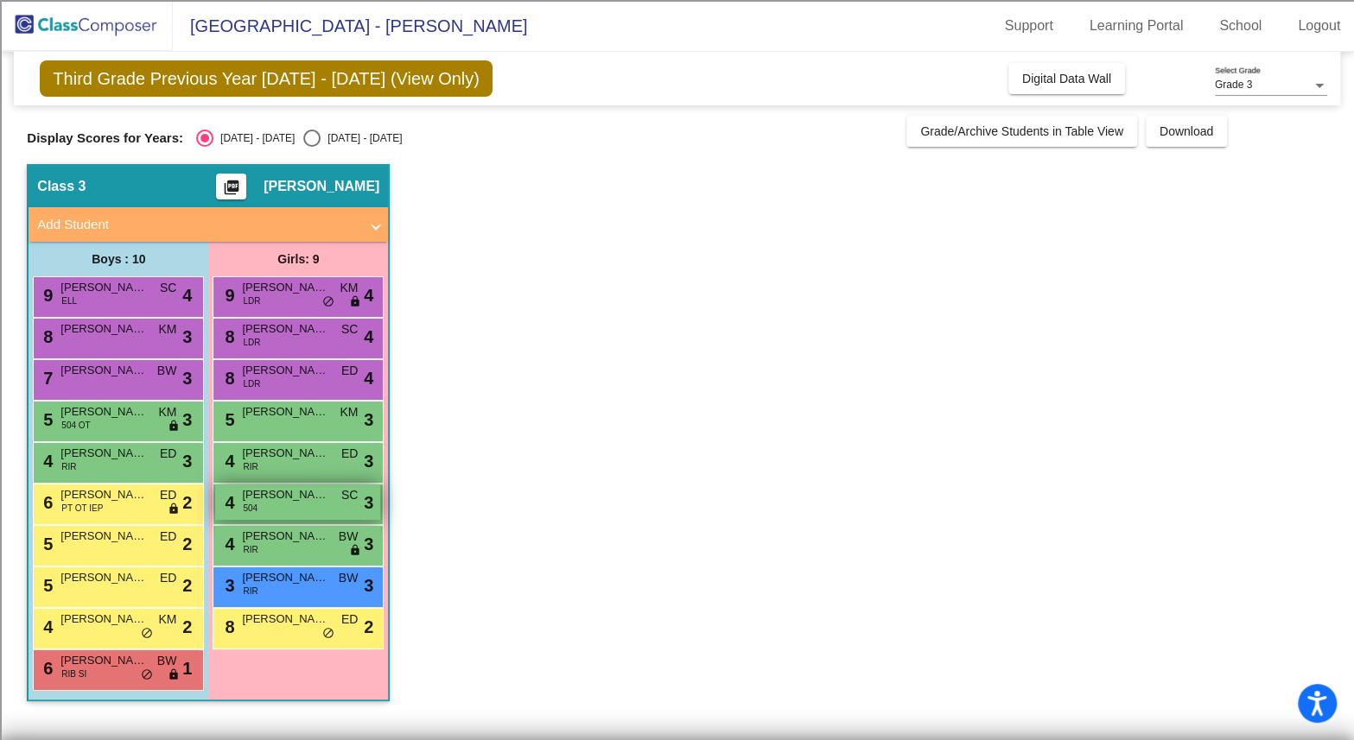
click at [278, 514] on div "4 [PERSON_NAME] 504 SC lock do_not_disturb_alt 3" at bounding box center [297, 502] width 165 height 35
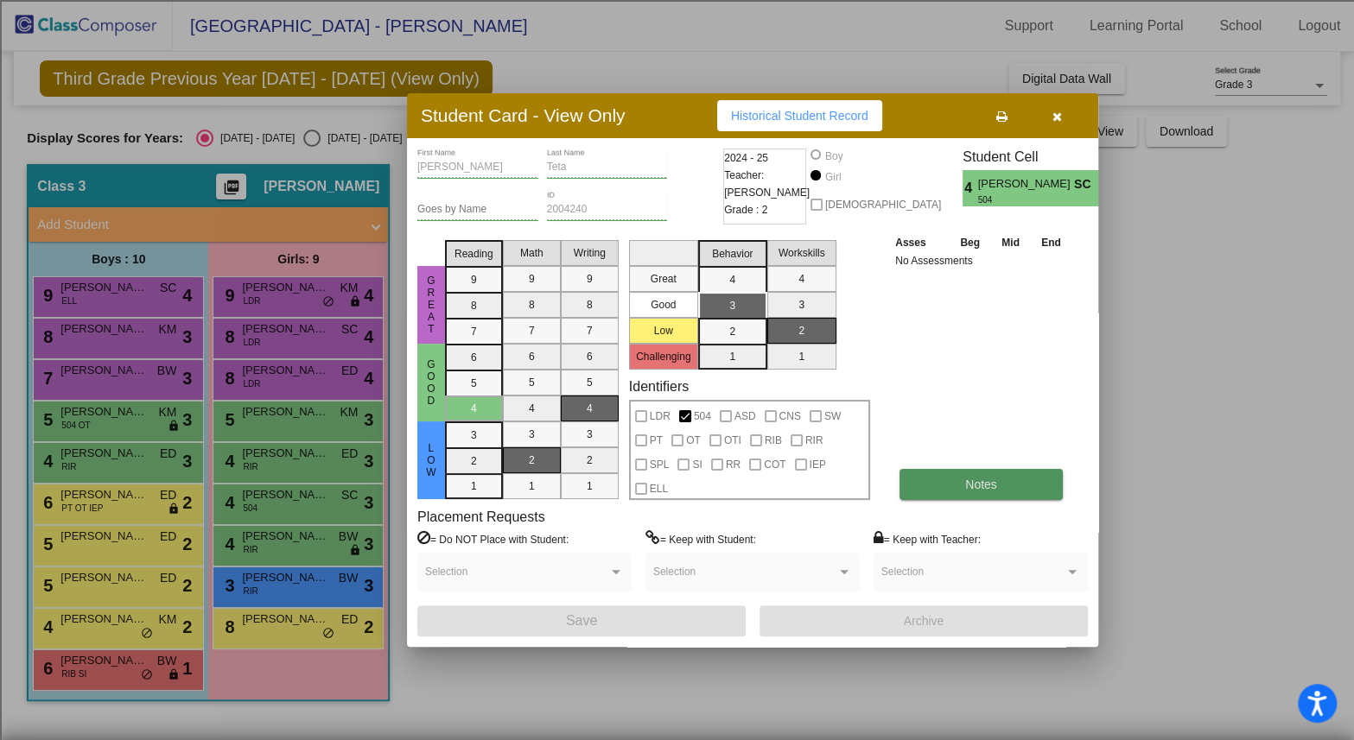
click at [984, 478] on span "Notes" at bounding box center [981, 485] width 32 height 14
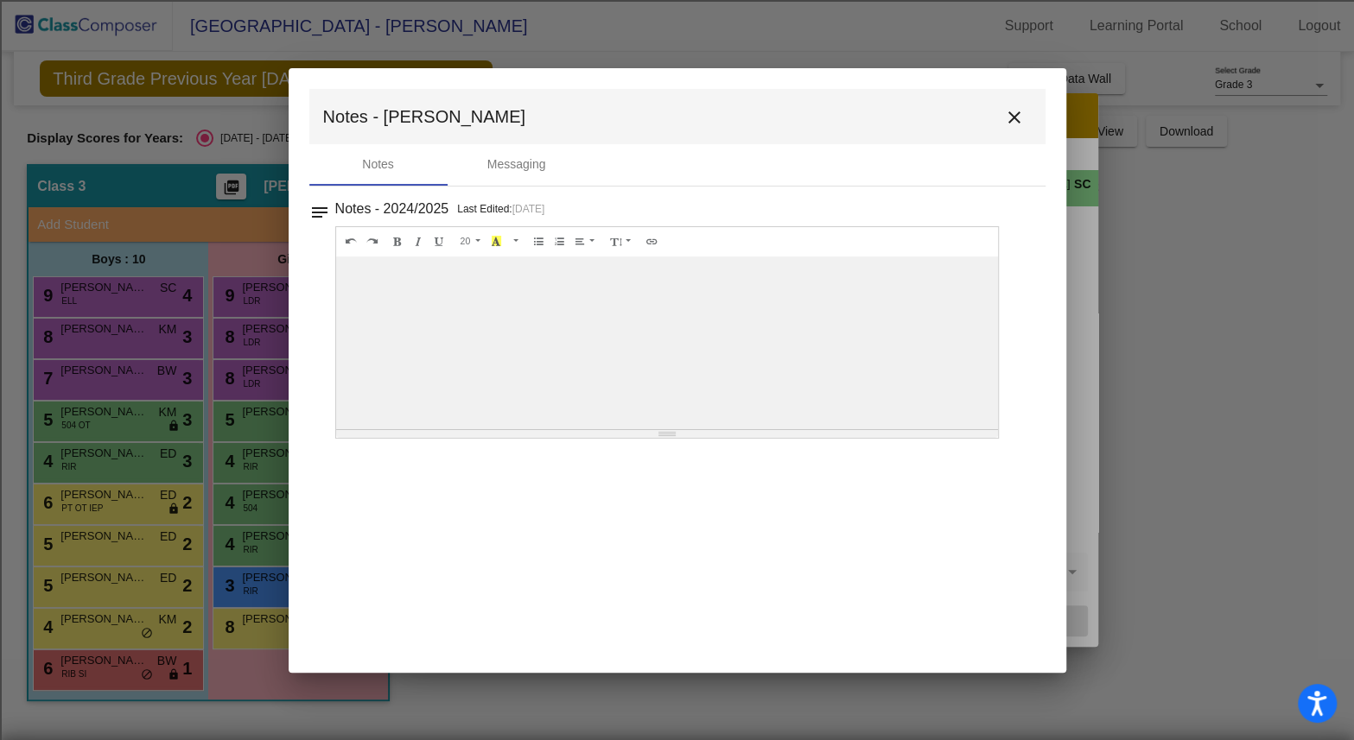
click at [1012, 114] on mat-icon "close" at bounding box center [1014, 117] width 21 height 21
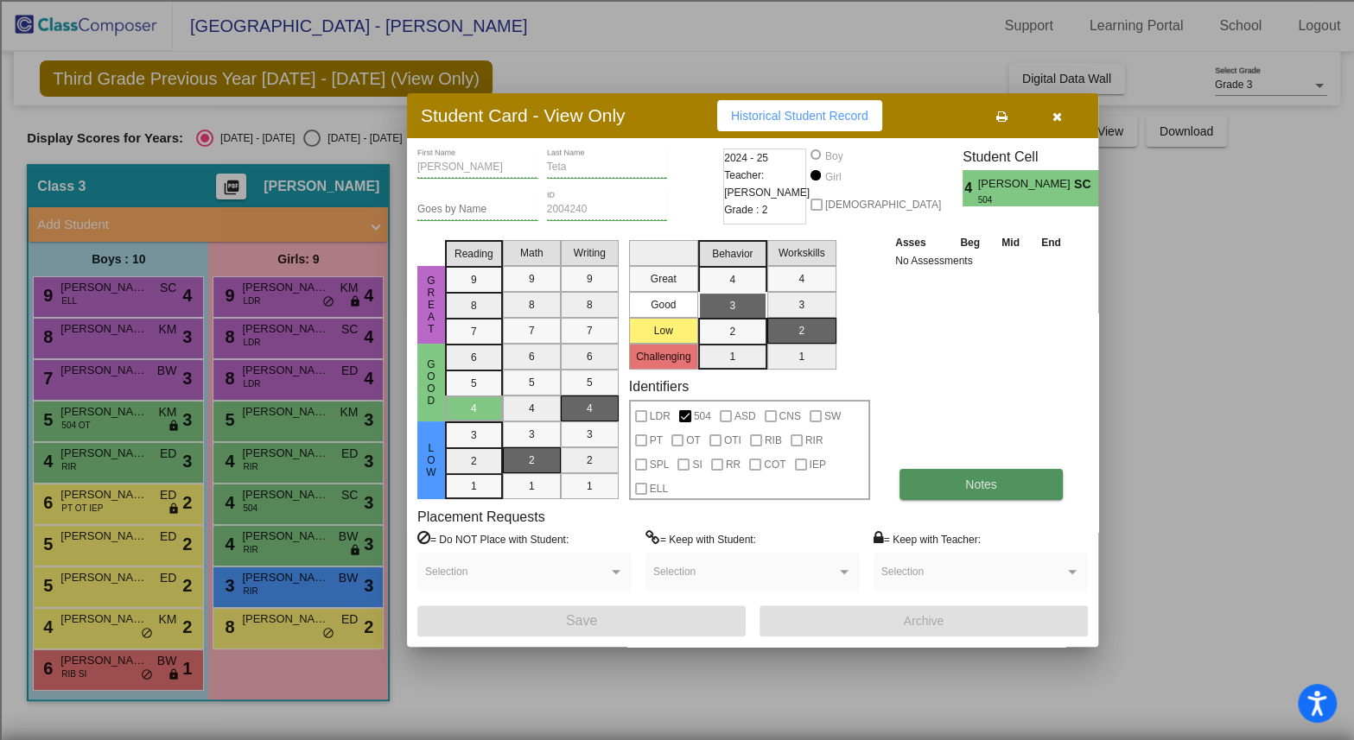
click at [979, 489] on span "Notes" at bounding box center [981, 485] width 32 height 14
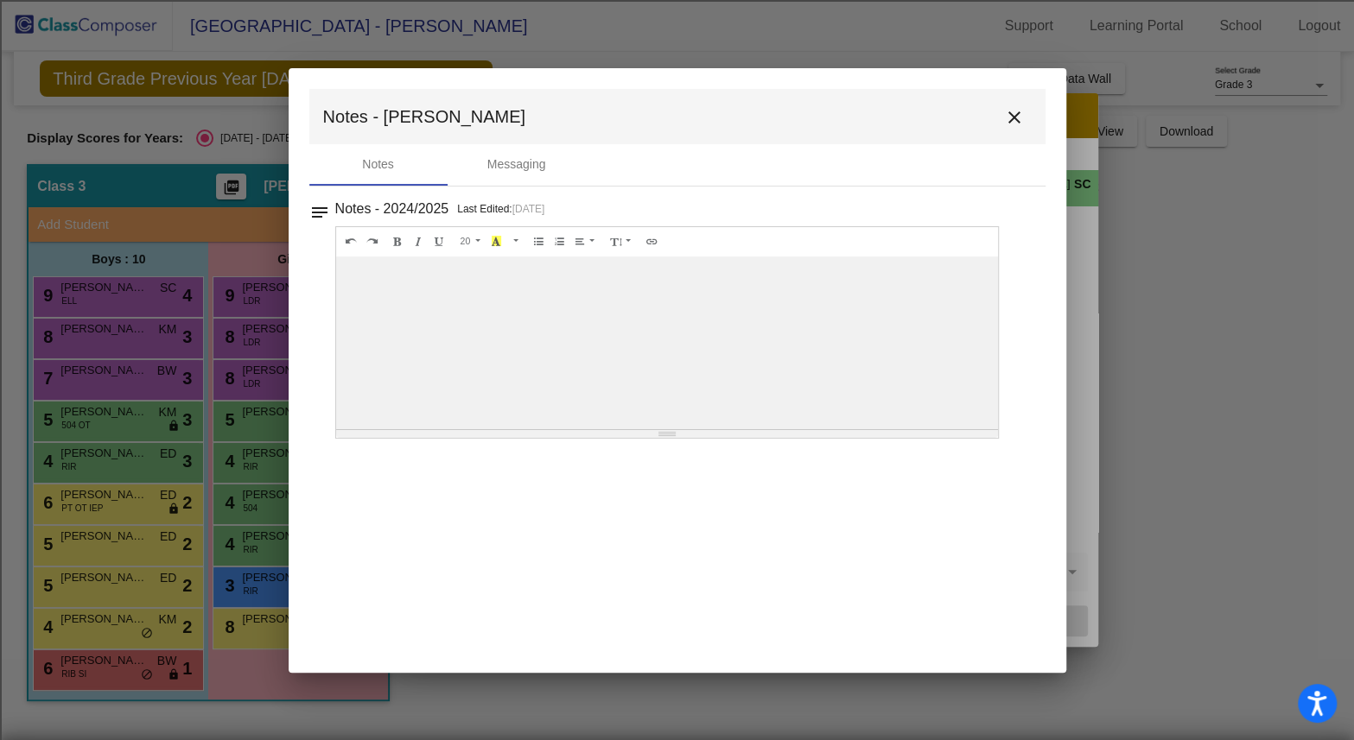
click at [668, 434] on div "Resize" at bounding box center [666, 434] width 17 height 1
click at [1011, 123] on mat-icon "close" at bounding box center [1014, 117] width 21 height 21
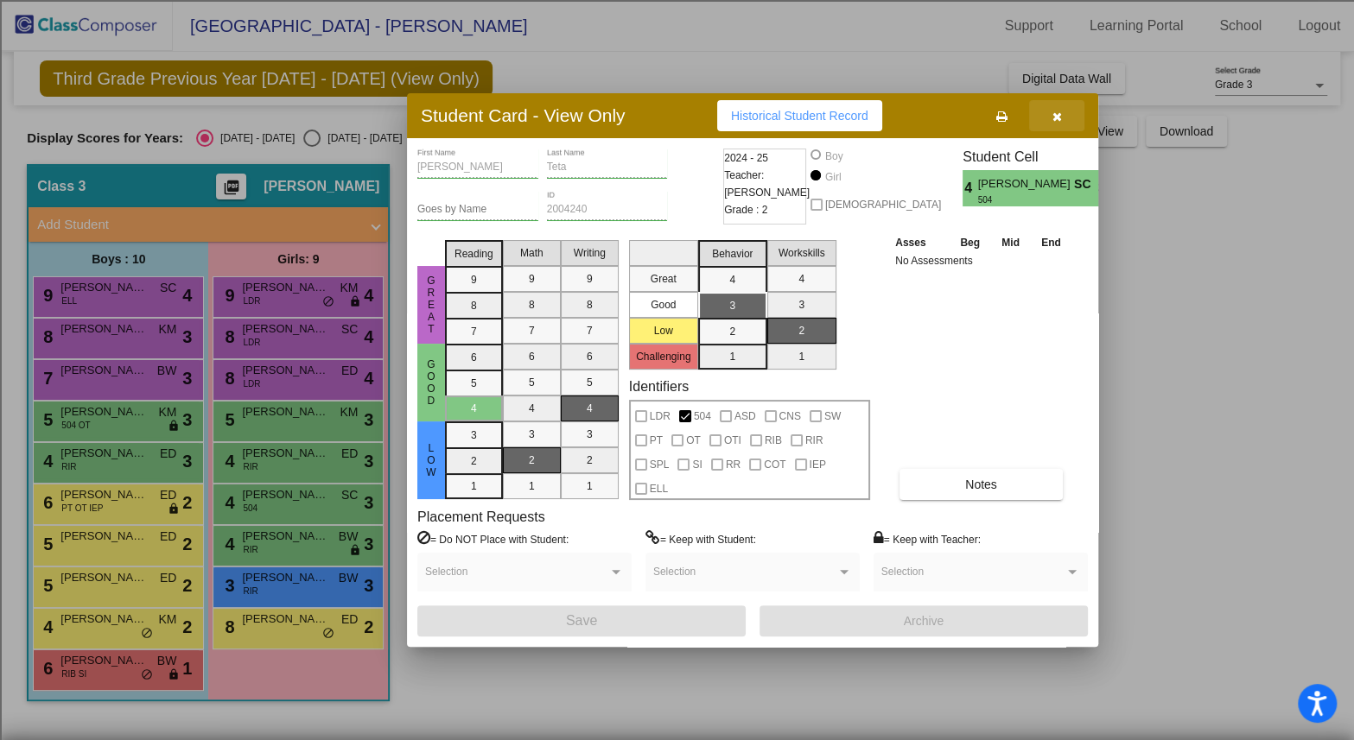
click at [1056, 117] on icon "button" at bounding box center [1057, 117] width 10 height 12
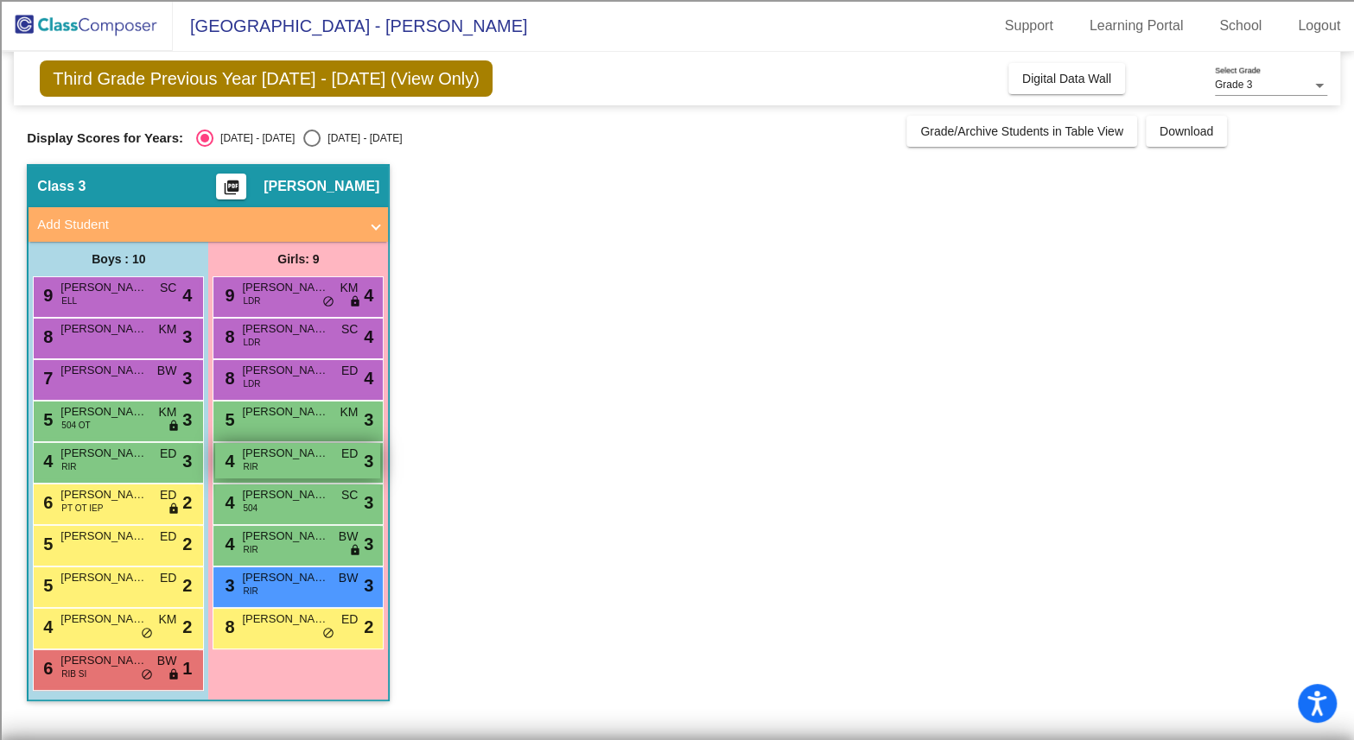
click at [283, 466] on div "4 [PERSON_NAME] RIR ED lock do_not_disturb_alt 3" at bounding box center [297, 460] width 165 height 35
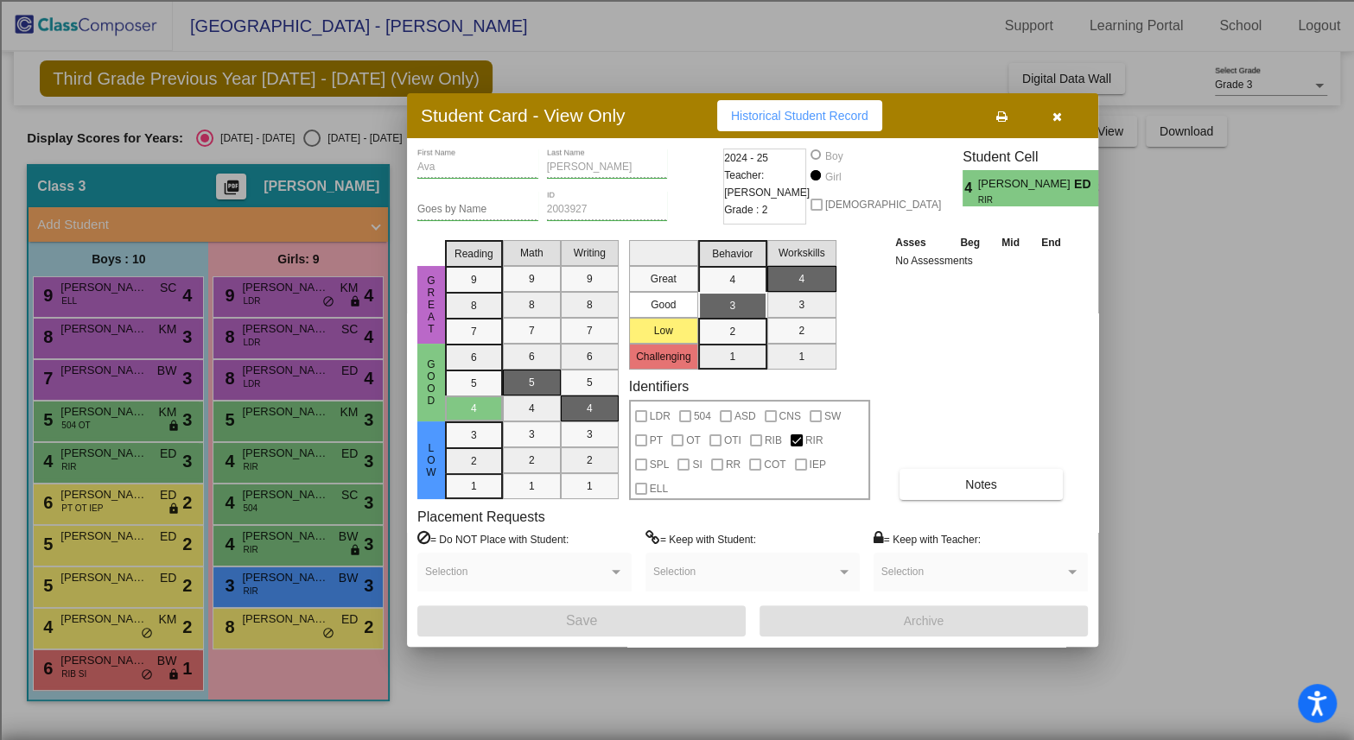
click at [1045, 114] on button "button" at bounding box center [1056, 115] width 55 height 31
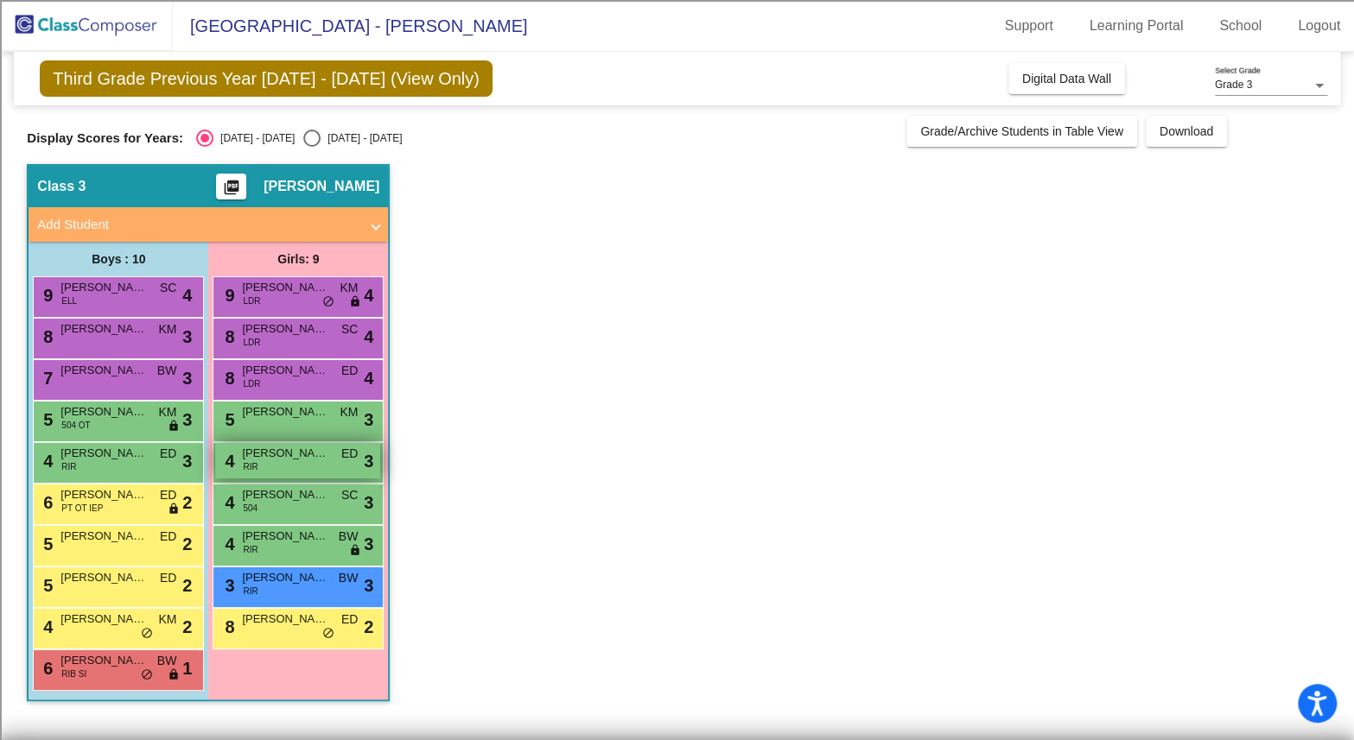
click at [258, 454] on span "[PERSON_NAME]" at bounding box center [285, 453] width 86 height 17
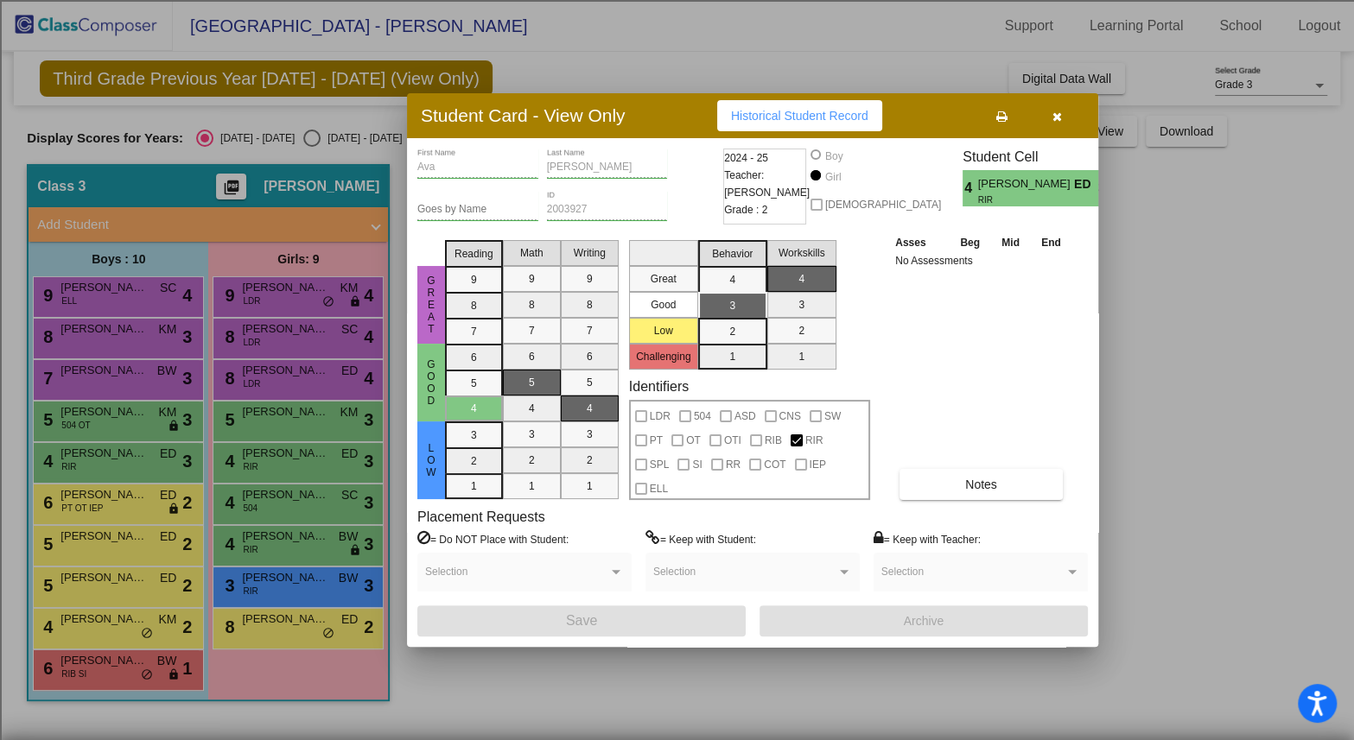
click at [1063, 120] on button "button" at bounding box center [1056, 115] width 55 height 31
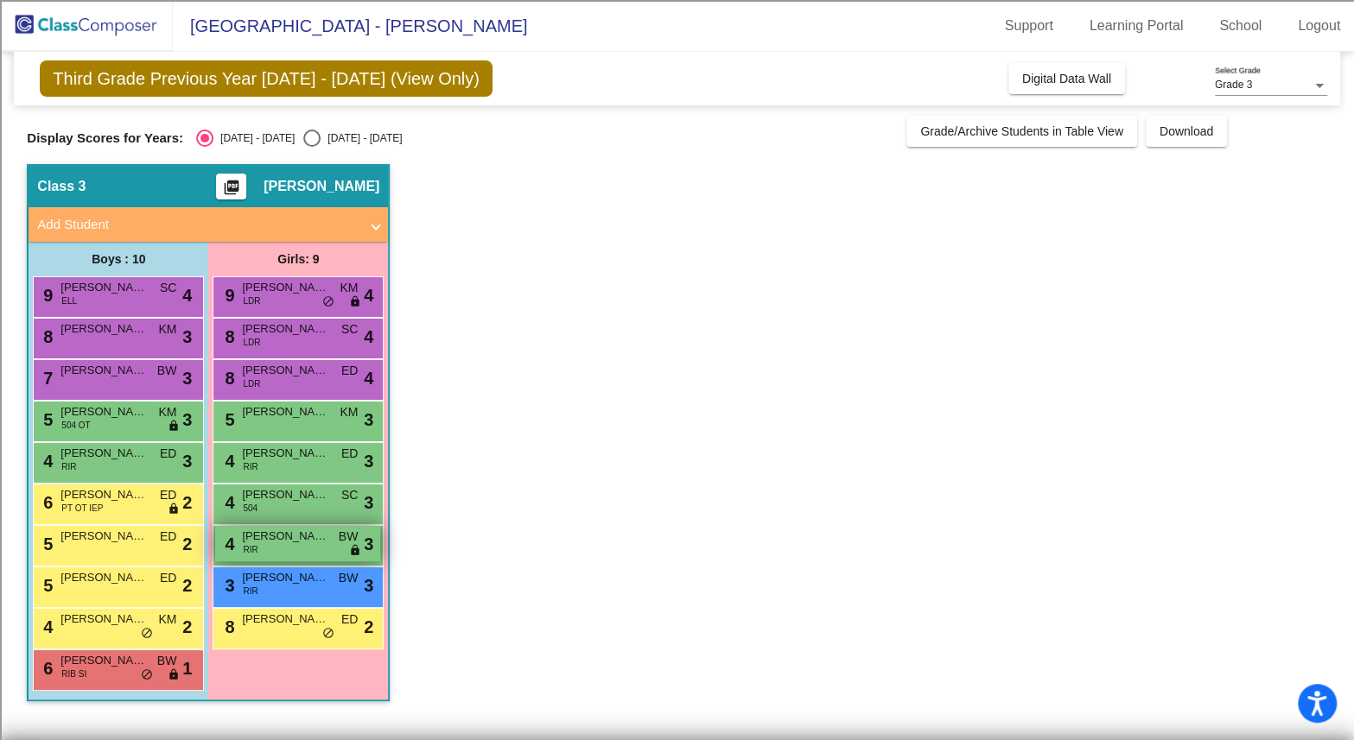
click at [270, 542] on span "[PERSON_NAME]" at bounding box center [285, 536] width 86 height 17
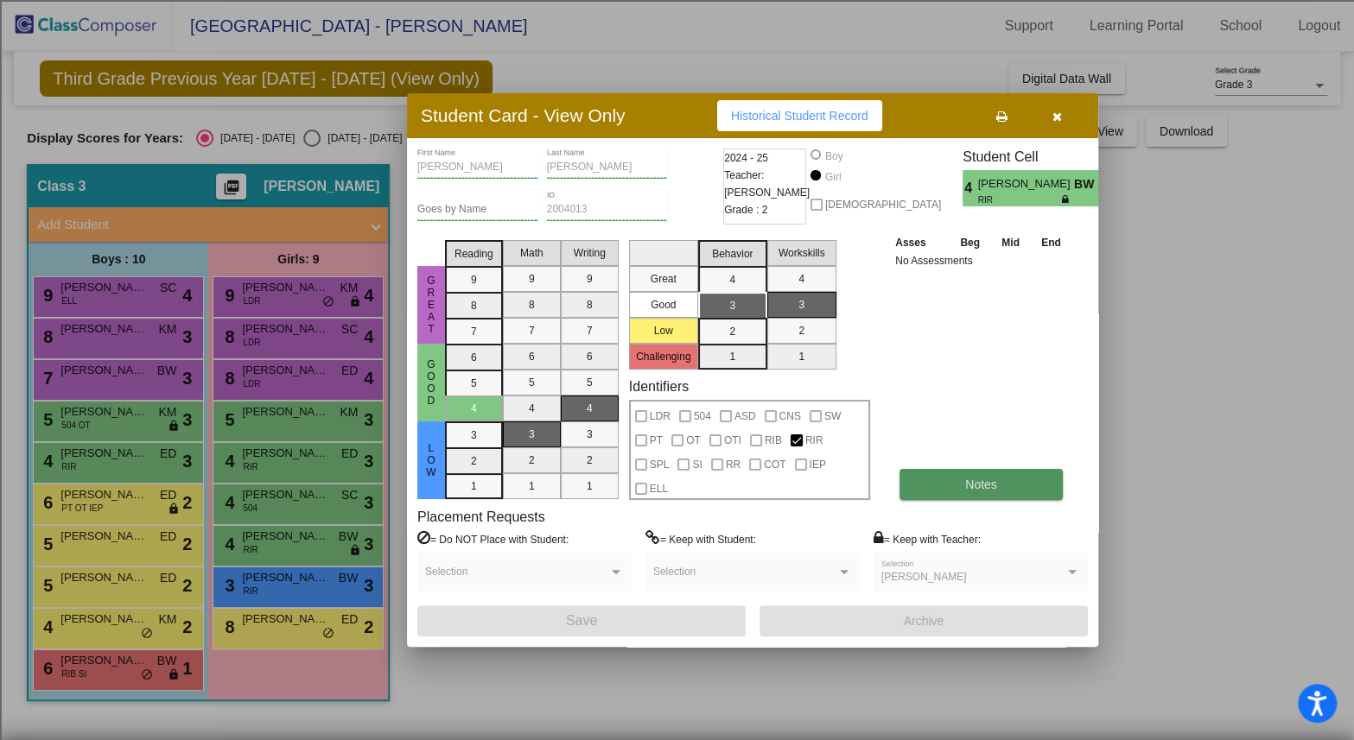
click at [972, 487] on span "Notes" at bounding box center [981, 485] width 32 height 14
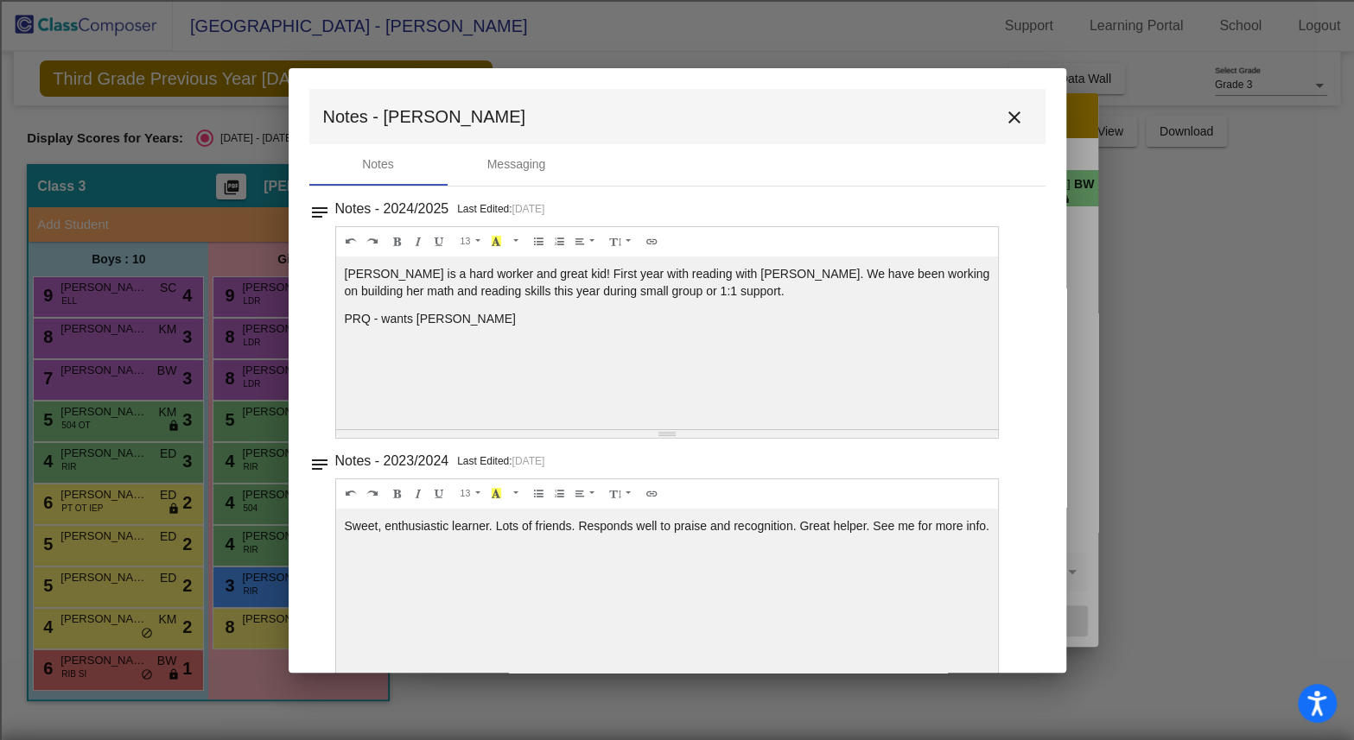
click at [463, 318] on p "PRQ - wants [PERSON_NAME]" at bounding box center [667, 318] width 645 height 17
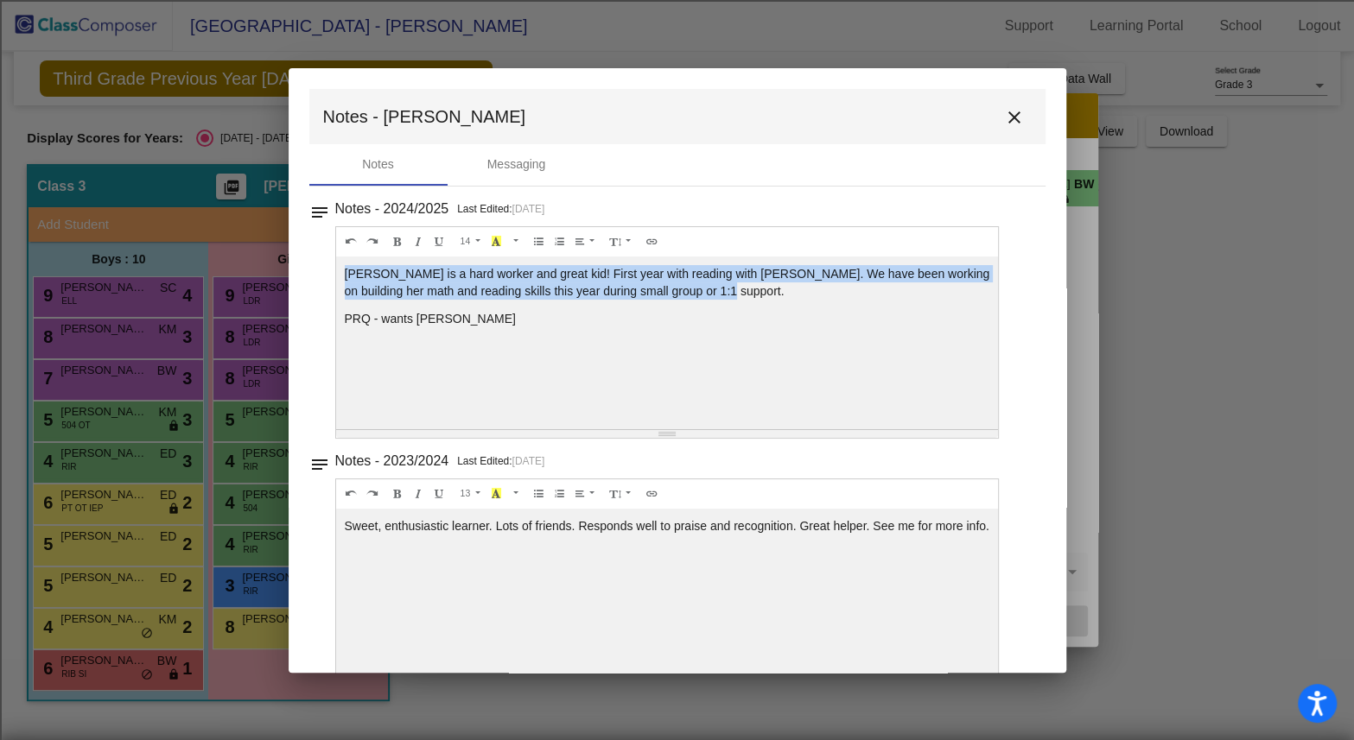
drag, startPoint x: 705, startPoint y: 291, endPoint x: 339, endPoint y: 270, distance: 366.0
click at [339, 270] on div "[PERSON_NAME] is a hard worker and great kid! First year with reading with [PER…" at bounding box center [667, 343] width 663 height 173
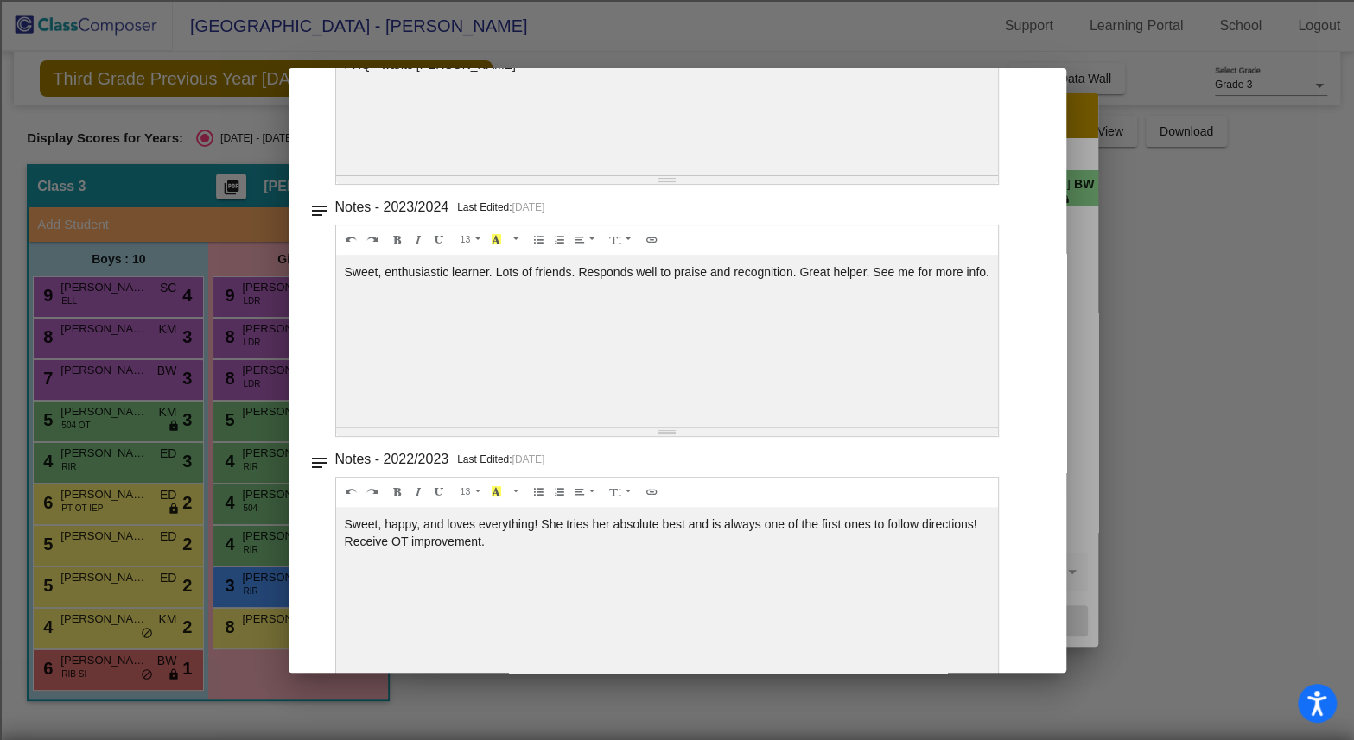
scroll to position [287, 0]
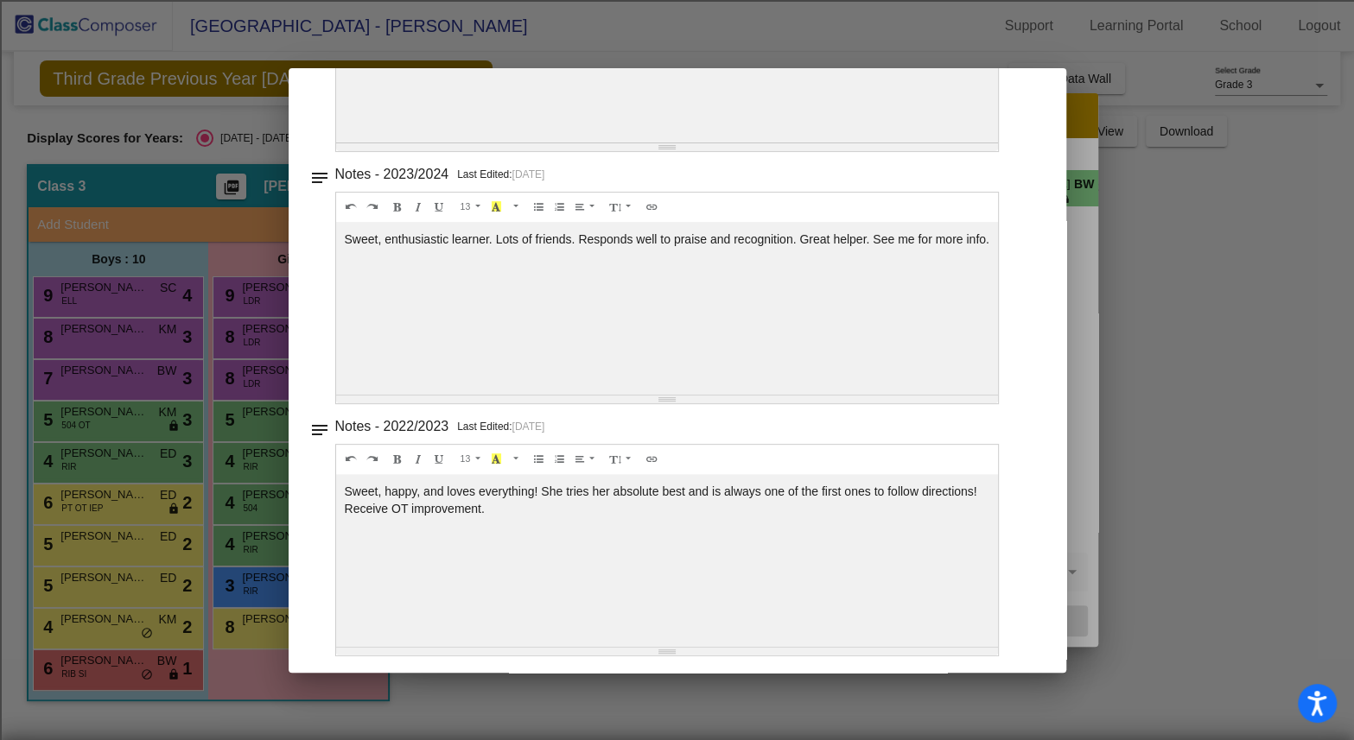
drag, startPoint x: 369, startPoint y: 255, endPoint x: 323, endPoint y: 227, distance: 53.5
click at [323, 227] on div "notes Notes - 2023/2024 Last Edited: [DATE] 13 8 9 10 11 12 14 18 24 36 Backgro…" at bounding box center [677, 283] width 736 height 242
drag, startPoint x: 373, startPoint y: 254, endPoint x: 333, endPoint y: 233, distance: 44.8
click at [335, 152] on div "13 8 9 10 11 12 14 18 24 36 Background Color Transparent Select #ffff00 Text Co…" at bounding box center [667, 46] width 664 height 213
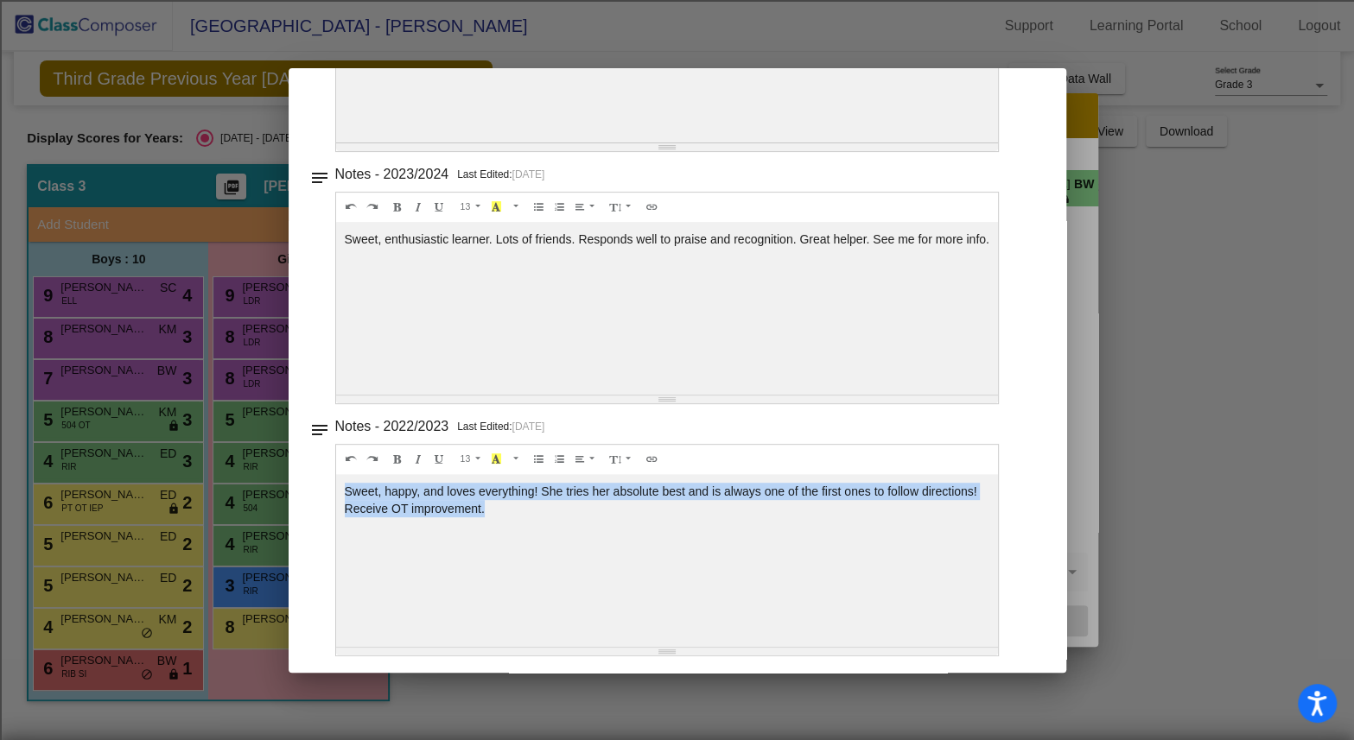
drag, startPoint x: 490, startPoint y: 501, endPoint x: 318, endPoint y: 491, distance: 172.2
click at [318, 491] on div "notes Notes - 2022/2023 Last Edited: [DATE] 13 8 9 10 11 12 14 18 24 36 Backgro…" at bounding box center [677, 536] width 736 height 242
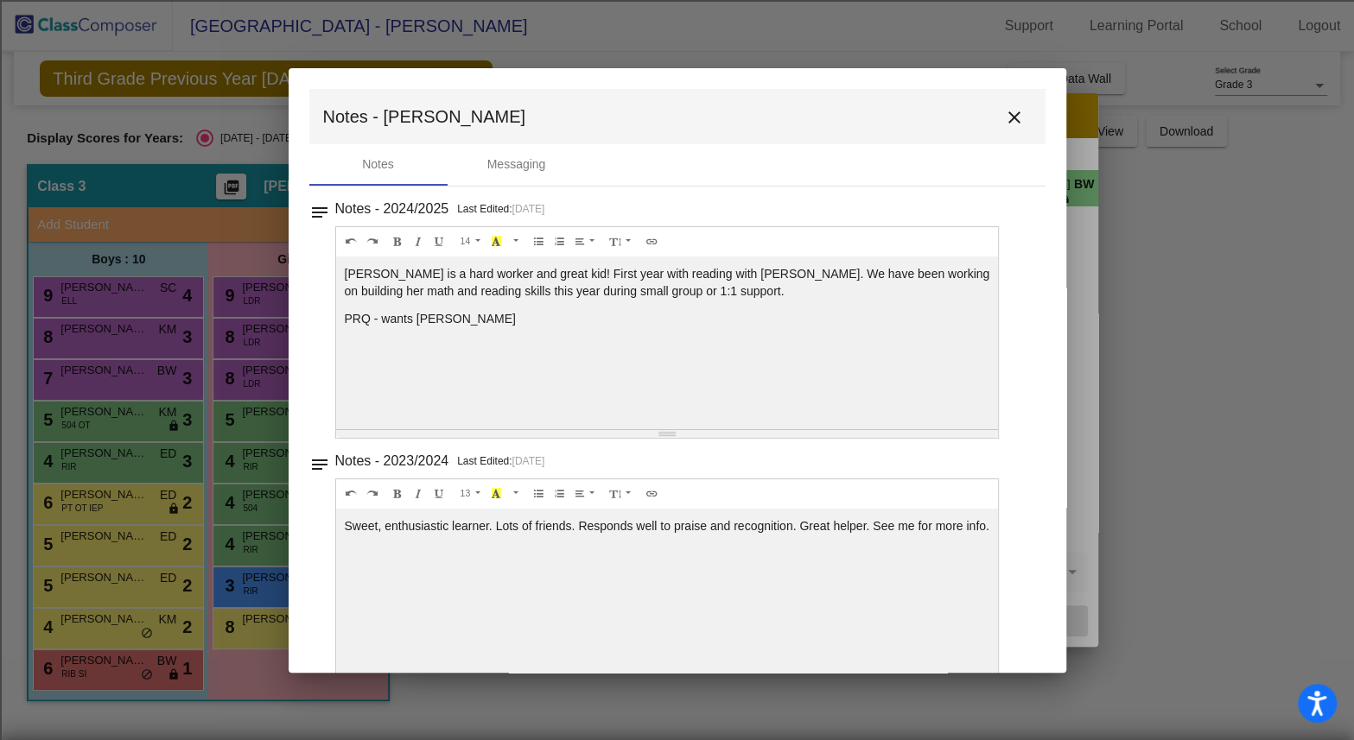
click at [1005, 116] on mat-icon "close" at bounding box center [1014, 117] width 21 height 21
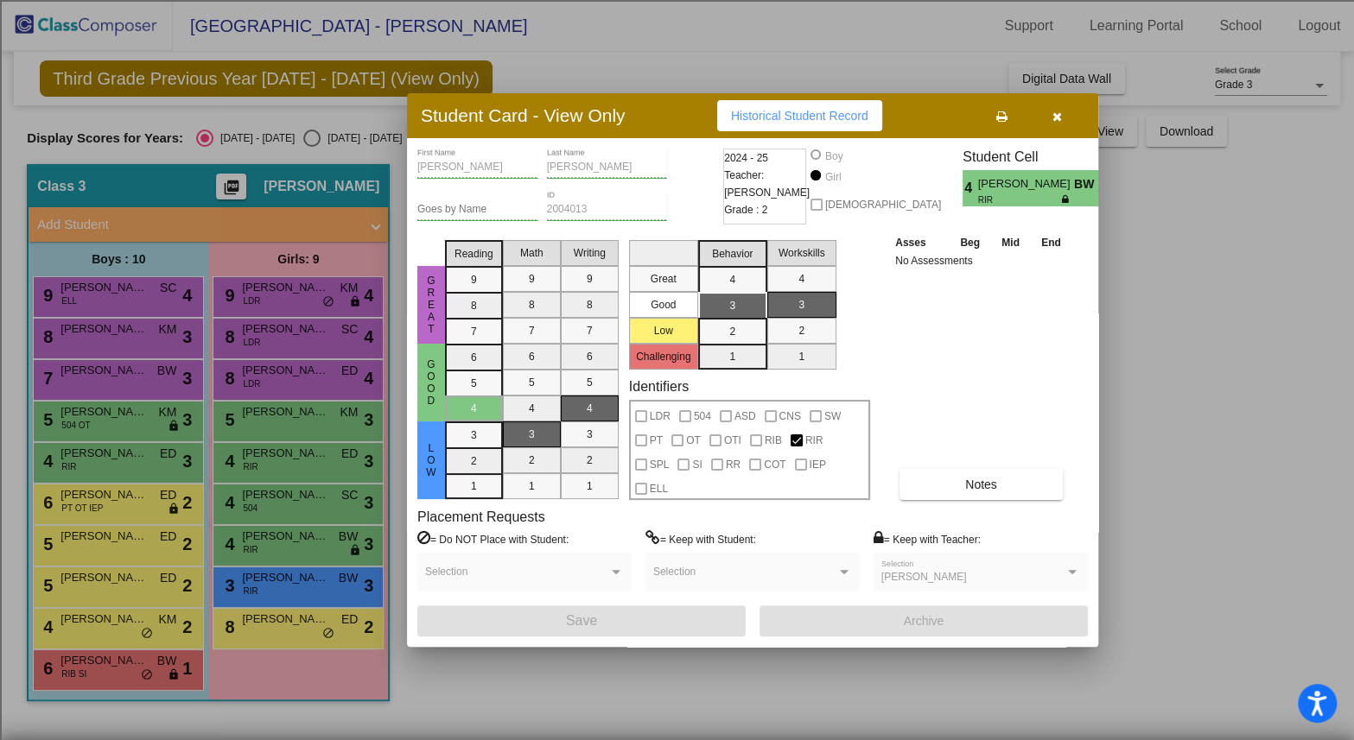
click at [1056, 117] on icon "button" at bounding box center [1057, 117] width 10 height 12
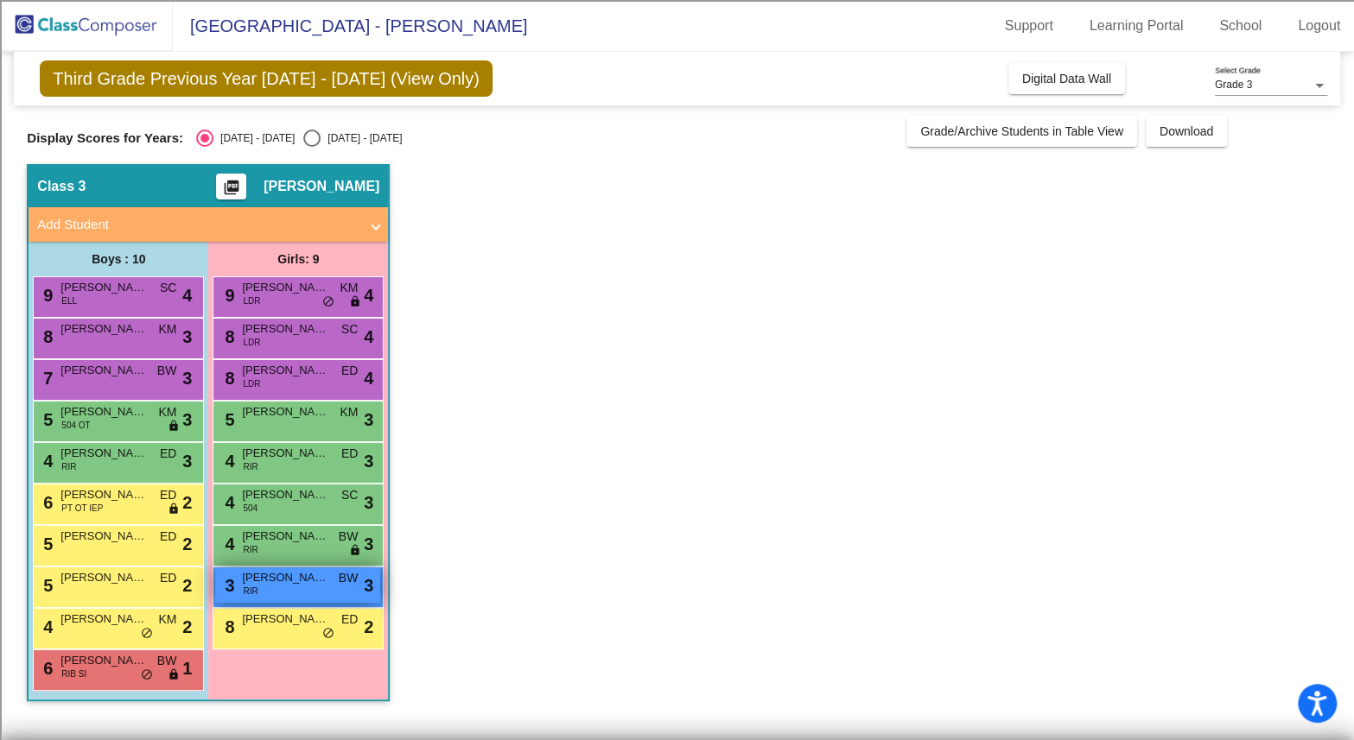
click at [298, 585] on div "3 [PERSON_NAME] RIR BW lock do_not_disturb_alt 3" at bounding box center [297, 585] width 165 height 35
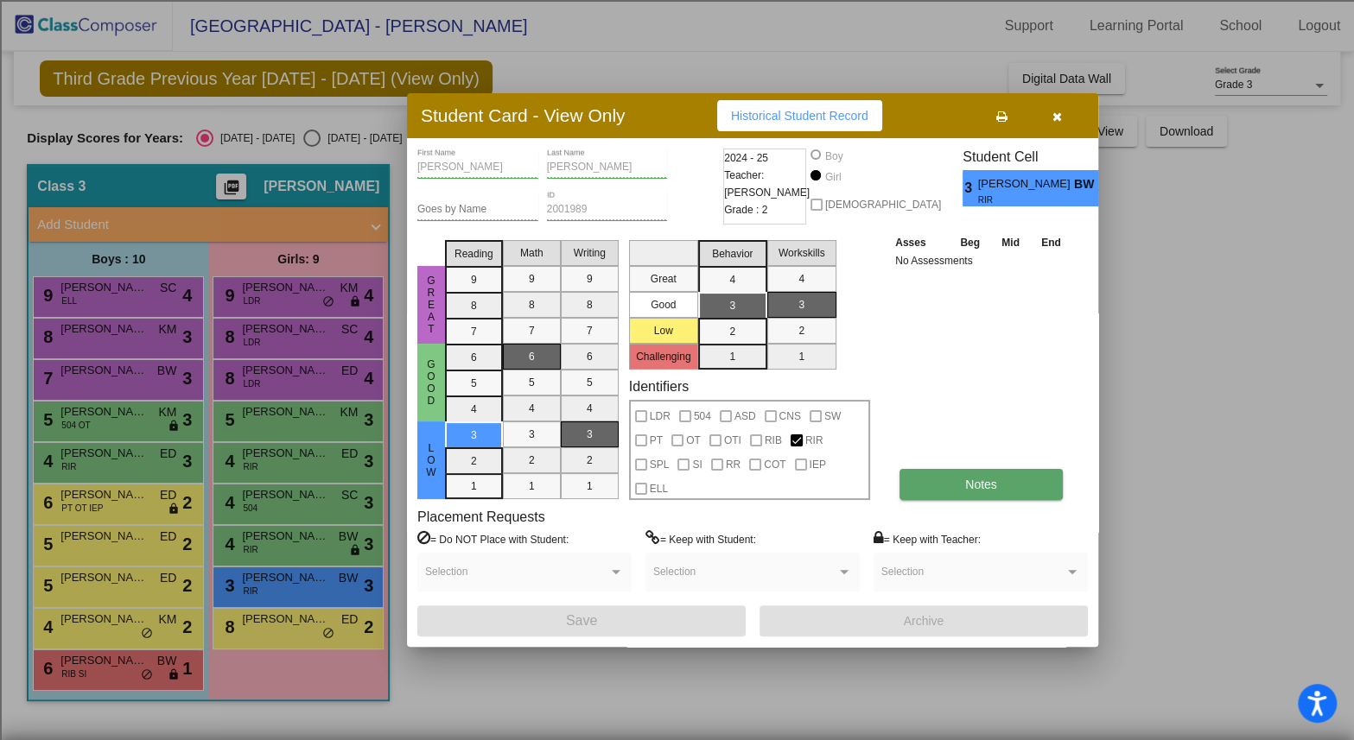
click at [971, 478] on span "Notes" at bounding box center [981, 485] width 32 height 14
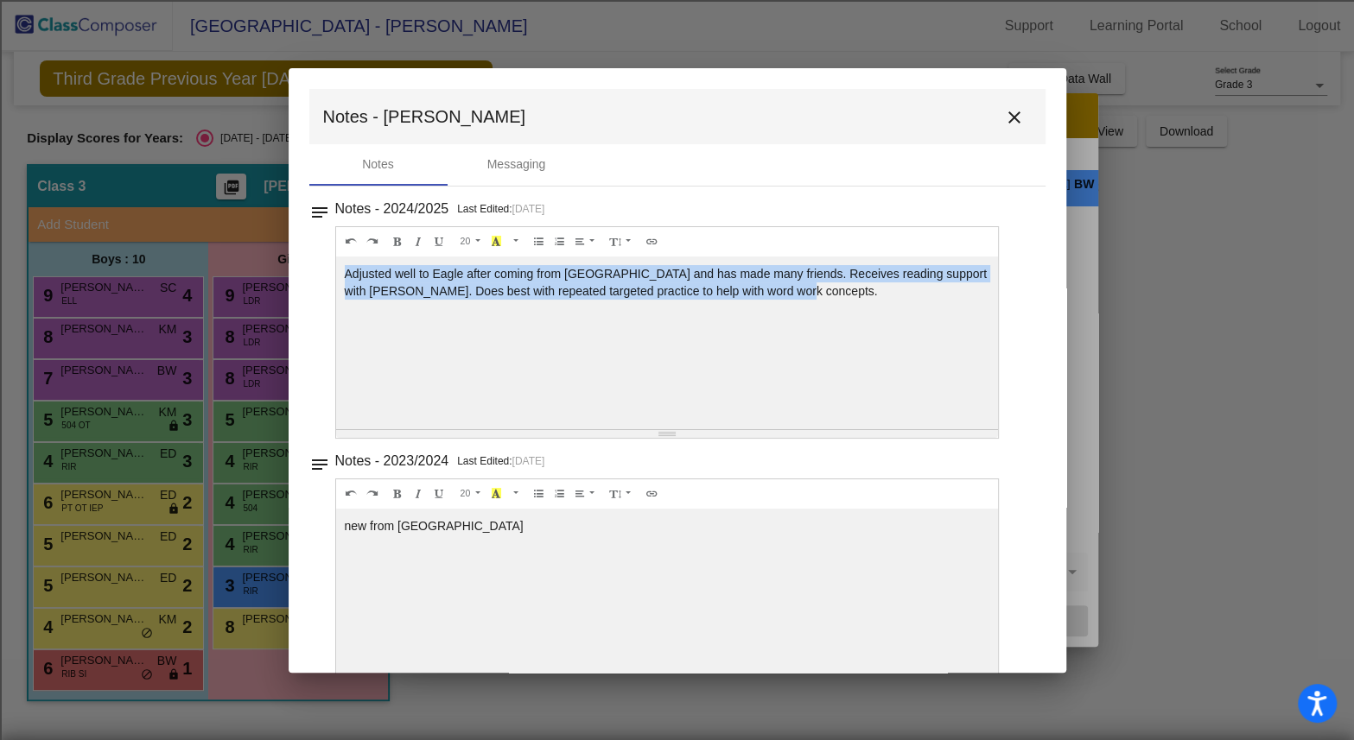
drag, startPoint x: 789, startPoint y: 290, endPoint x: 339, endPoint y: 278, distance: 450.2
click at [339, 278] on div "Adjusted well to Eagle after coming from [GEOGRAPHIC_DATA] and has made many fr…" at bounding box center [667, 343] width 663 height 173
click at [1004, 115] on mat-icon "close" at bounding box center [1014, 117] width 21 height 21
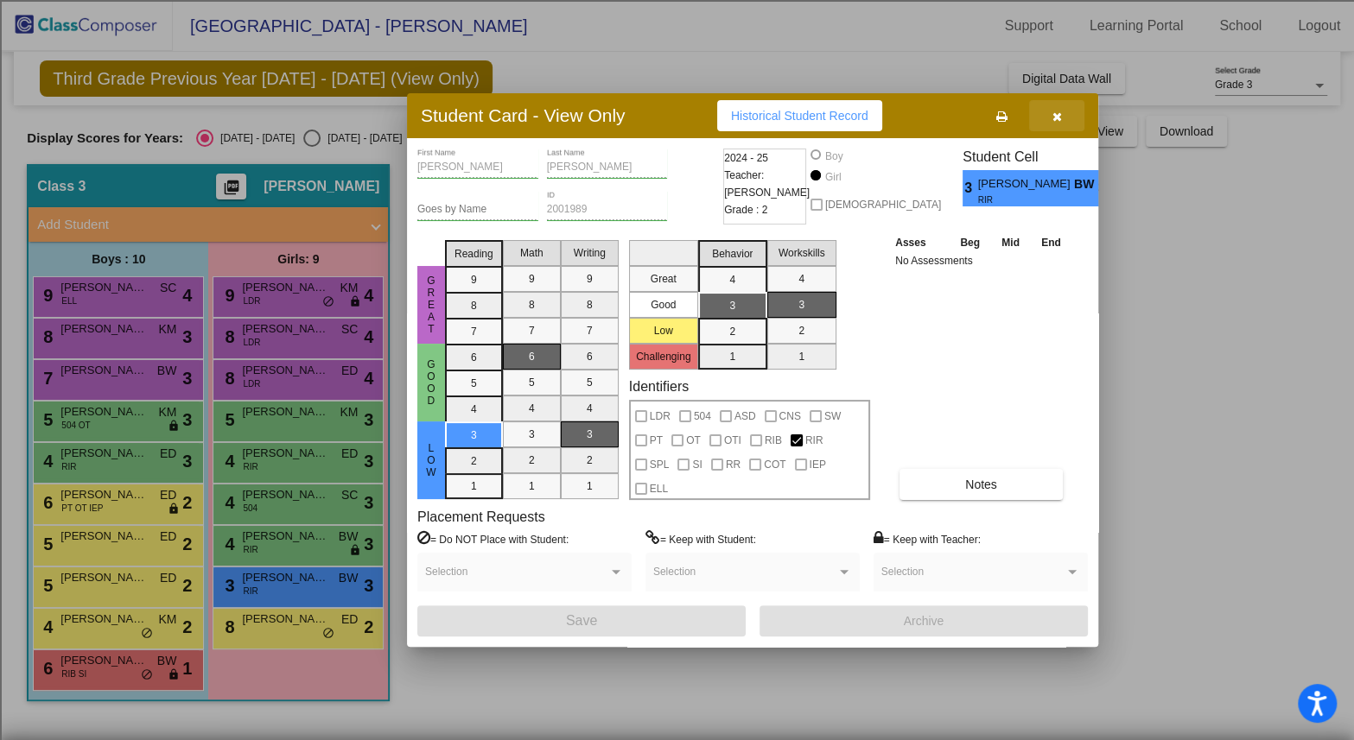
click at [1053, 116] on icon "button" at bounding box center [1057, 117] width 10 height 12
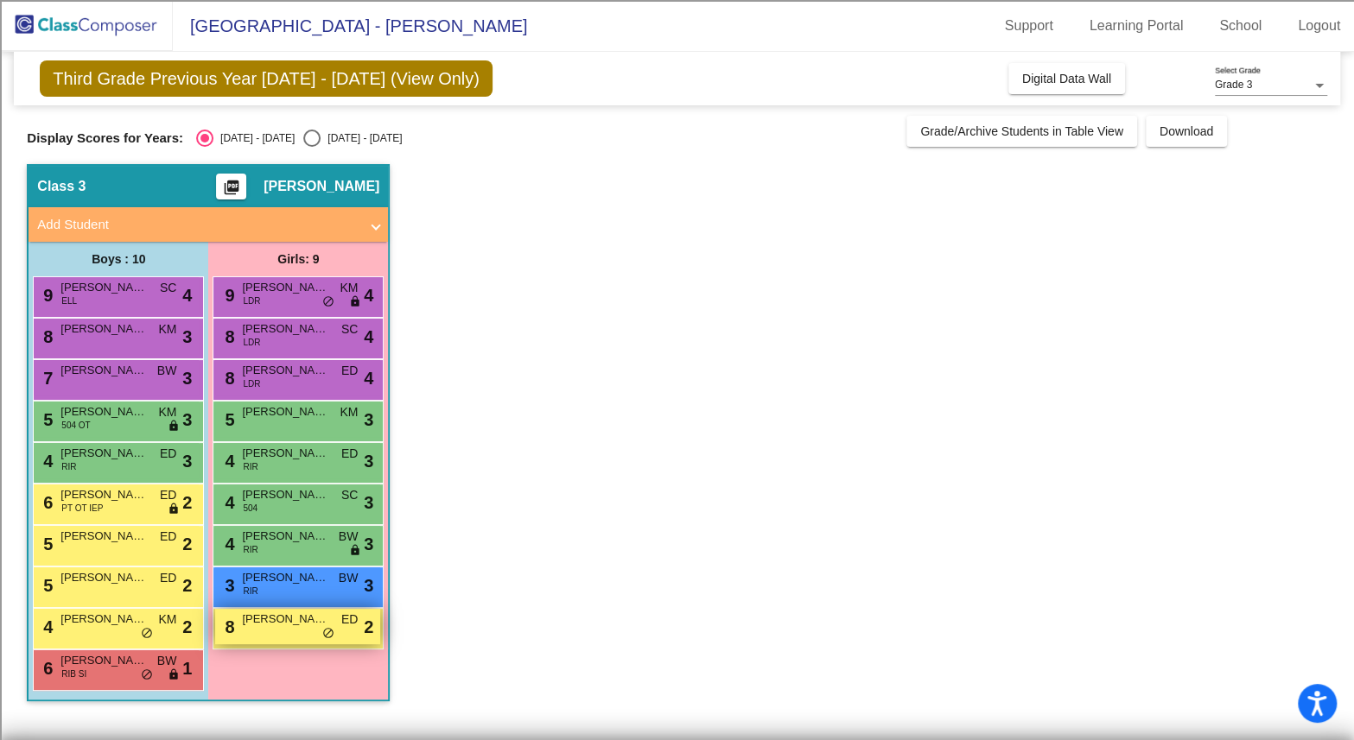
click at [279, 631] on div "8 [PERSON_NAME] ED lock do_not_disturb_alt 2" at bounding box center [297, 626] width 165 height 35
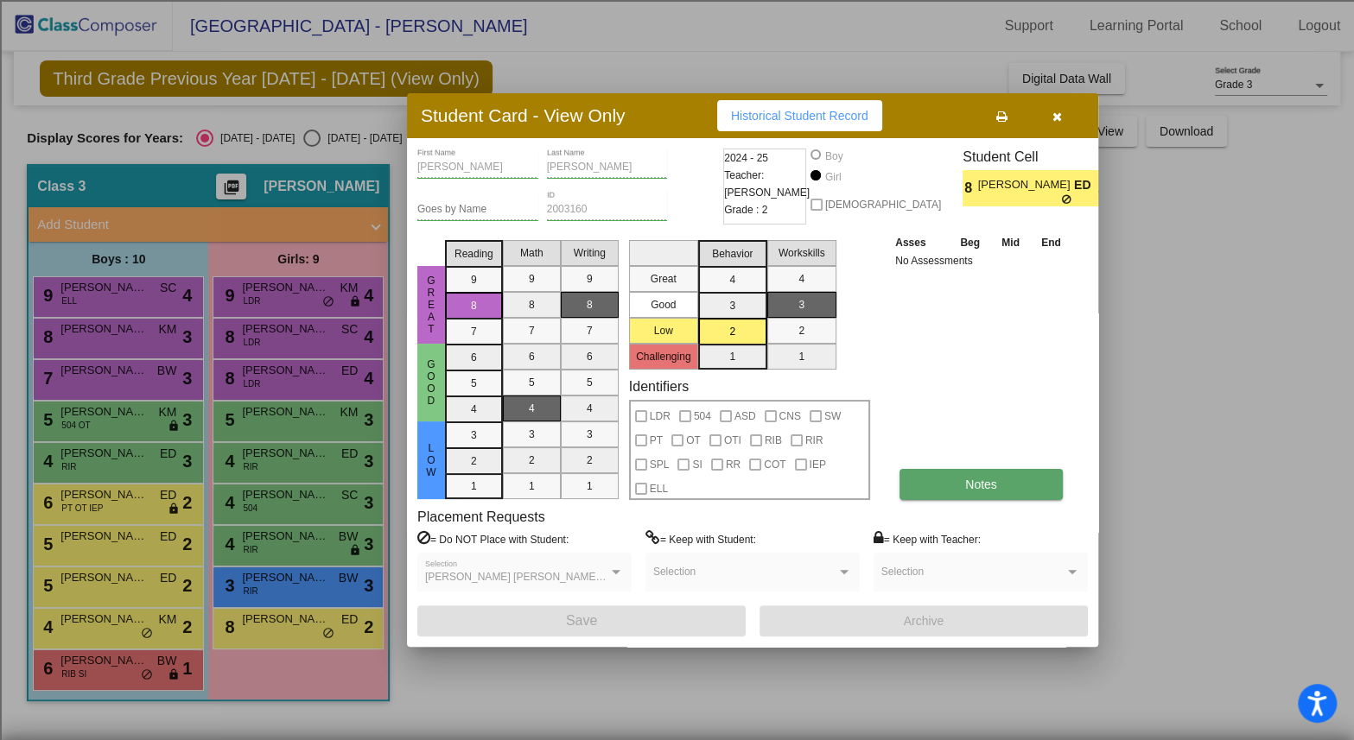
click at [983, 492] on button "Notes" at bounding box center [980, 484] width 163 height 31
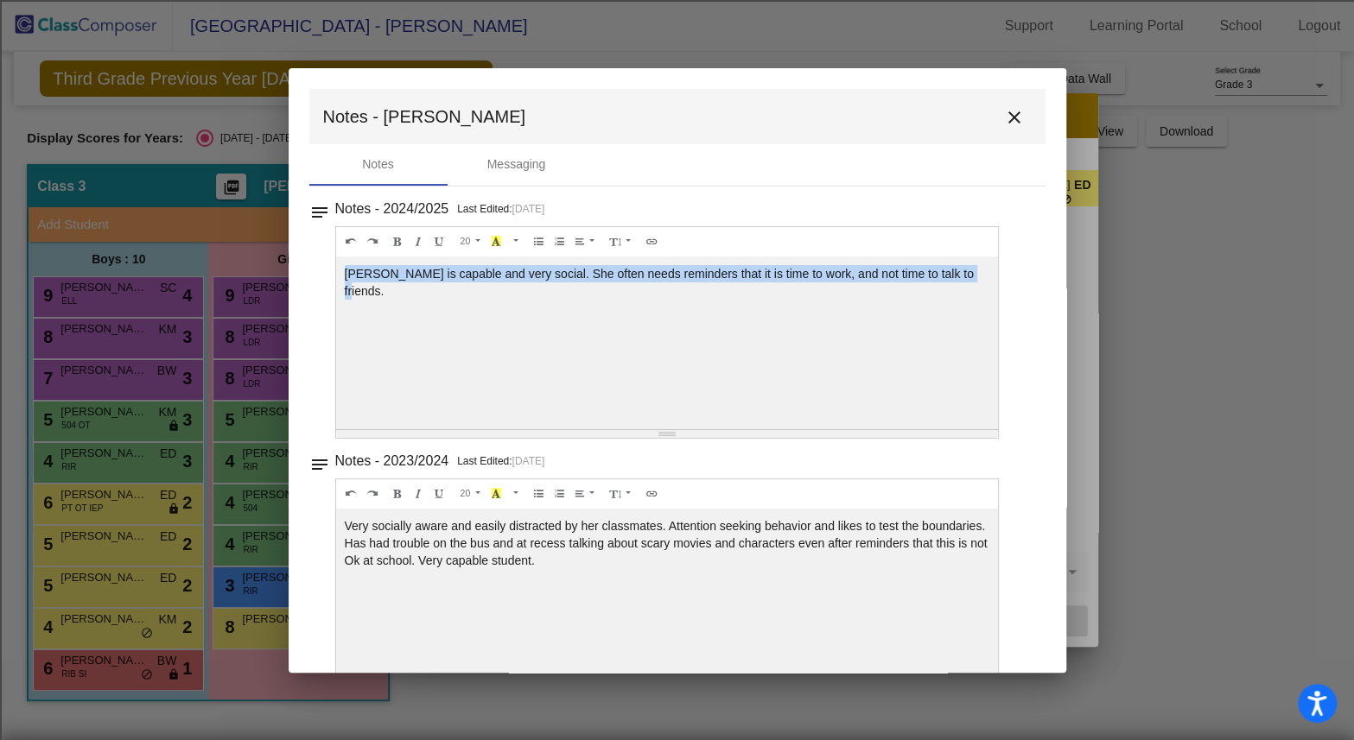
drag, startPoint x: 345, startPoint y: 271, endPoint x: 962, endPoint y: 304, distance: 618.5
click at [962, 304] on div "[PERSON_NAME] is capable and very social. She often needs reminders that it is …" at bounding box center [667, 343] width 663 height 173
drag, startPoint x: 617, startPoint y: 561, endPoint x: 315, endPoint y: 524, distance: 303.7
click at [315, 524] on div "notes Notes - 2023/2024 Last Edited: [DATE] 20 8 9 10 11 12 14 18 24 36 Backgro…" at bounding box center [677, 570] width 736 height 242
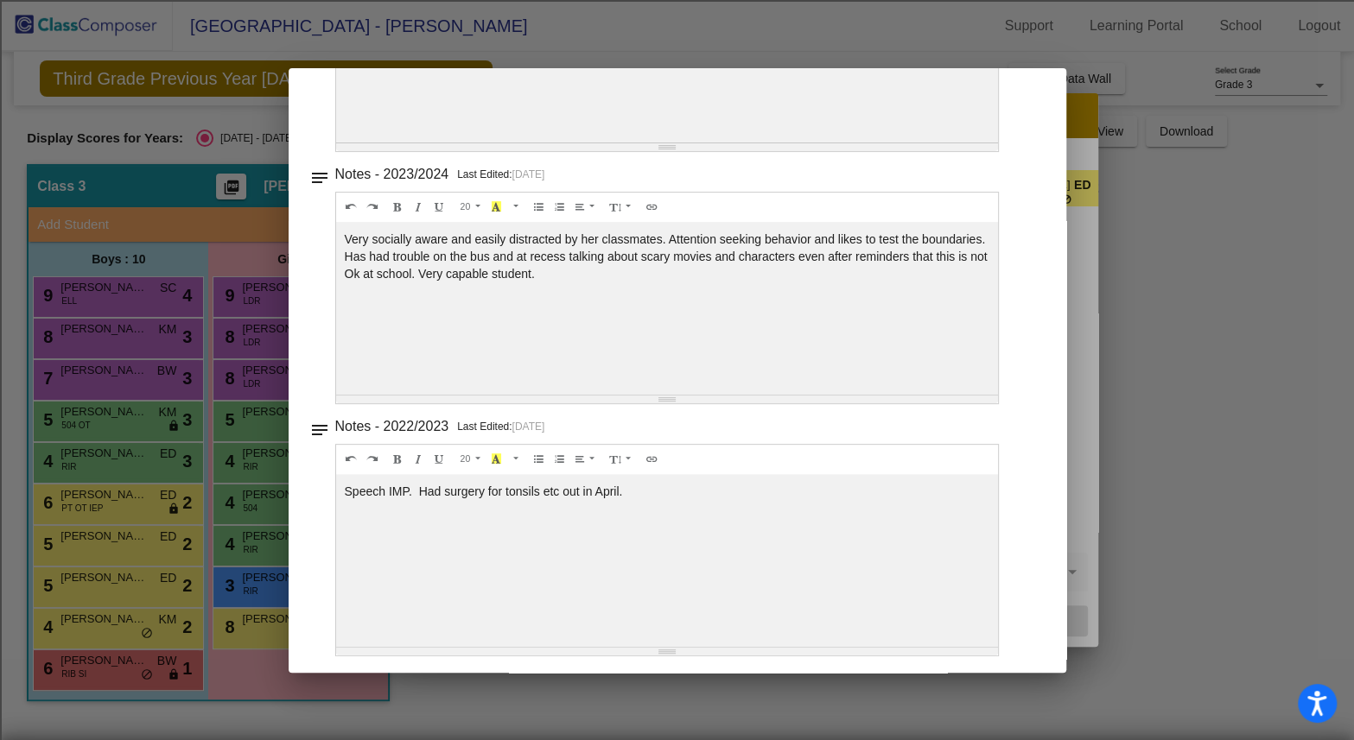
drag, startPoint x: 630, startPoint y: 479, endPoint x: 342, endPoint y: 489, distance: 287.8
click at [342, 143] on div "Speech IMP. Had surgery for tonsils etc out in April." at bounding box center [667, 56] width 663 height 173
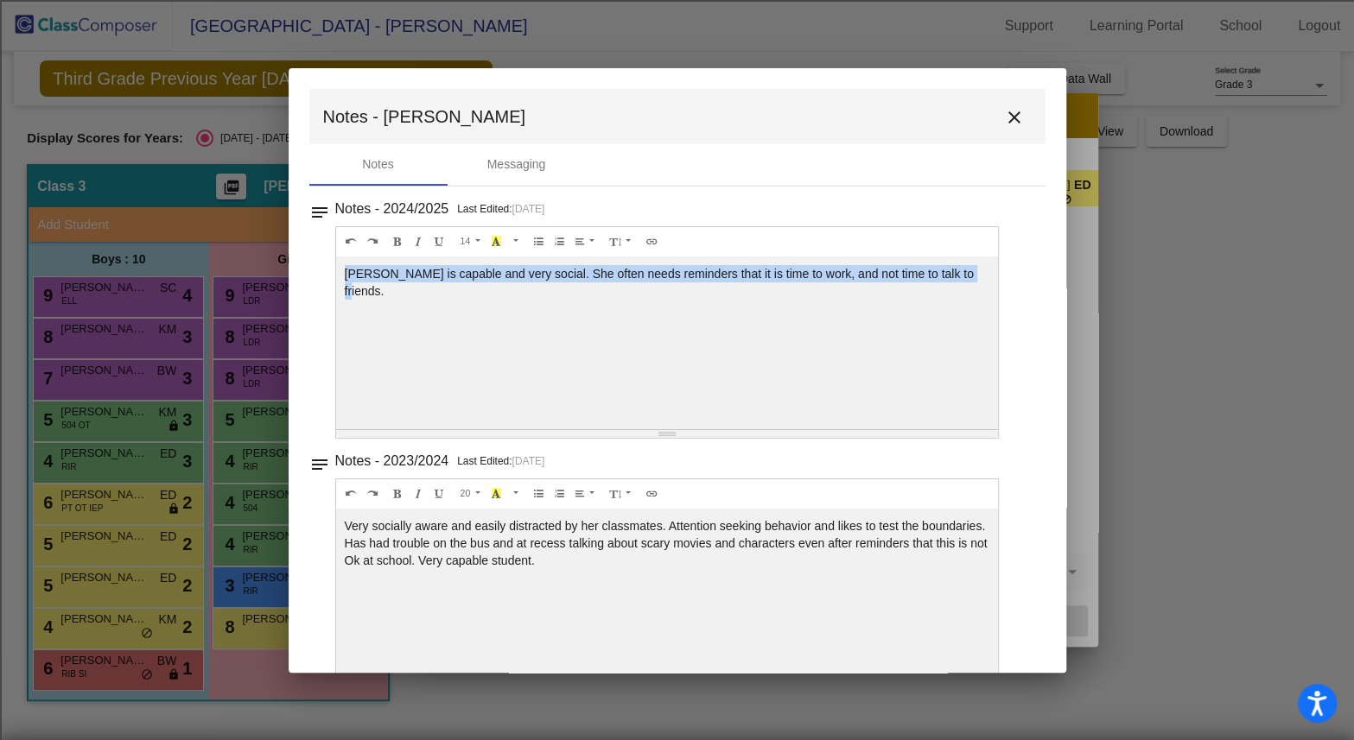
click at [1004, 122] on mat-icon "close" at bounding box center [1014, 117] width 21 height 21
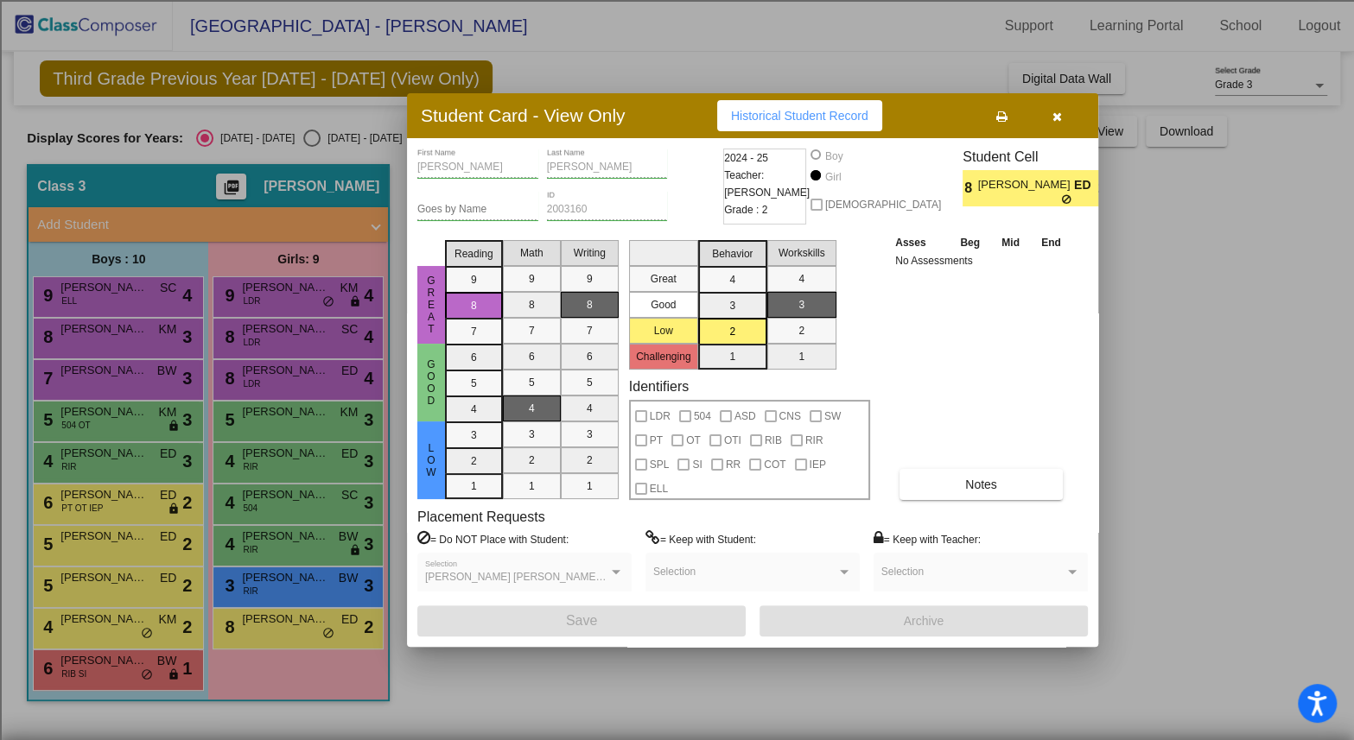
click at [1059, 113] on icon "button" at bounding box center [1057, 117] width 10 height 12
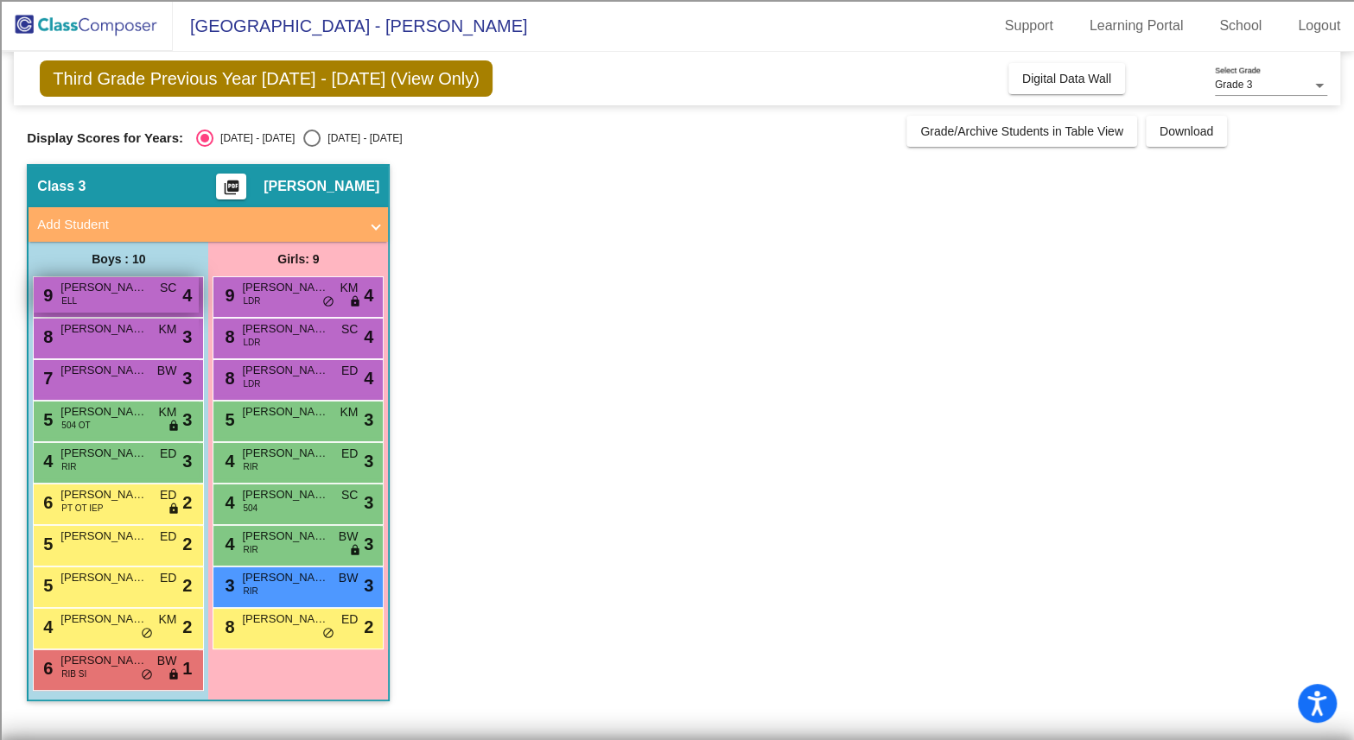
click at [86, 306] on div "9 [PERSON_NAME] ELL SC lock do_not_disturb_alt 4" at bounding box center [116, 294] width 165 height 35
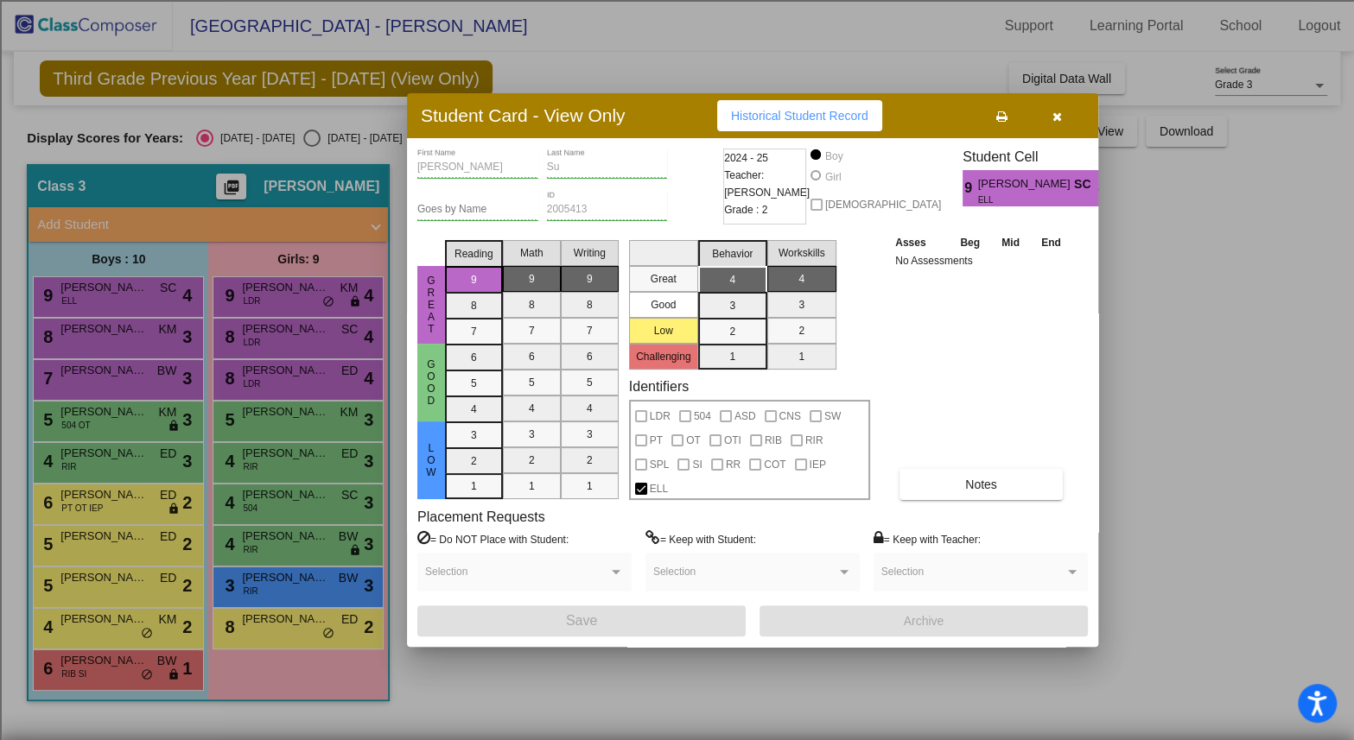
click at [1061, 120] on button "button" at bounding box center [1056, 115] width 55 height 31
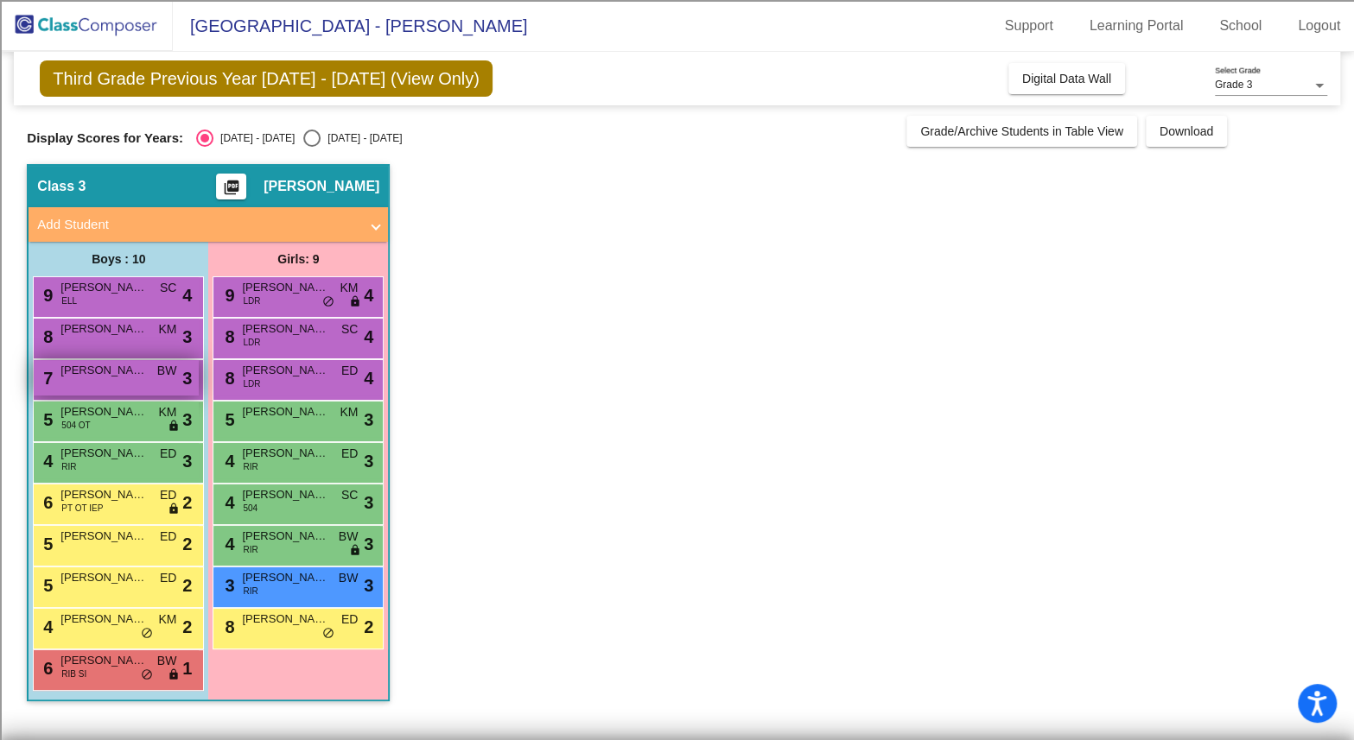
click at [86, 372] on span "[PERSON_NAME]" at bounding box center [103, 370] width 86 height 17
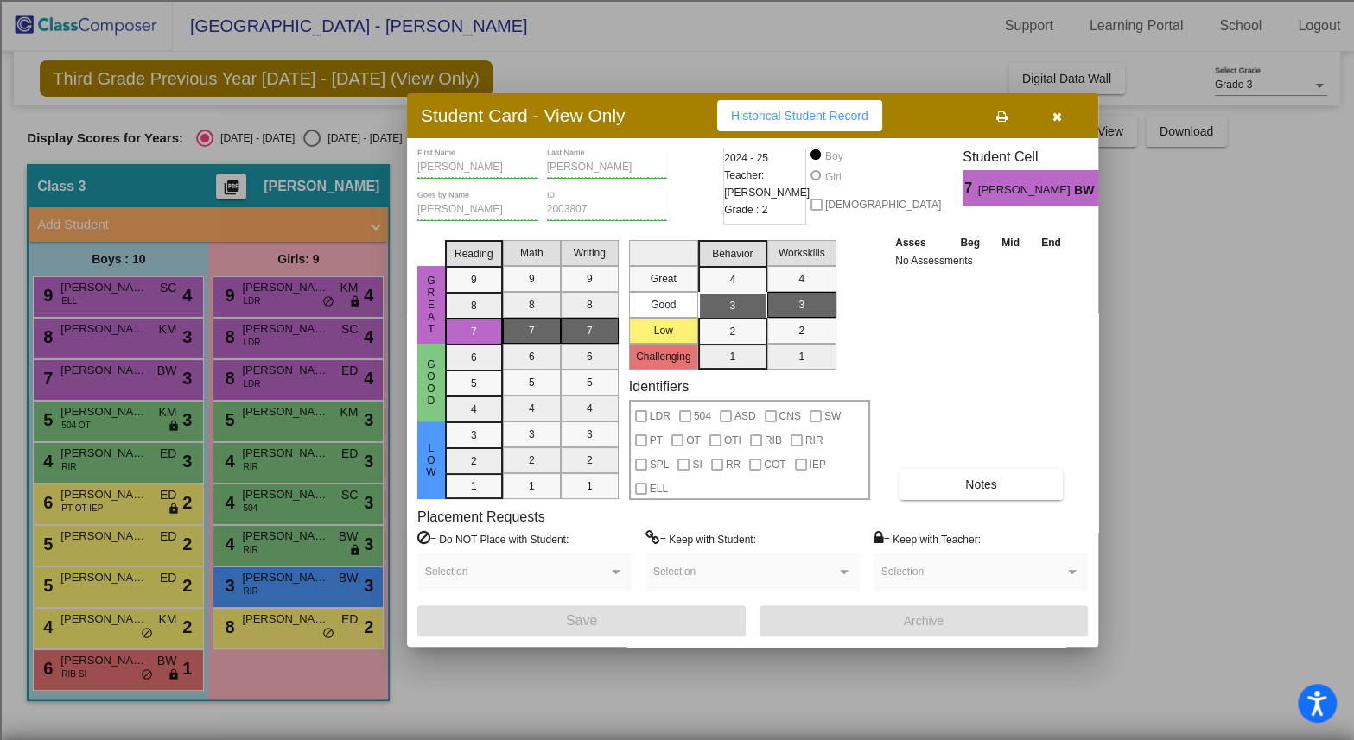
click at [1050, 113] on button "button" at bounding box center [1056, 115] width 55 height 31
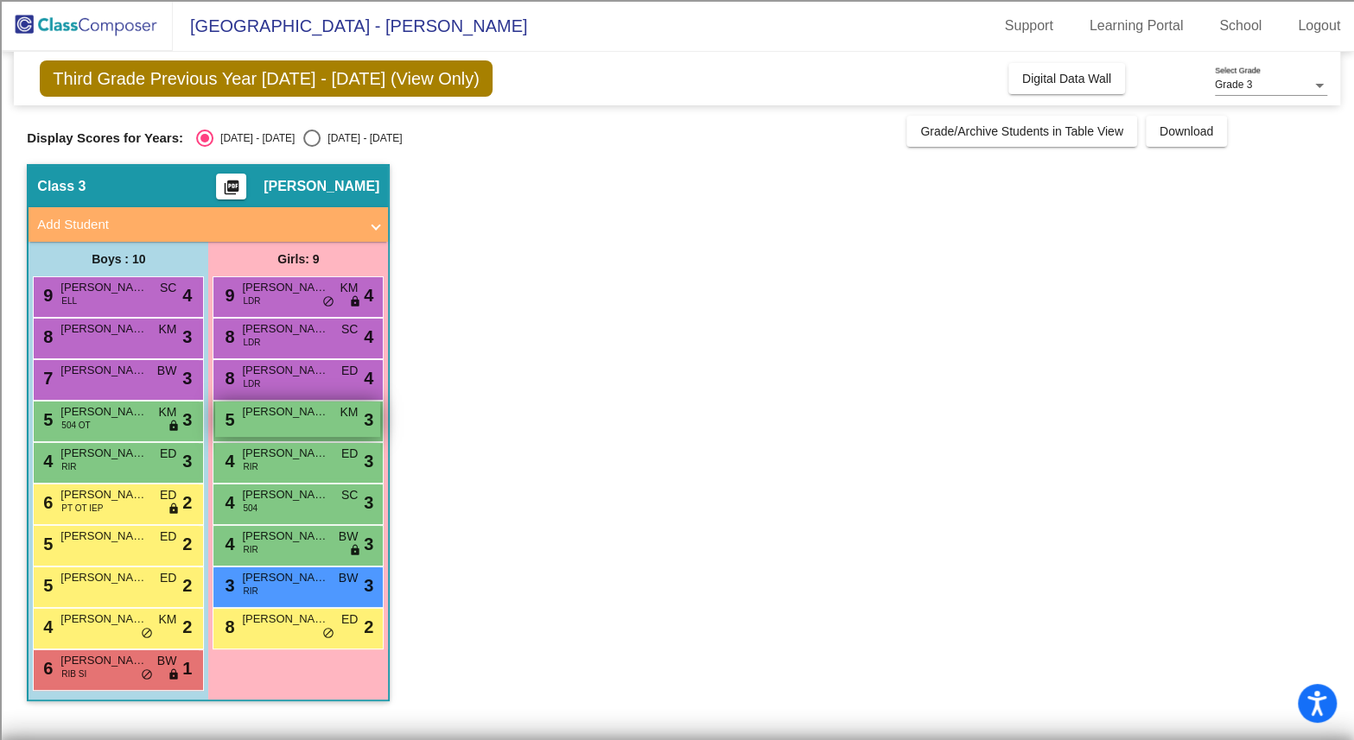
click at [294, 415] on span "[PERSON_NAME]" at bounding box center [285, 411] width 86 height 17
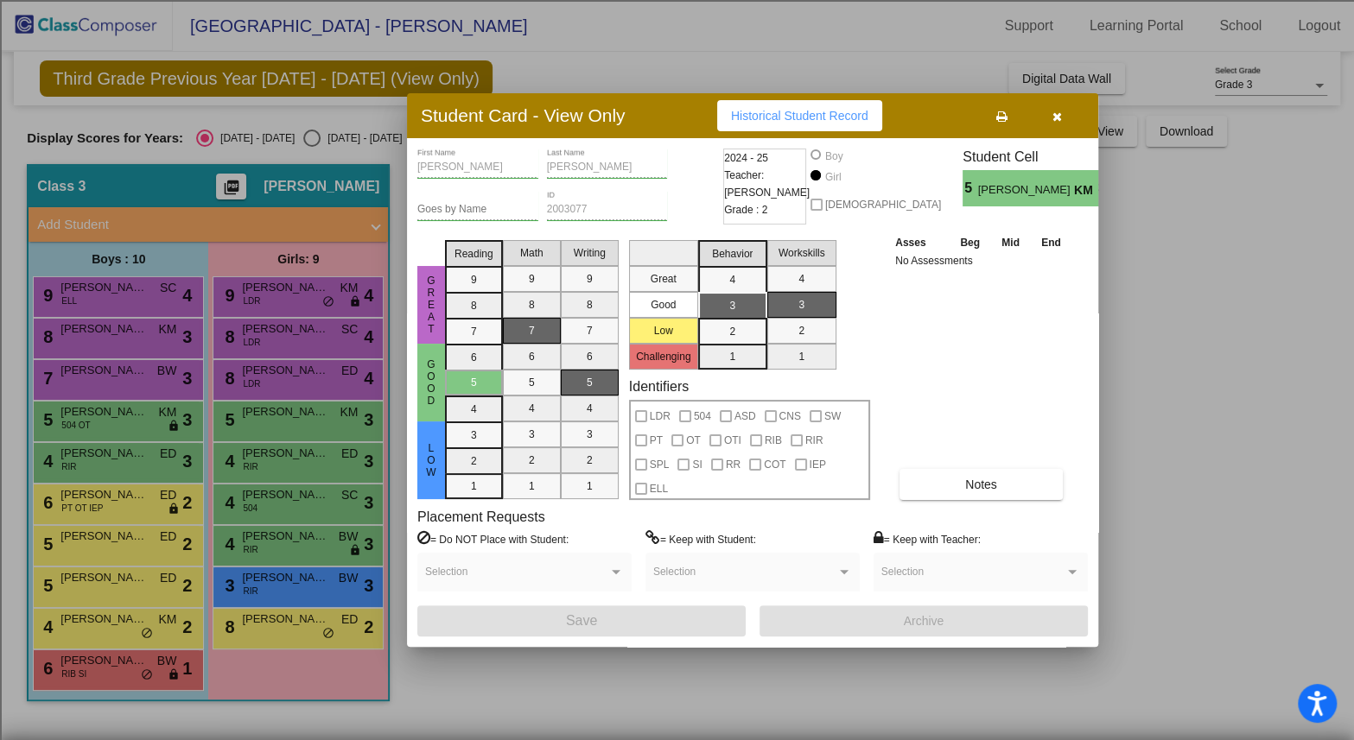
click at [1052, 119] on icon "button" at bounding box center [1057, 117] width 10 height 12
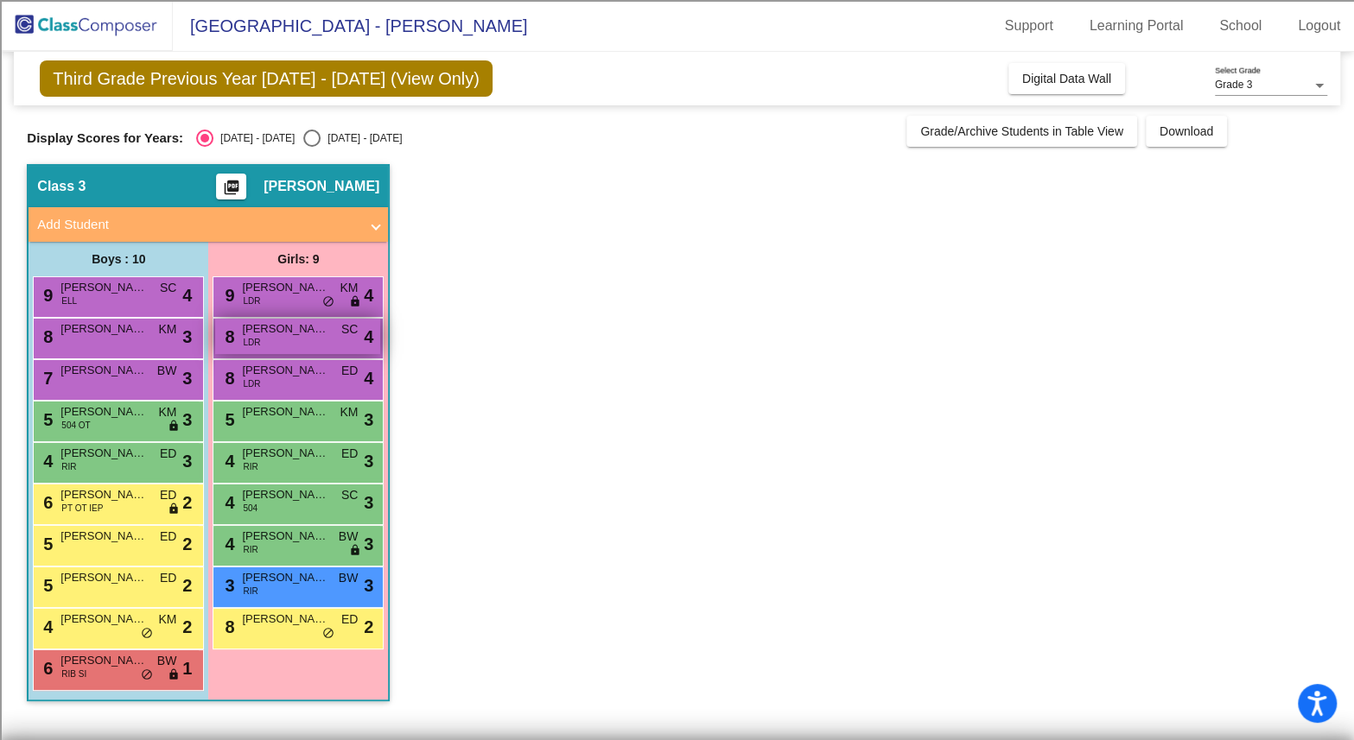
click at [287, 338] on div "8 [PERSON_NAME] LDR SC lock do_not_disturb_alt 4" at bounding box center [297, 336] width 165 height 35
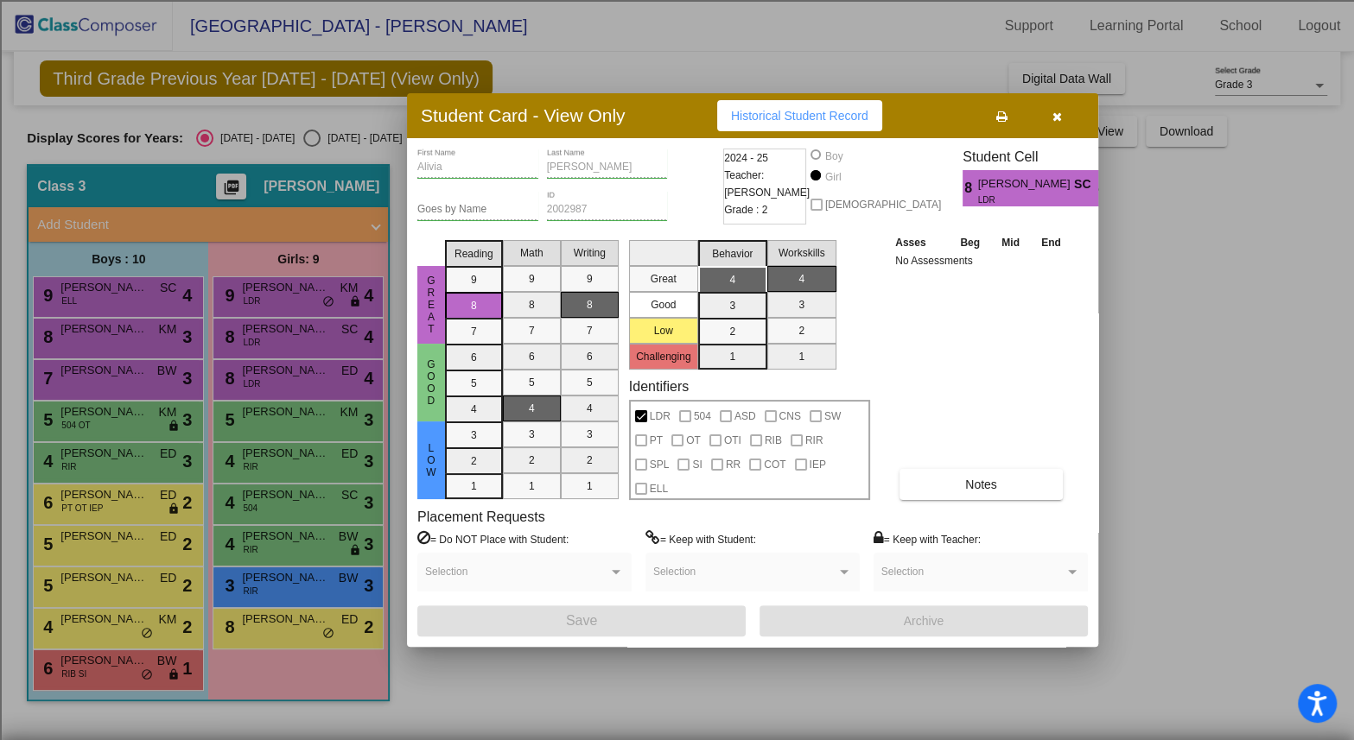
click at [1055, 117] on icon "button" at bounding box center [1057, 117] width 10 height 12
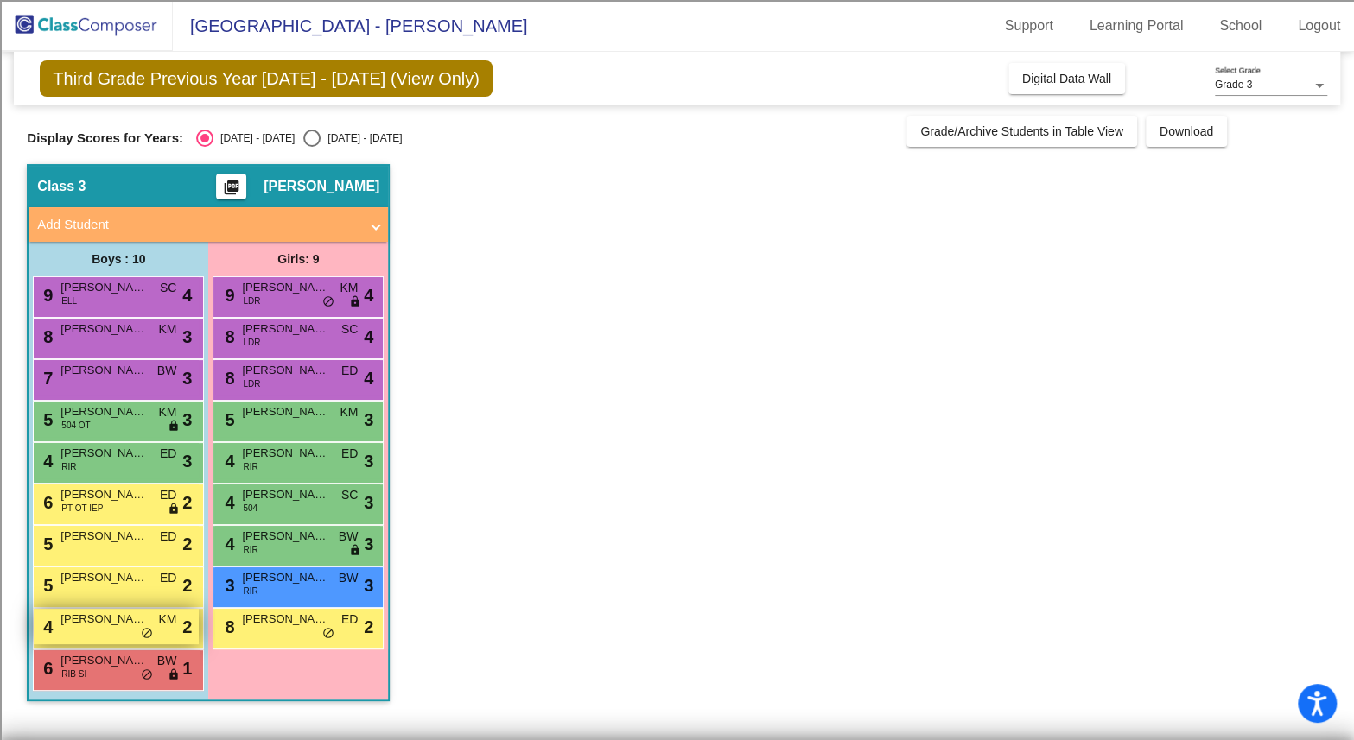
click at [117, 627] on div "4 [PERSON_NAME] KM lock do_not_disturb_alt 2" at bounding box center [116, 626] width 165 height 35
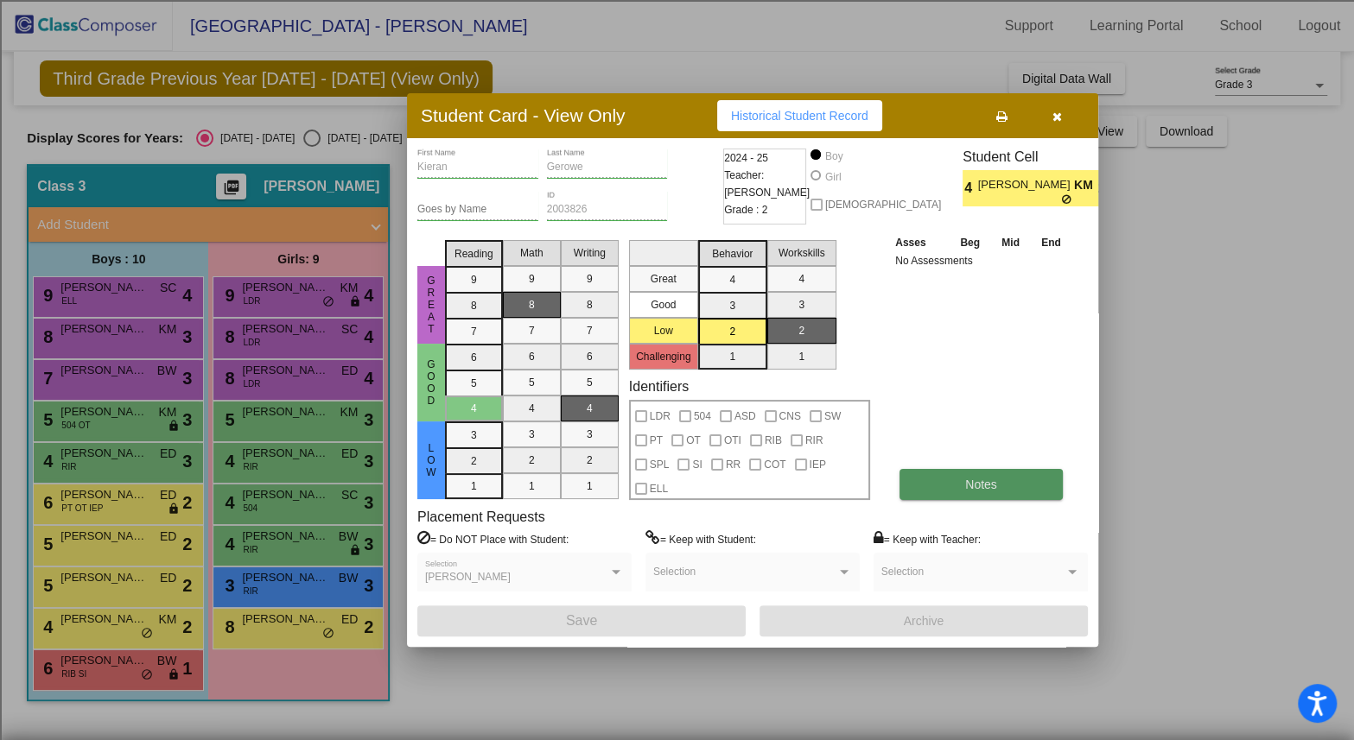
click at [982, 482] on span "Notes" at bounding box center [981, 485] width 32 height 14
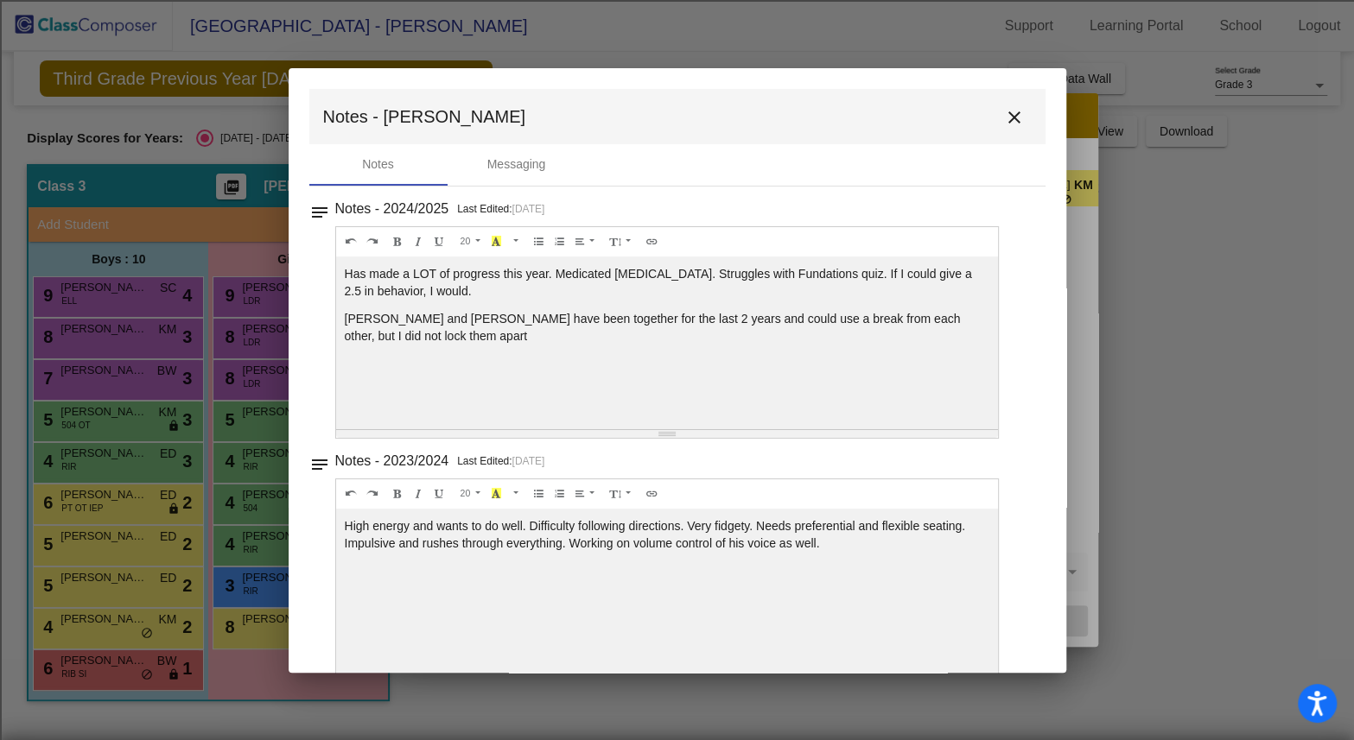
click at [1006, 112] on mat-icon "close" at bounding box center [1014, 117] width 21 height 21
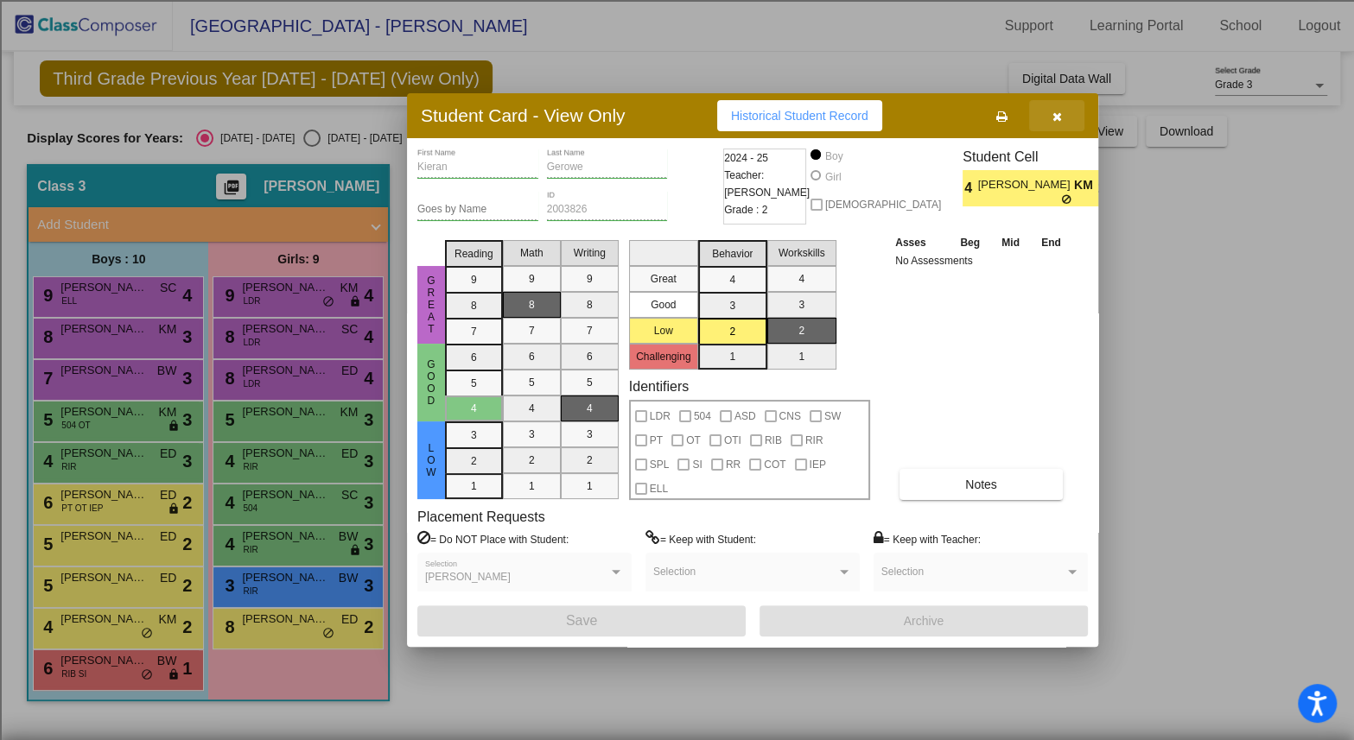
click at [1061, 111] on icon "button" at bounding box center [1057, 117] width 10 height 12
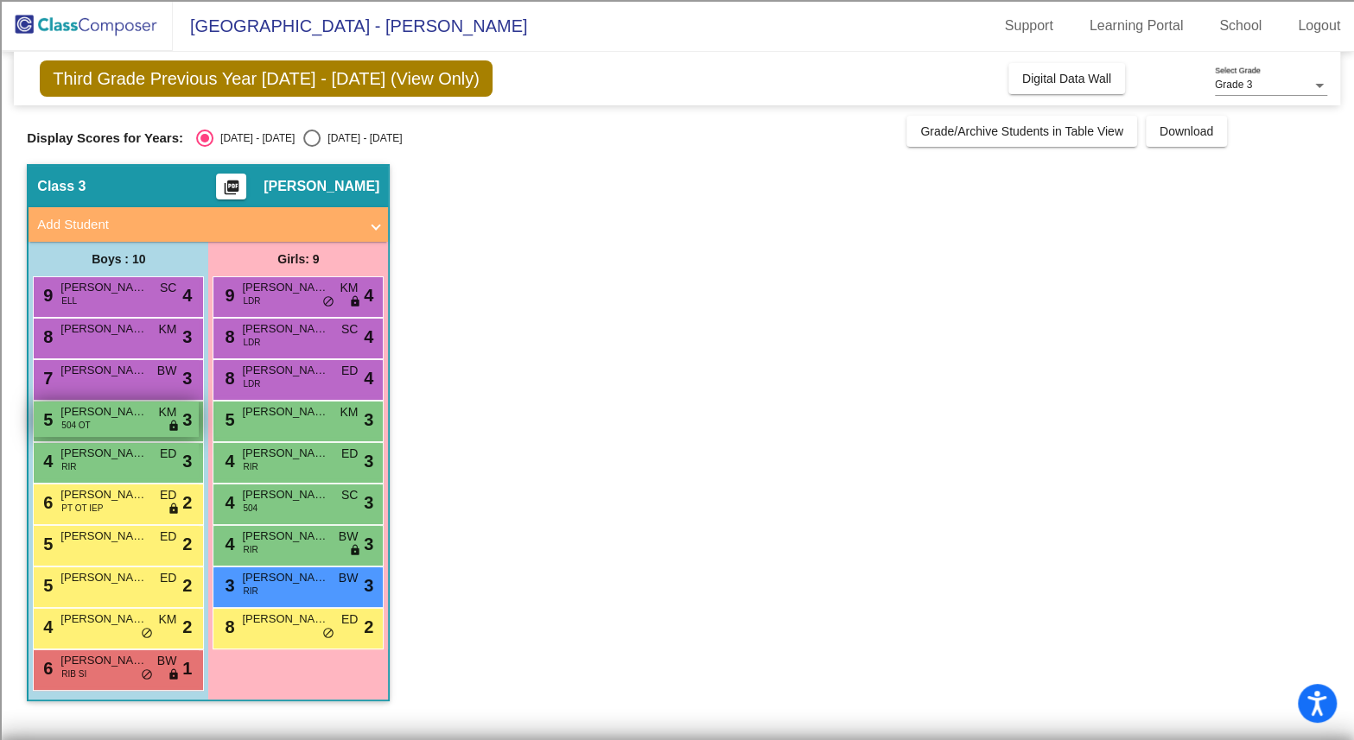
click at [104, 420] on div "5 Jaxson [PERSON_NAME] 504 OT KM lock do_not_disturb_alt 3" at bounding box center [116, 419] width 165 height 35
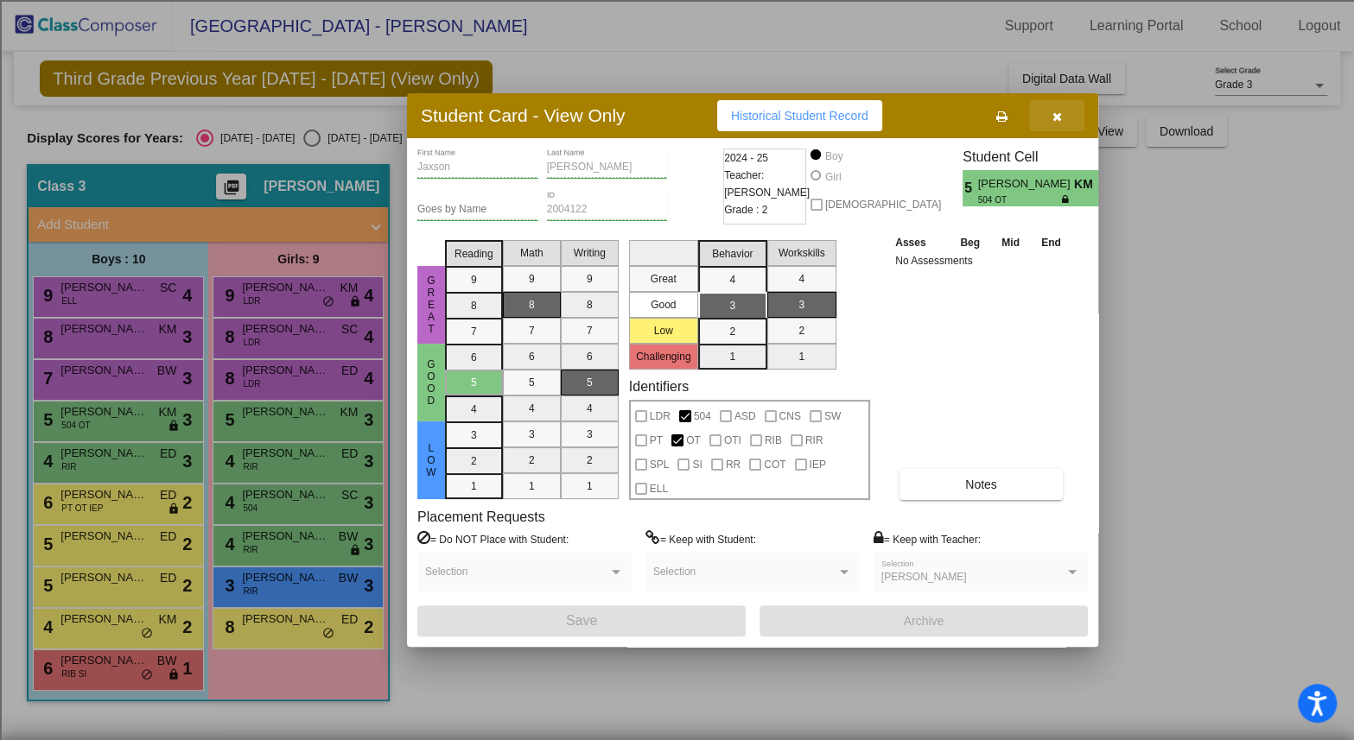
click at [1054, 106] on button "button" at bounding box center [1056, 115] width 55 height 31
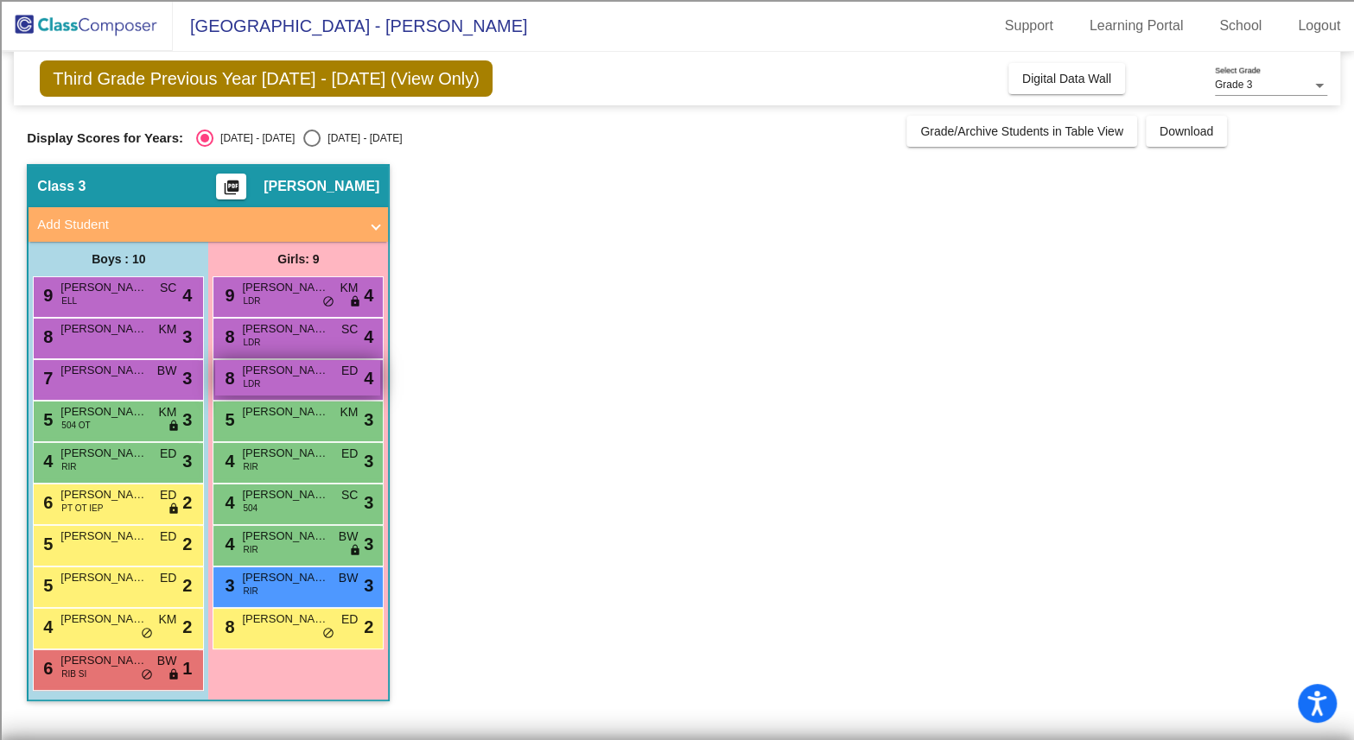
click at [258, 370] on span "[PERSON_NAME]" at bounding box center [285, 370] width 86 height 17
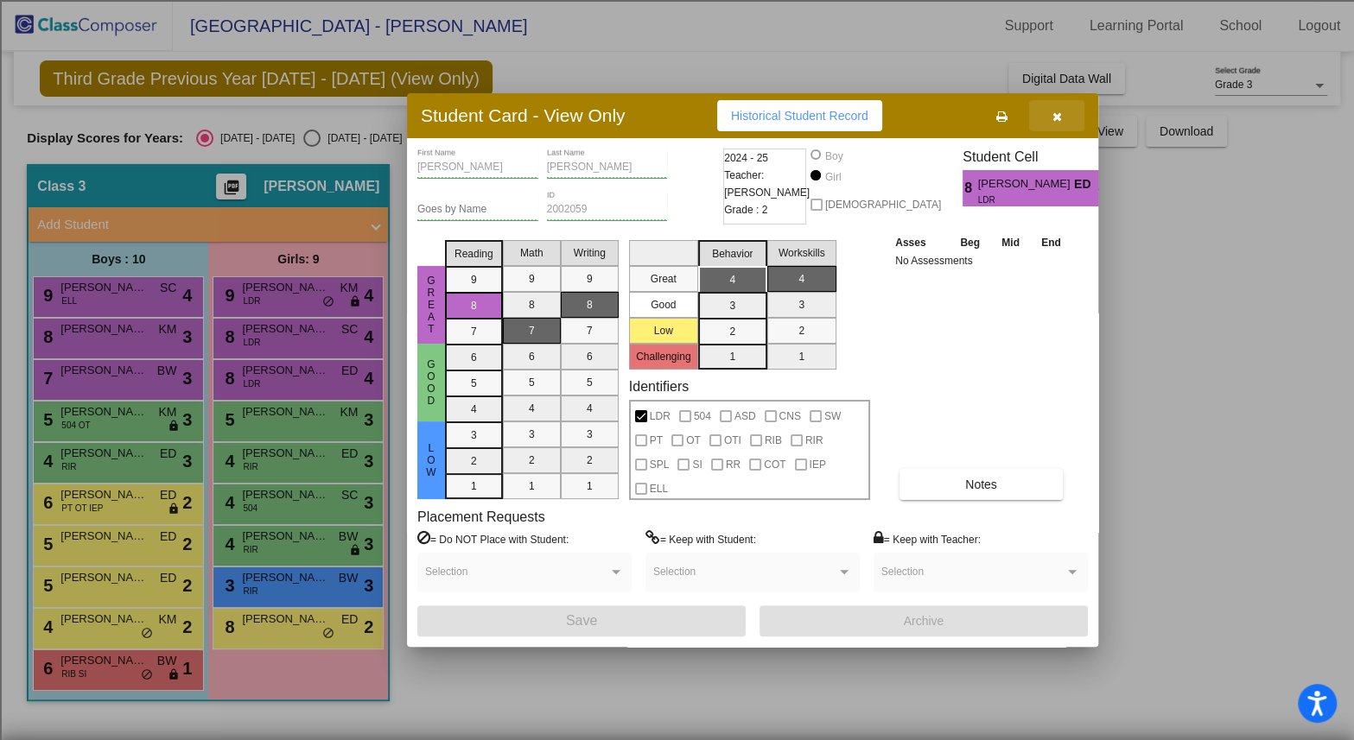
click at [1064, 115] on button "button" at bounding box center [1056, 115] width 55 height 31
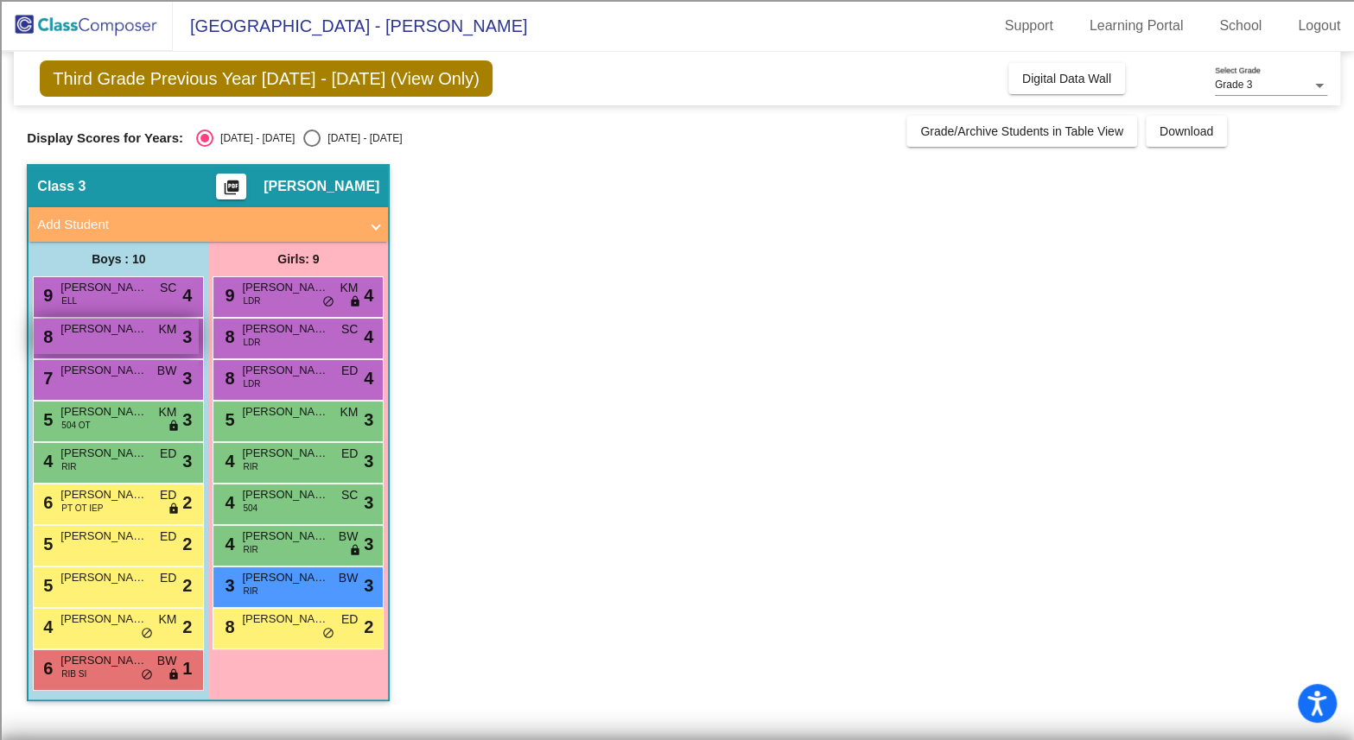
click at [106, 343] on div "8 [PERSON_NAME] KM lock do_not_disturb_alt 3" at bounding box center [116, 336] width 165 height 35
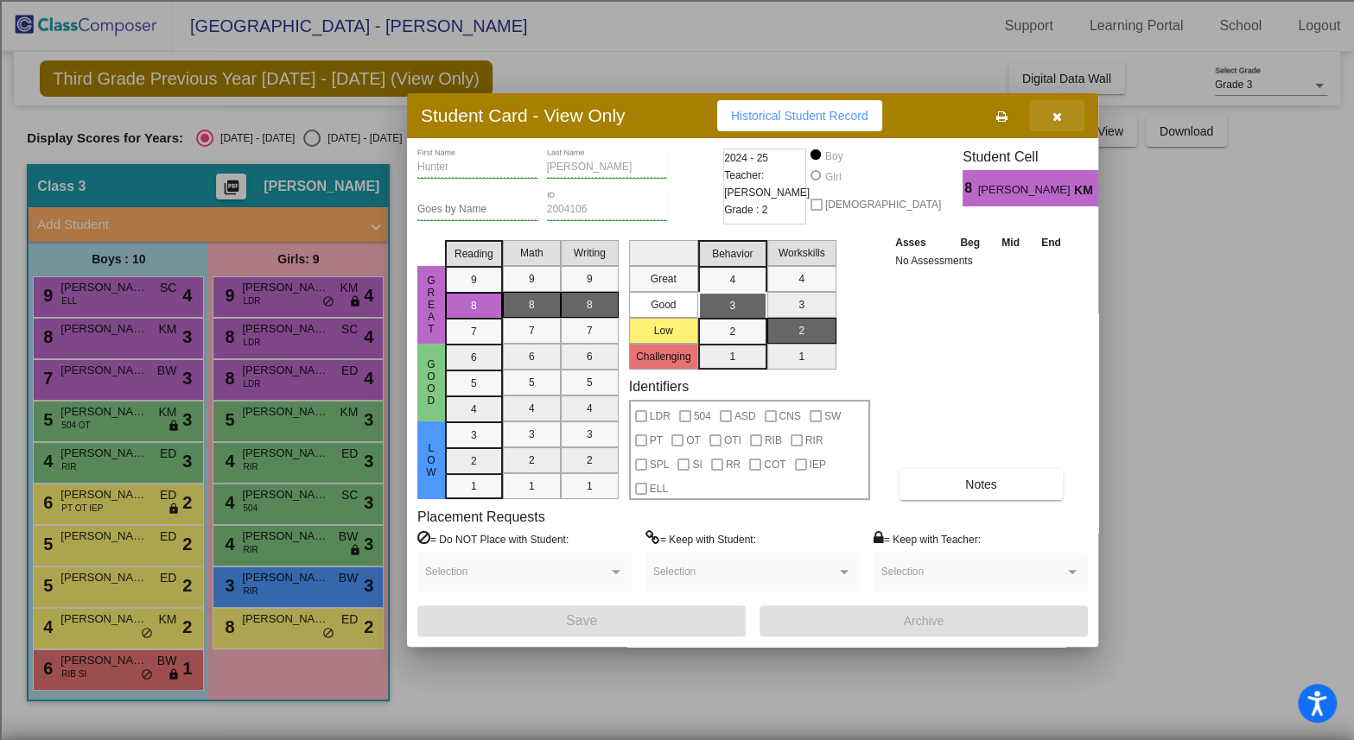
click at [1050, 116] on button "button" at bounding box center [1056, 115] width 55 height 31
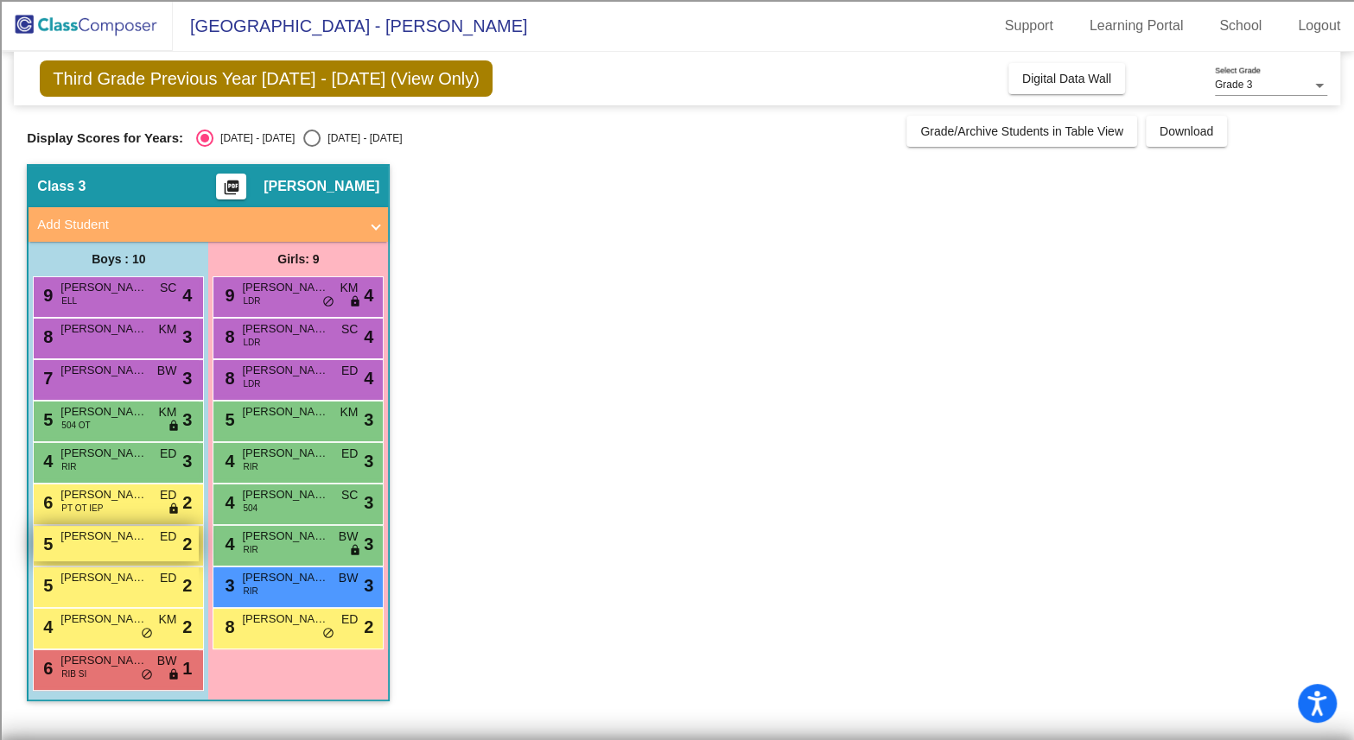
click at [98, 548] on div "5 [PERSON_NAME] ED lock do_not_disturb_alt 2" at bounding box center [116, 543] width 165 height 35
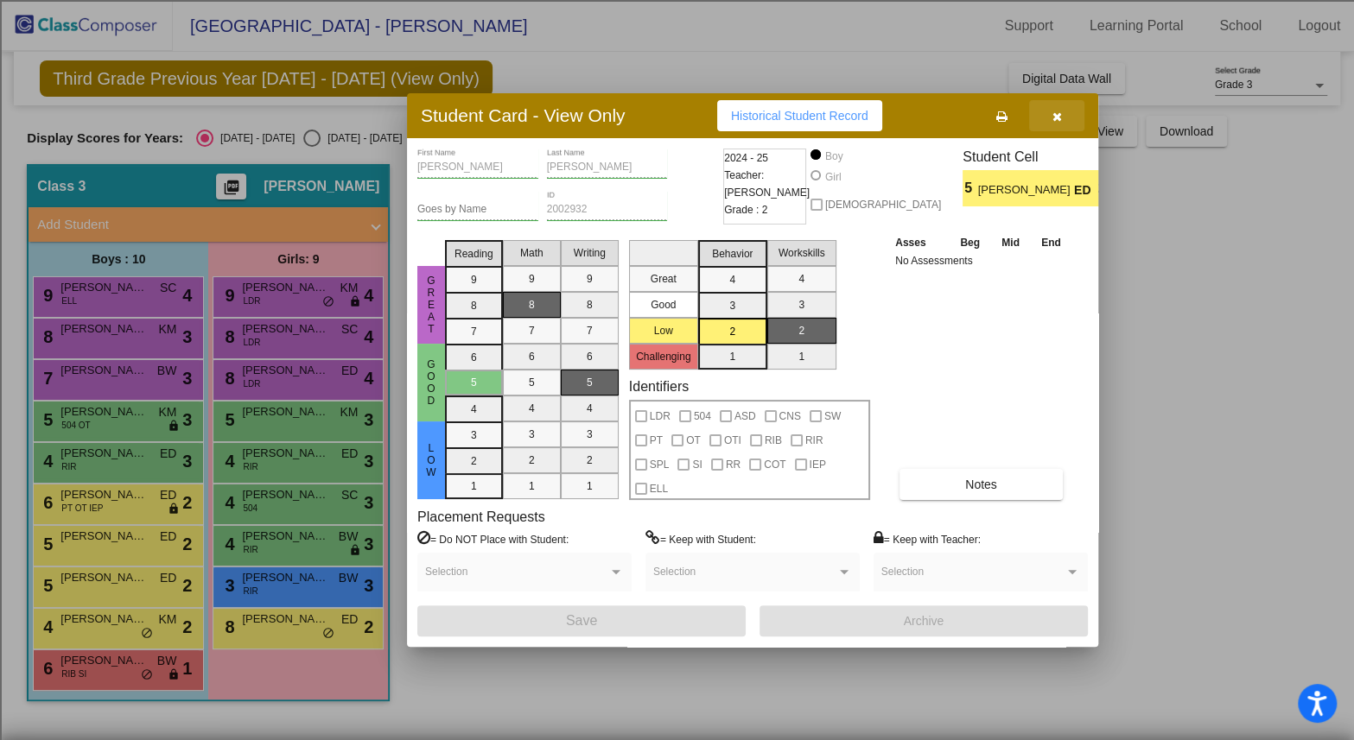
click at [1056, 121] on icon "button" at bounding box center [1057, 117] width 10 height 12
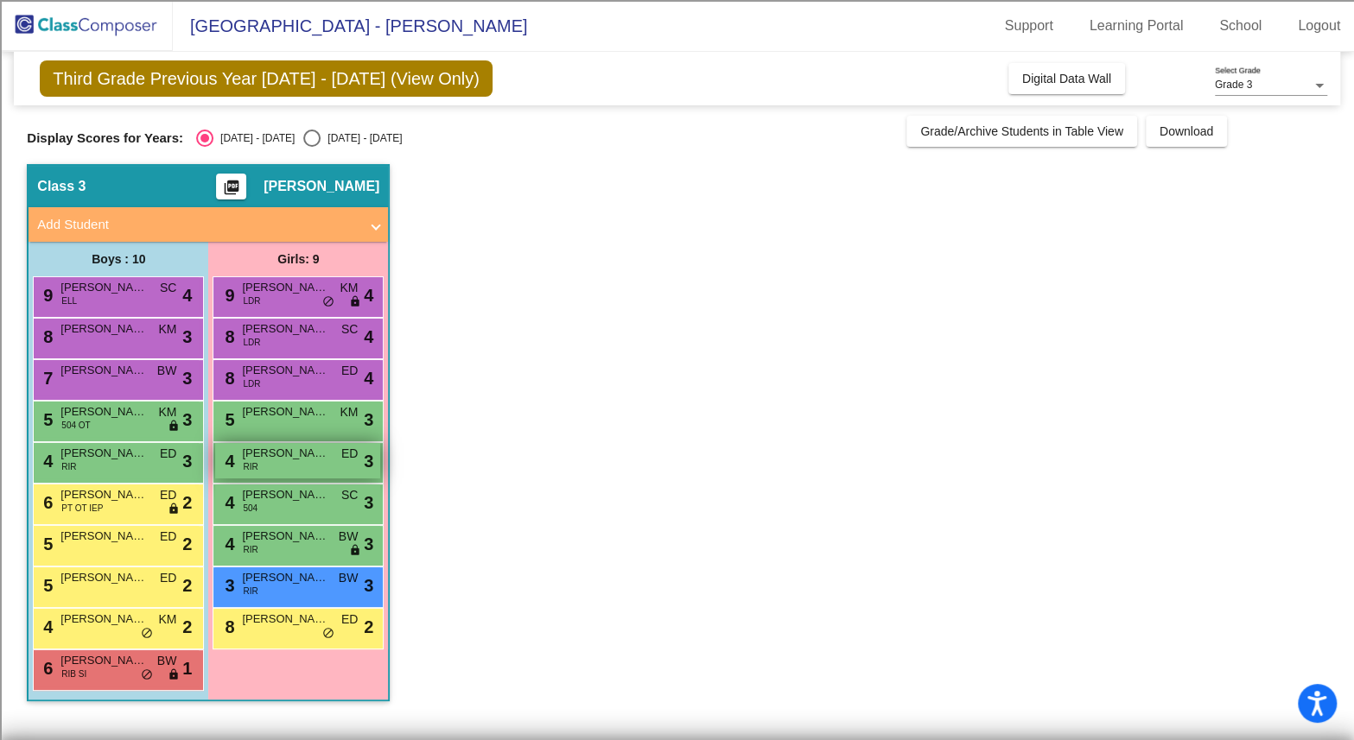
click at [282, 466] on div "4 [PERSON_NAME] RIR ED lock do_not_disturb_alt 3" at bounding box center [297, 460] width 165 height 35
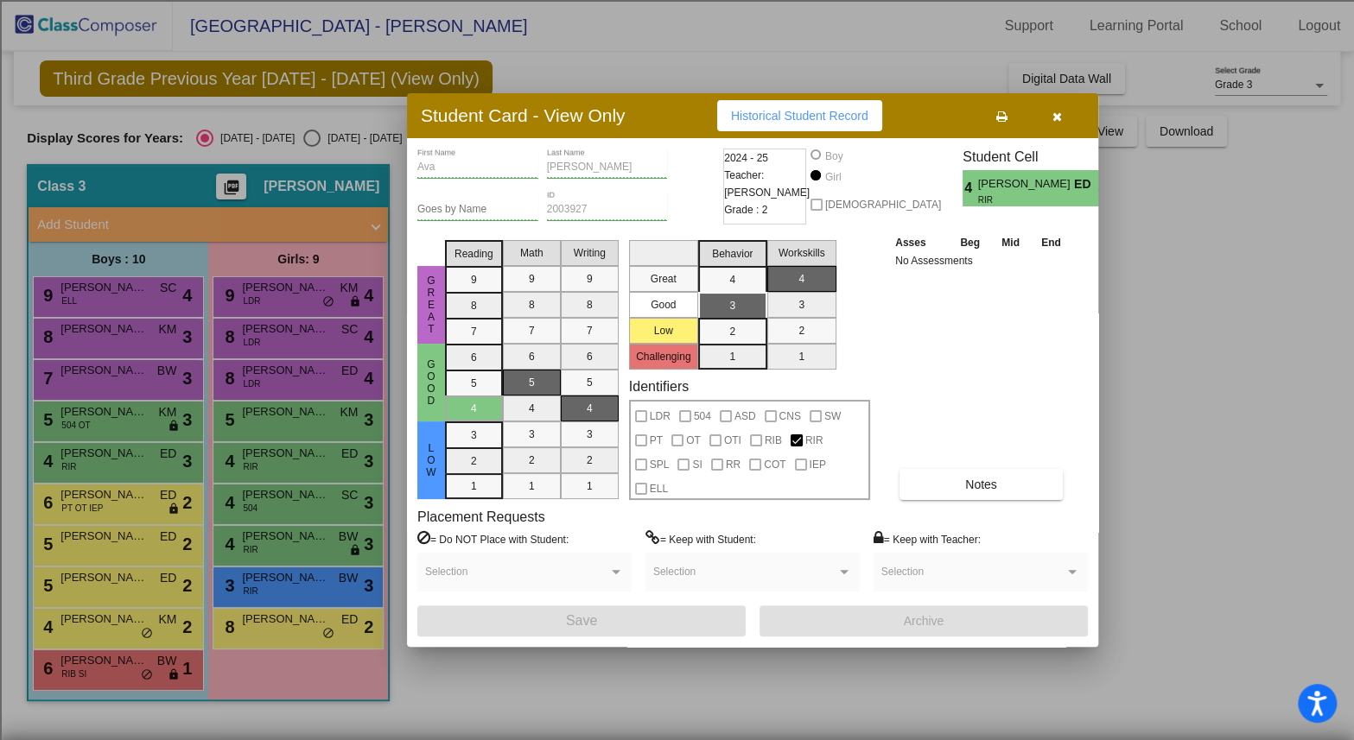
click at [1062, 112] on button "button" at bounding box center [1056, 115] width 55 height 31
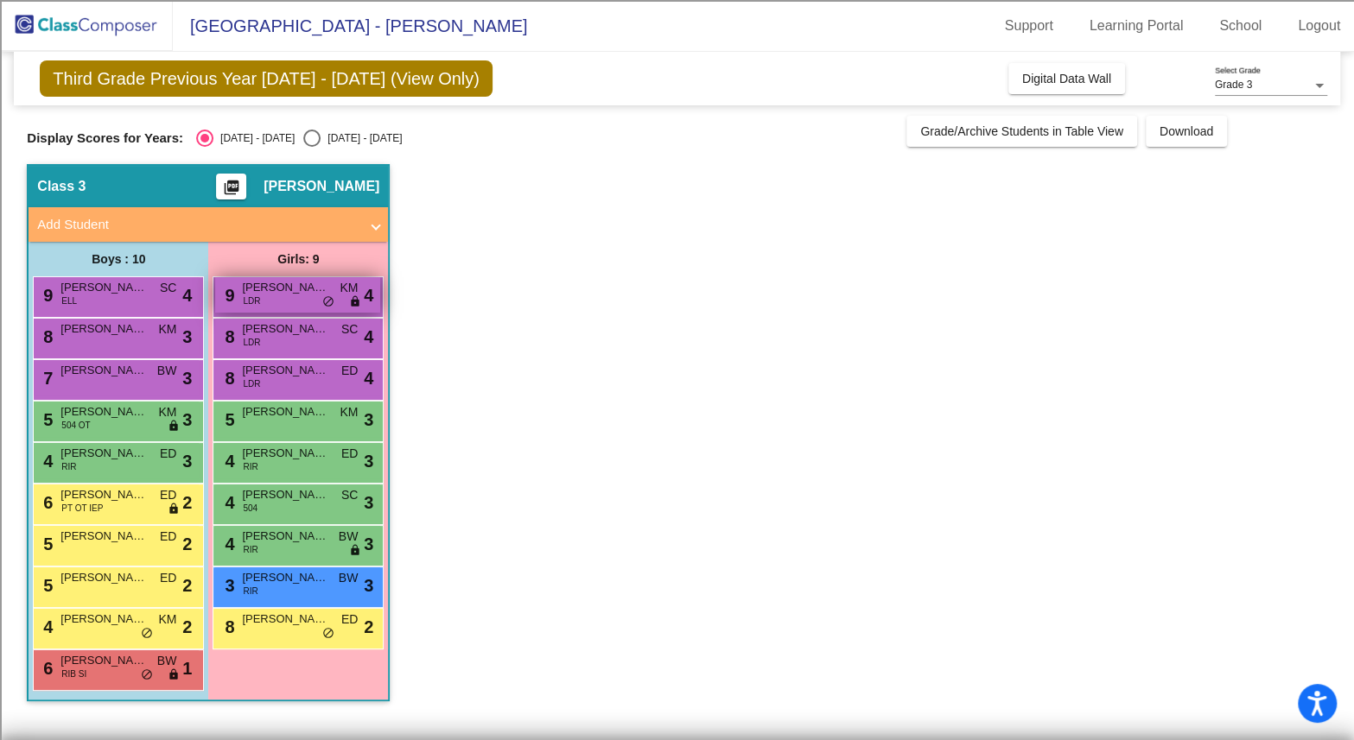
click at [270, 286] on span "[PERSON_NAME]" at bounding box center [285, 287] width 86 height 17
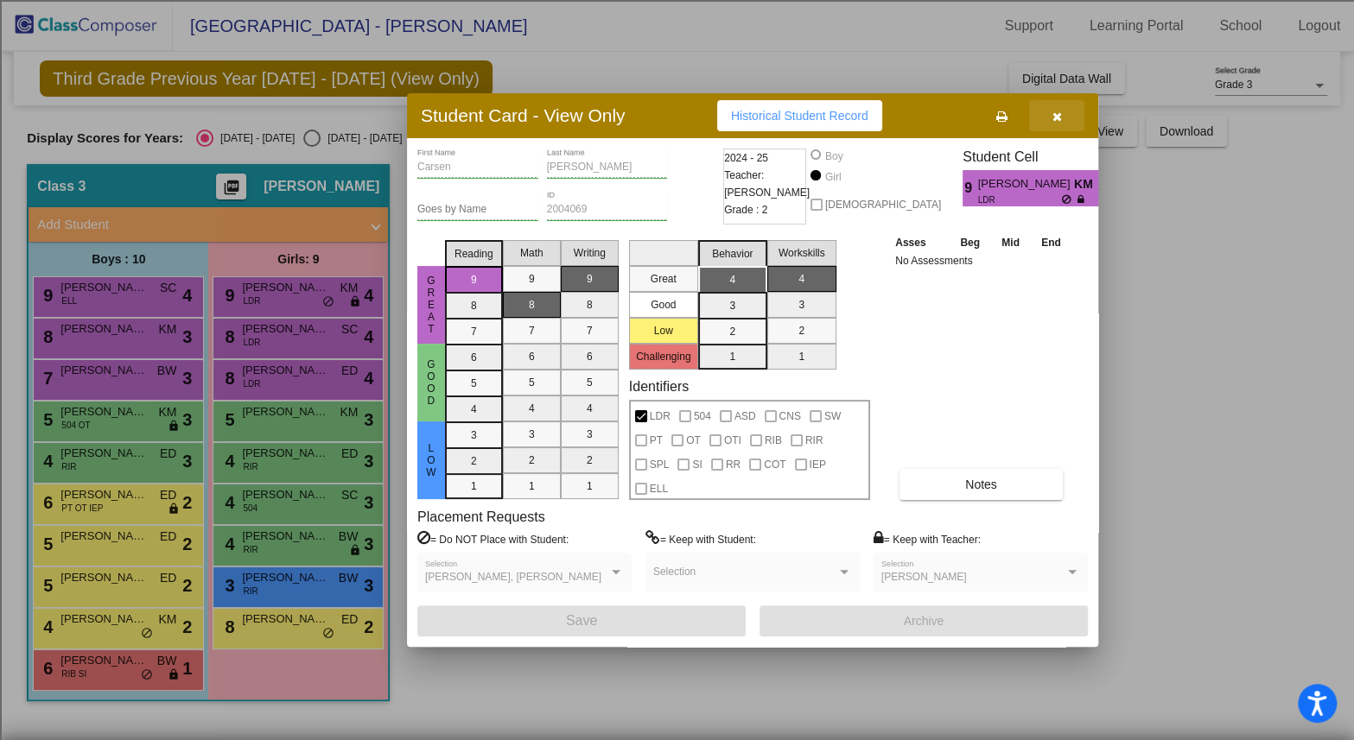
click at [1058, 119] on icon "button" at bounding box center [1057, 117] width 10 height 12
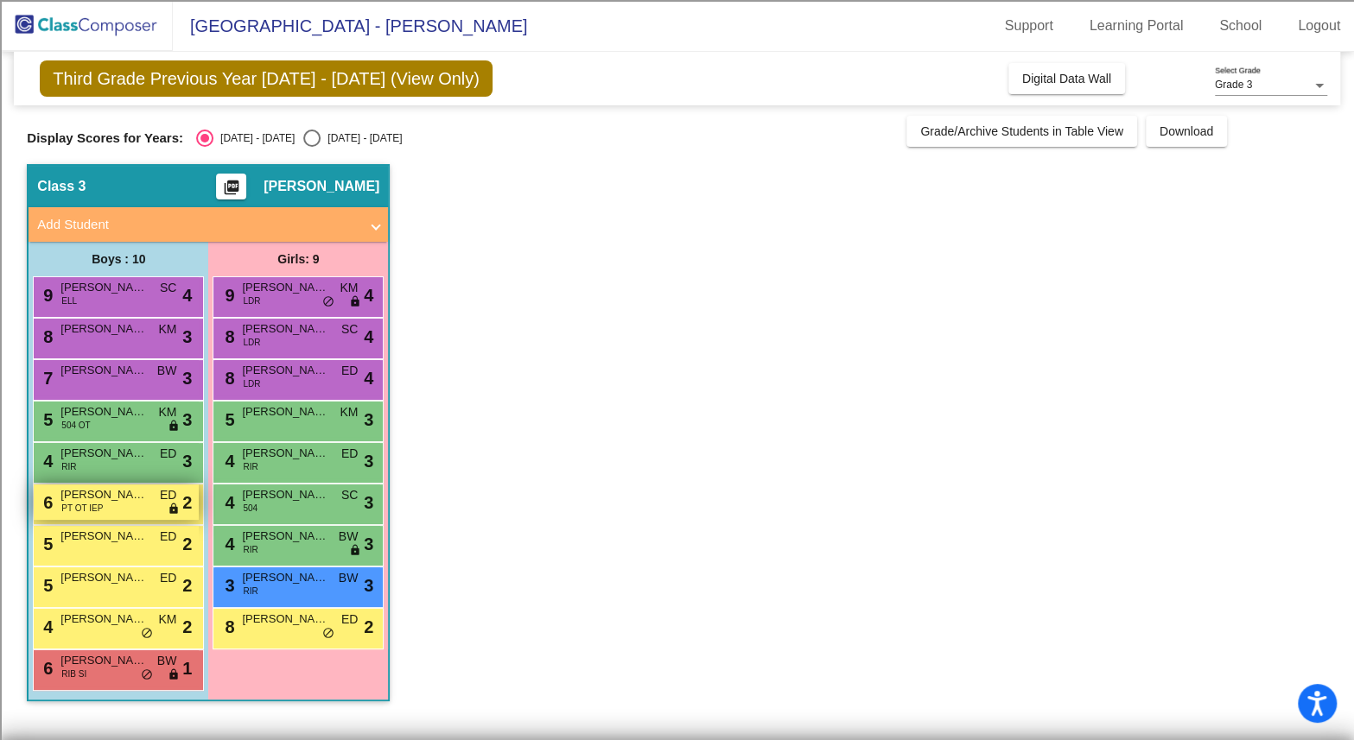
click at [98, 506] on span "PT OT IEP" at bounding box center [81, 508] width 41 height 13
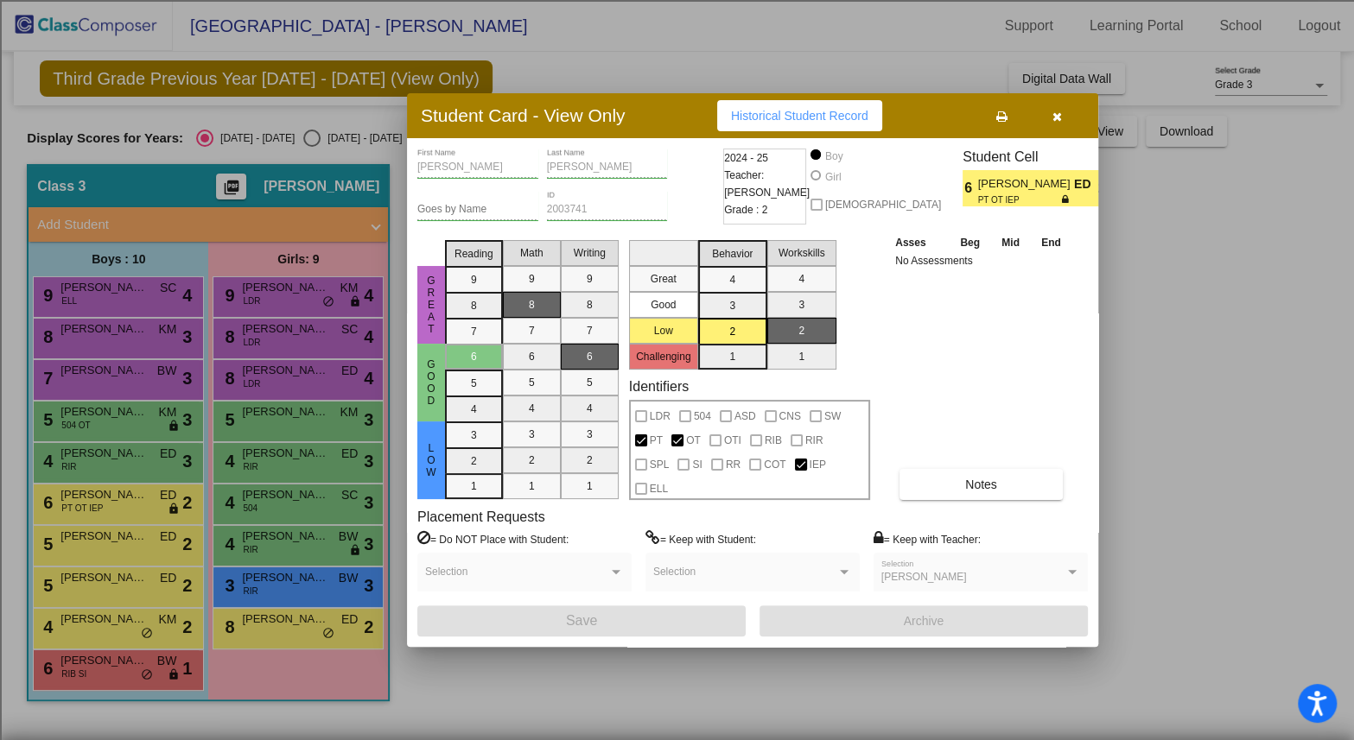
click at [1061, 113] on icon "button" at bounding box center [1057, 117] width 10 height 12
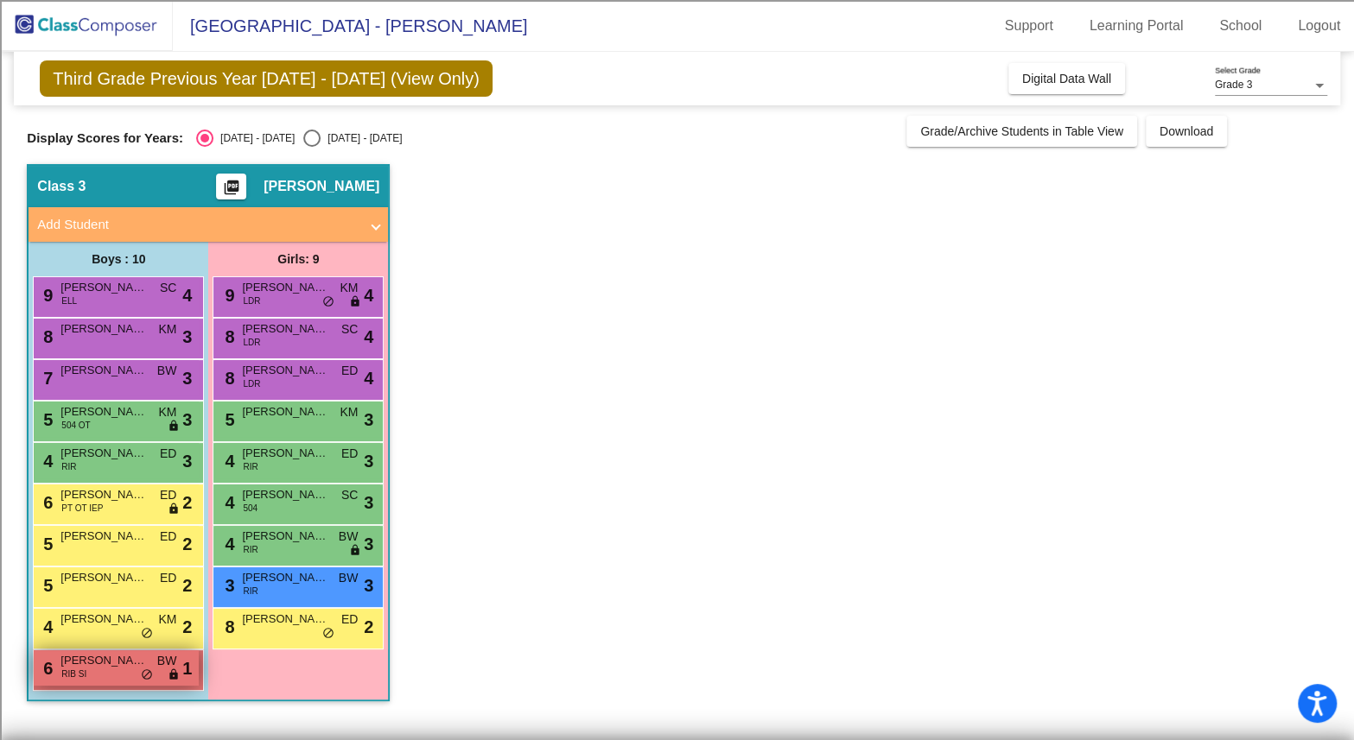
click at [108, 660] on span "[PERSON_NAME]" at bounding box center [103, 660] width 86 height 17
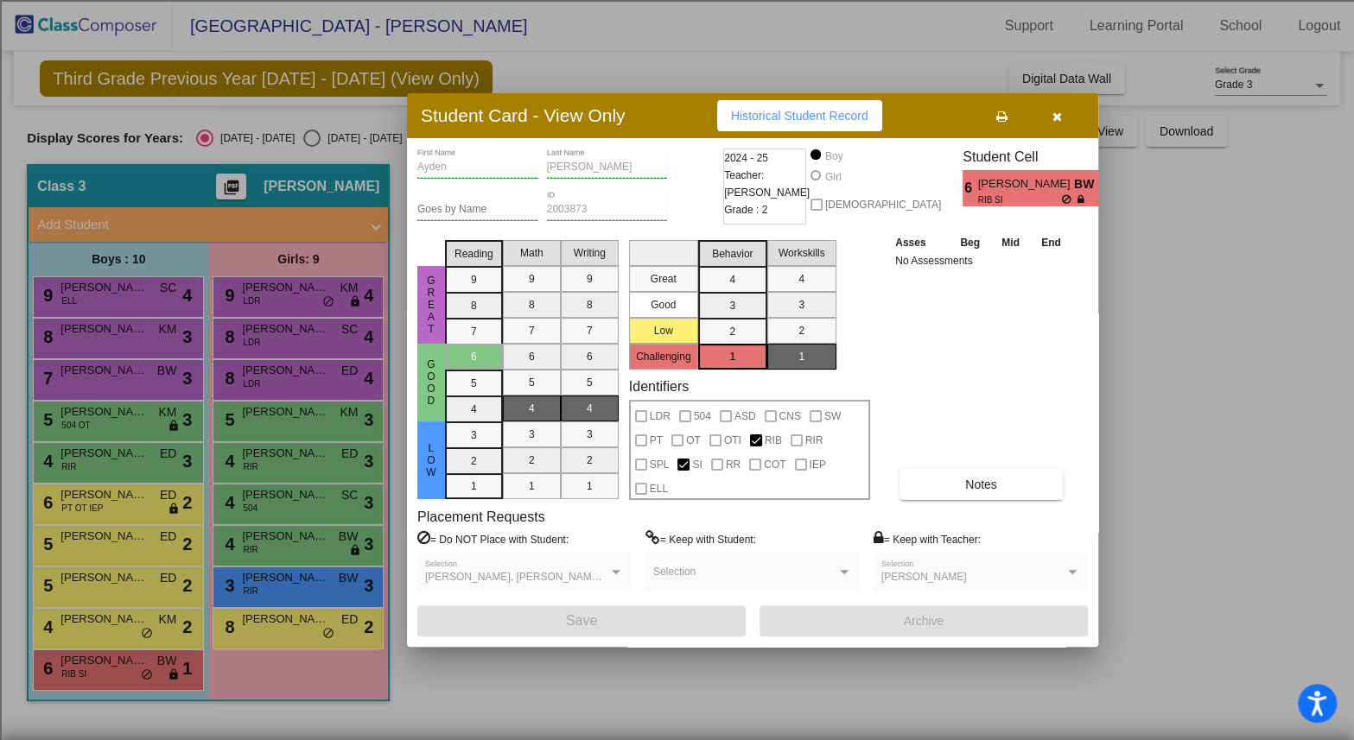
click at [1063, 109] on button "button" at bounding box center [1056, 115] width 55 height 31
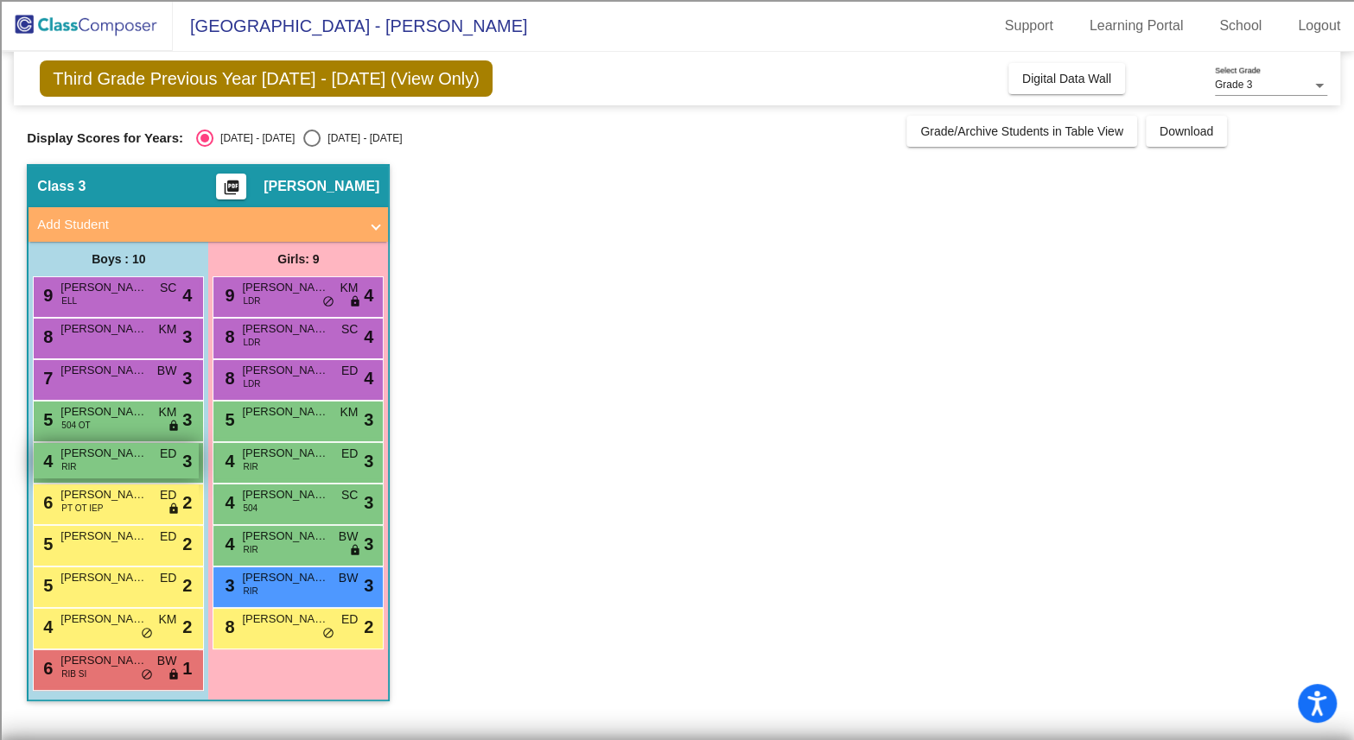
click at [102, 463] on div "4 [PERSON_NAME] RIR ED lock do_not_disturb_alt 3" at bounding box center [116, 460] width 165 height 35
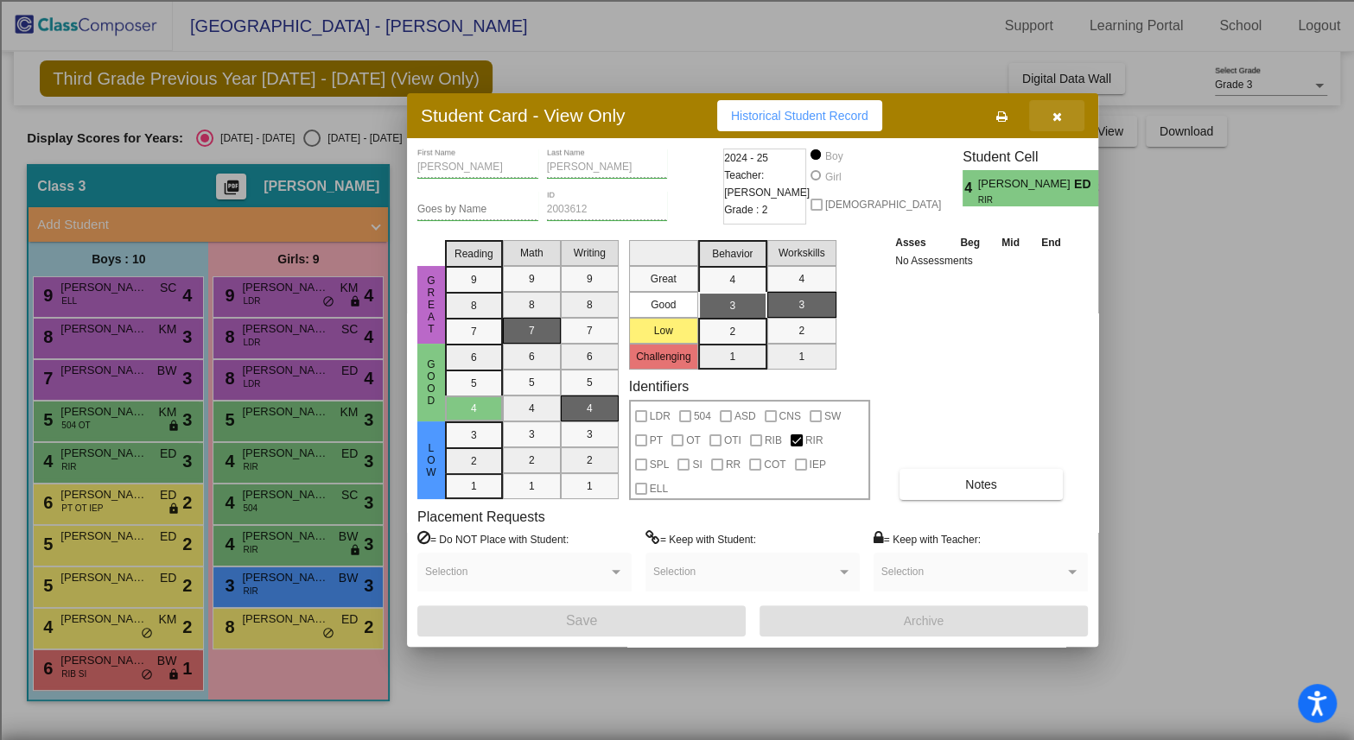
click at [1061, 111] on icon "button" at bounding box center [1057, 117] width 10 height 12
